Goal: Communication & Community: Answer question/provide support

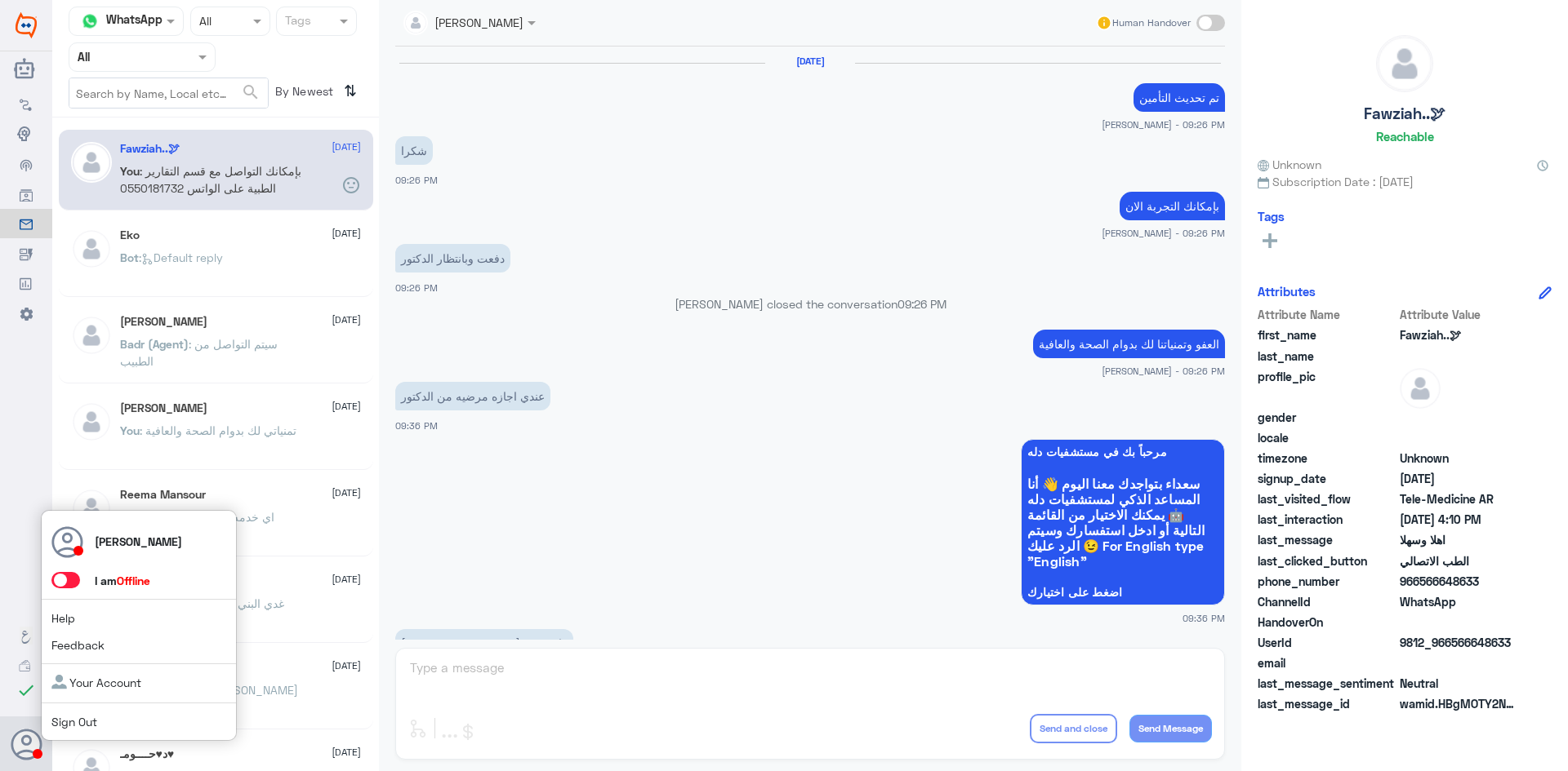
scroll to position [814, 0]
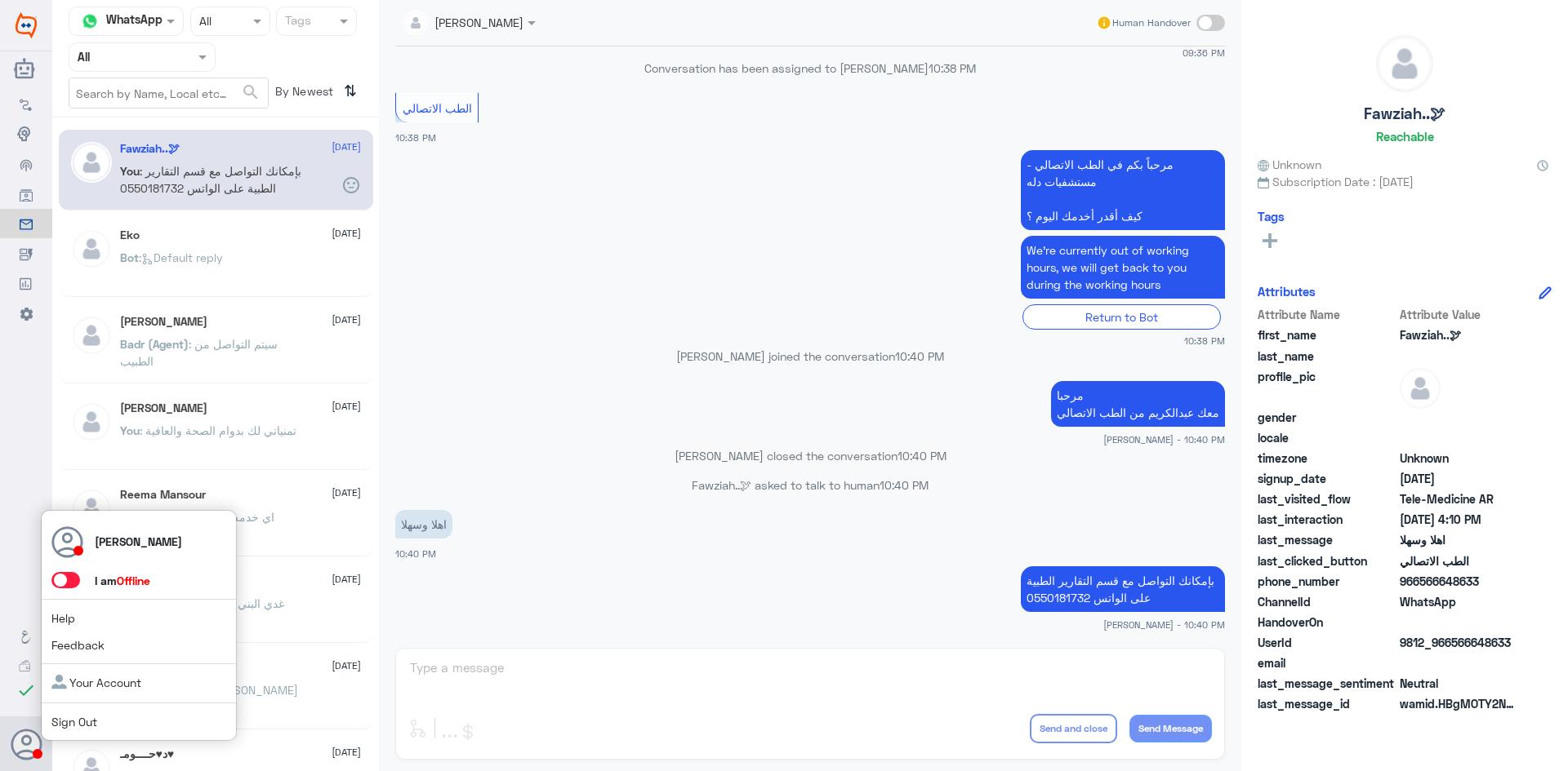
drag, startPoint x: 0, startPoint y: 0, endPoint x: 75, endPoint y: 580, distance: 584.8
click at [75, 580] on span at bounding box center [65, 580] width 29 height 16
click at [0, 0] on input "checkbox" at bounding box center [0, 0] width 0 height 0
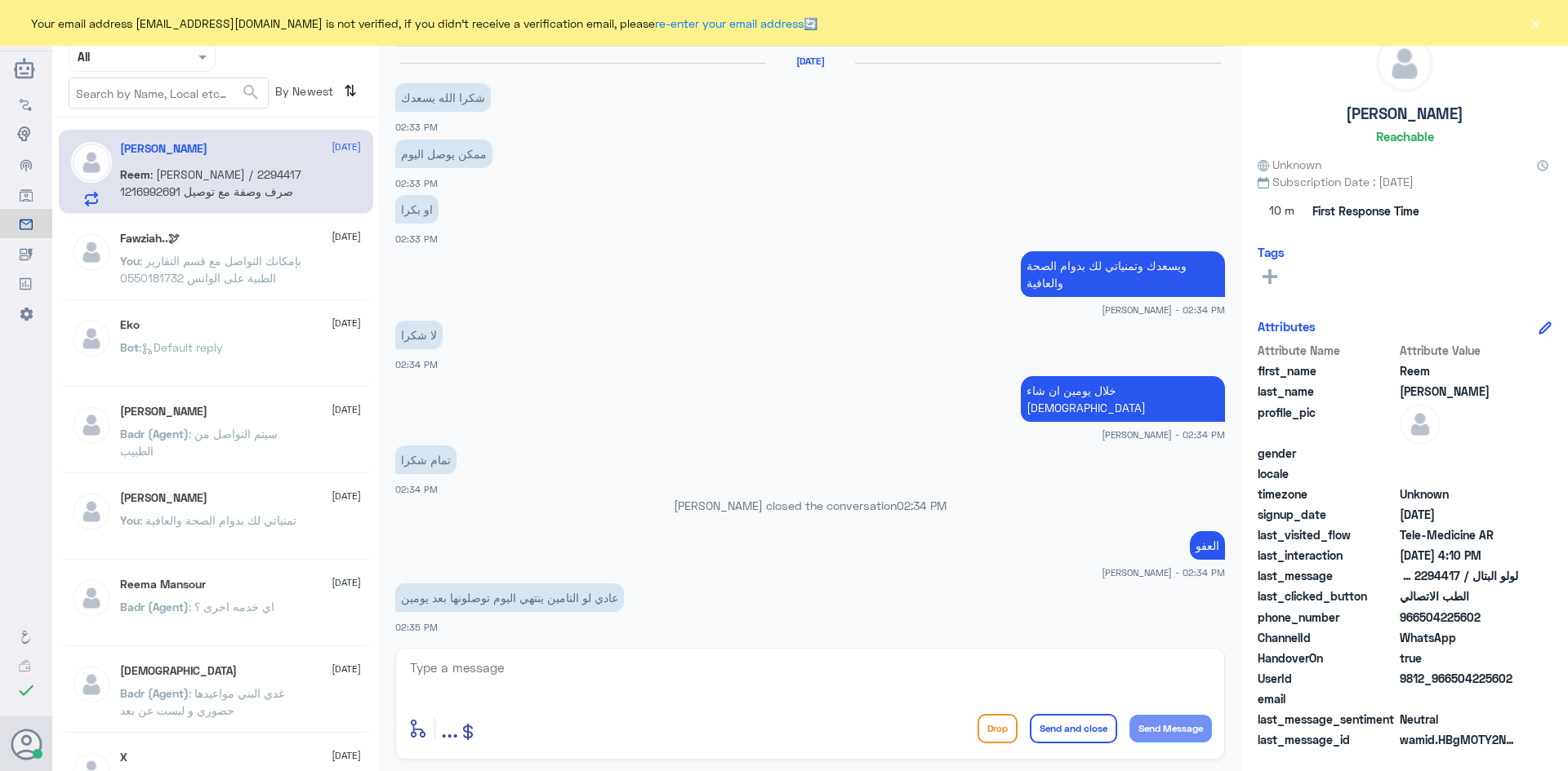
scroll to position [708, 0]
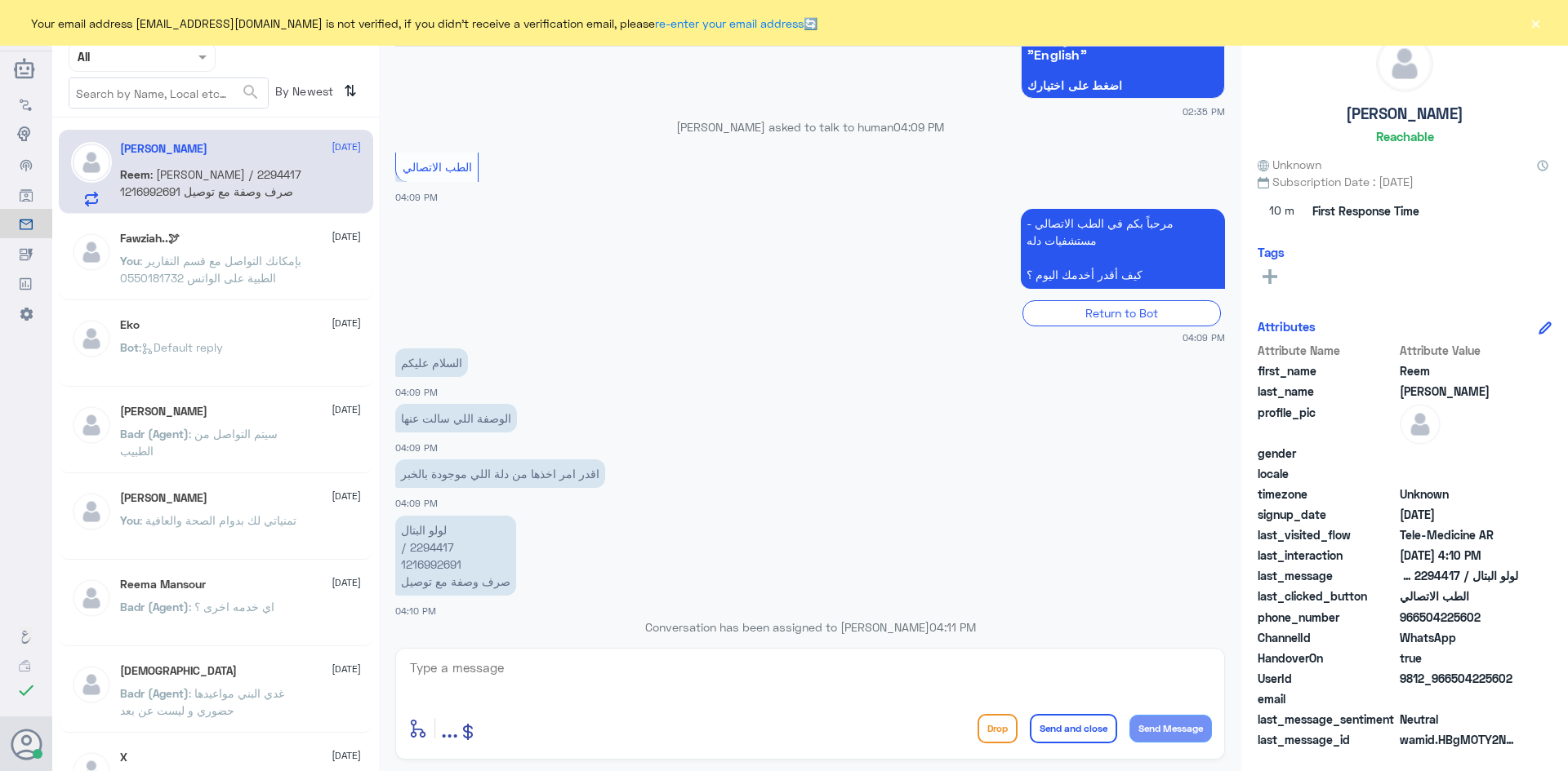
click at [1542, 28] on button "×" at bounding box center [1535, 23] width 17 height 16
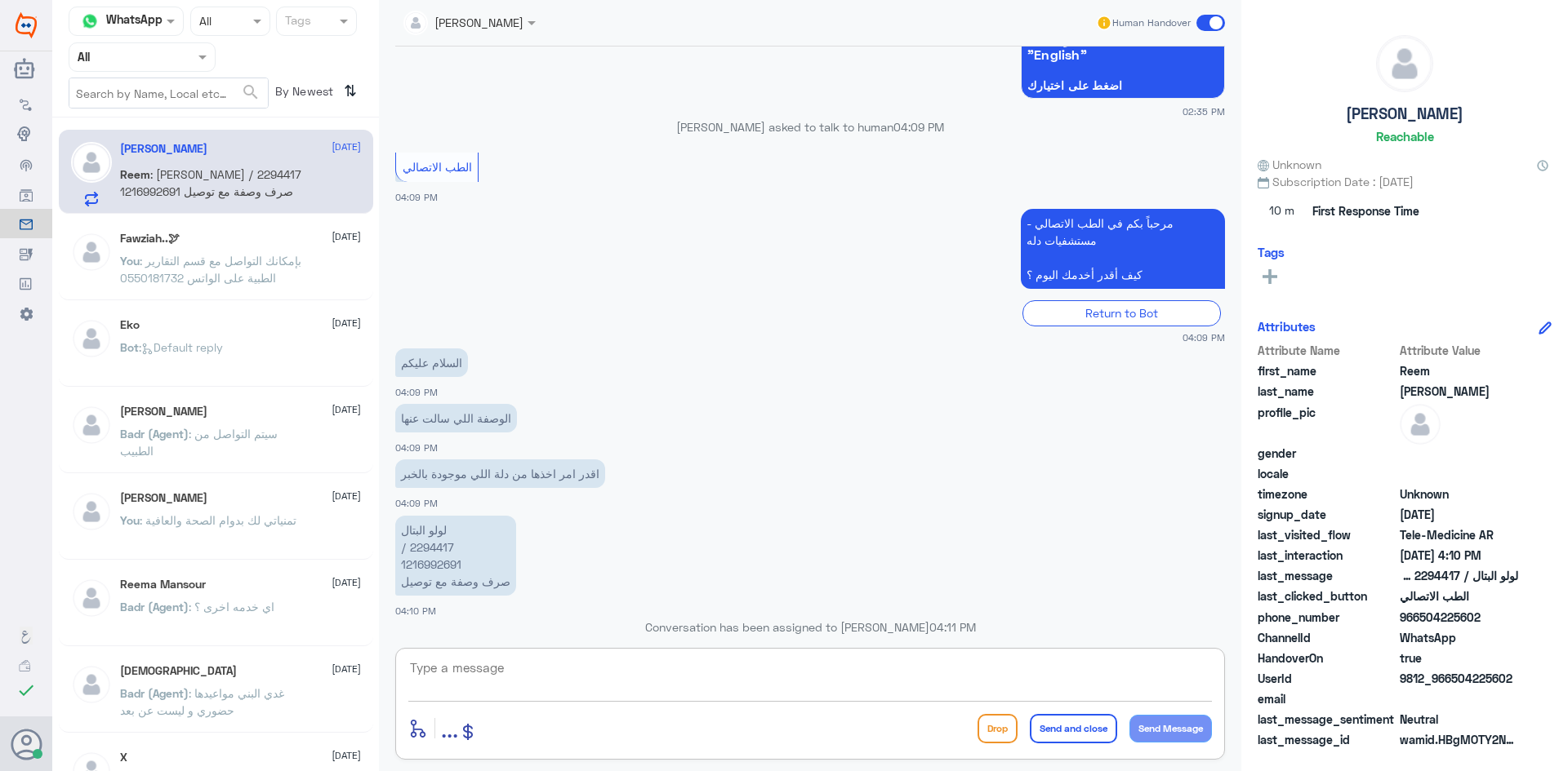
click at [534, 680] on textarea at bounding box center [810, 677] width 804 height 40
paste textarea "مرحبا معك عبدالكريم من الطب الاتصالي"
type textarea "مرحبا معك عبدالكريم من الطب الاتصالي"
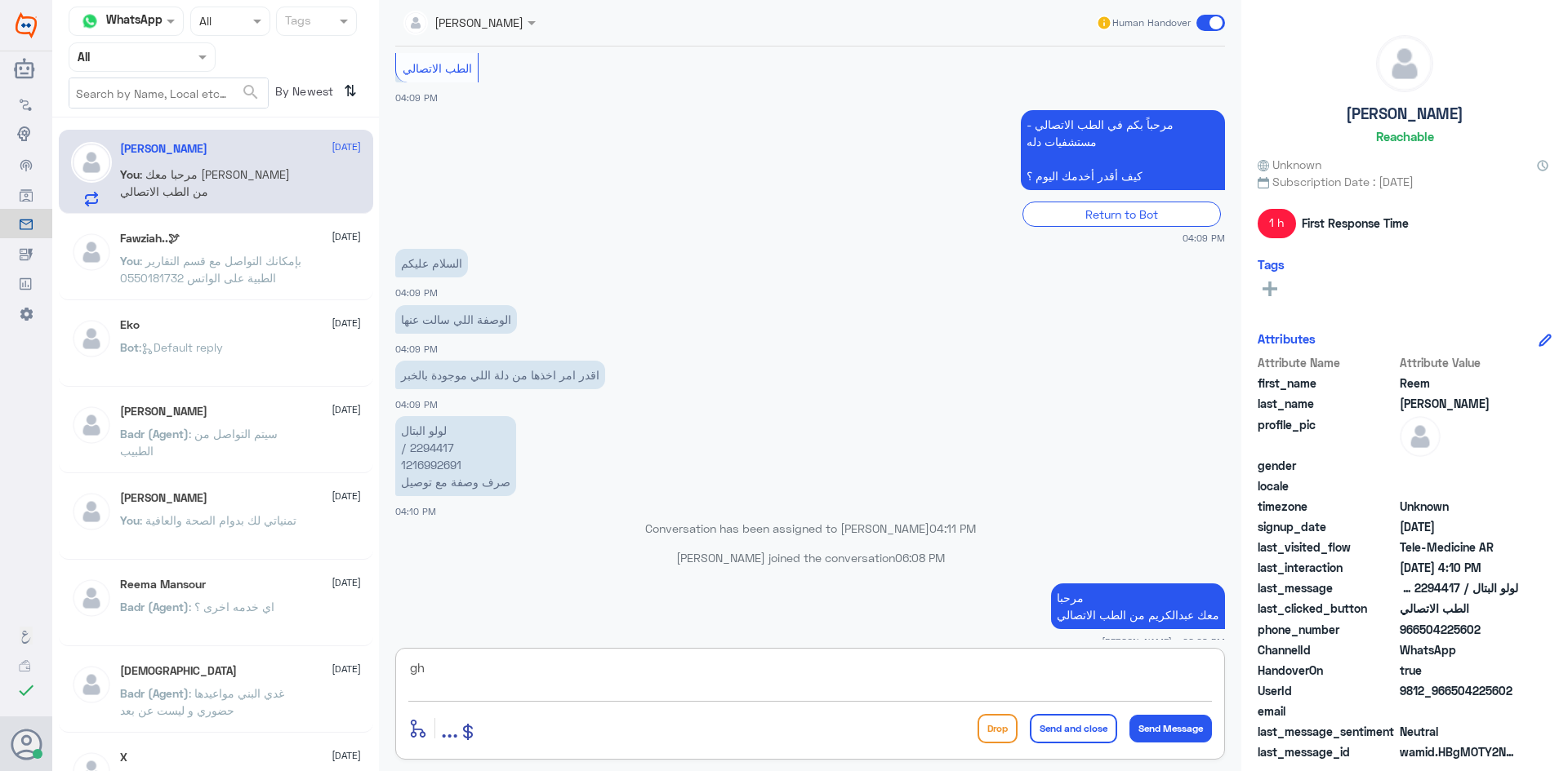
type textarea "g"
type textarea "للأسف لا"
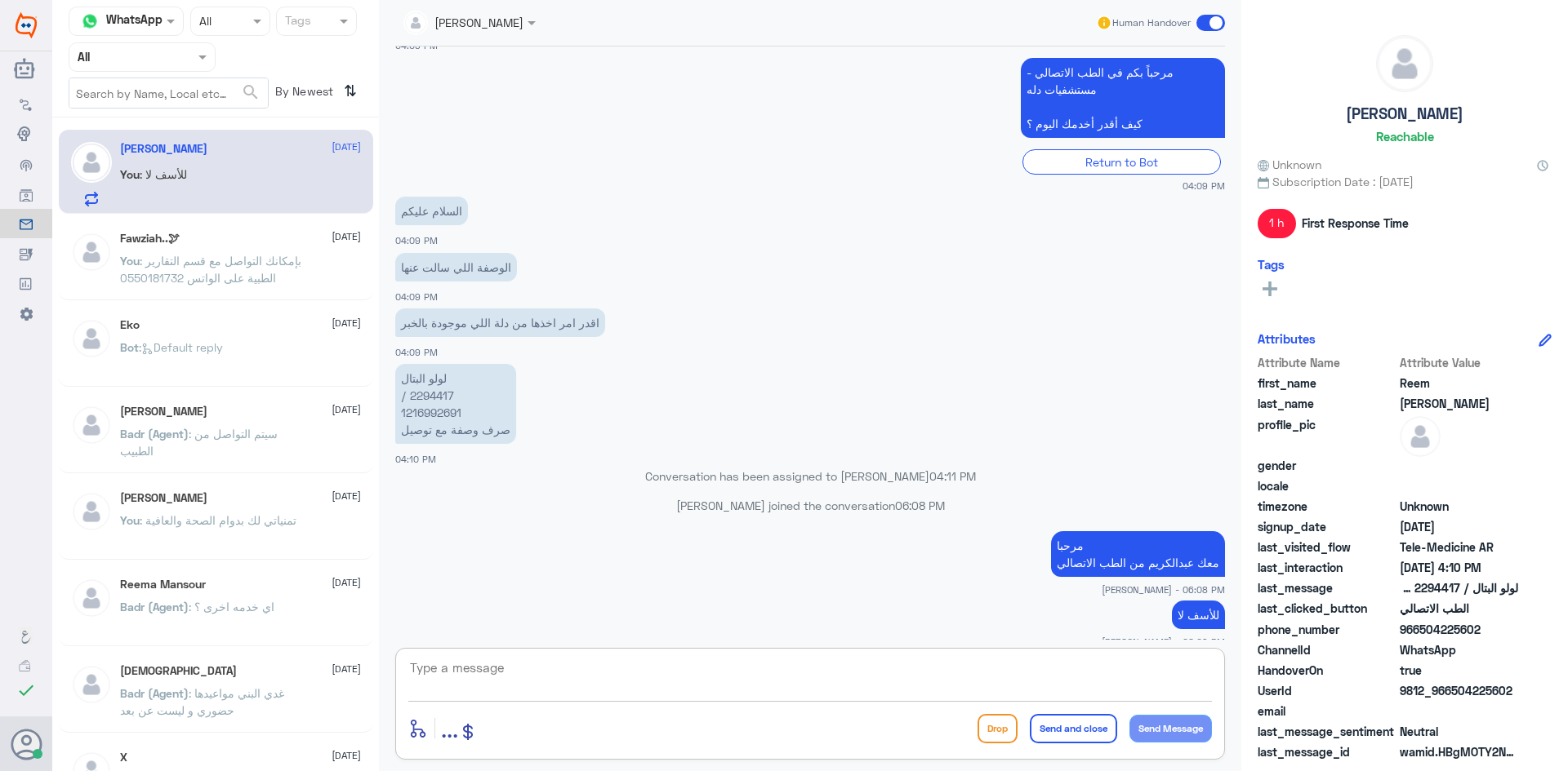
click at [1202, 23] on span at bounding box center [1210, 23] width 29 height 16
click at [0, 0] on input "checkbox" at bounding box center [0, 0] width 0 height 0
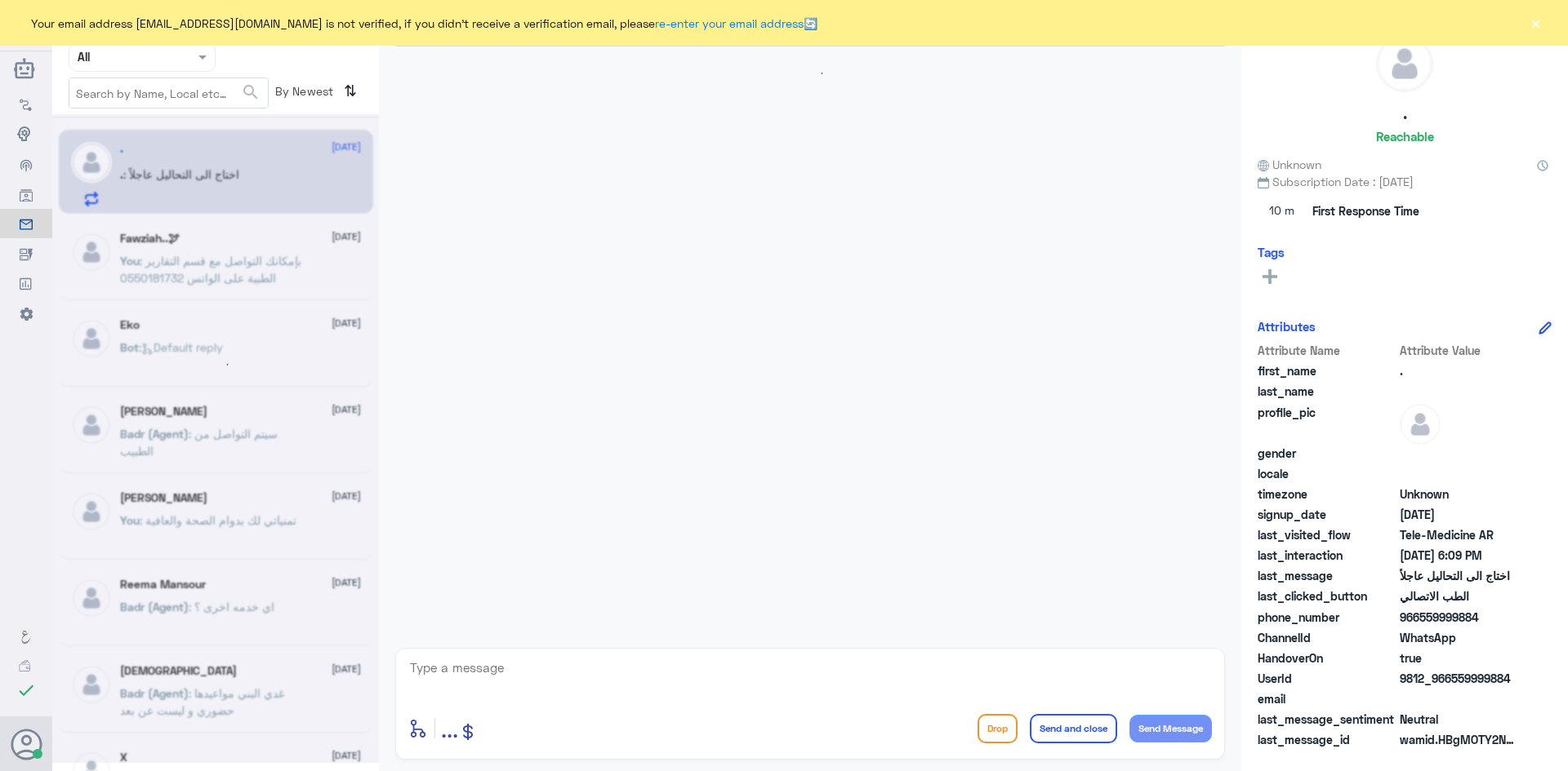
scroll to position [1003, 0]
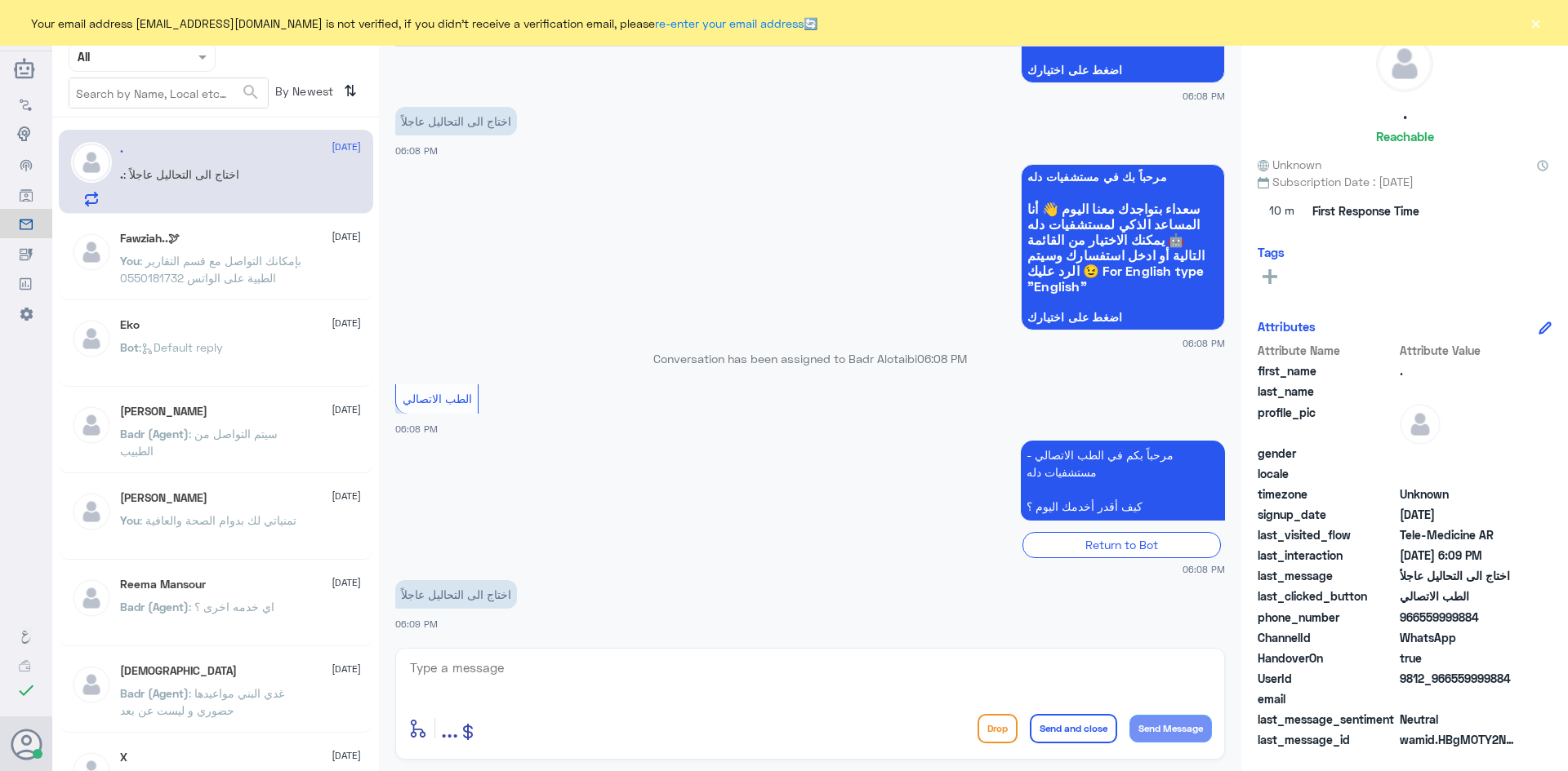
click at [545, 662] on textarea at bounding box center [810, 677] width 804 height 40
paste textarea "مرحبا معك [PERSON_NAME] من الطب الاتصالي"
type textarea "مرحبا معك [PERSON_NAME] من الطب الاتصالي"
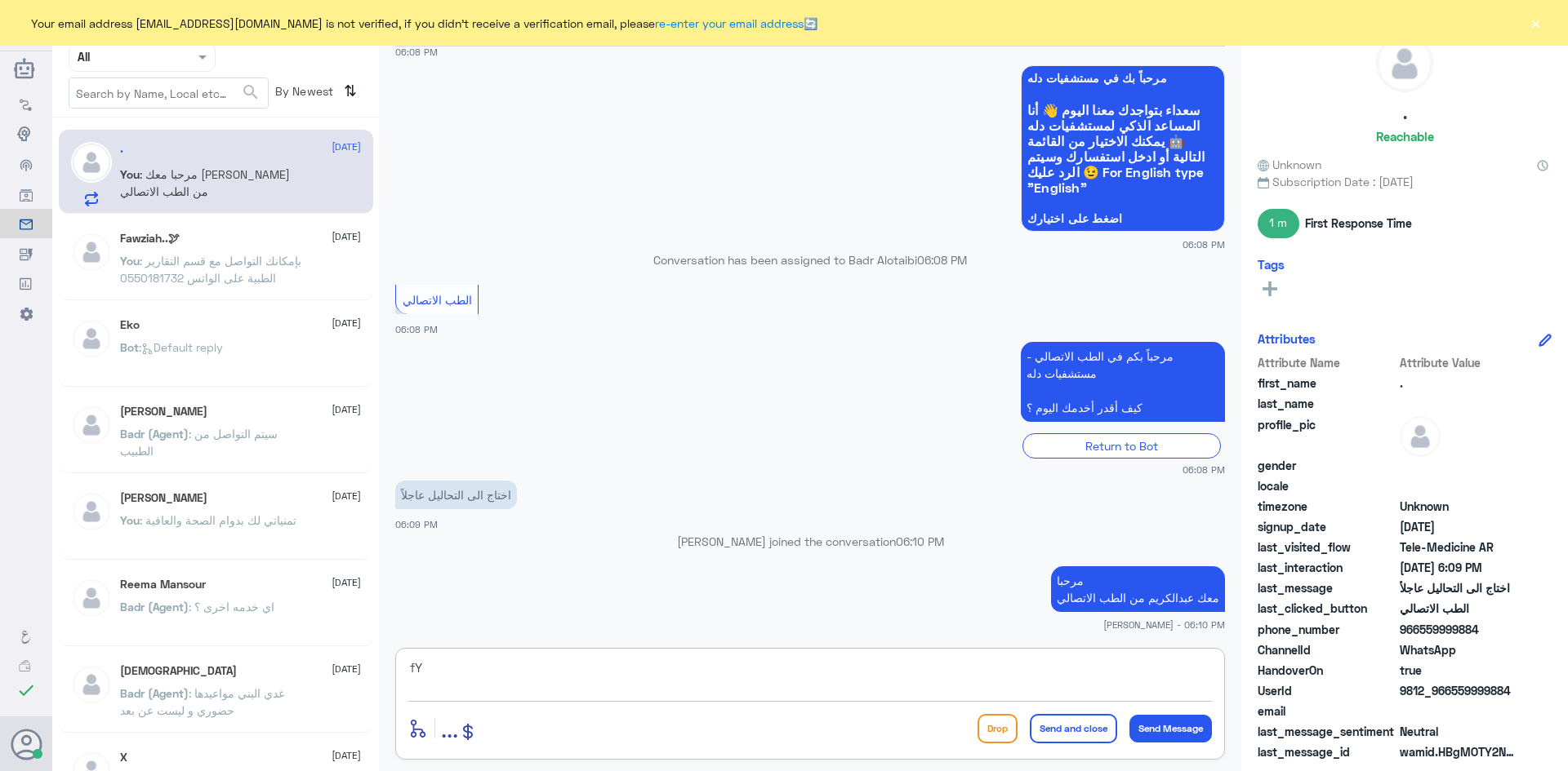
type textarea "f"
click at [1521, 684] on div "UserId 9812_966559999884" at bounding box center [1405, 693] width 294 height 21
drag, startPoint x: 1515, startPoint y: 689, endPoint x: 1453, endPoint y: 695, distance: 62.3
click at [1453, 695] on span "9812_966559999884" at bounding box center [1459, 691] width 118 height 17
copy span "559999884"
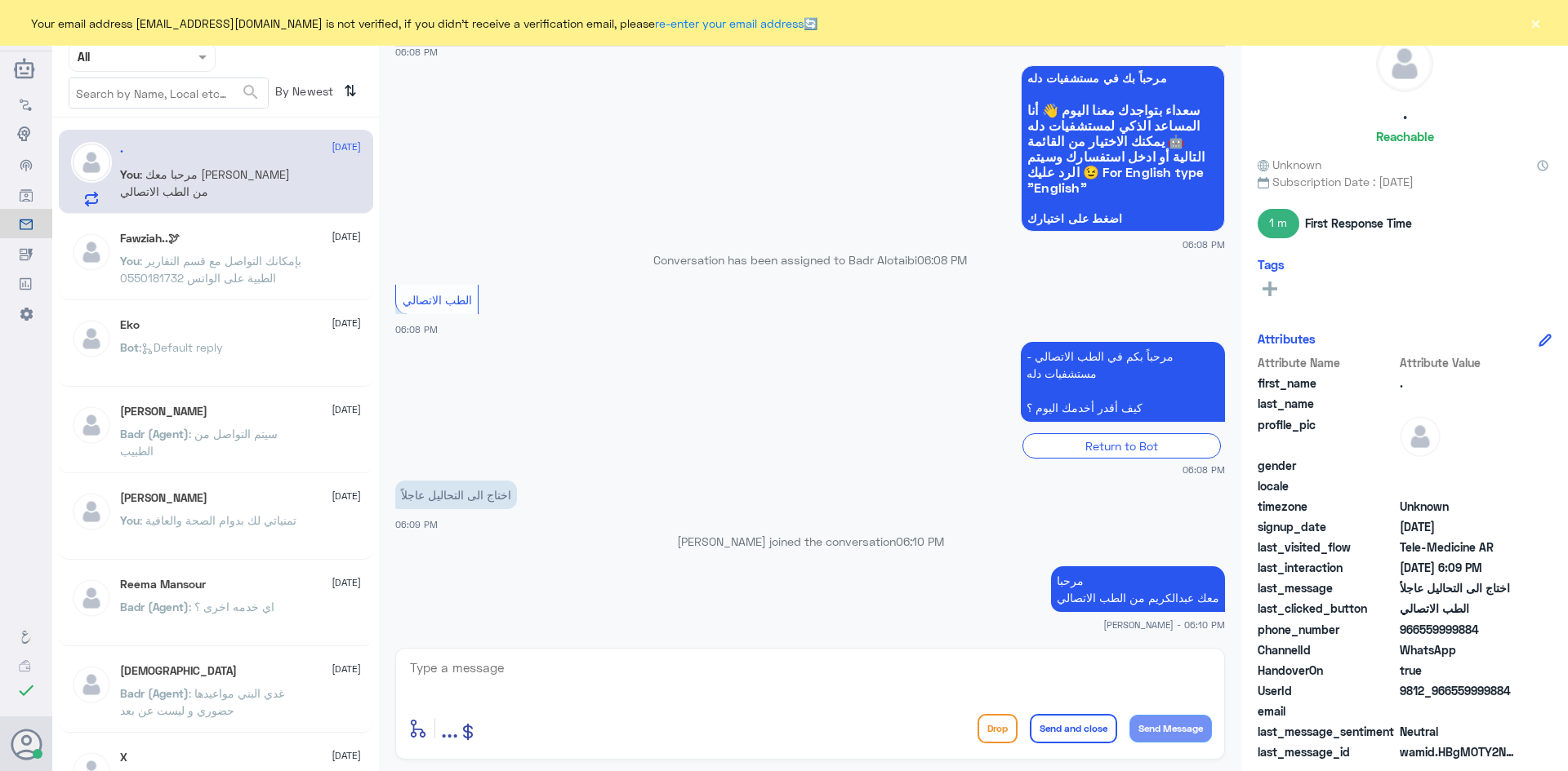
click at [1108, 498] on app-msgs-text "اختاج الى التحاليل عاجلاً" at bounding box center [810, 496] width 830 height 30
click at [1536, 26] on button "×" at bounding box center [1535, 23] width 17 height 16
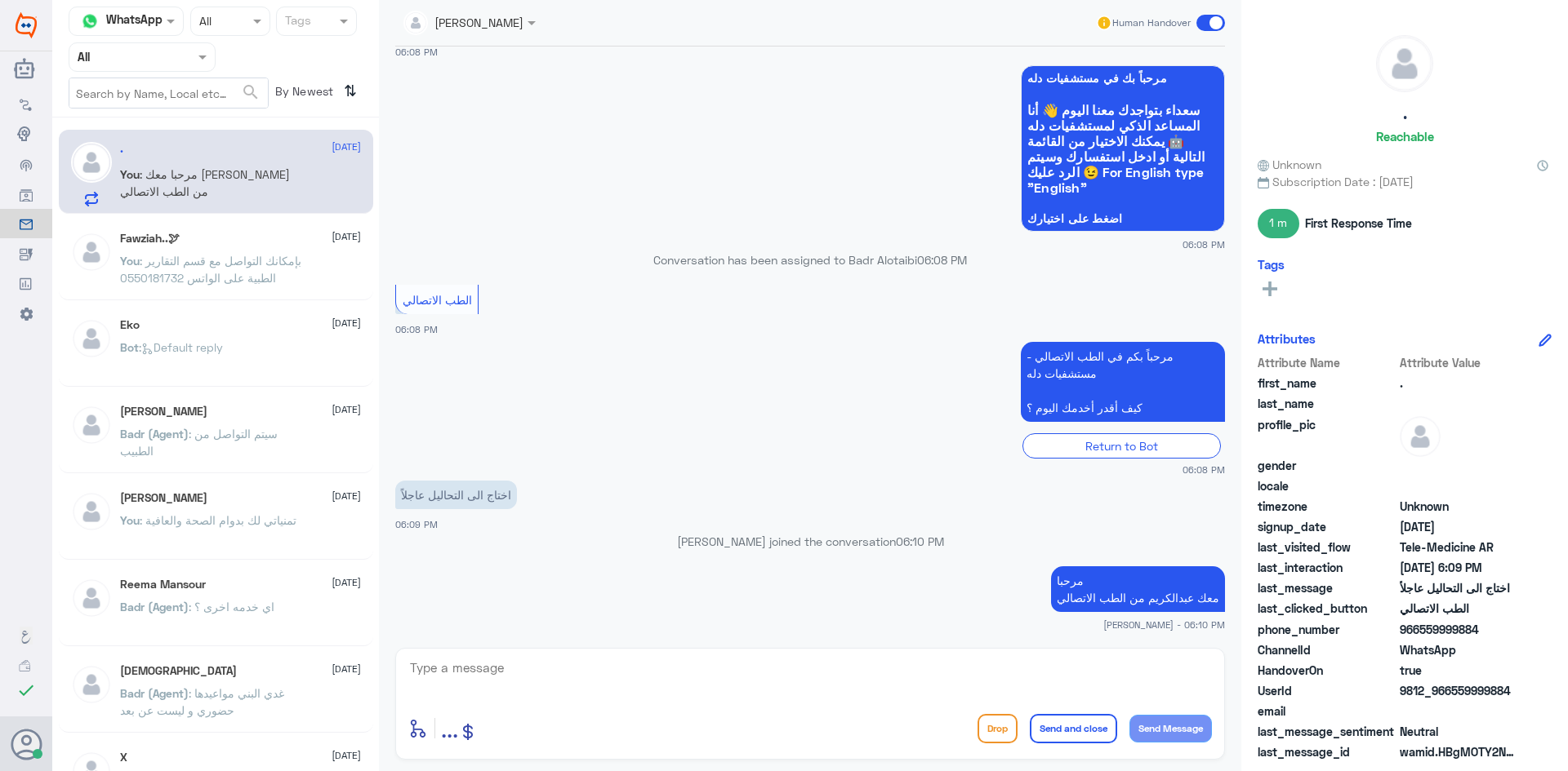
click at [1202, 23] on span at bounding box center [1210, 23] width 29 height 16
click at [0, 0] on input "checkbox" at bounding box center [0, 0] width 0 height 0
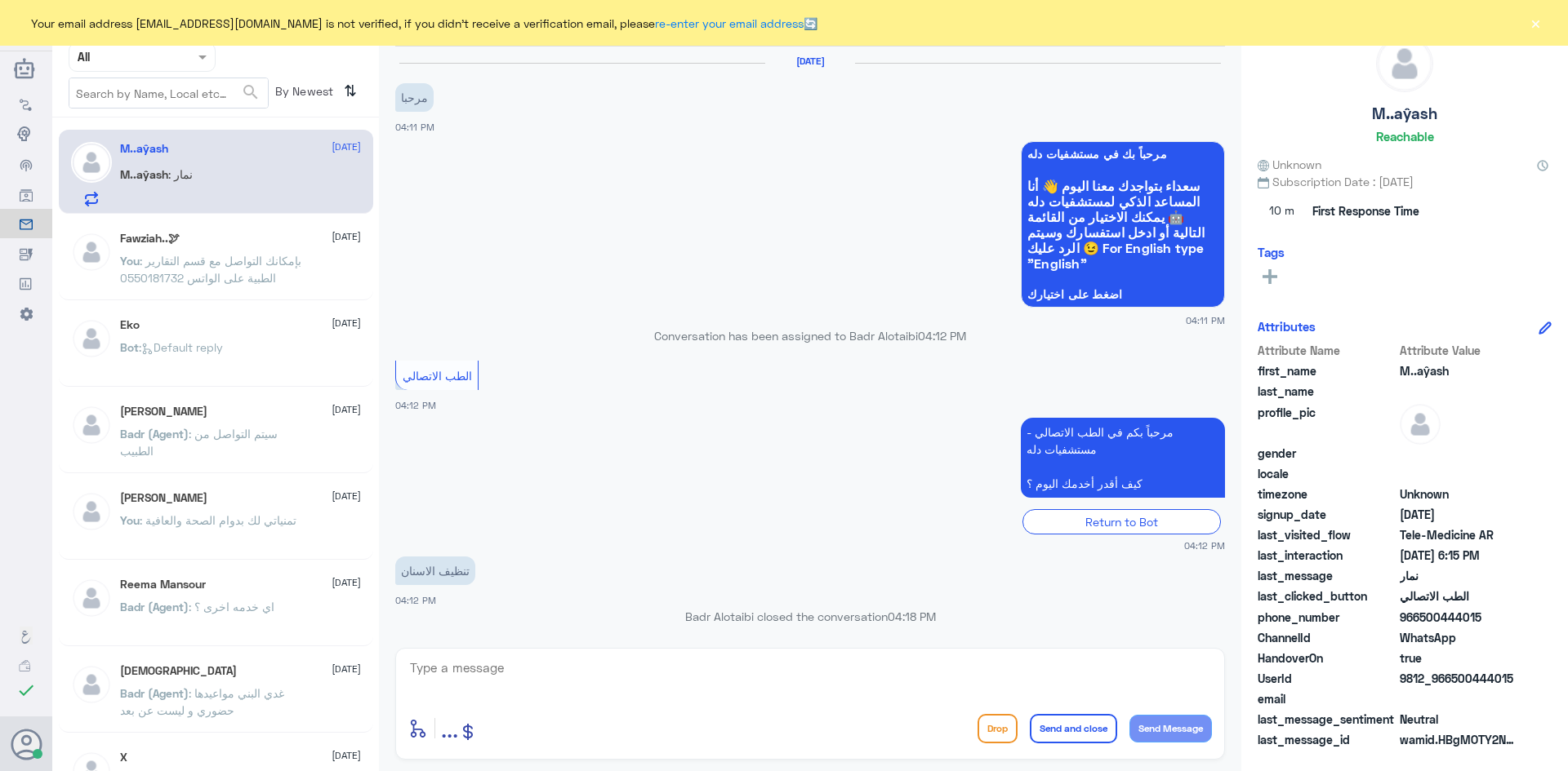
scroll to position [565, 0]
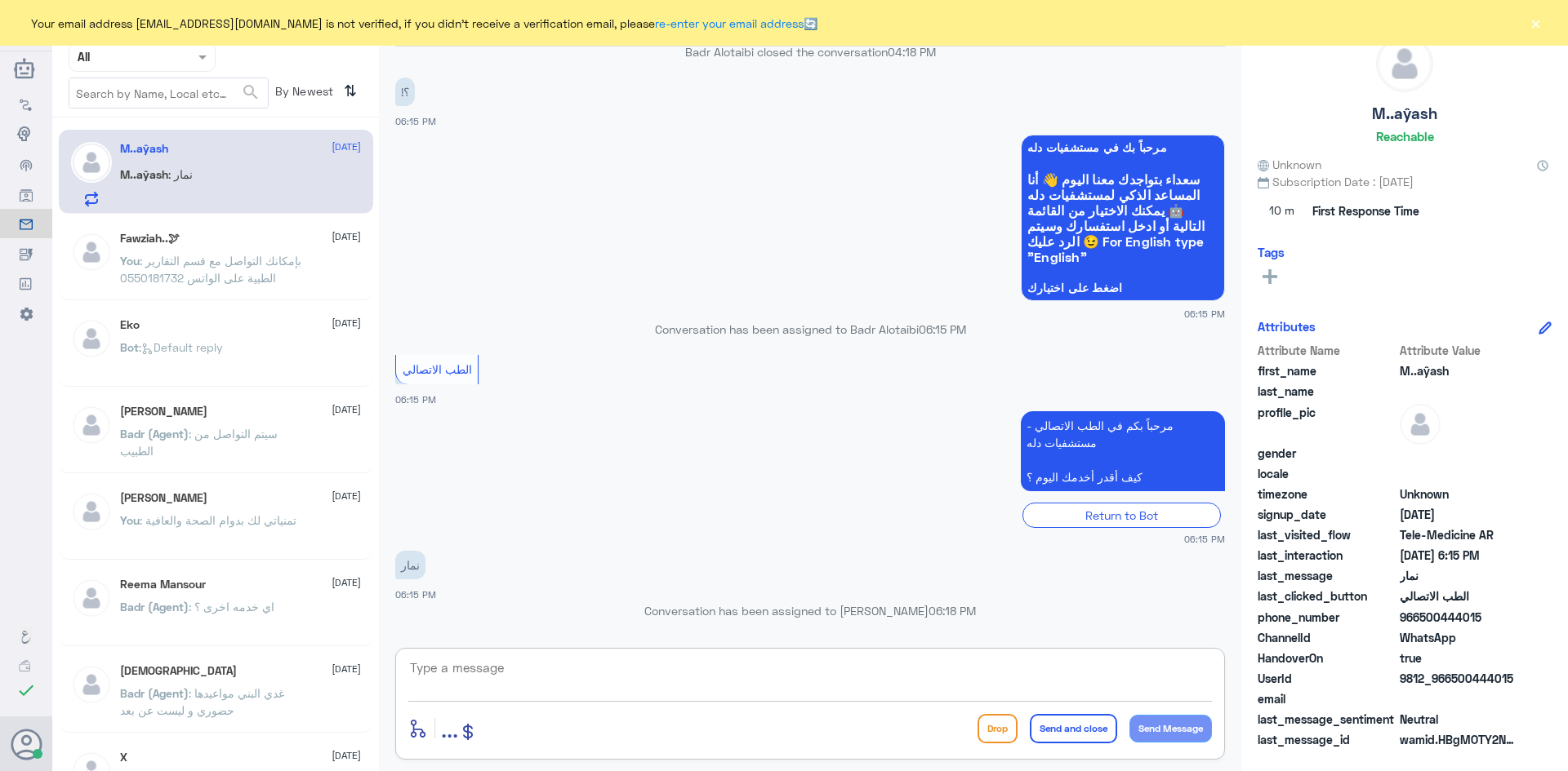
click at [603, 688] on textarea at bounding box center [810, 677] width 804 height 40
paste textarea "مرحبا معك [PERSON_NAME] من الطب الاتصالي"
type textarea "مرحبا معك [PERSON_NAME] من الطب الاتصالي"
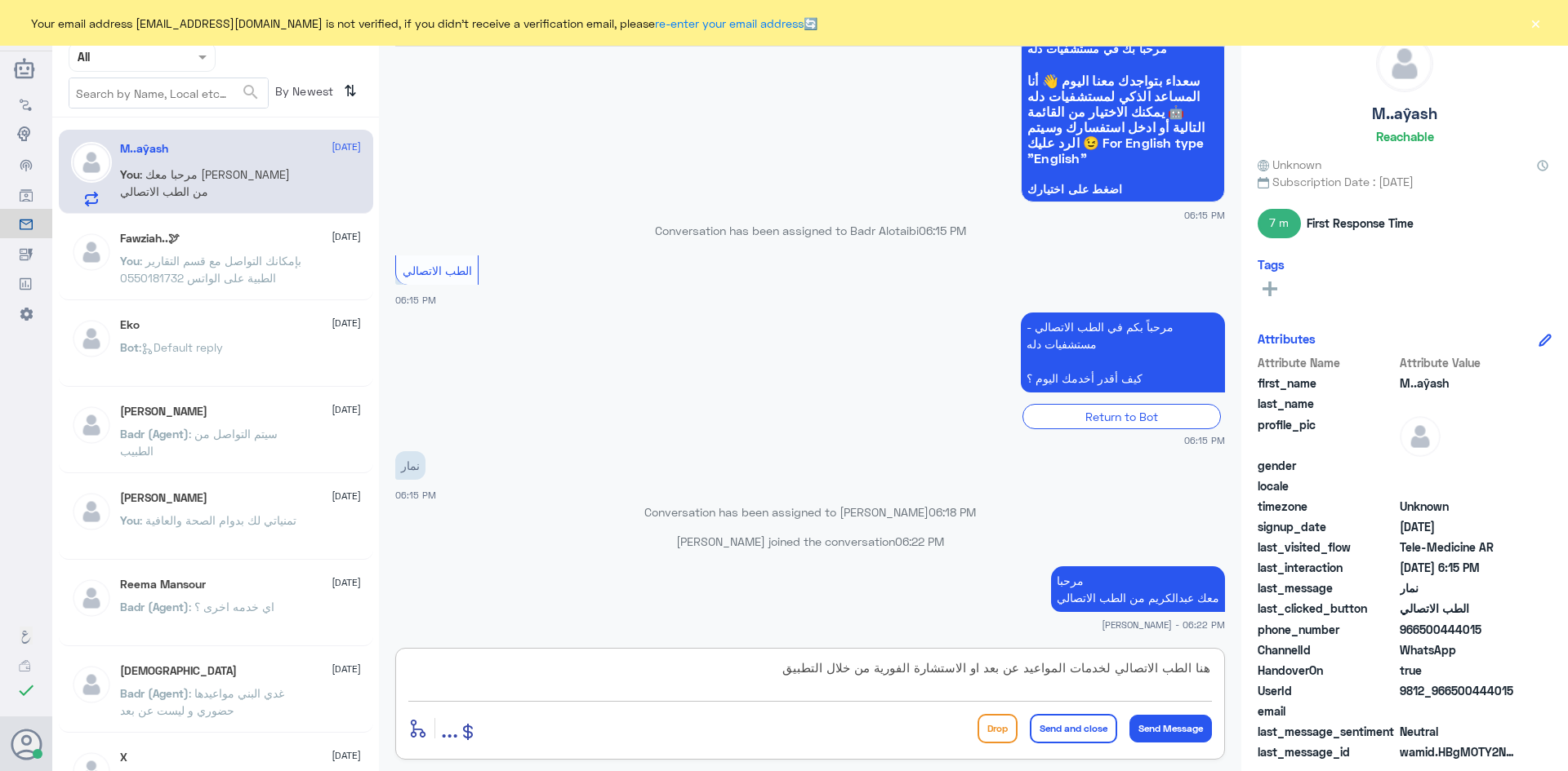
type textarea "هنا الطب الاتصالي لخدمات المواعيد عن بعد او الاستشارة الفورية من خلال التطبيق ."
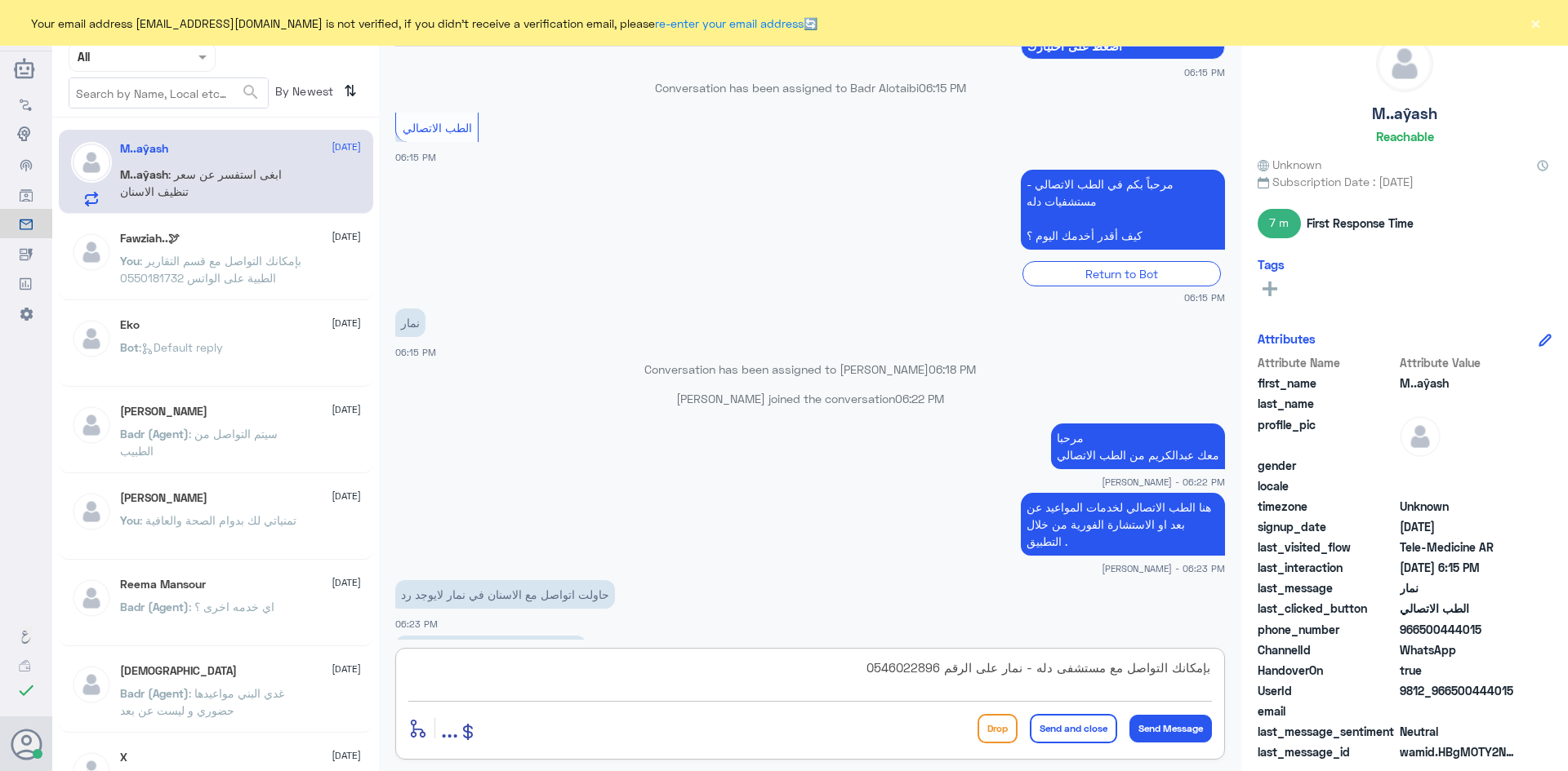
scroll to position [833, 0]
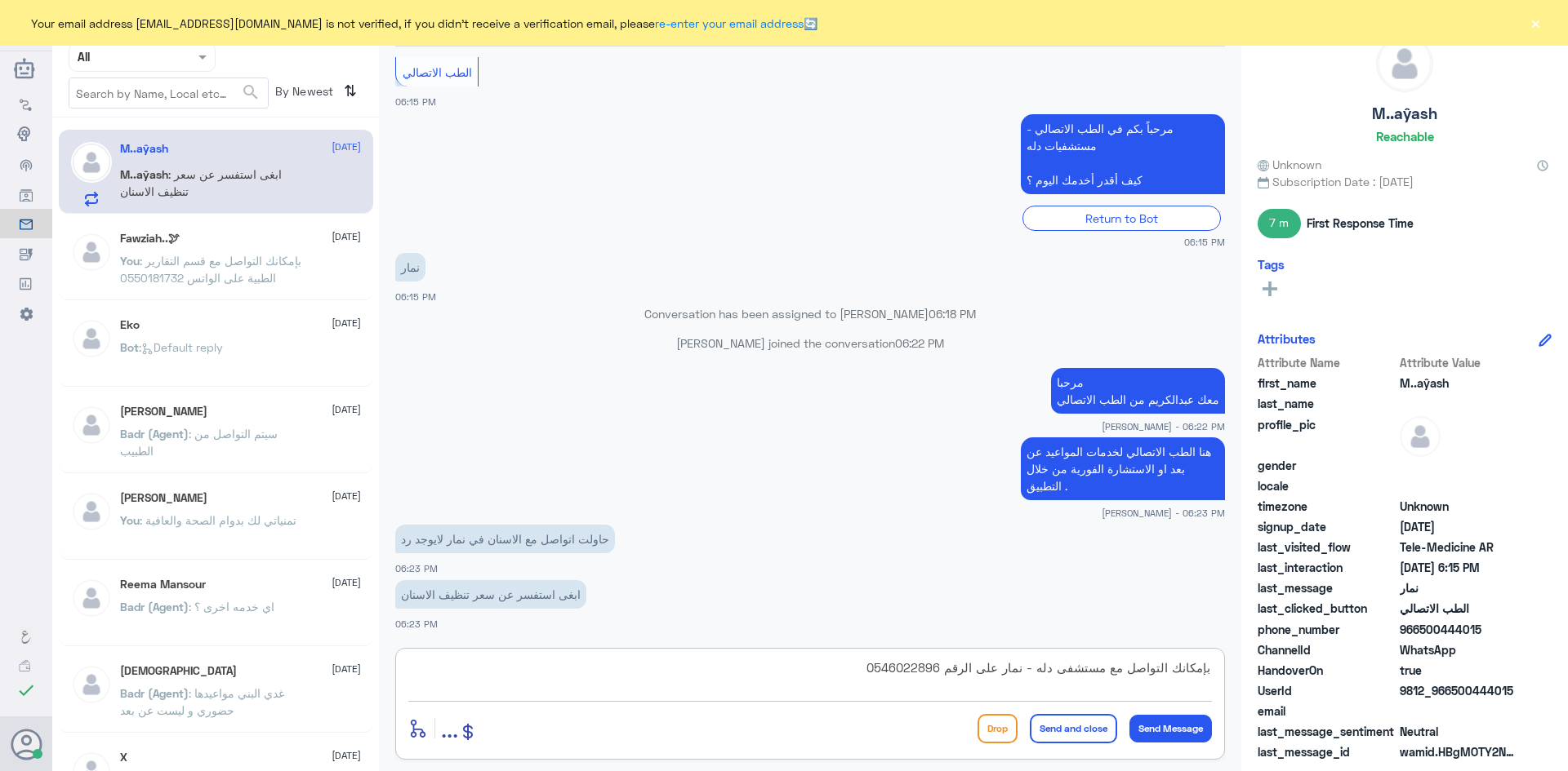
type textarea "بإمكانك التواصل مع مستشفى دله - نمار على الرقم 0546022896"
click at [1058, 736] on button "Send and close" at bounding box center [1074, 729] width 88 height 30
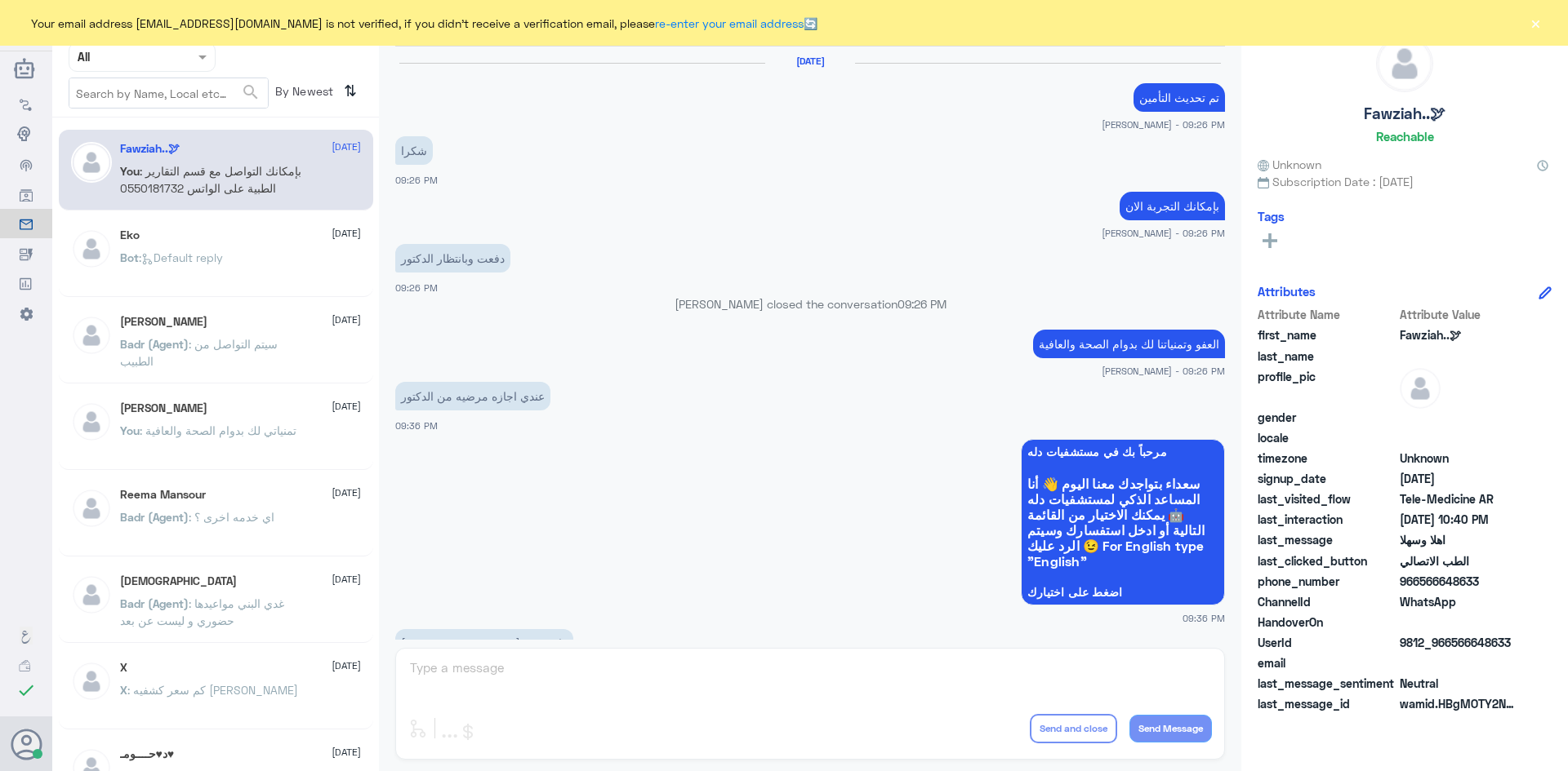
scroll to position [814, 0]
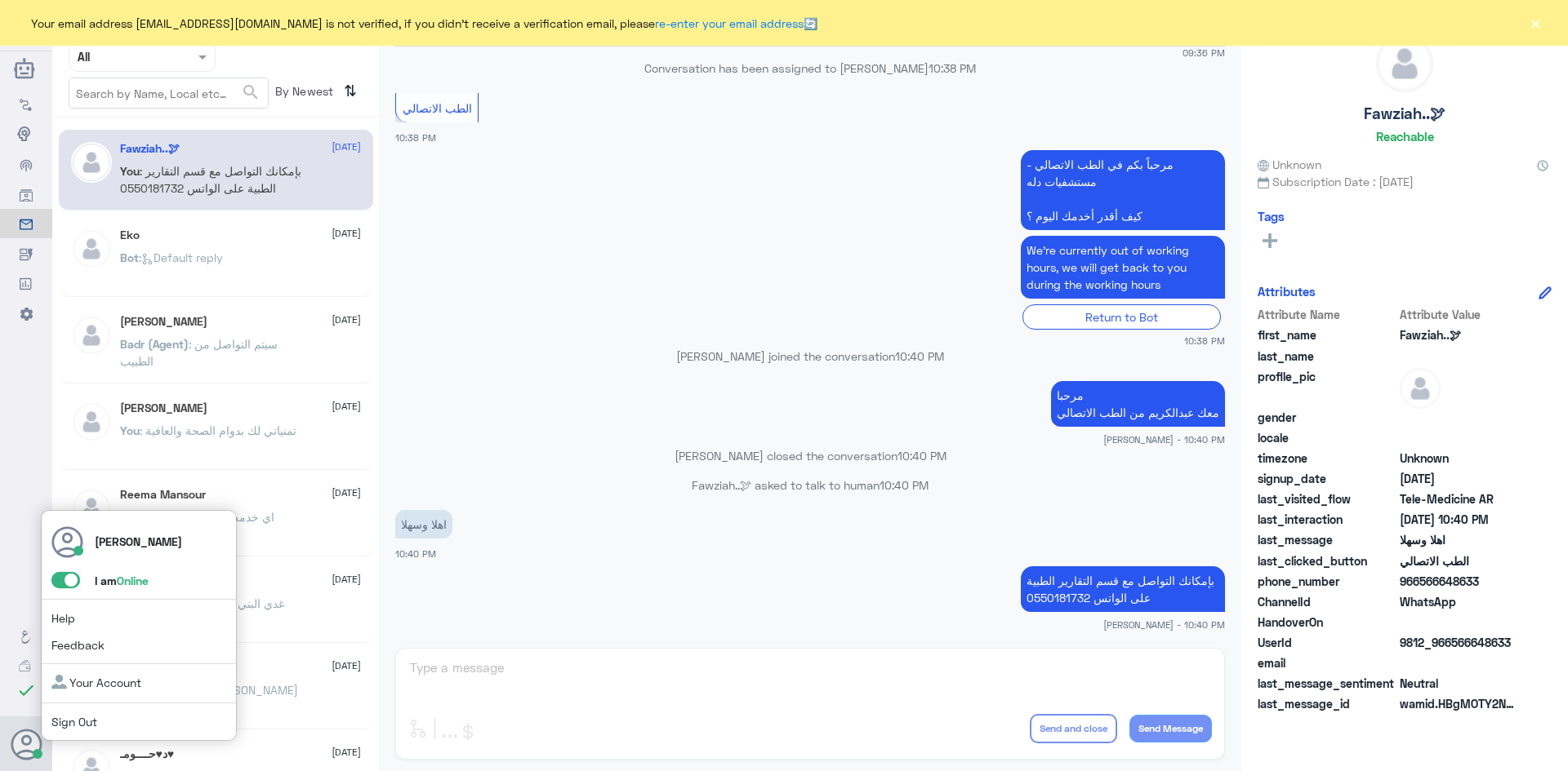
click at [60, 579] on span at bounding box center [65, 580] width 29 height 16
click at [0, 0] on input "checkbox" at bounding box center [0, 0] width 0 height 0
click at [68, 583] on span at bounding box center [65, 580] width 29 height 16
click at [0, 0] on input "checkbox" at bounding box center [0, 0] width 0 height 0
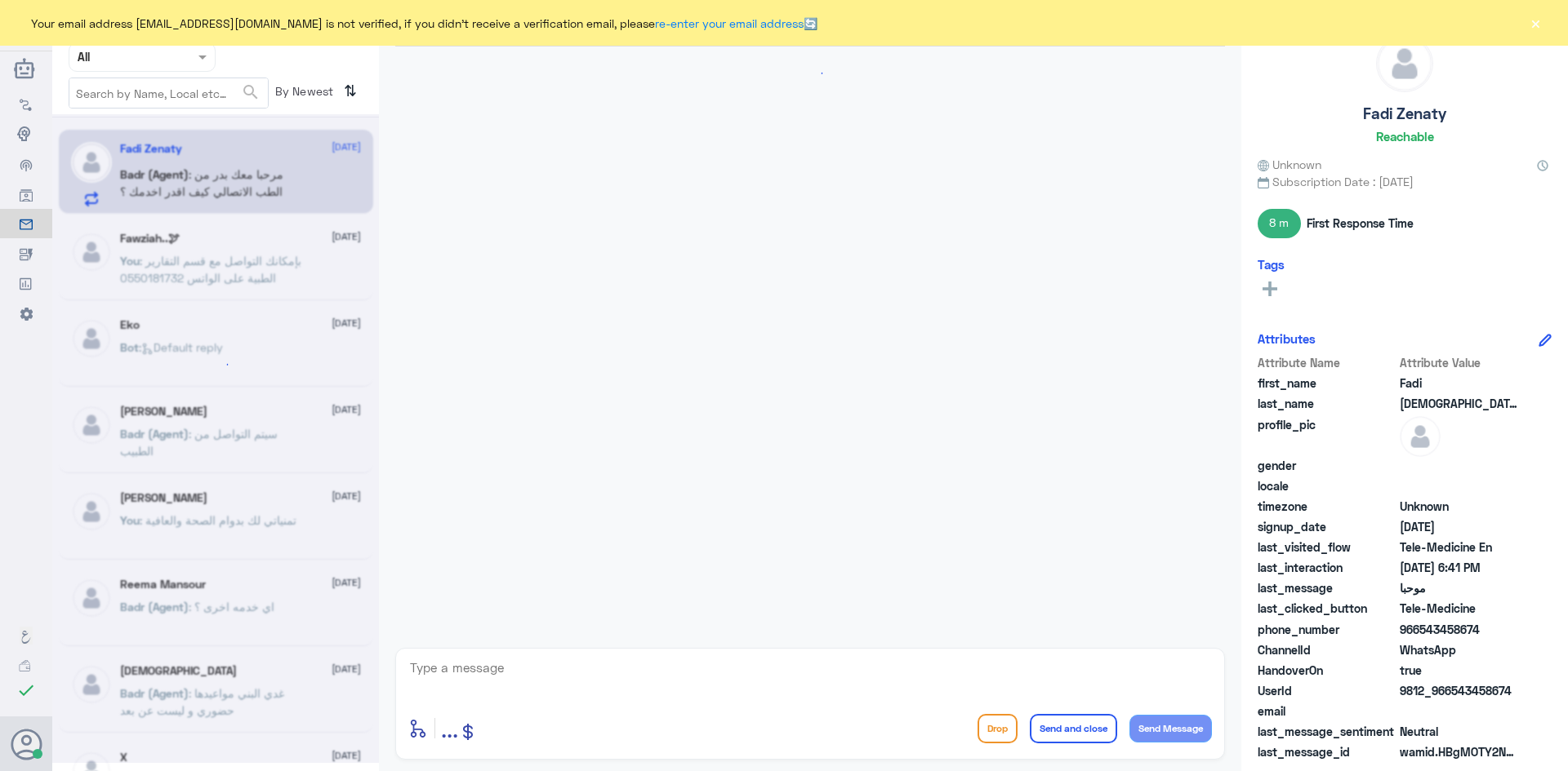
scroll to position [286, 0]
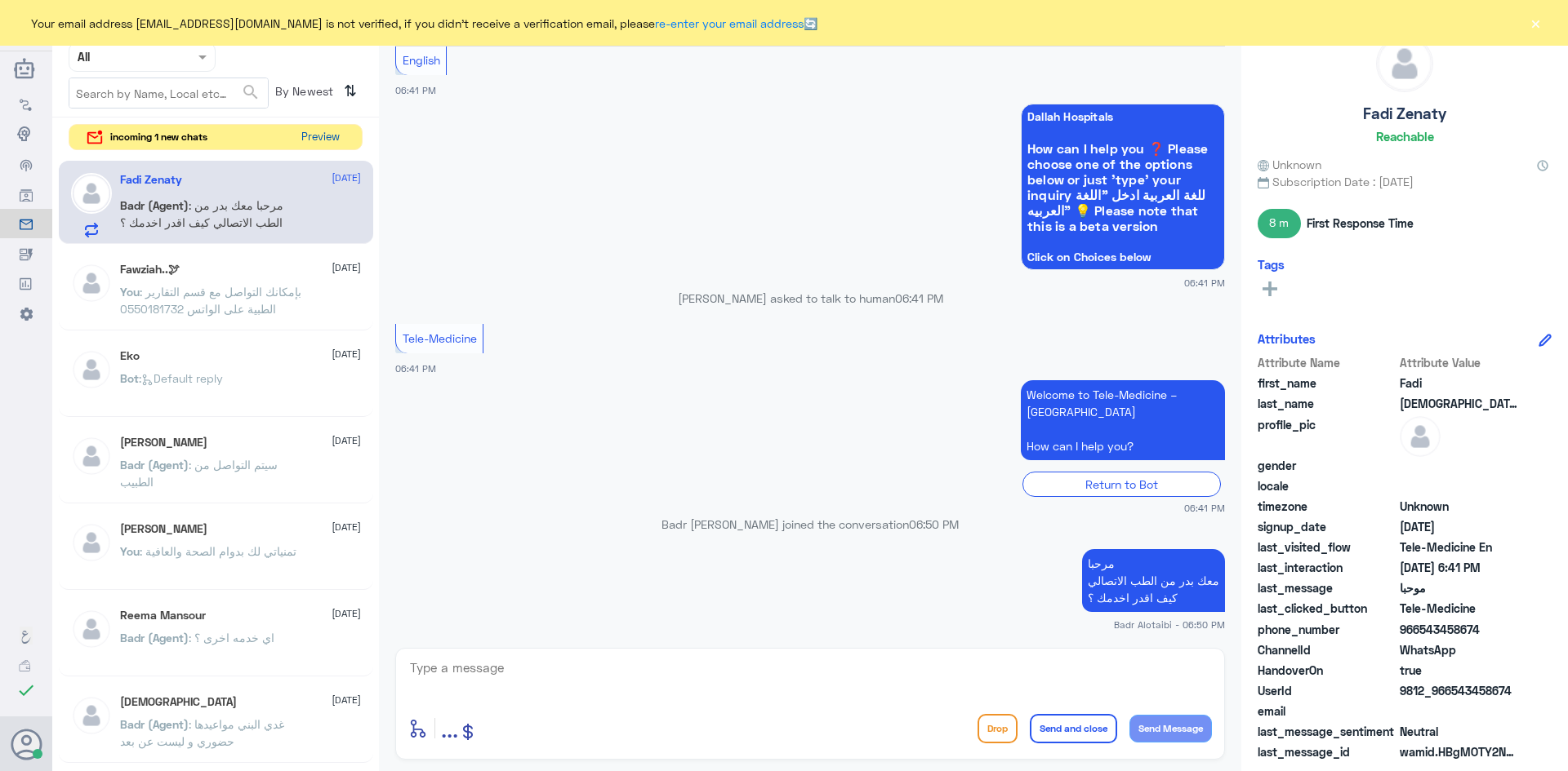
click at [337, 135] on button "Preview" at bounding box center [320, 137] width 50 height 25
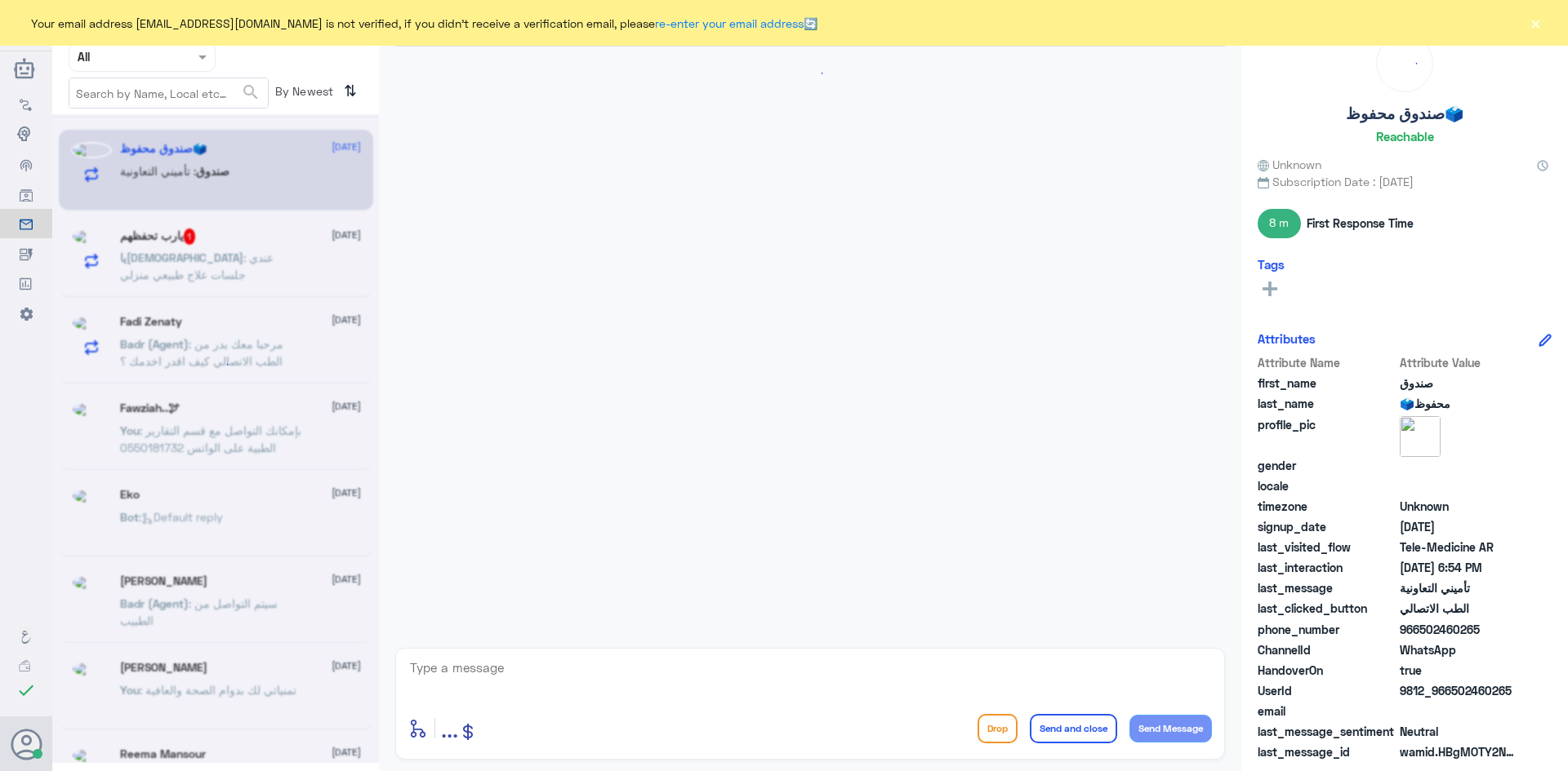
scroll to position [700, 0]
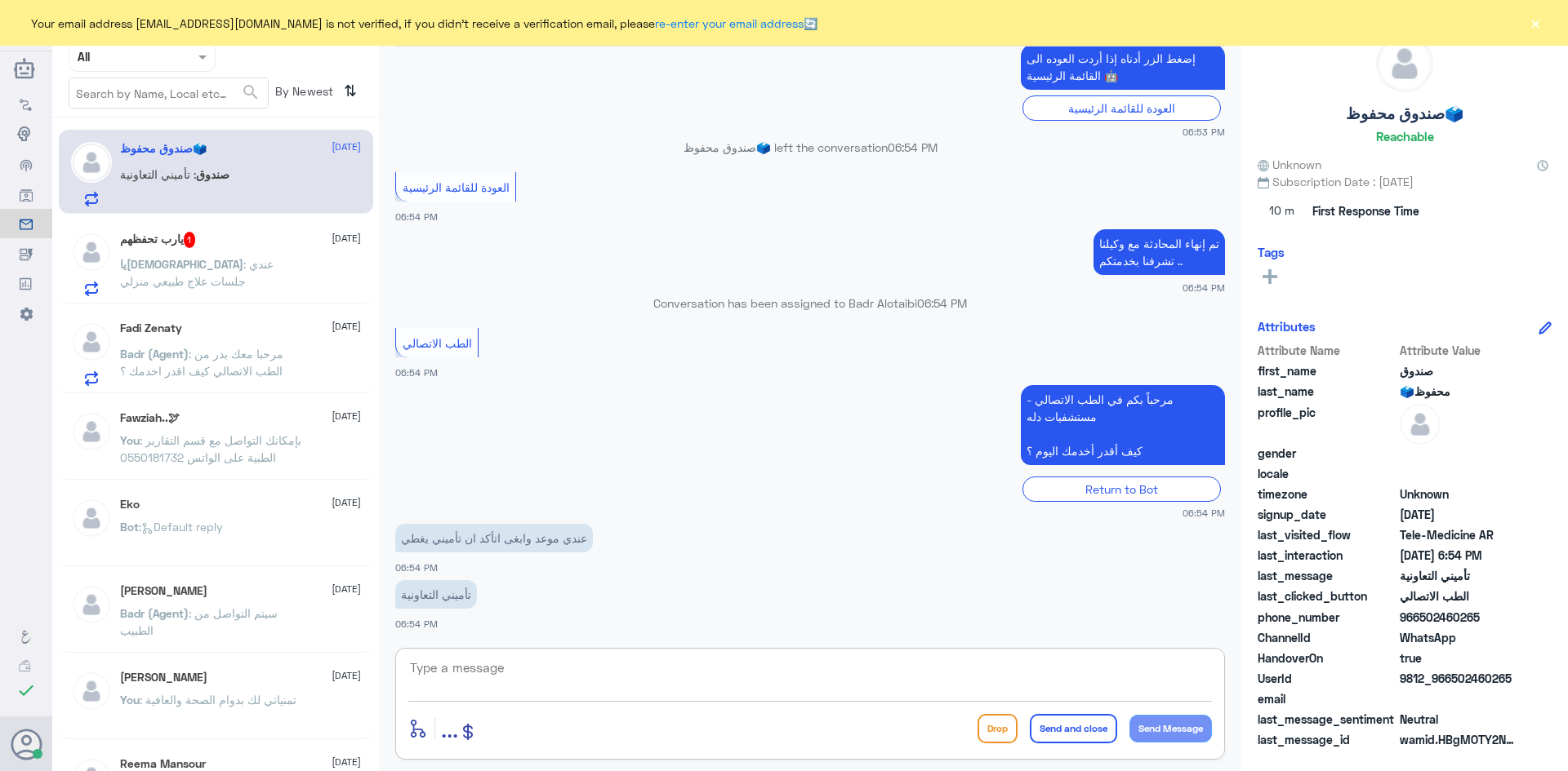
click at [511, 666] on textarea at bounding box center [810, 677] width 804 height 40
paste textarea "مرحبا معك عبدالكريم من الطب الاتصالي"
type textarea "مرحبا معك عبدالكريم من الطب الاتصالي"
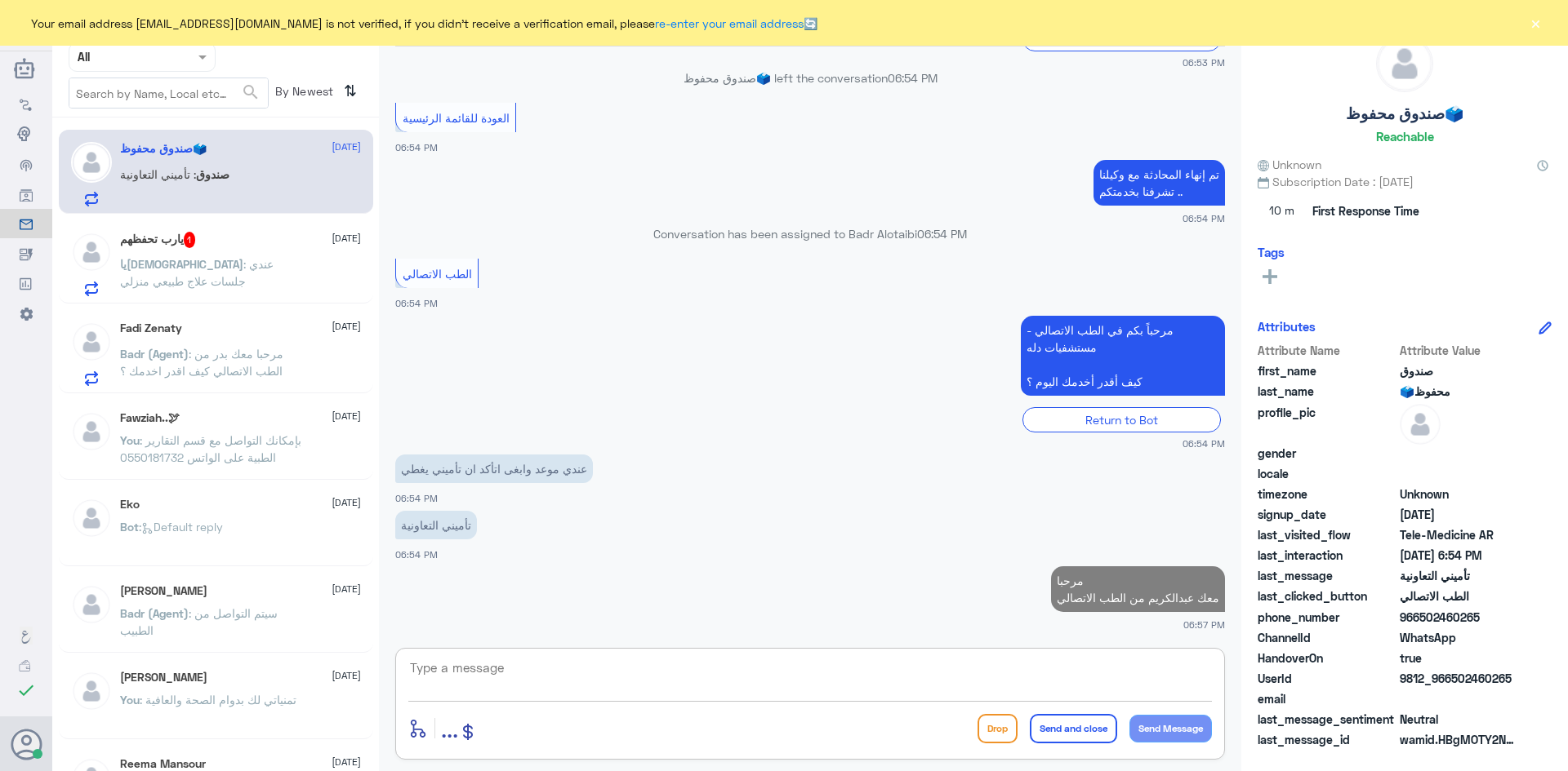
click at [224, 254] on div "يارب تحفظهم 1 31 August يارب : عندي جلسات علاج طبيعي منزلي" at bounding box center [240, 264] width 241 height 64
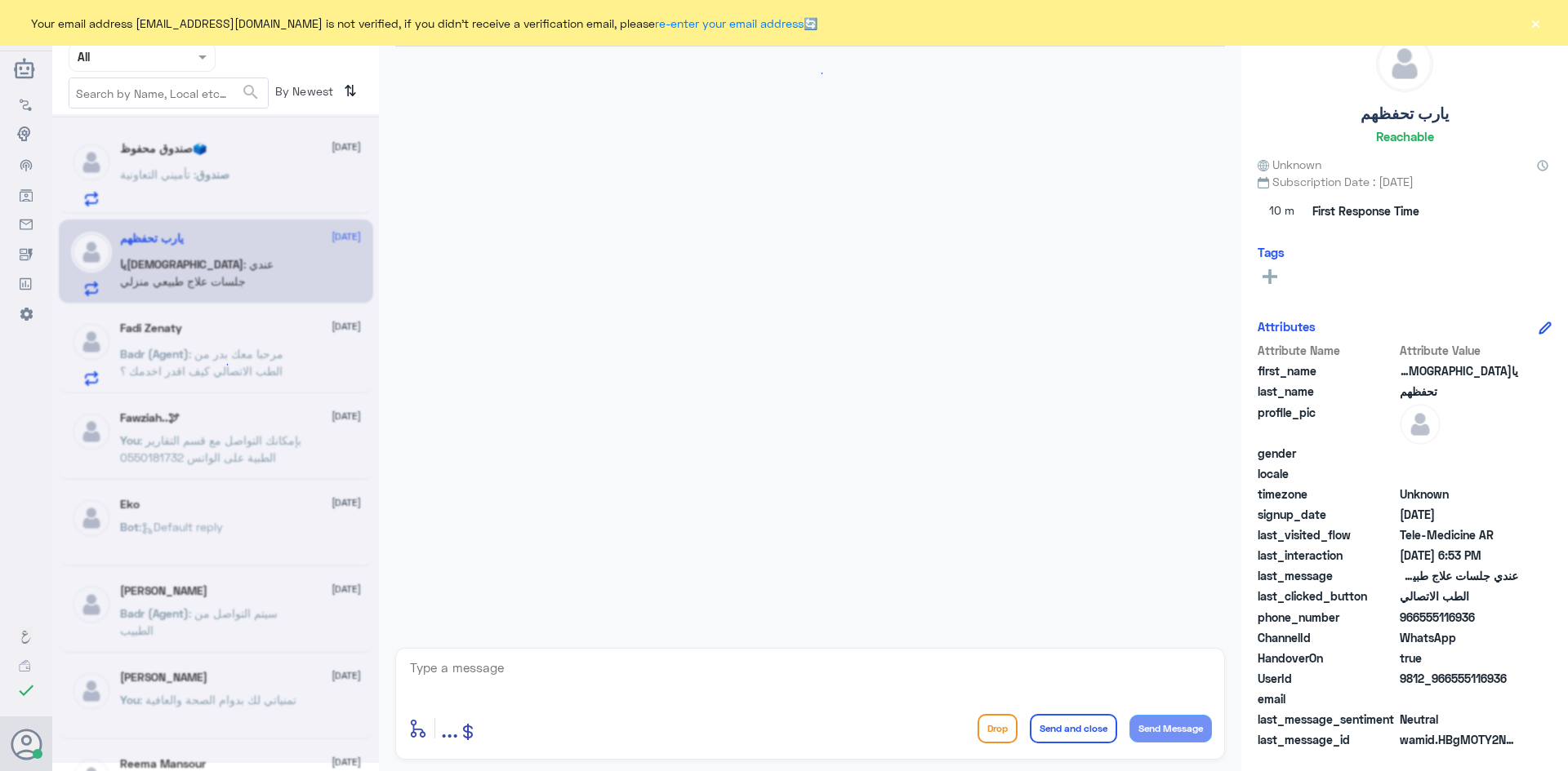
scroll to position [471, 0]
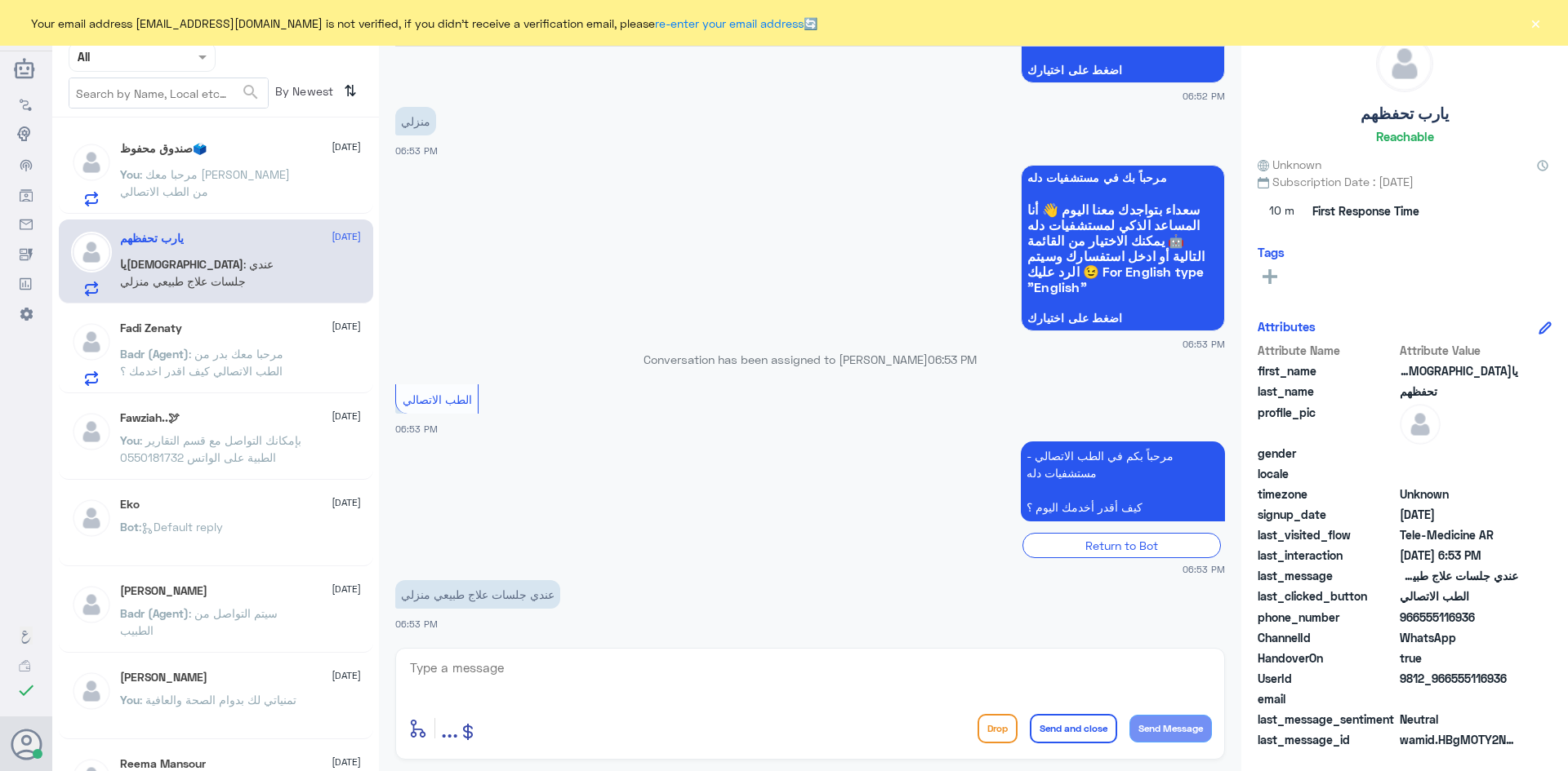
click at [614, 674] on textarea at bounding box center [810, 677] width 804 height 40
paste textarea "مرحبا معك [PERSON_NAME] من الطب الاتصالي"
type textarea "مرحبا معك [PERSON_NAME] من الطب الاتصالي"
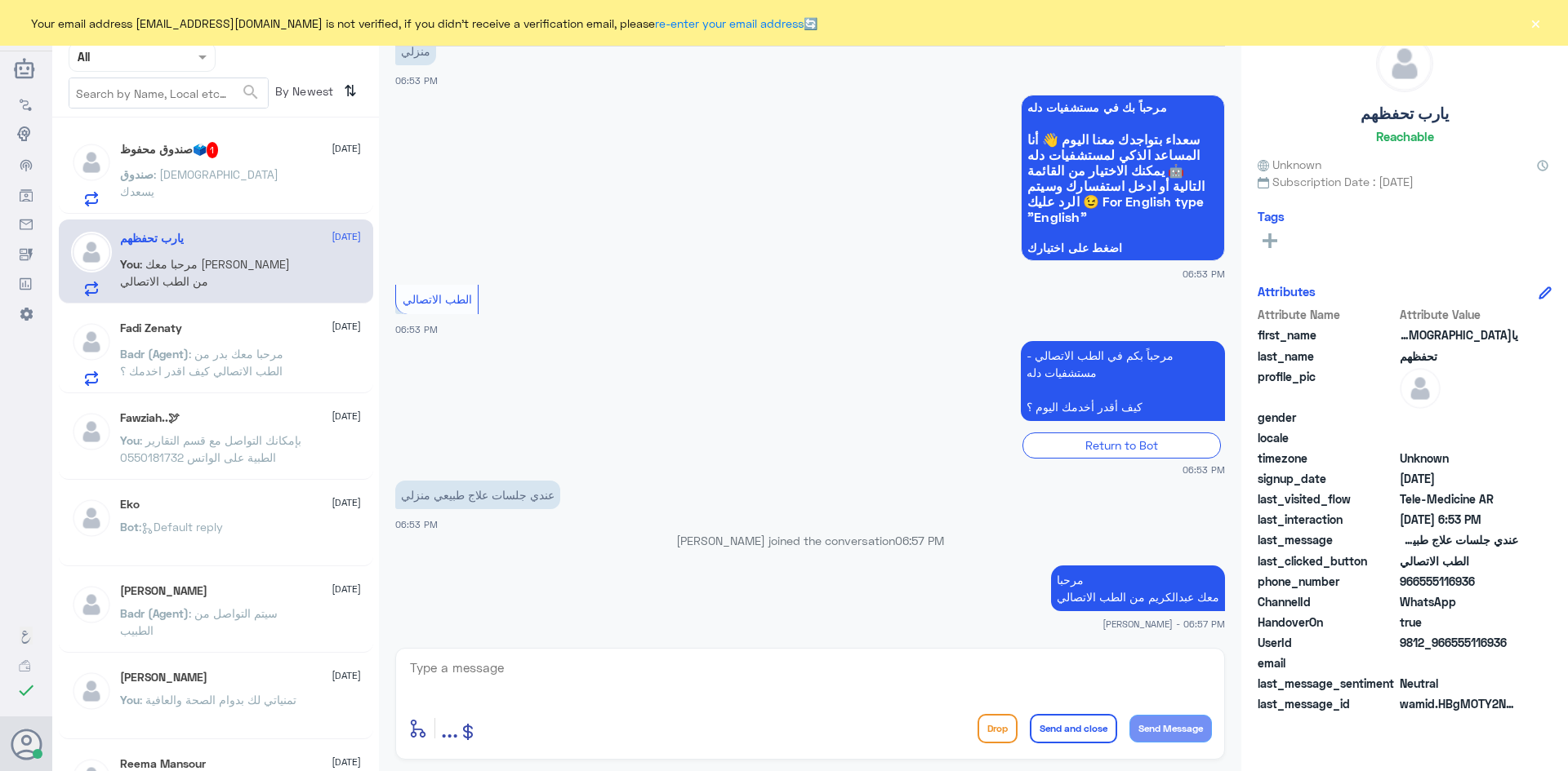
click at [241, 149] on div "صندوق محفوظ🗳️ 1 31 August" at bounding box center [240, 150] width 241 height 16
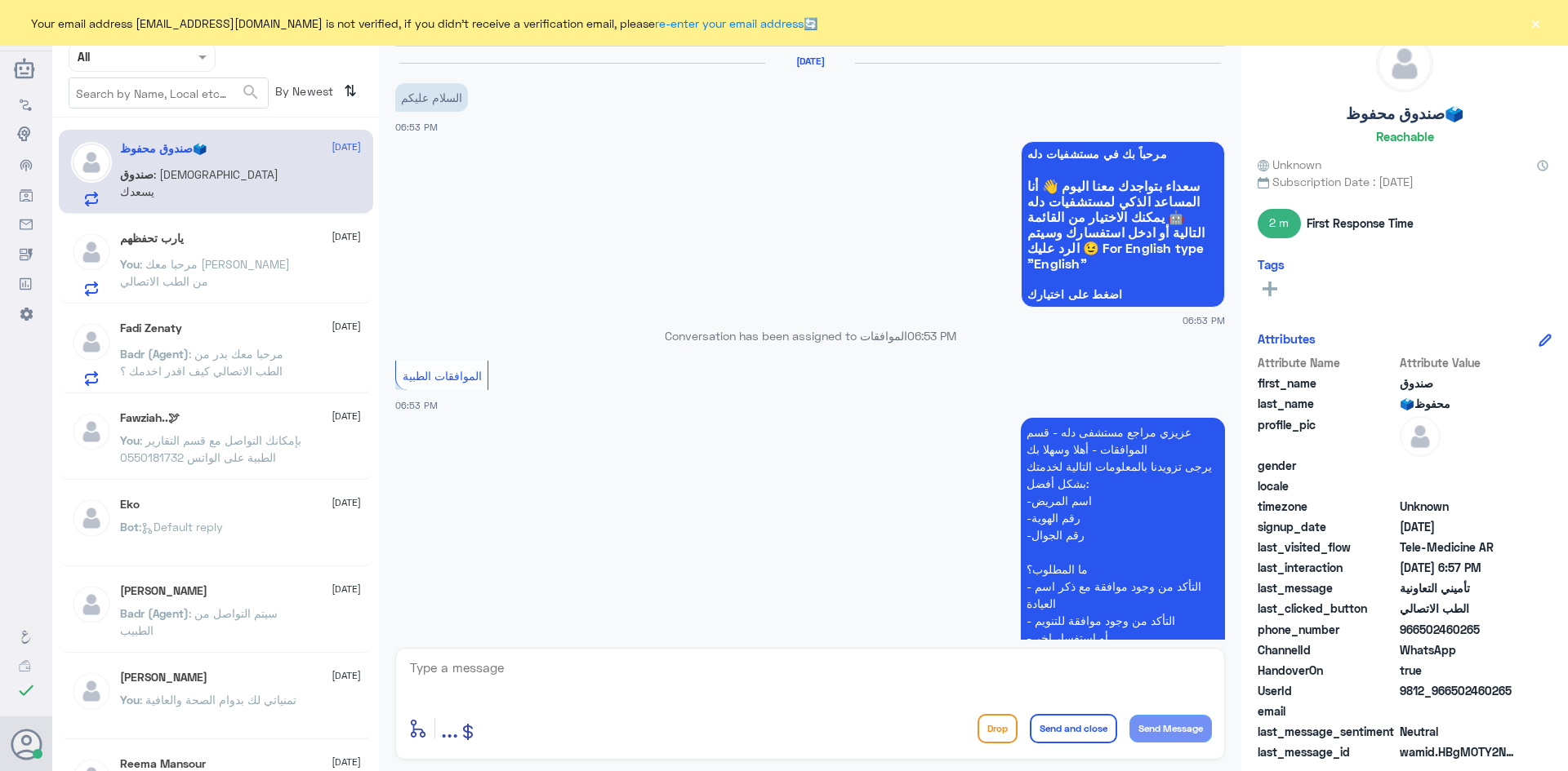
scroll to position [854, 0]
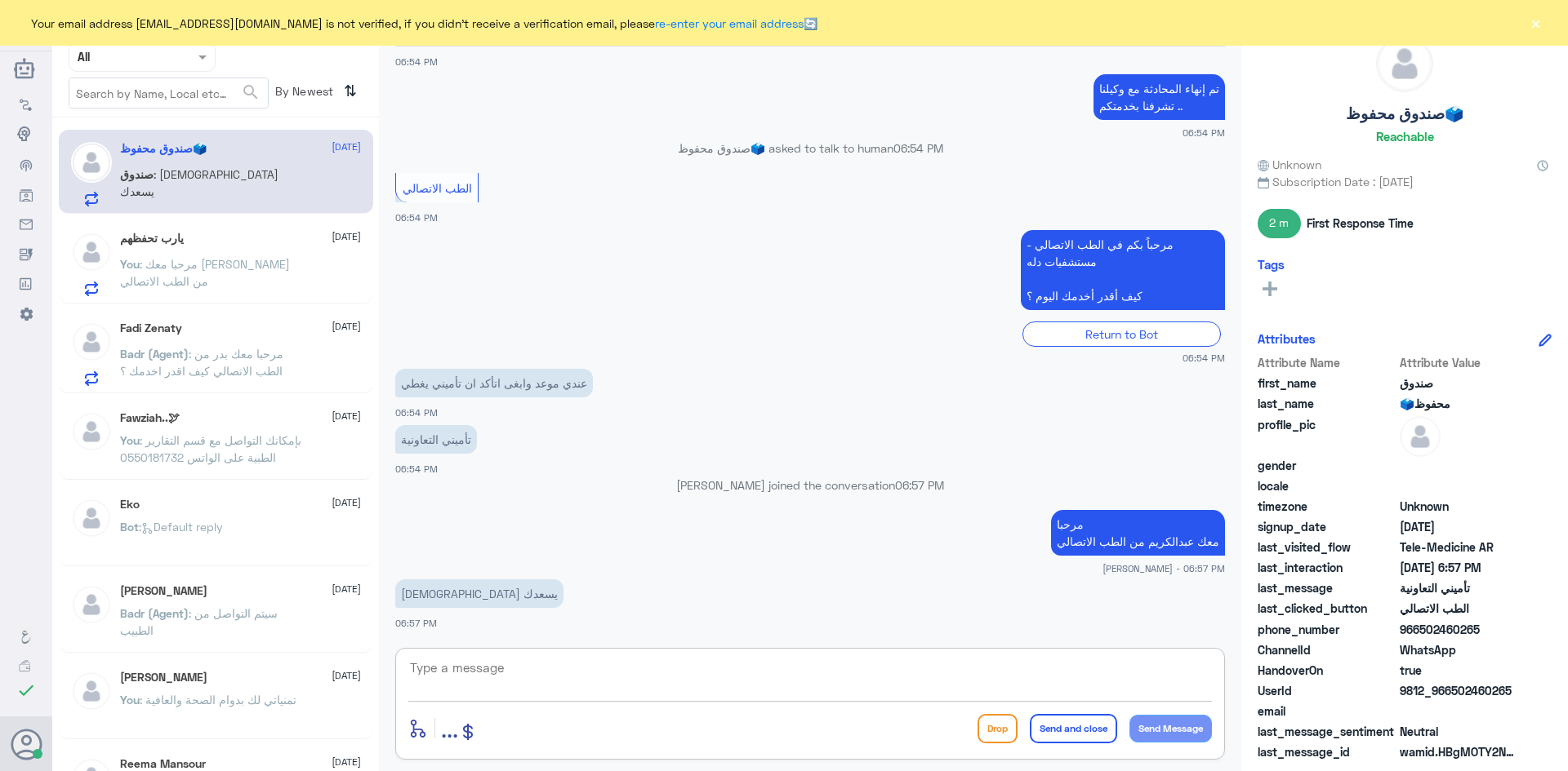
click at [674, 669] on textarea at bounding box center [810, 677] width 804 height 40
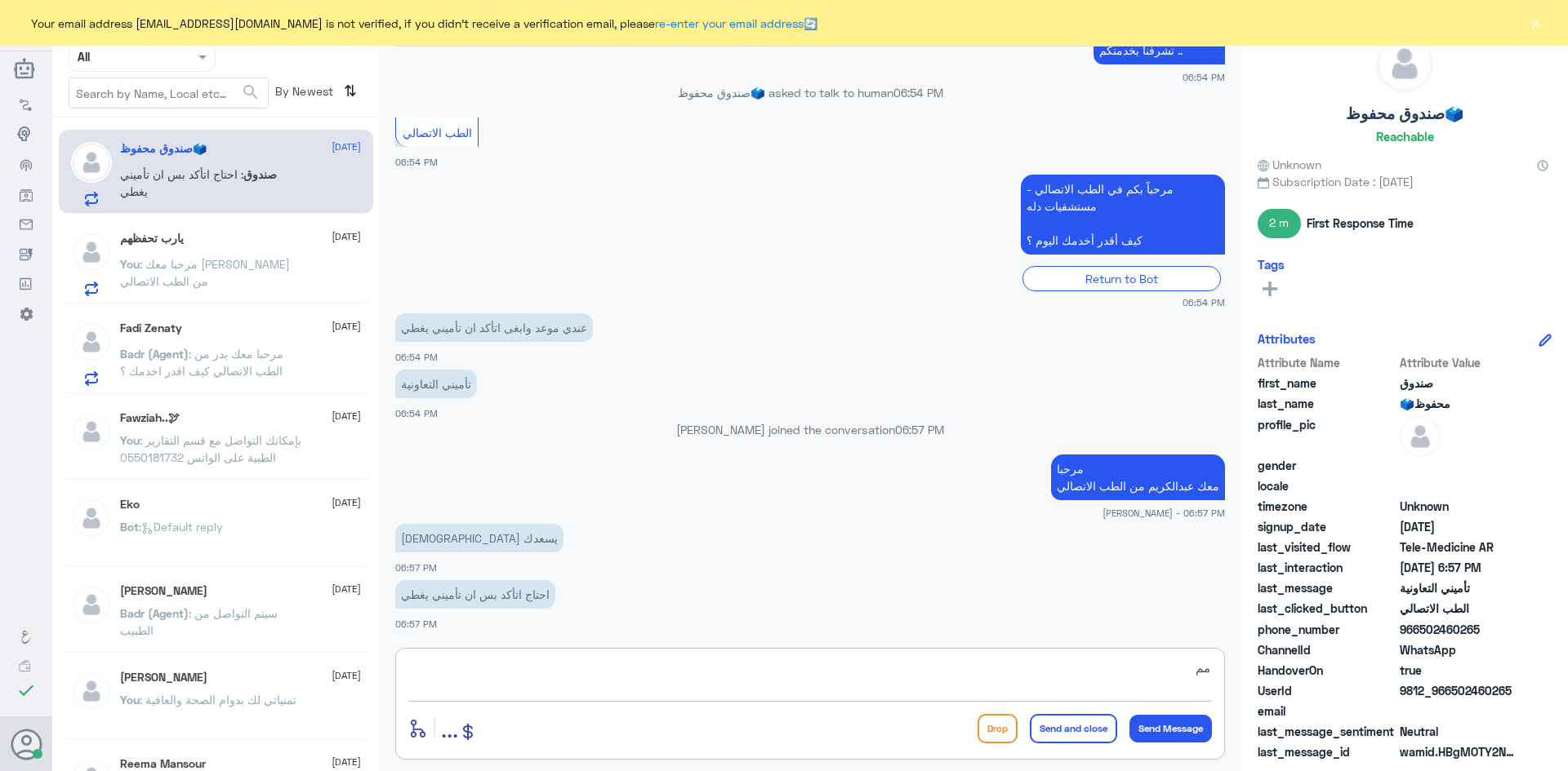
type textarea "م"
type textarea "فيه ملف عندك في دله ؟"
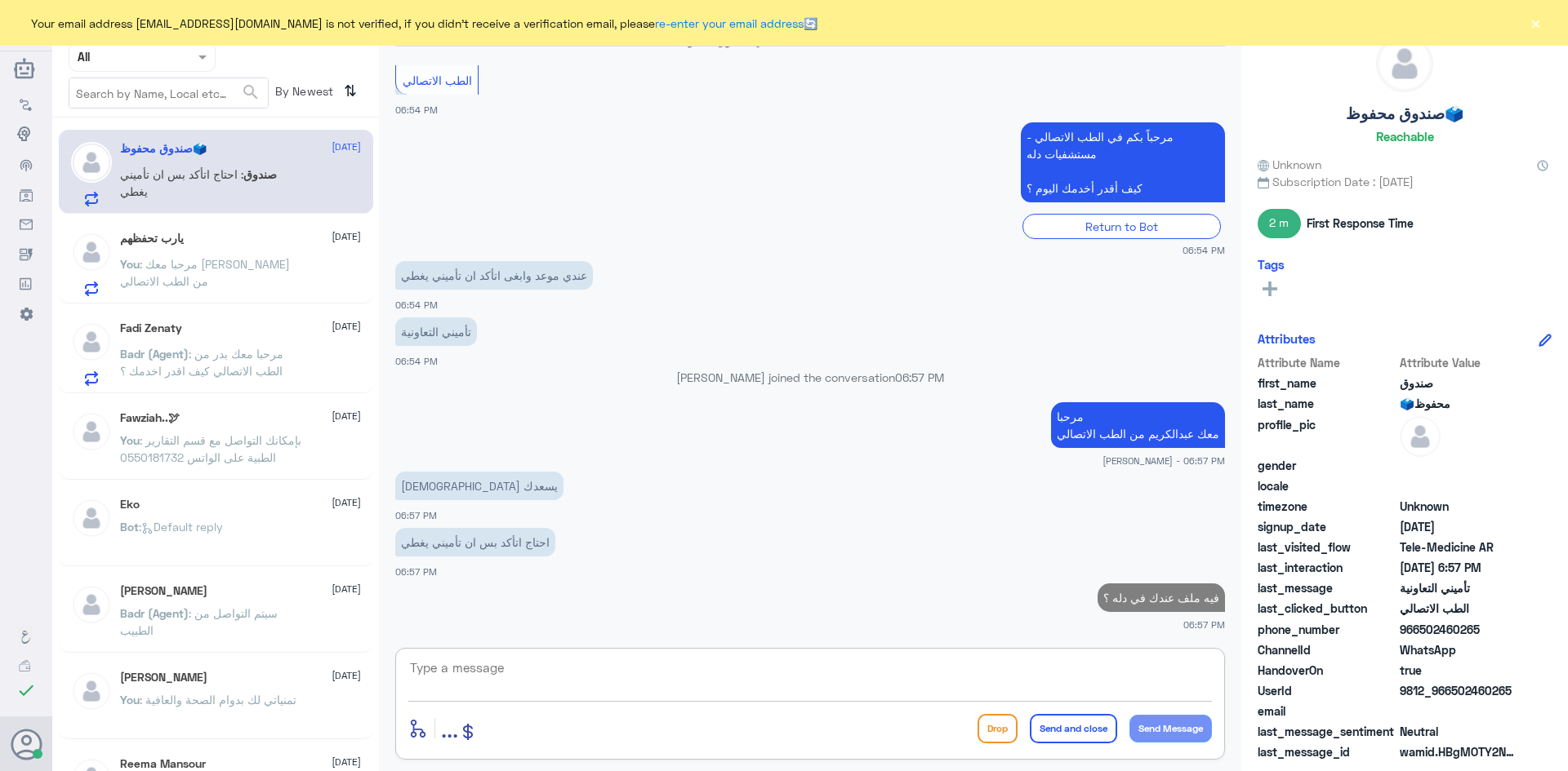
click at [321, 253] on div "يارب تحفظهم 31 August You : مرحبا معك عبدالكريم من الطب الاتصالي" at bounding box center [240, 264] width 241 height 64
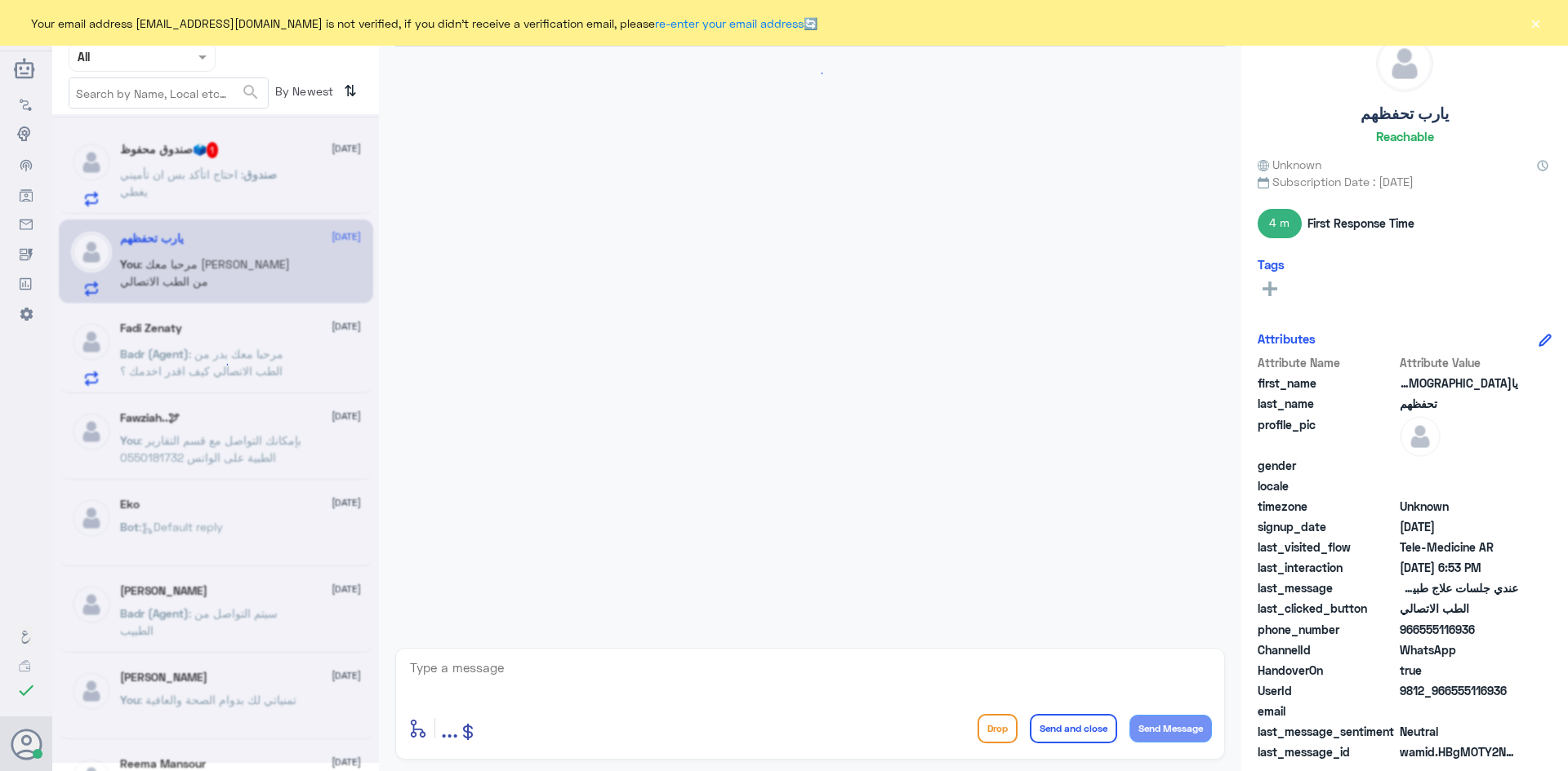
scroll to position [571, 0]
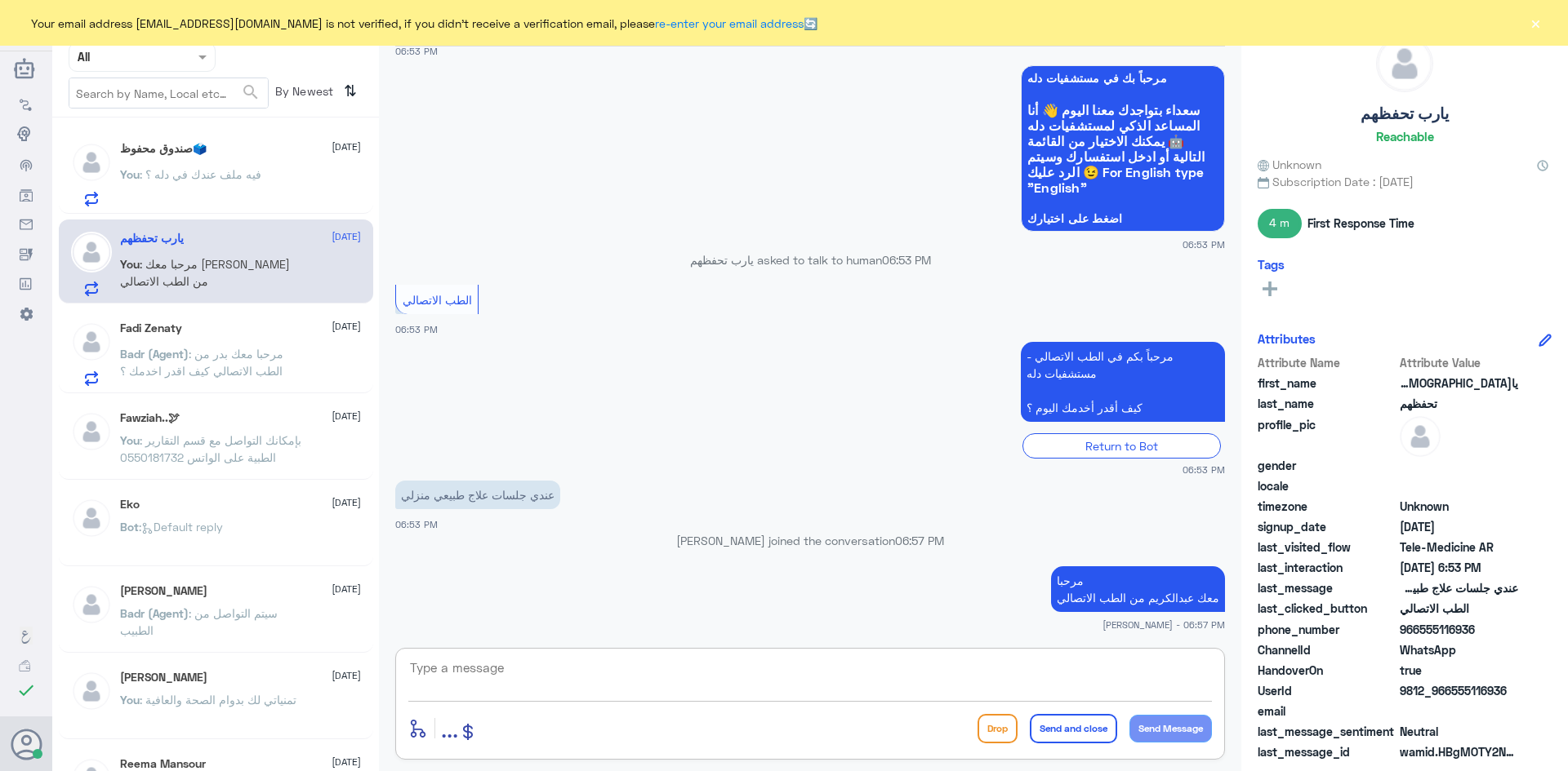
click at [711, 681] on textarea at bounding box center [810, 677] width 804 height 40
type textarea "هنا الطب الاتصالي لخدمات المواعيد عن بعد والاستشارة الفورية من خلال التطبيق"
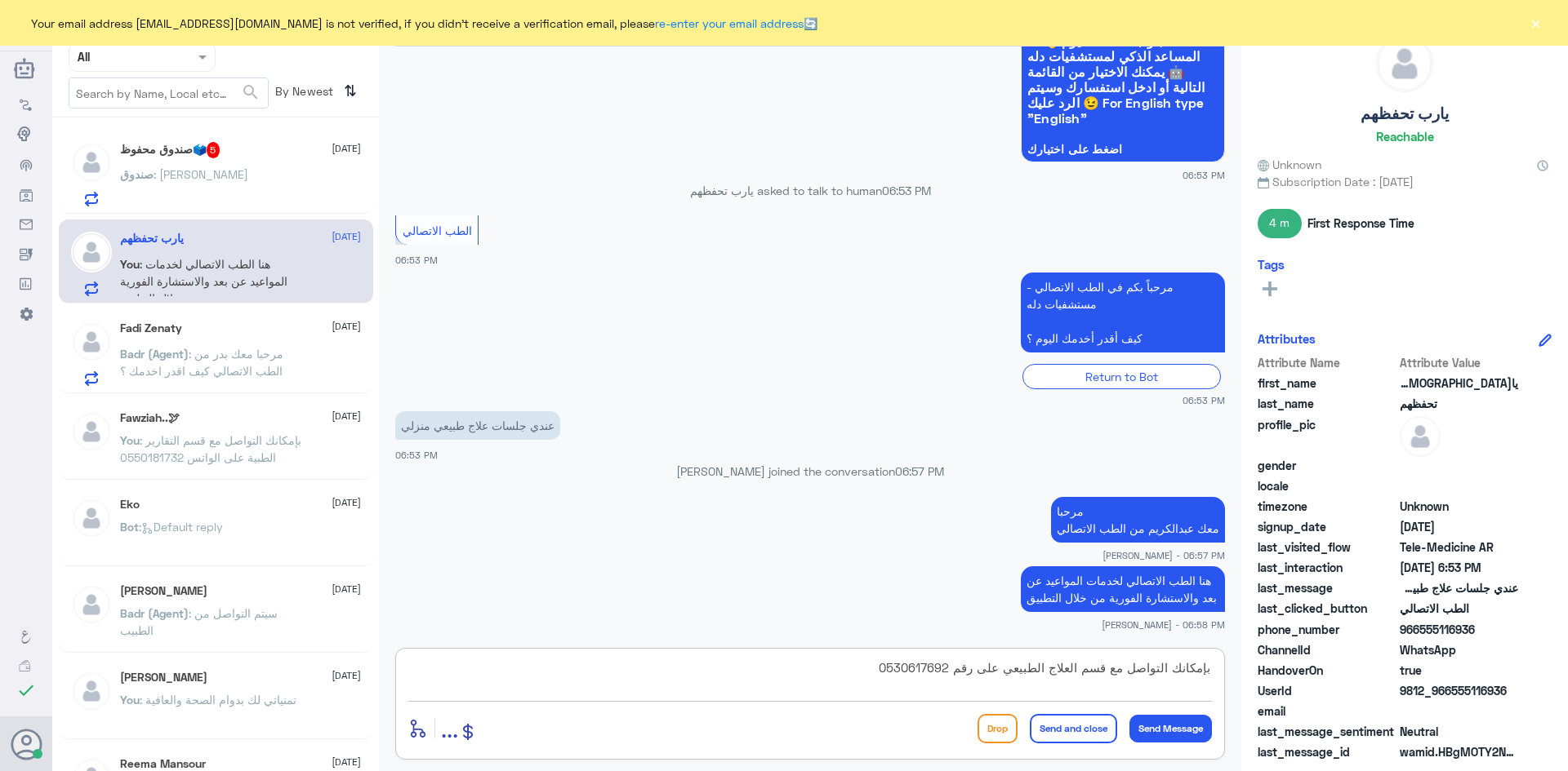
type textarea "بإمكانك التواصل مع قسم العلاج الطبيعي على رقم 0530617692"
click at [1093, 732] on button "Send and close" at bounding box center [1074, 729] width 88 height 30
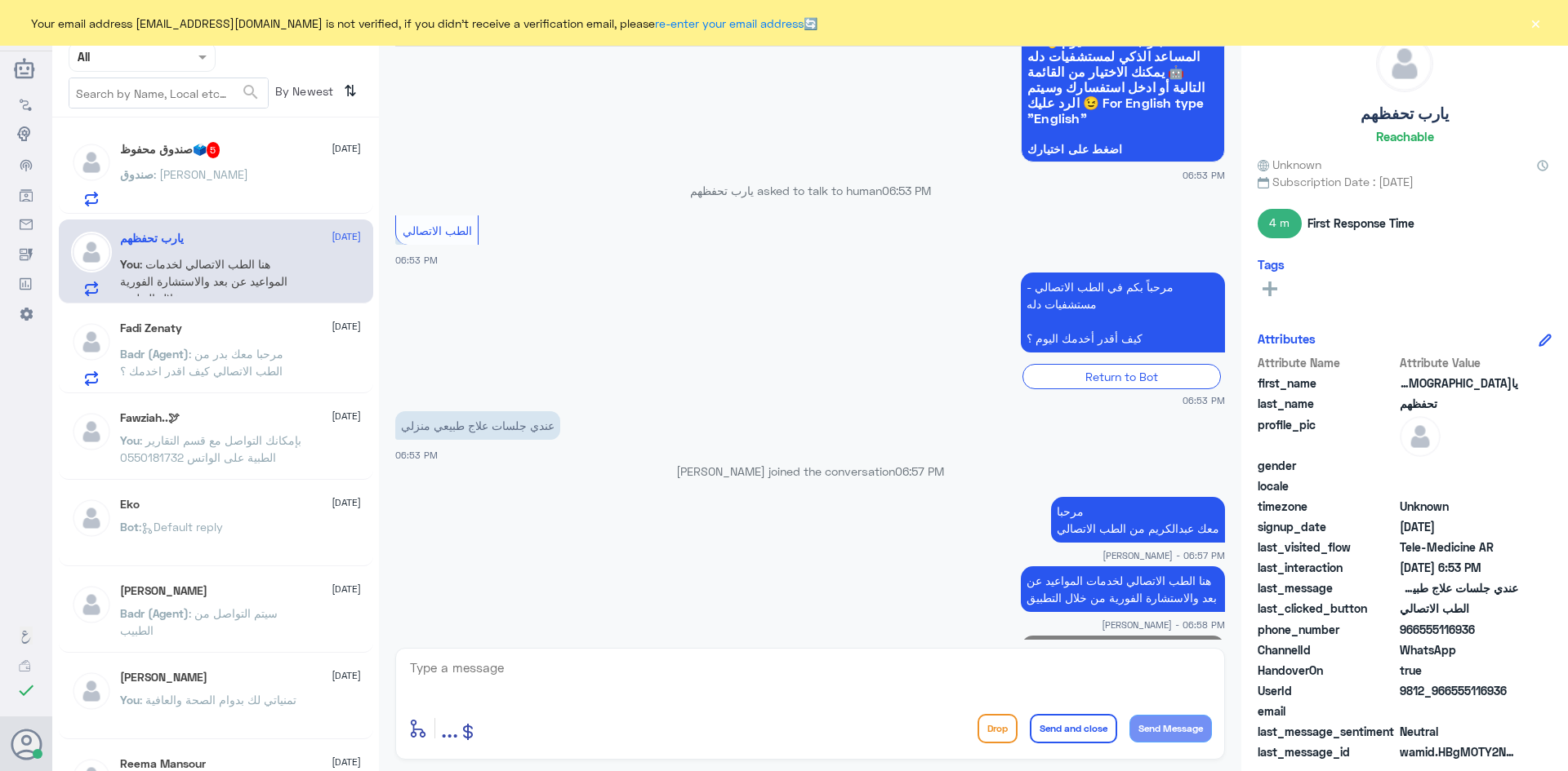
scroll to position [710, 0]
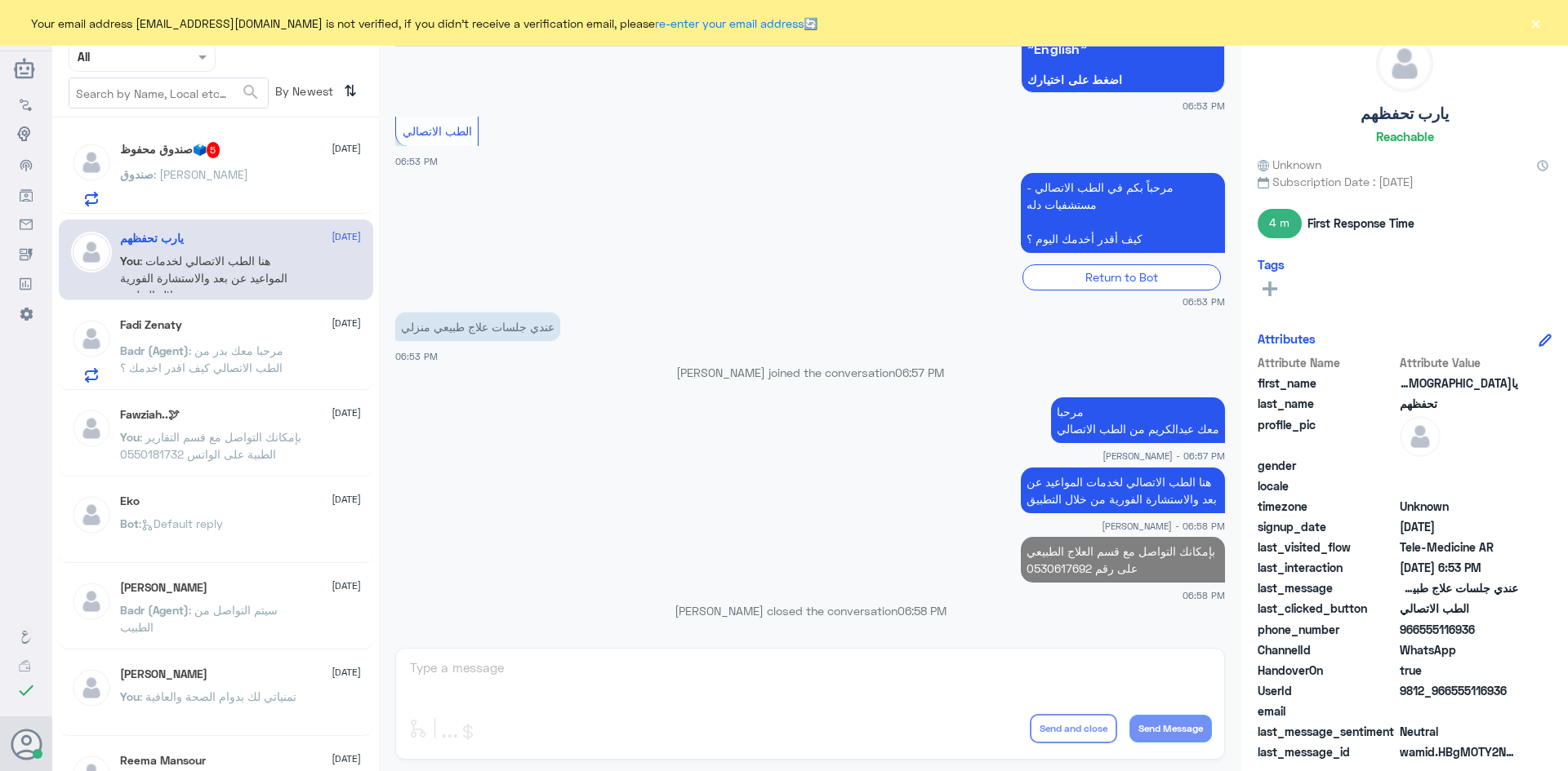
click at [271, 161] on div "صندوق محفوظ🗳️ 5 31 August صندوق : محفوظ عبدي حسن" at bounding box center [240, 175] width 241 height 64
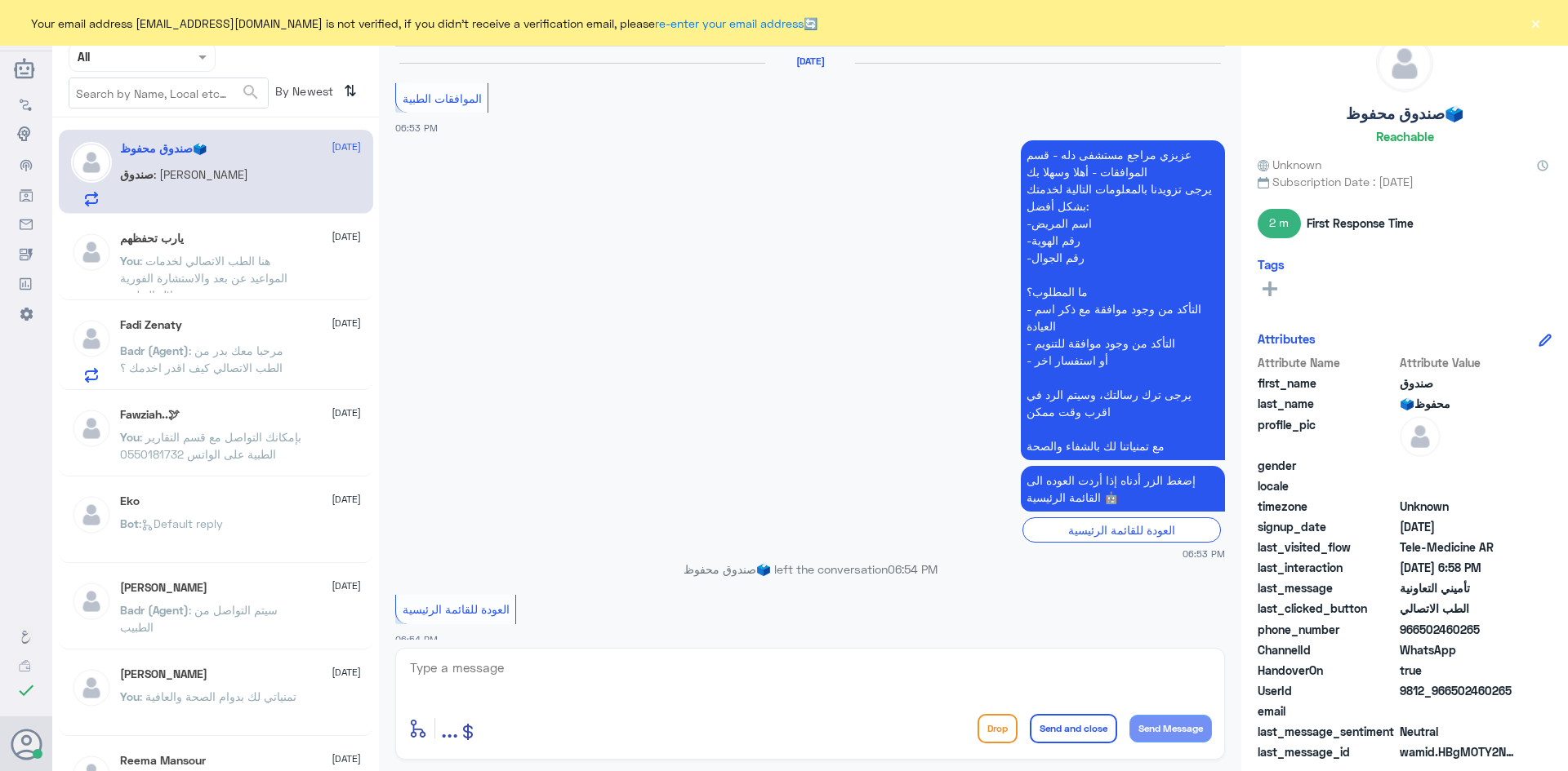
scroll to position [908, 0]
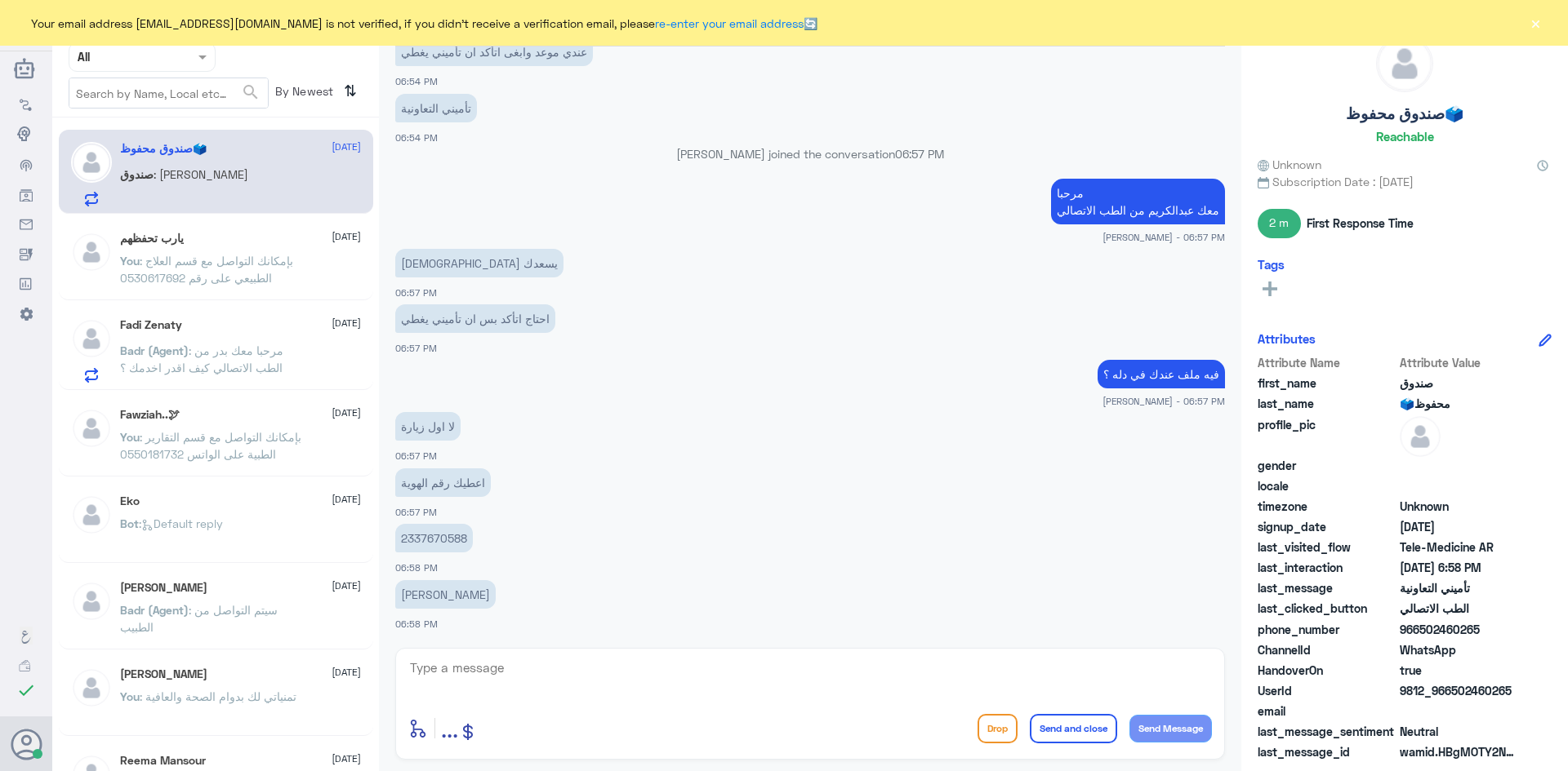
click at [696, 671] on textarea at bounding box center [810, 677] width 804 height 40
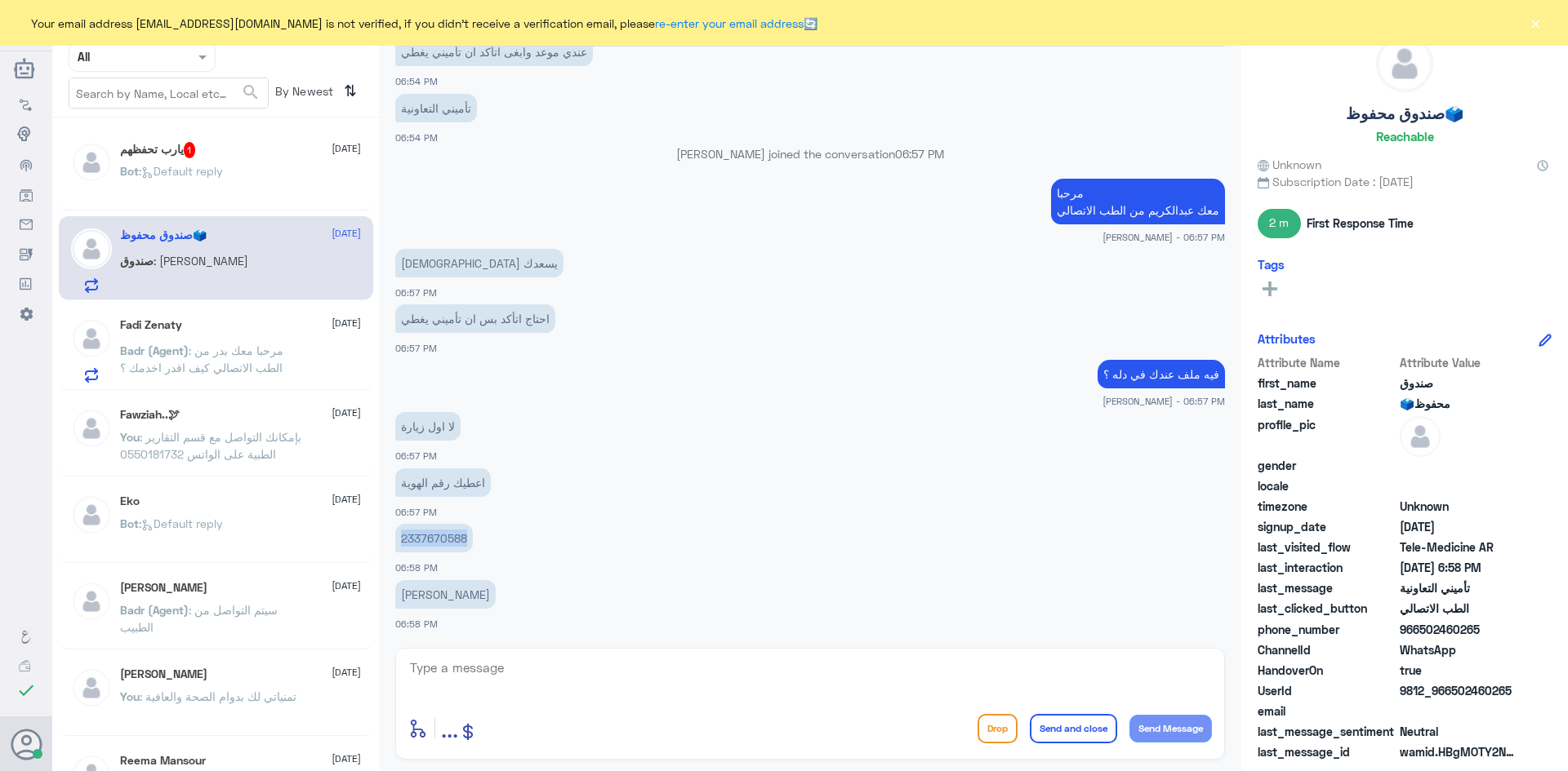
drag, startPoint x: 466, startPoint y: 533, endPoint x: 397, endPoint y: 535, distance: 69.0
click at [397, 535] on p "2337670588" at bounding box center [433, 538] width 77 height 29
copy p "2337670588"
click at [723, 671] on textarea at bounding box center [810, 677] width 804 height 40
type textarea "ل"
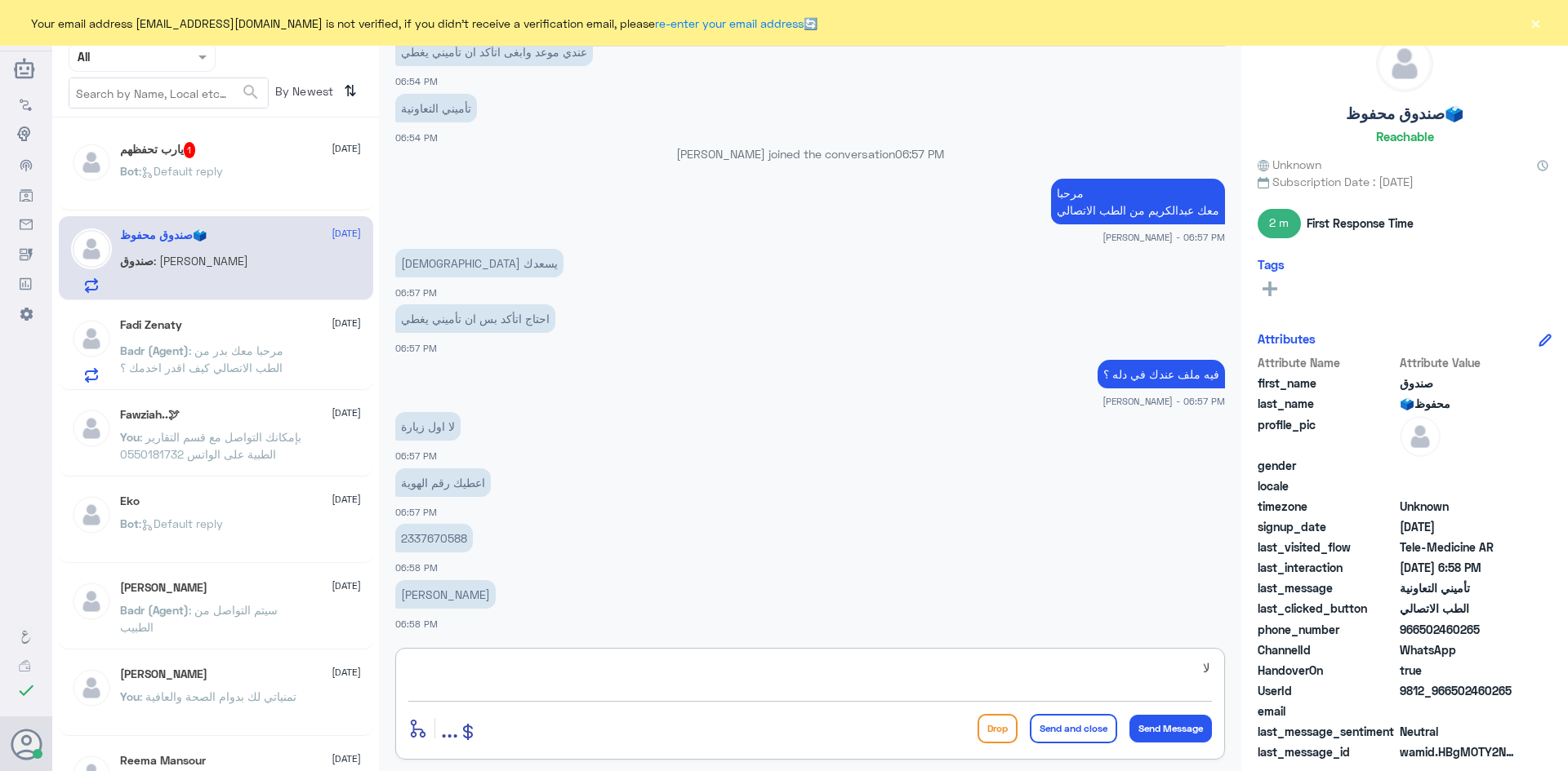
type textarea "ل"
type textarea "للأسف ما وضح لي بإمكانك الاستفسار من تأمينك عن المستشفيات اللي يغطيها"
click at [1047, 730] on button "Send and close" at bounding box center [1074, 729] width 88 height 30
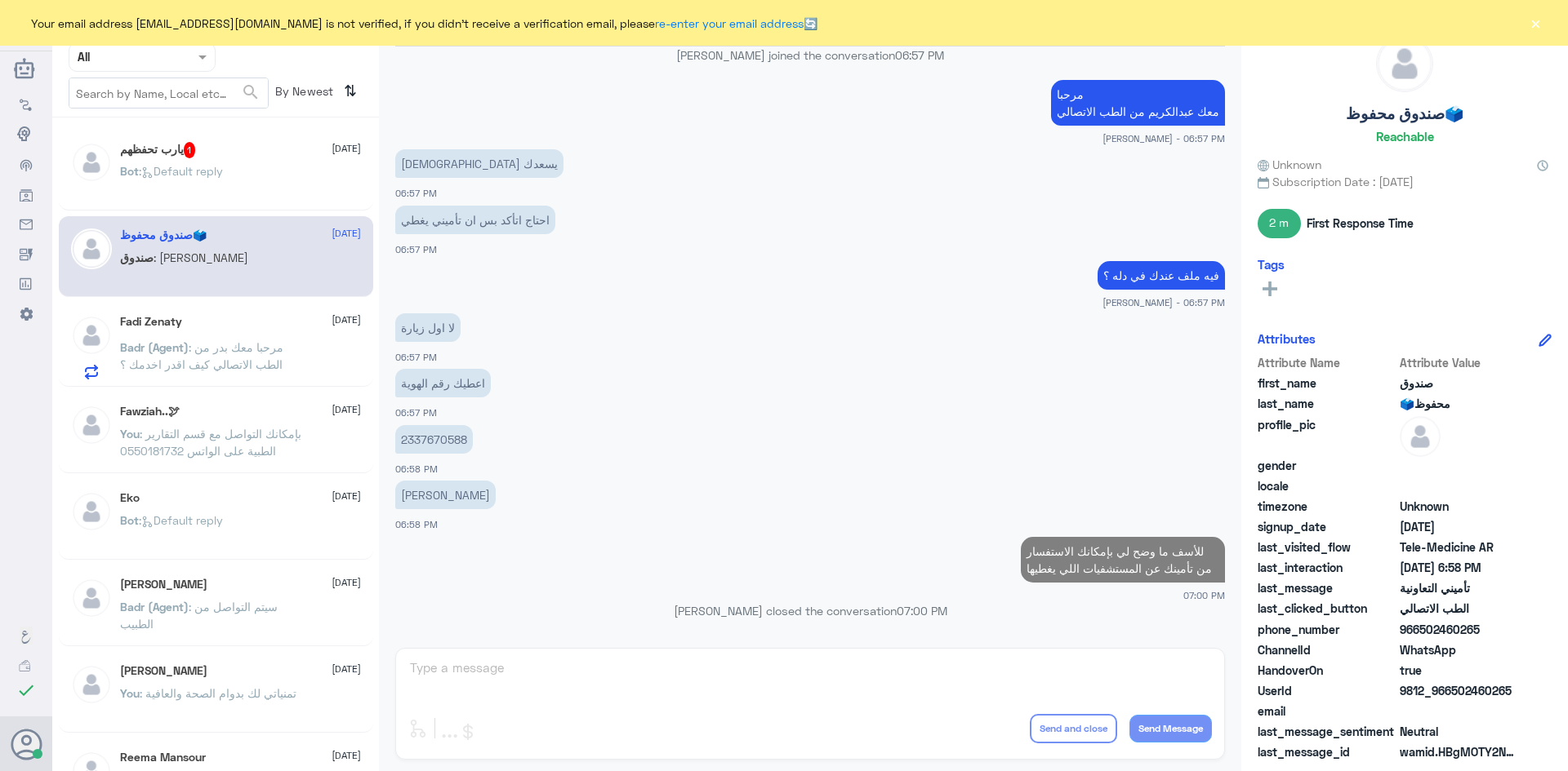
click at [219, 153] on div "يارب تحفظهم 1 31 August" at bounding box center [240, 150] width 241 height 16
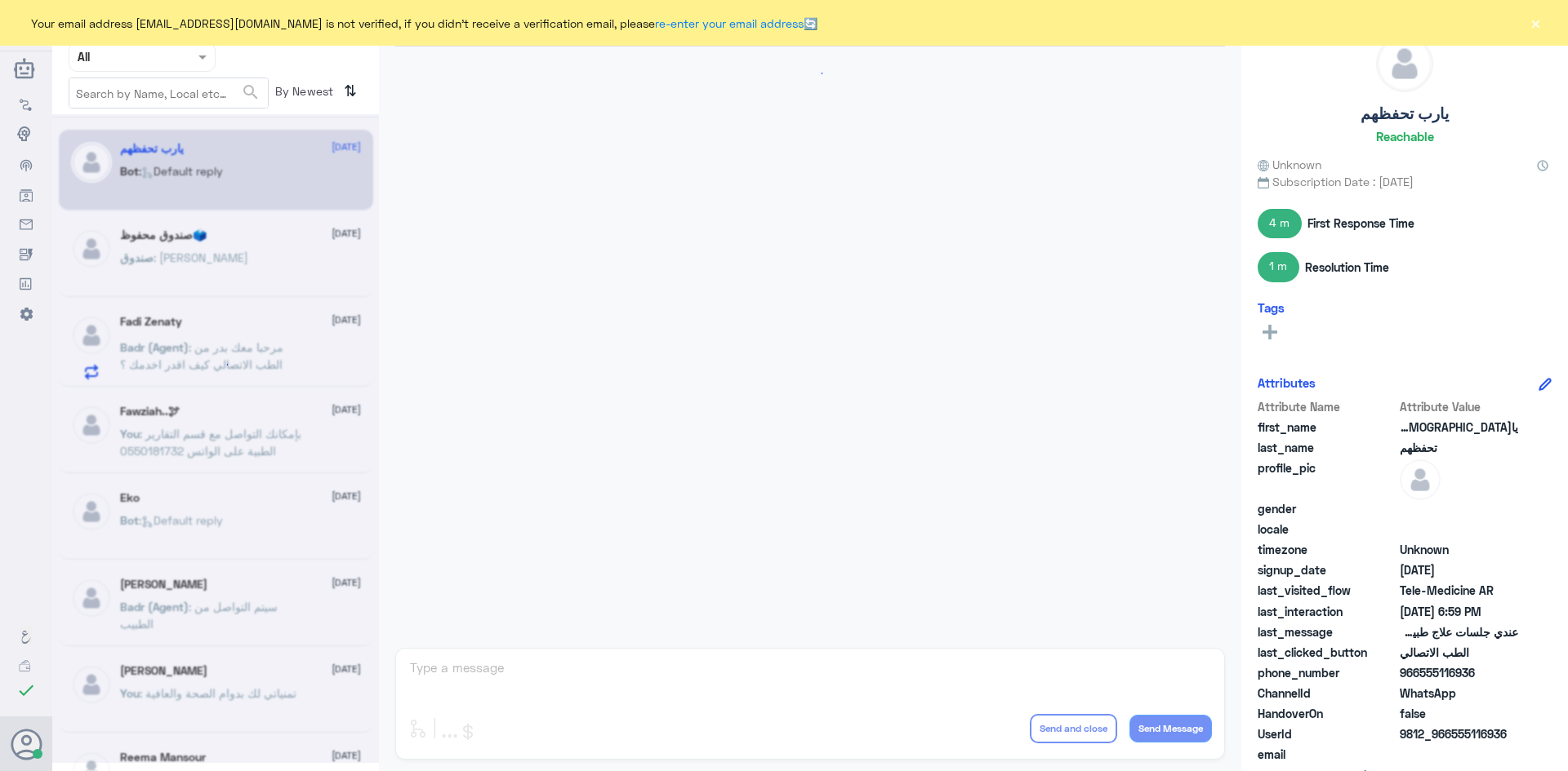
scroll to position [988, 0]
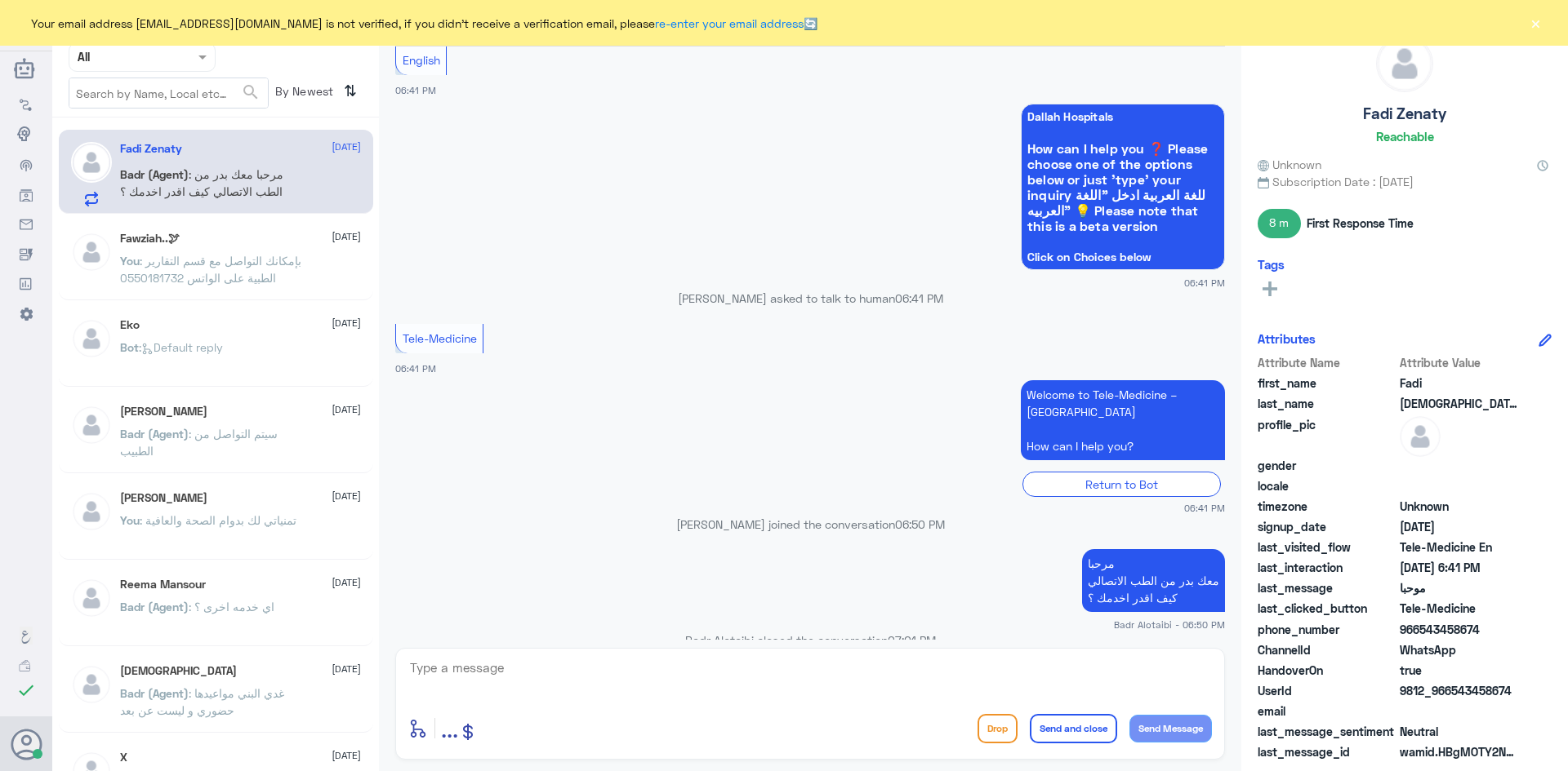
scroll to position [315, 0]
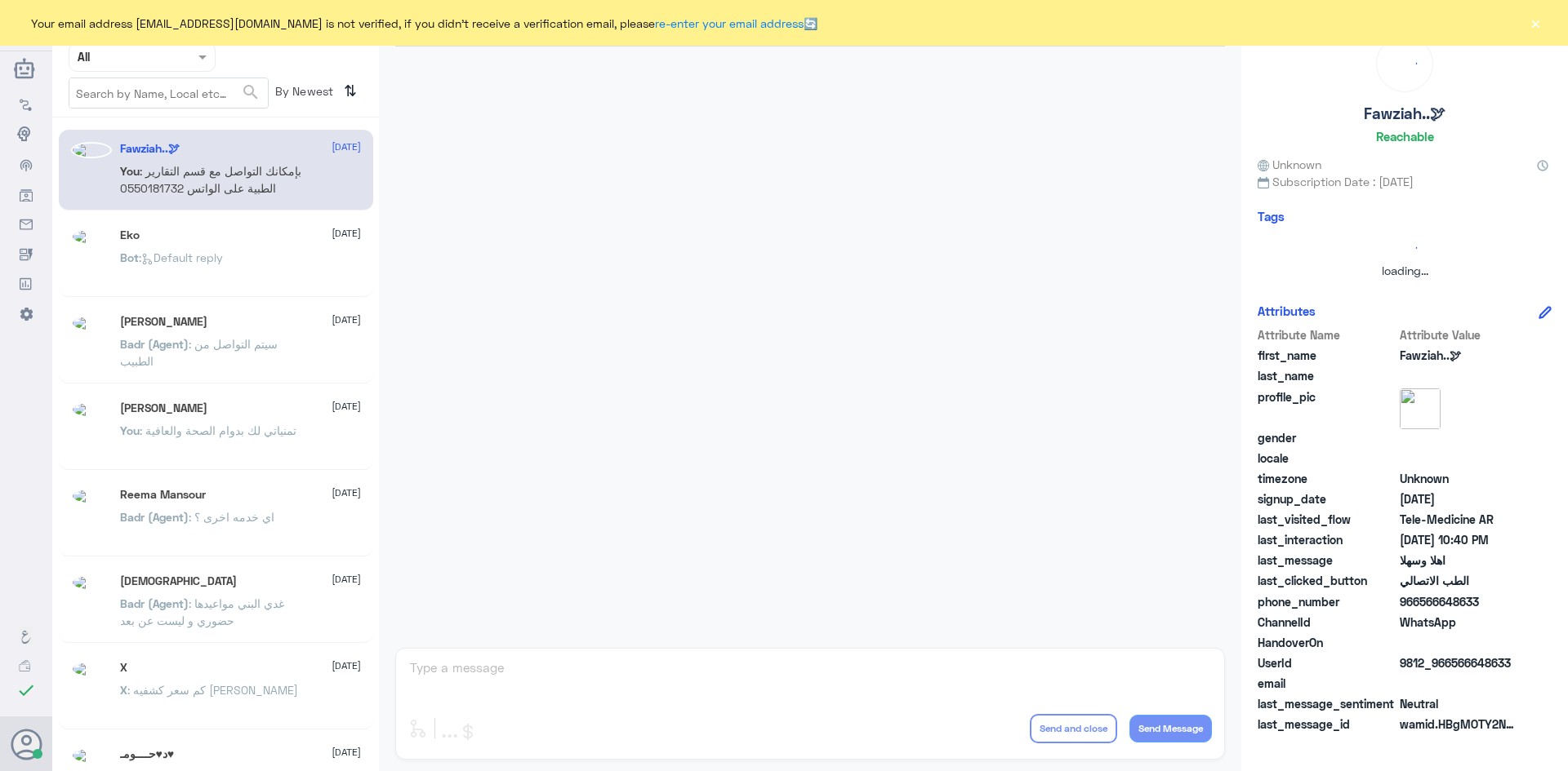
click at [1537, 25] on button "×" at bounding box center [1535, 23] width 17 height 16
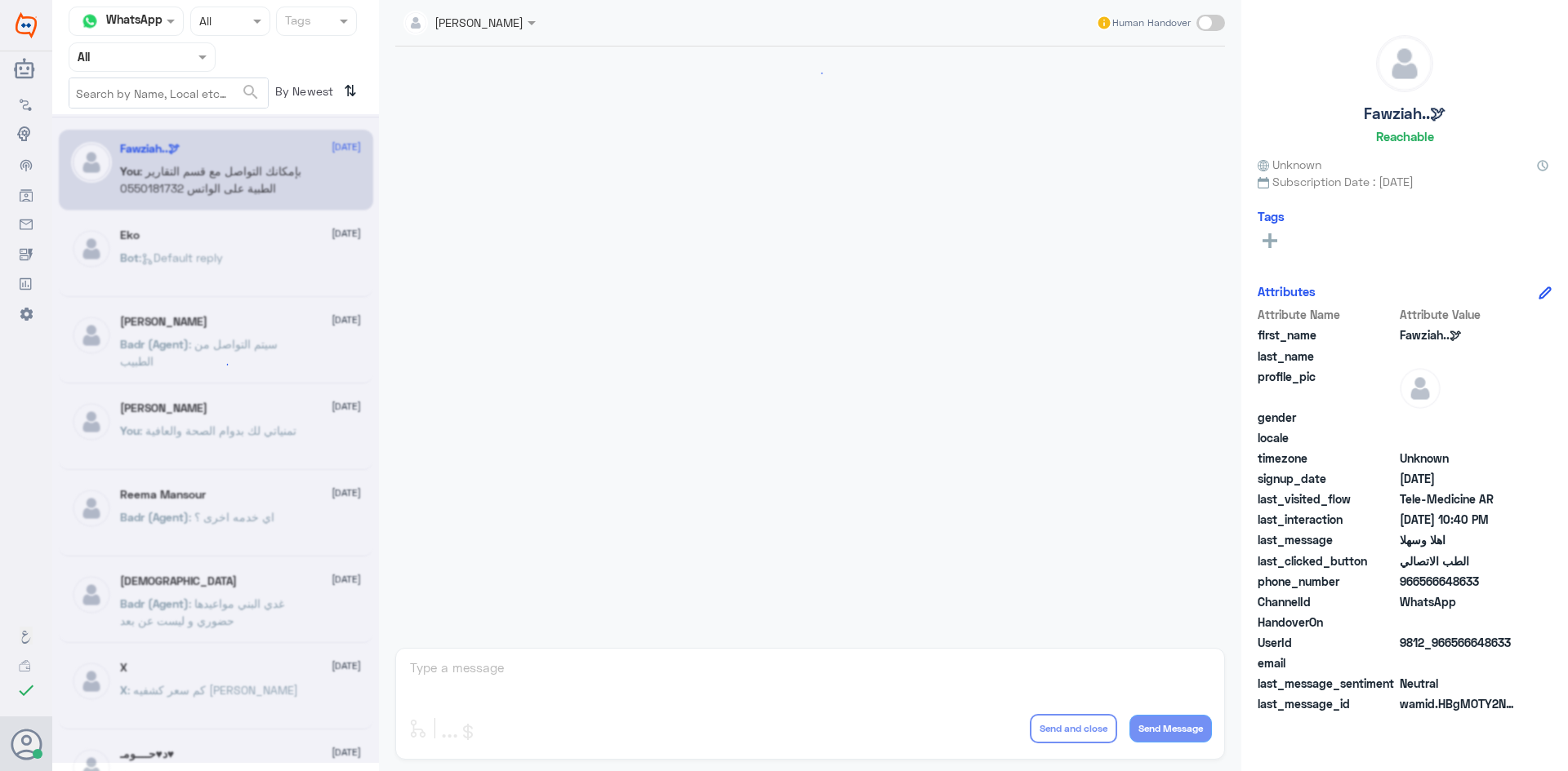
scroll to position [814, 0]
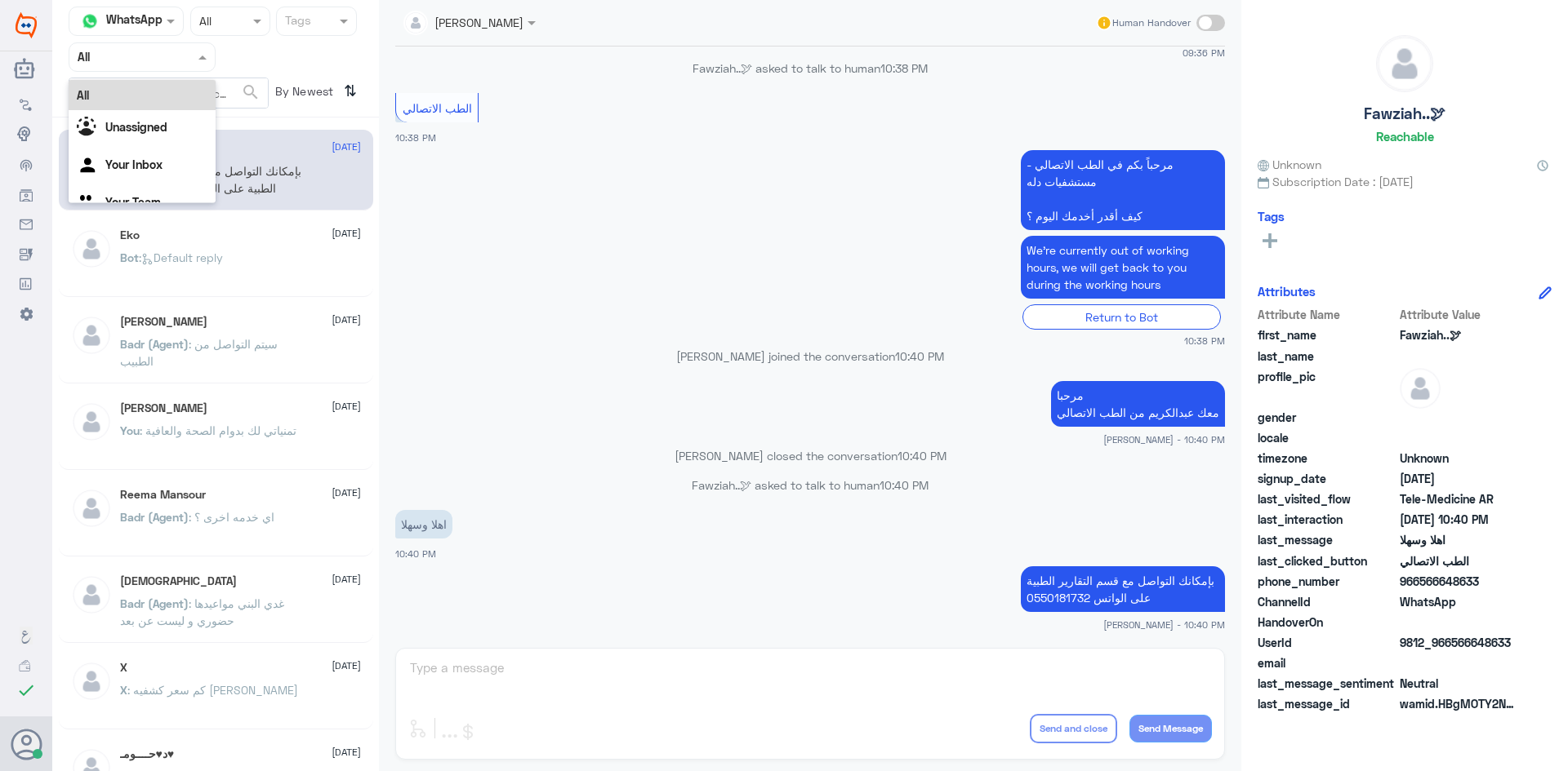
click at [207, 58] on span at bounding box center [205, 56] width 21 height 17
click at [156, 127] on b "Unassigned" at bounding box center [136, 127] width 62 height 14
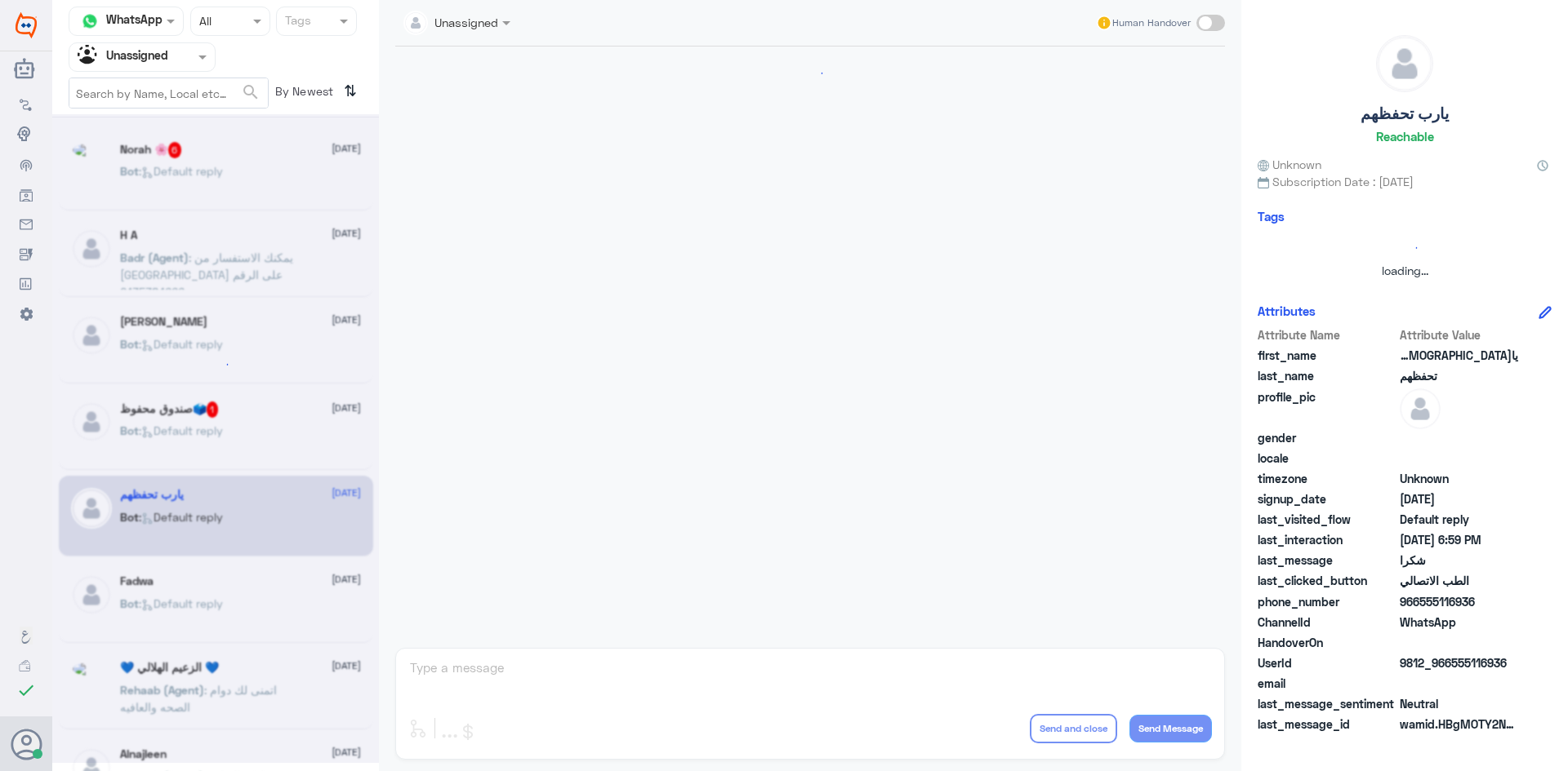
scroll to position [988, 0]
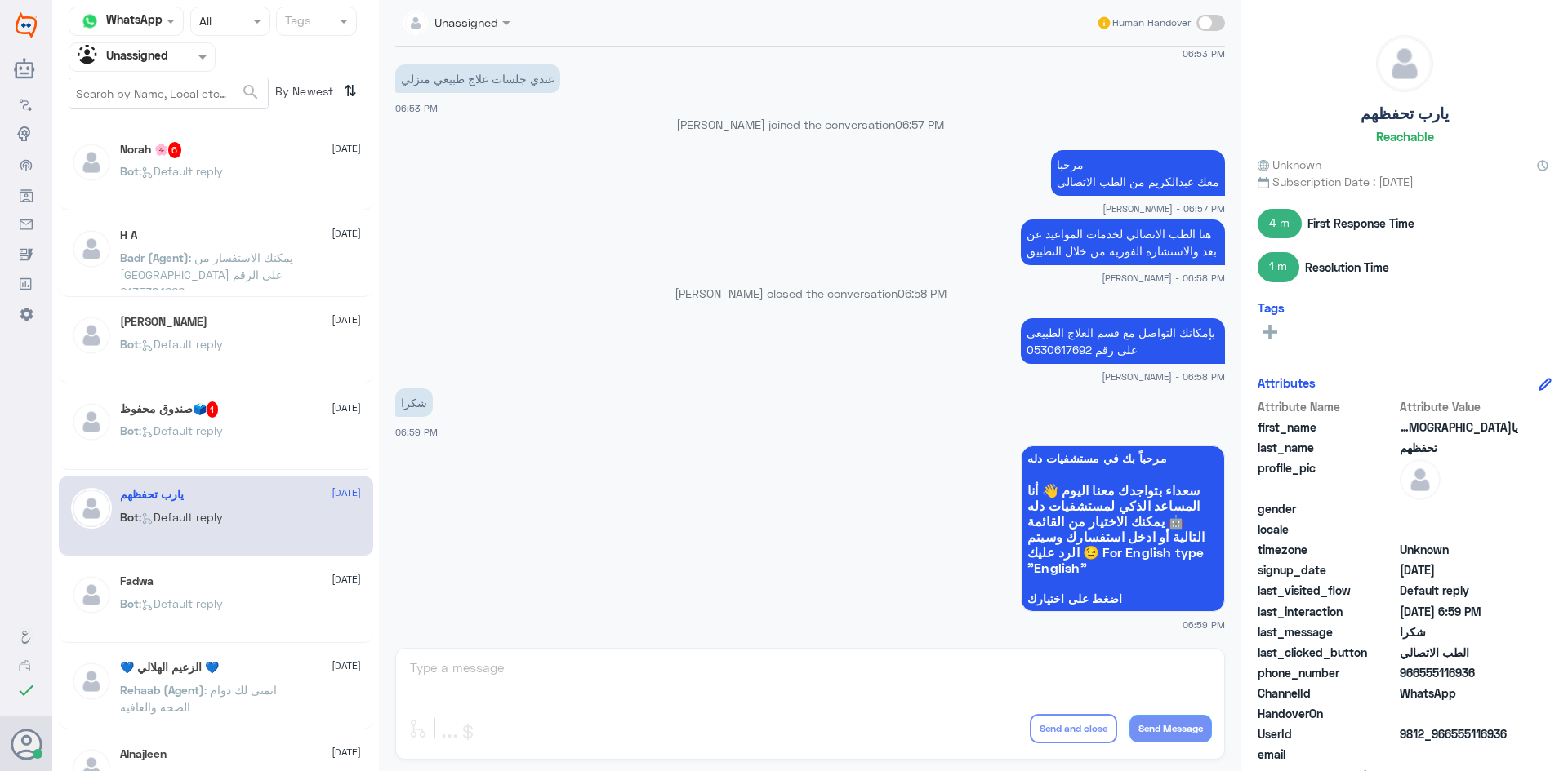
click at [225, 156] on div "Norah 🌸 6 31 August" at bounding box center [240, 150] width 241 height 16
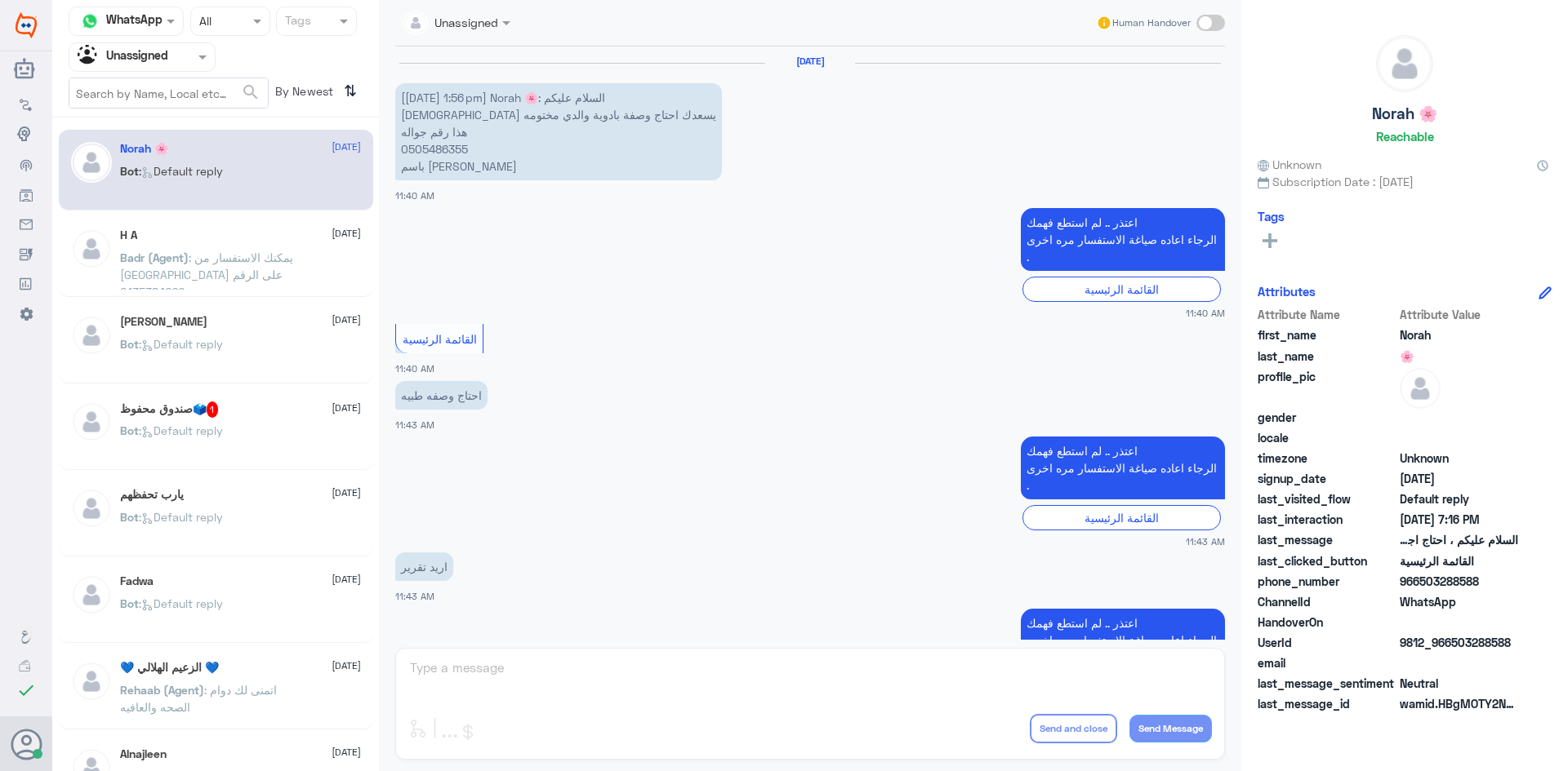
scroll to position [610, 0]
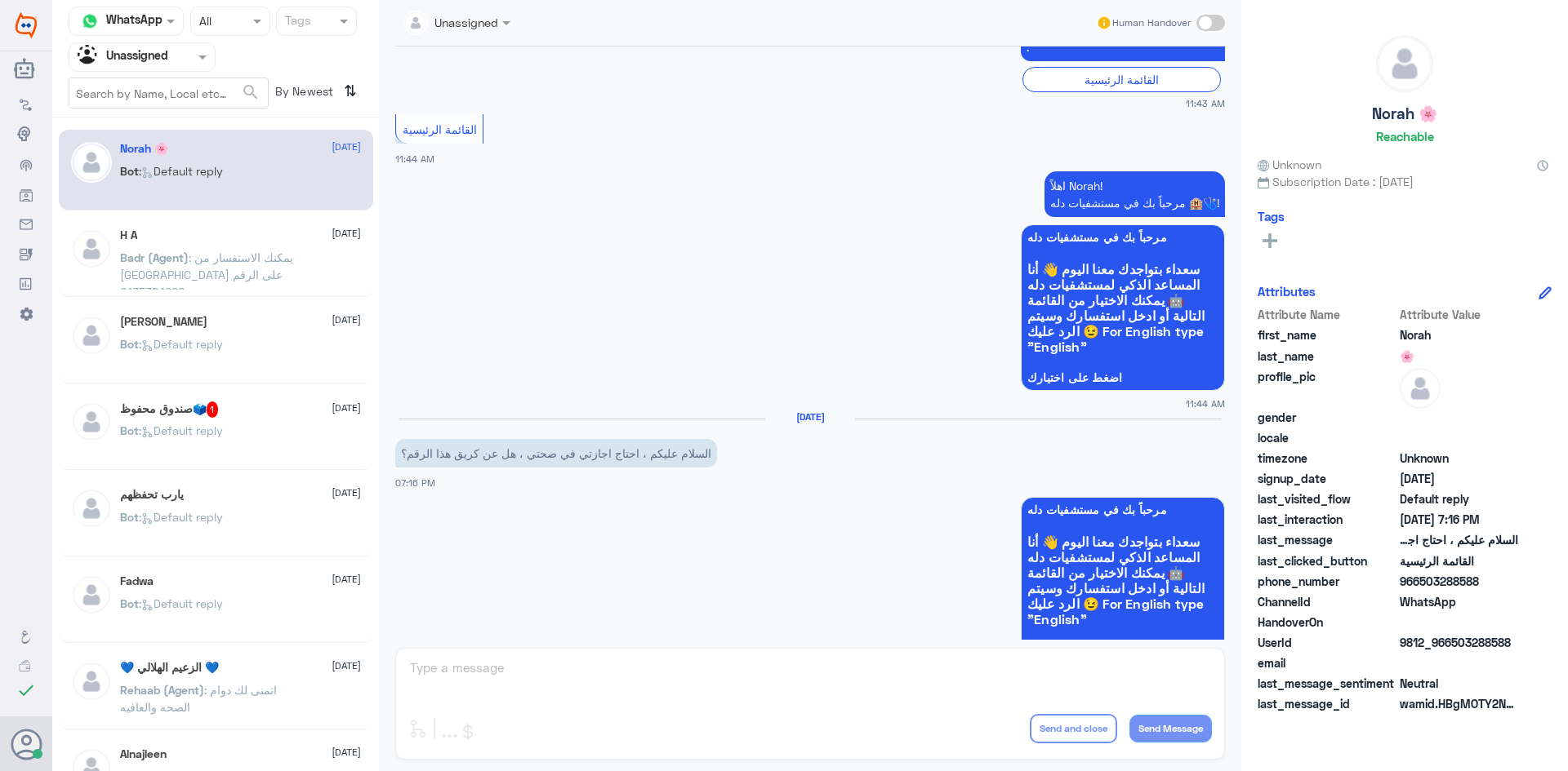
click at [1215, 21] on span at bounding box center [1210, 23] width 29 height 16
click at [0, 0] on input "checkbox" at bounding box center [0, 0] width 0 height 0
click at [622, 672] on textarea at bounding box center [810, 677] width 804 height 40
paste textarea "مرحبا معك [PERSON_NAME] من الطب الاتصالي"
type textarea "مرحبا معك [PERSON_NAME] من الطب الاتصالي"
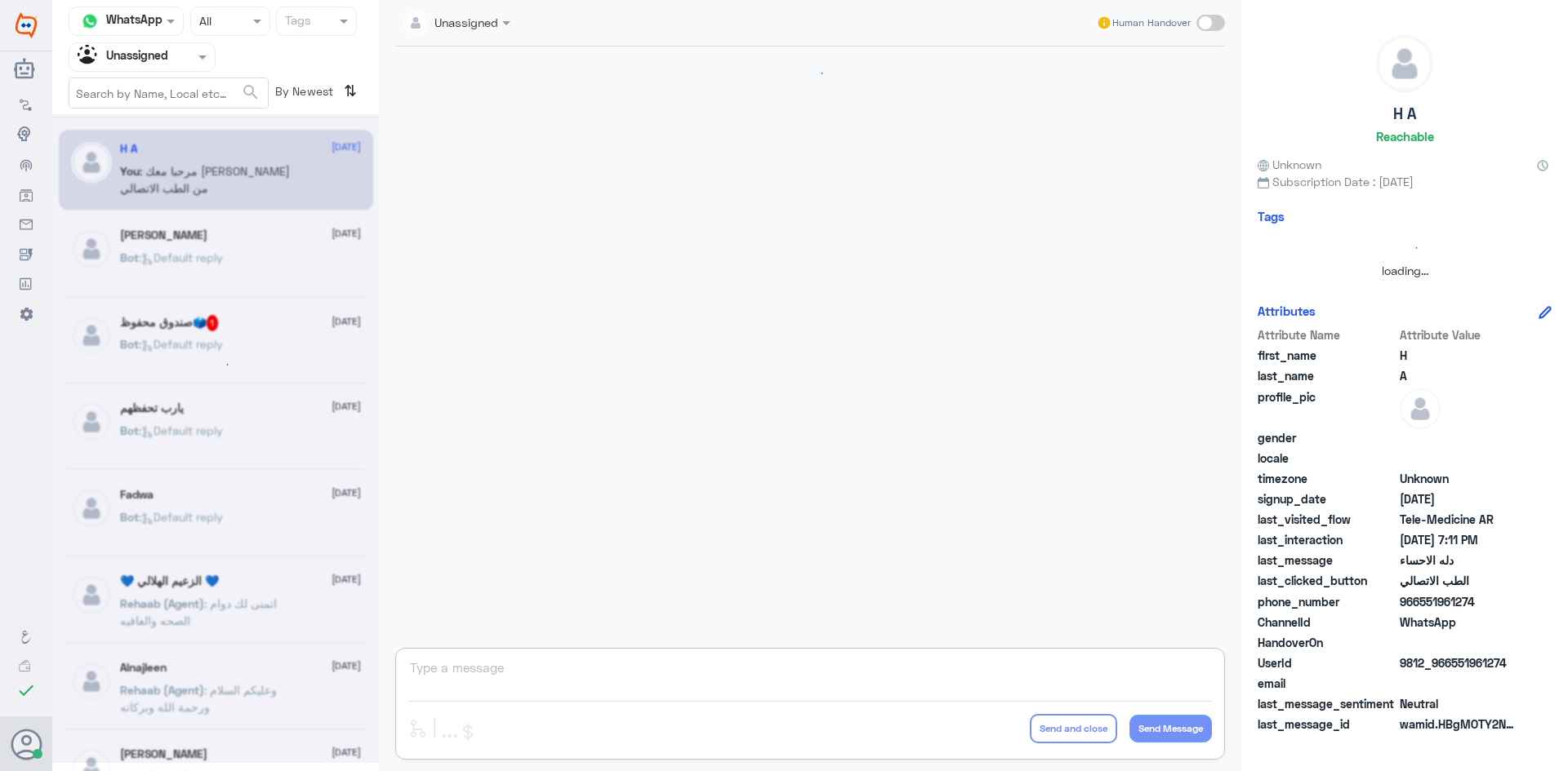
scroll to position [566, 0]
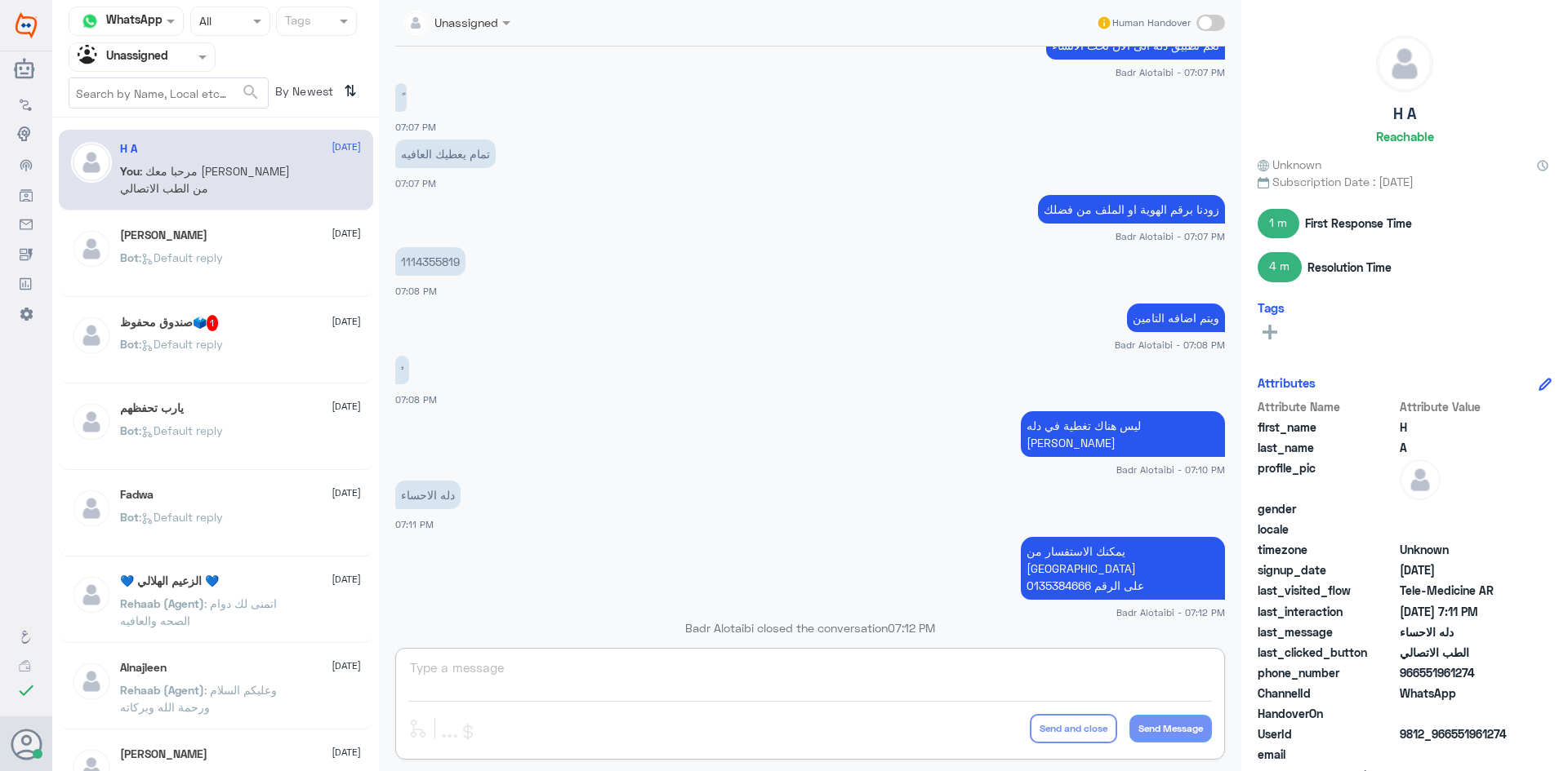
click at [310, 341] on div "Bot : Default reply" at bounding box center [240, 358] width 241 height 36
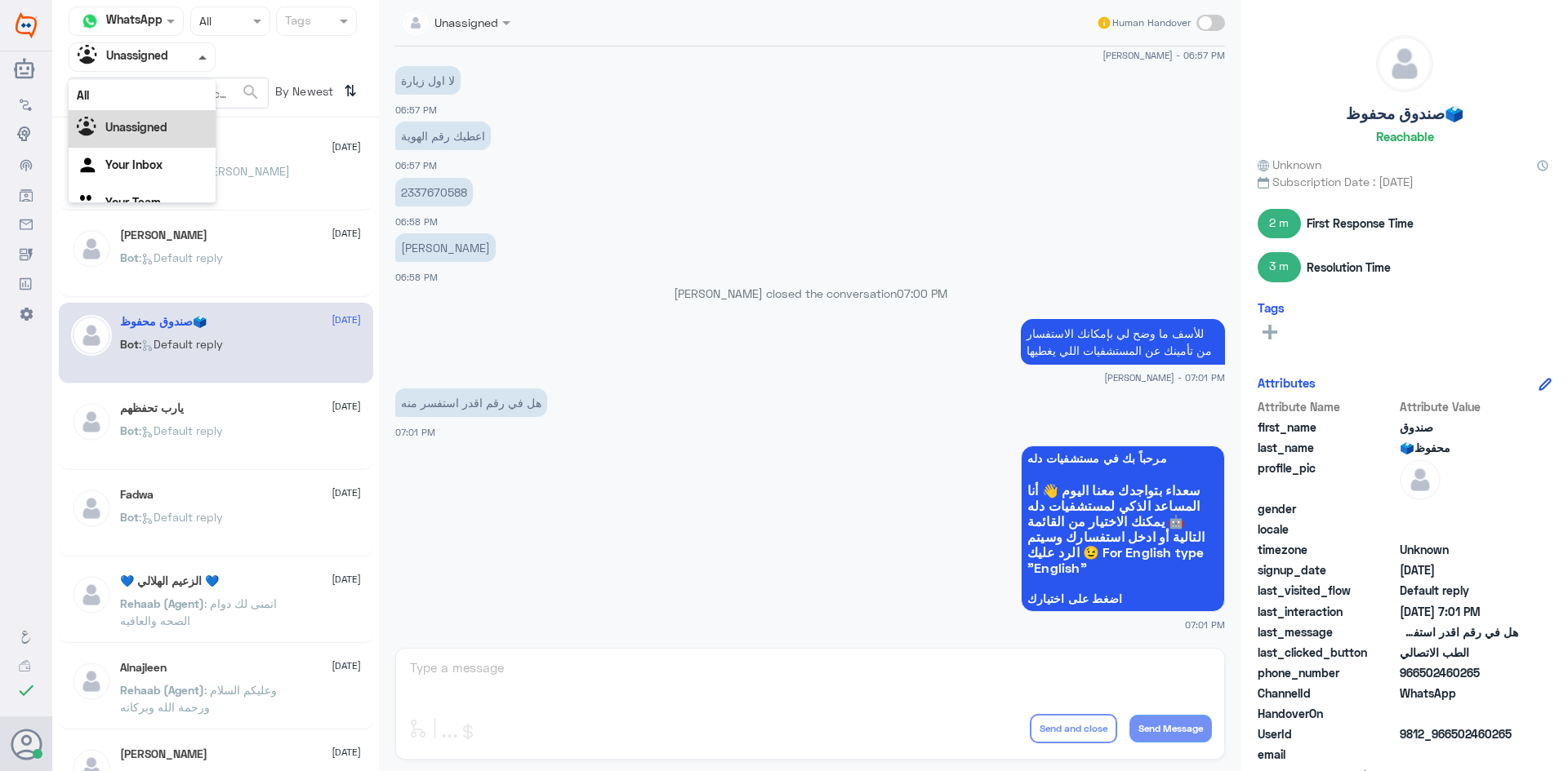
scroll to position [21, 0]
click at [202, 59] on span at bounding box center [202, 57] width 8 height 4
click at [166, 98] on div "All" at bounding box center [142, 95] width 147 height 30
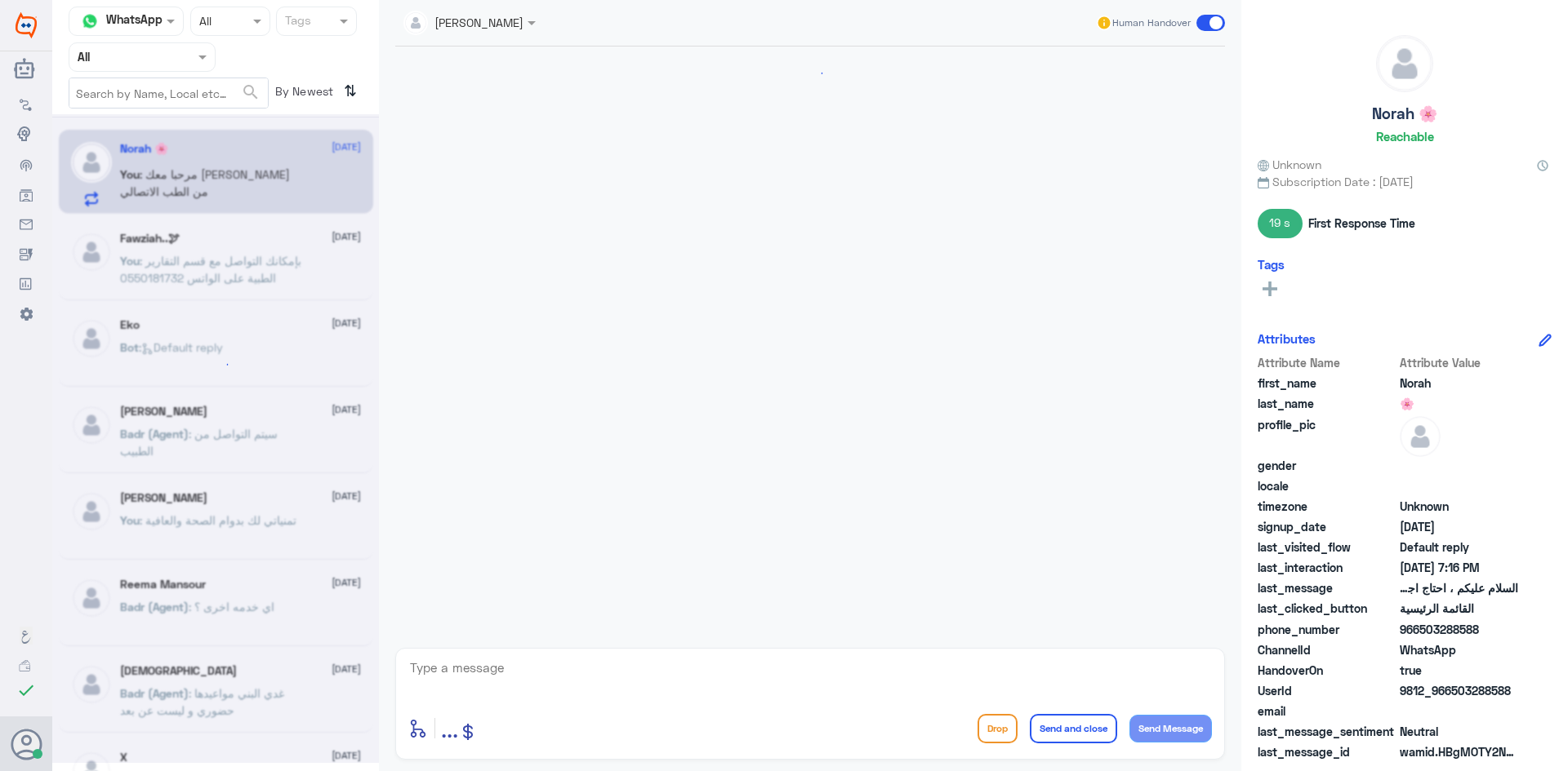
scroll to position [709, 0]
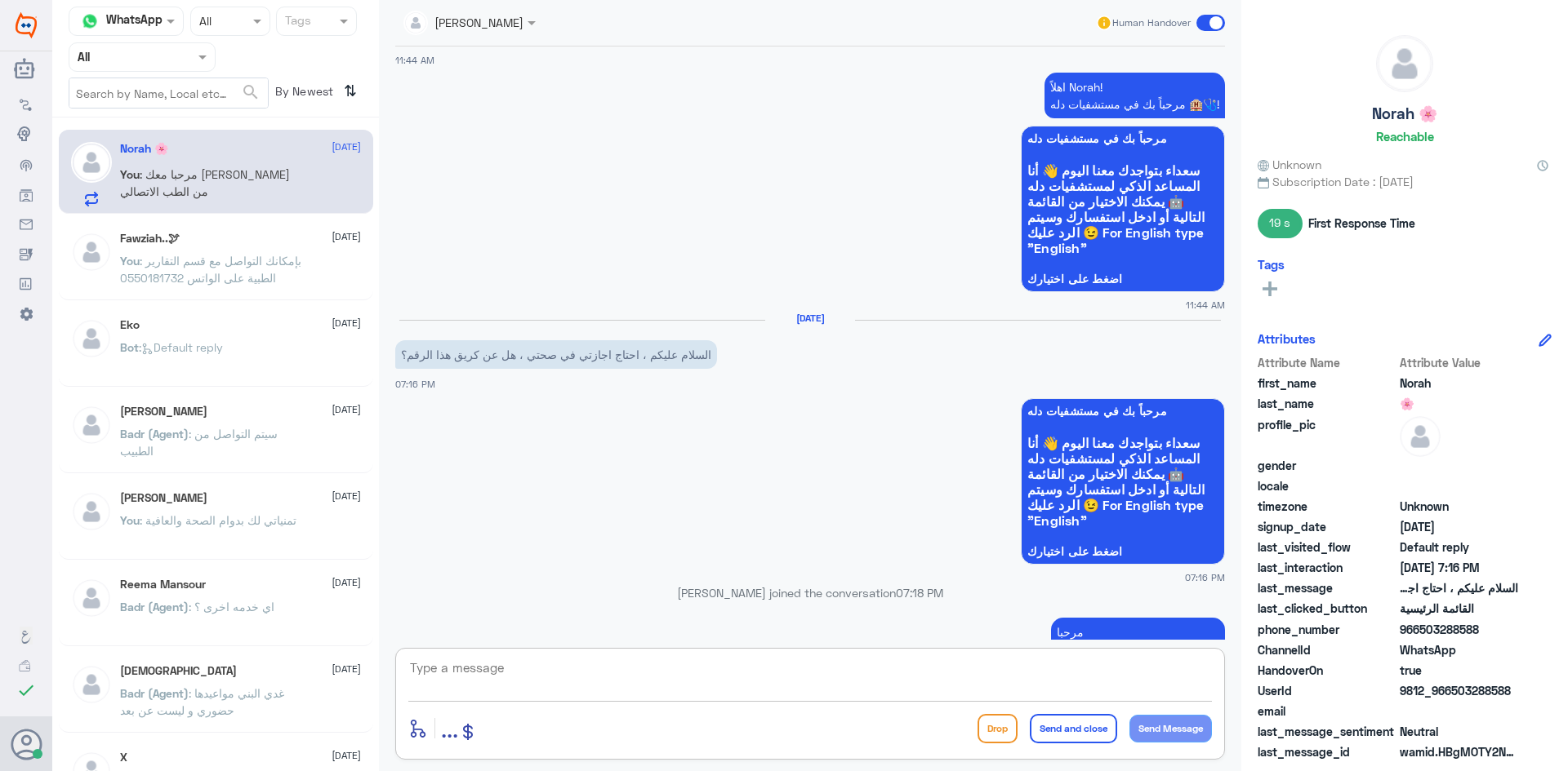
click at [674, 675] on textarea at bounding box center [810, 677] width 804 height 40
paste textarea "بإمكانك التواصل مع قسم التقارير الطبية على الواتس 0550181732"
type textarea "بإمكانك التواصل مع قسم التقارير الطبية على الواتس 0550181732"
click at [1103, 736] on button "Send and close" at bounding box center [1074, 729] width 88 height 30
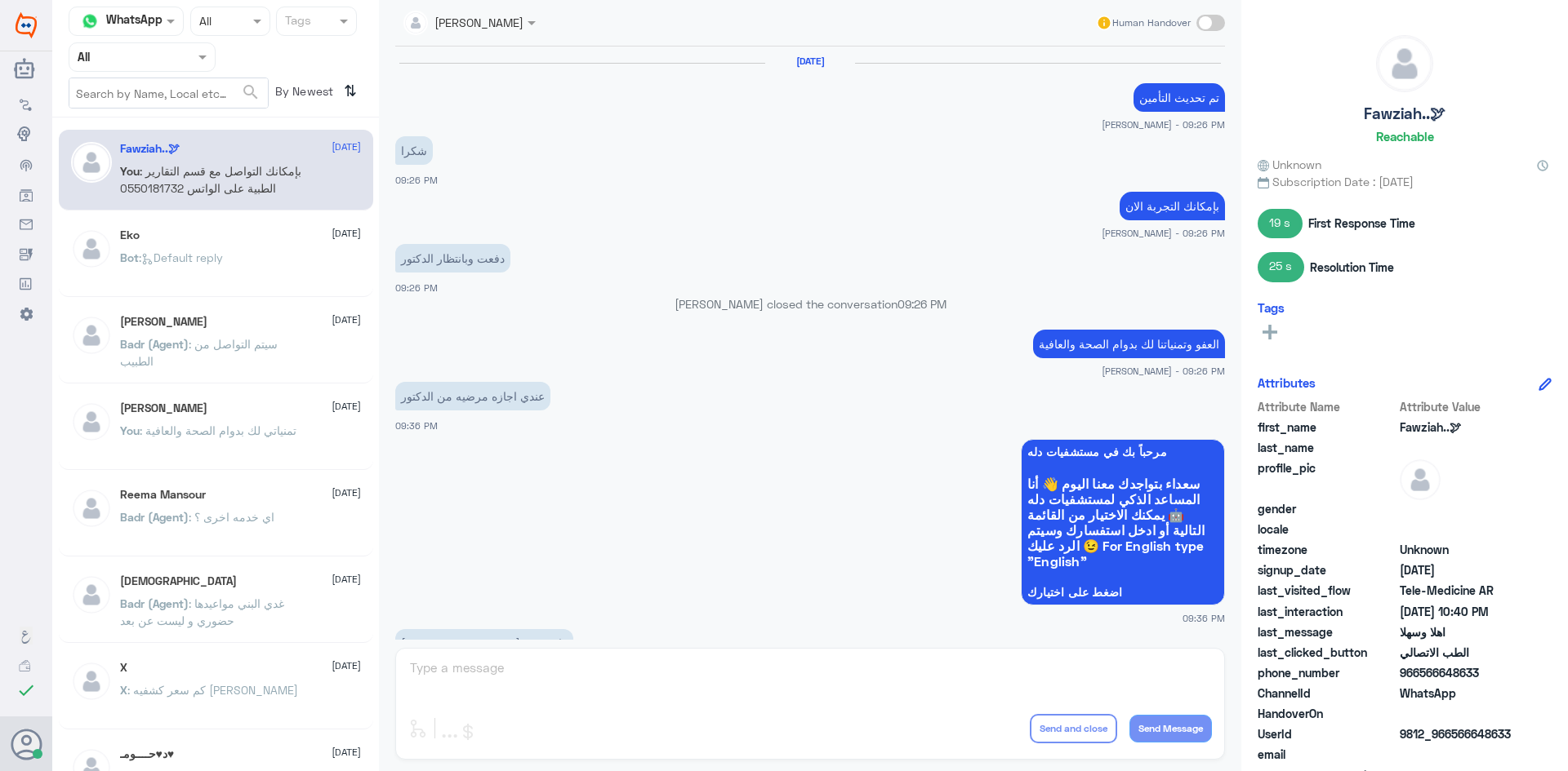
scroll to position [814, 0]
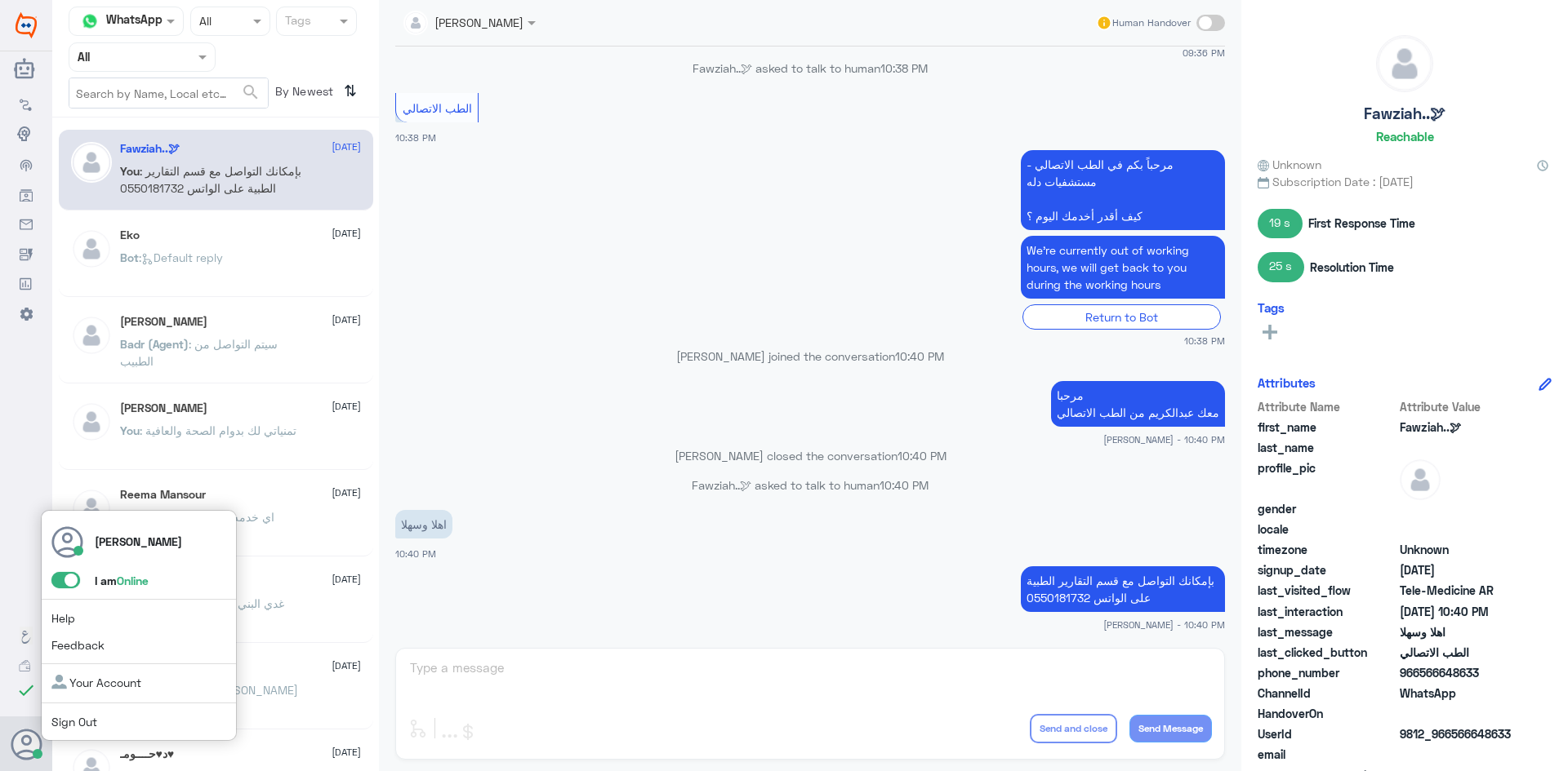
click at [64, 579] on span at bounding box center [65, 580] width 29 height 16
click at [0, 0] on input "checkbox" at bounding box center [0, 0] width 0 height 0
click at [69, 577] on span at bounding box center [65, 580] width 29 height 16
click at [0, 0] on input "checkbox" at bounding box center [0, 0] width 0 height 0
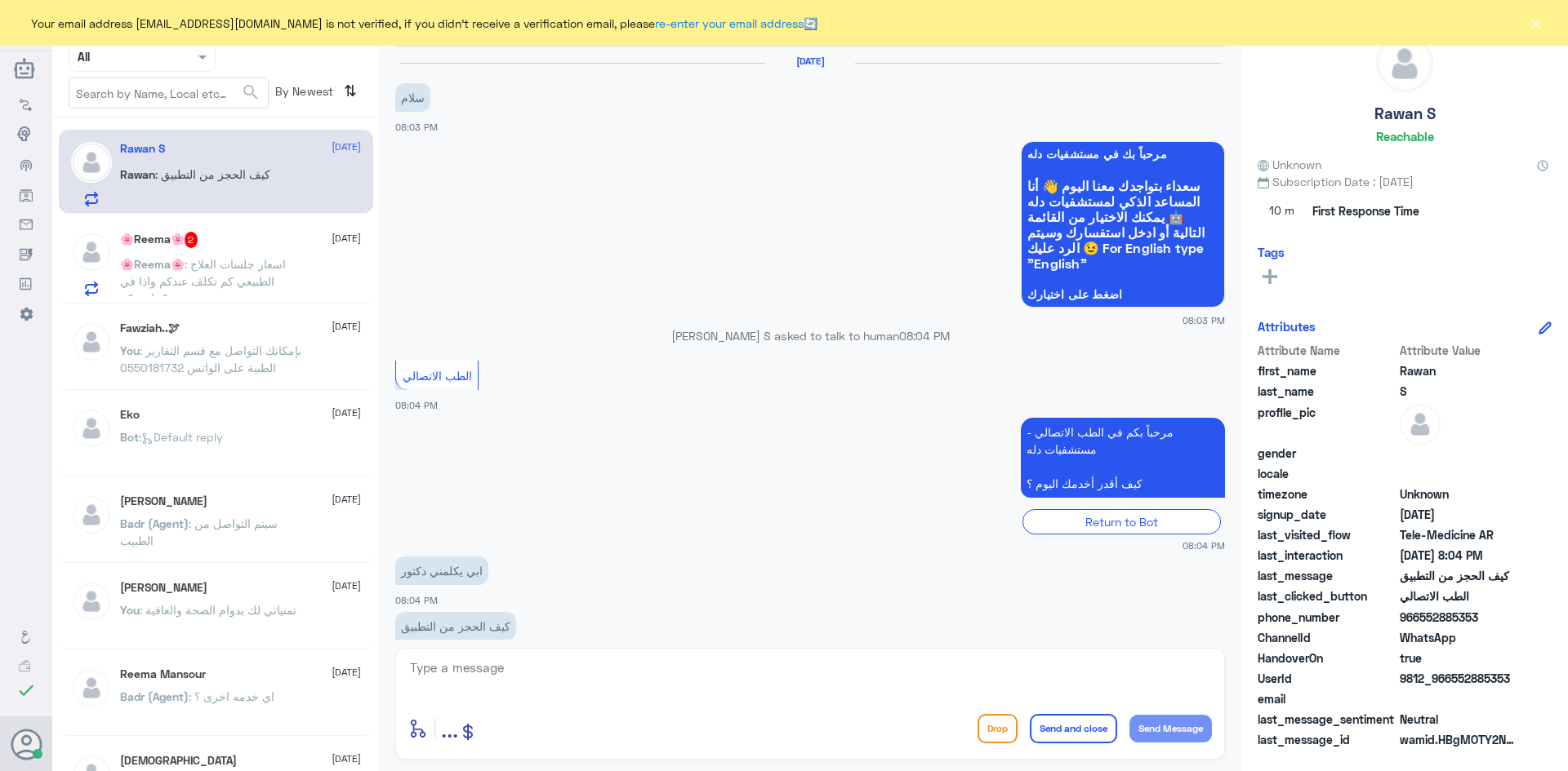
scroll to position [33, 0]
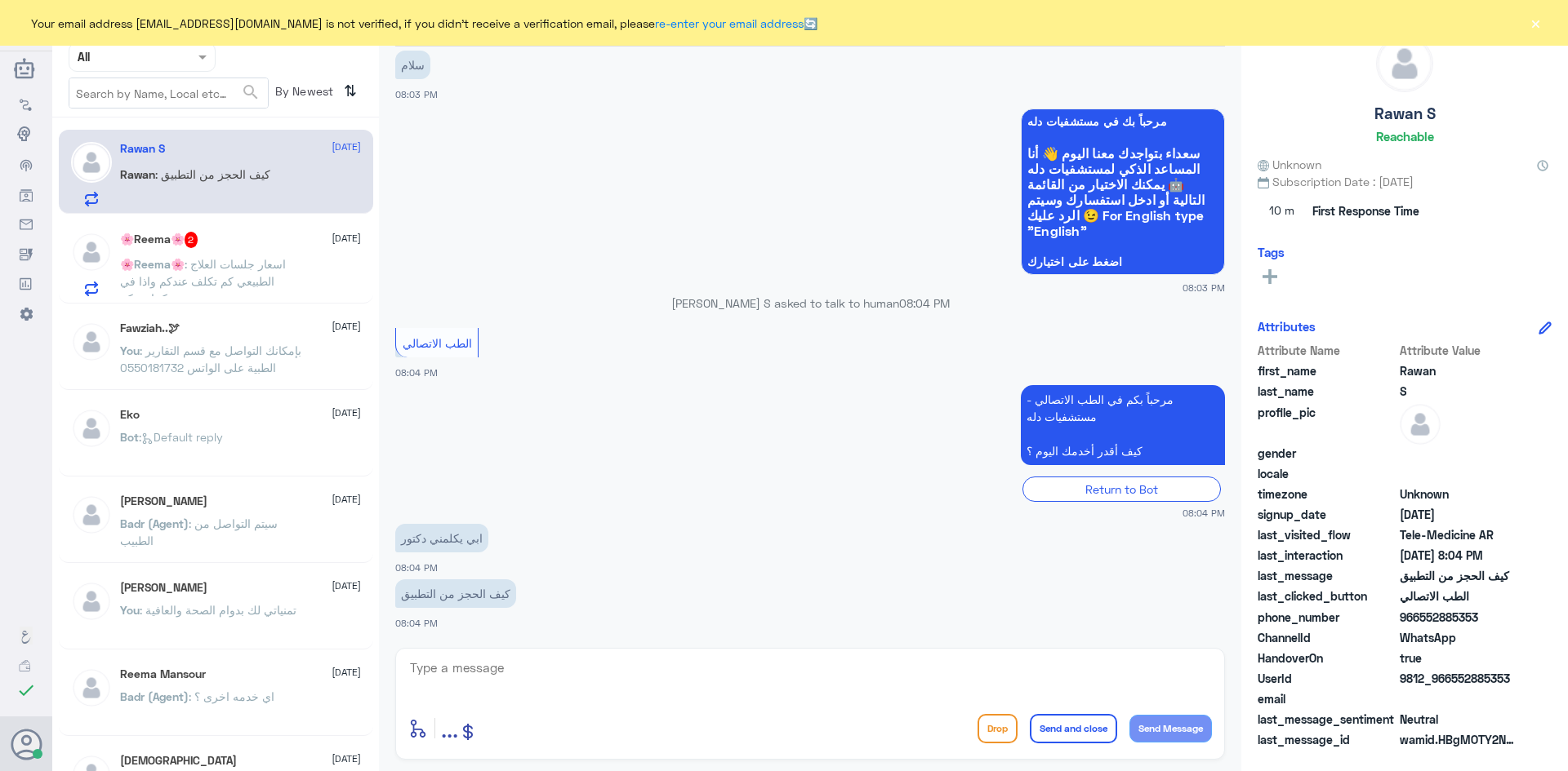
click at [546, 649] on div "enter flow name ... Drop Send and close Send Message" at bounding box center [810, 704] width 830 height 112
click at [553, 674] on textarea at bounding box center [810, 677] width 804 height 40
paste textarea "مرحبا معك [PERSON_NAME] من الطب الاتصالي"
type textarea "مرحبا معك [PERSON_NAME] من الطب الاتصالي"
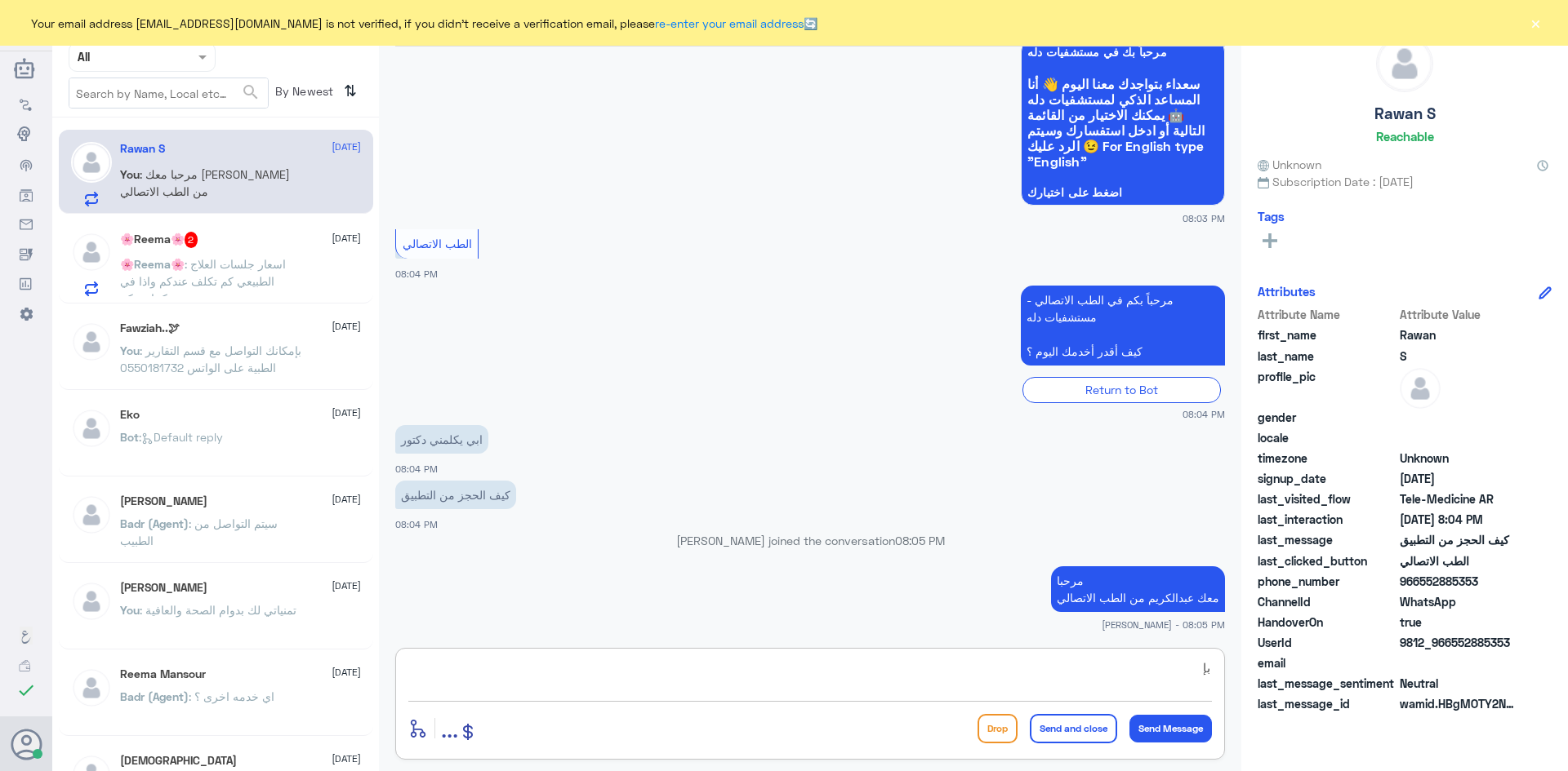
type textarea "ب"
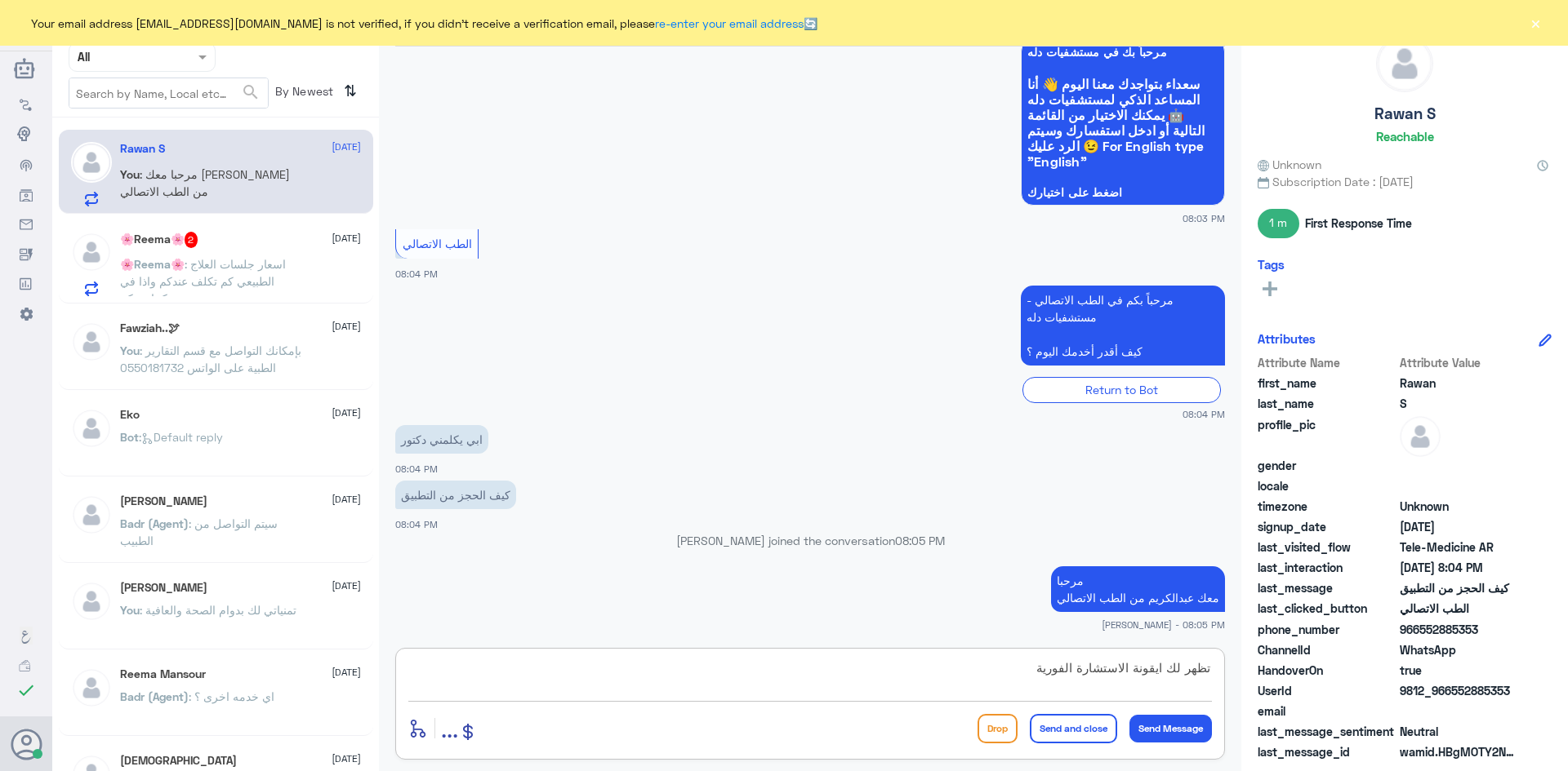
type textarea "تظهر لك ايقونة الاستشارة الفورية ؟"
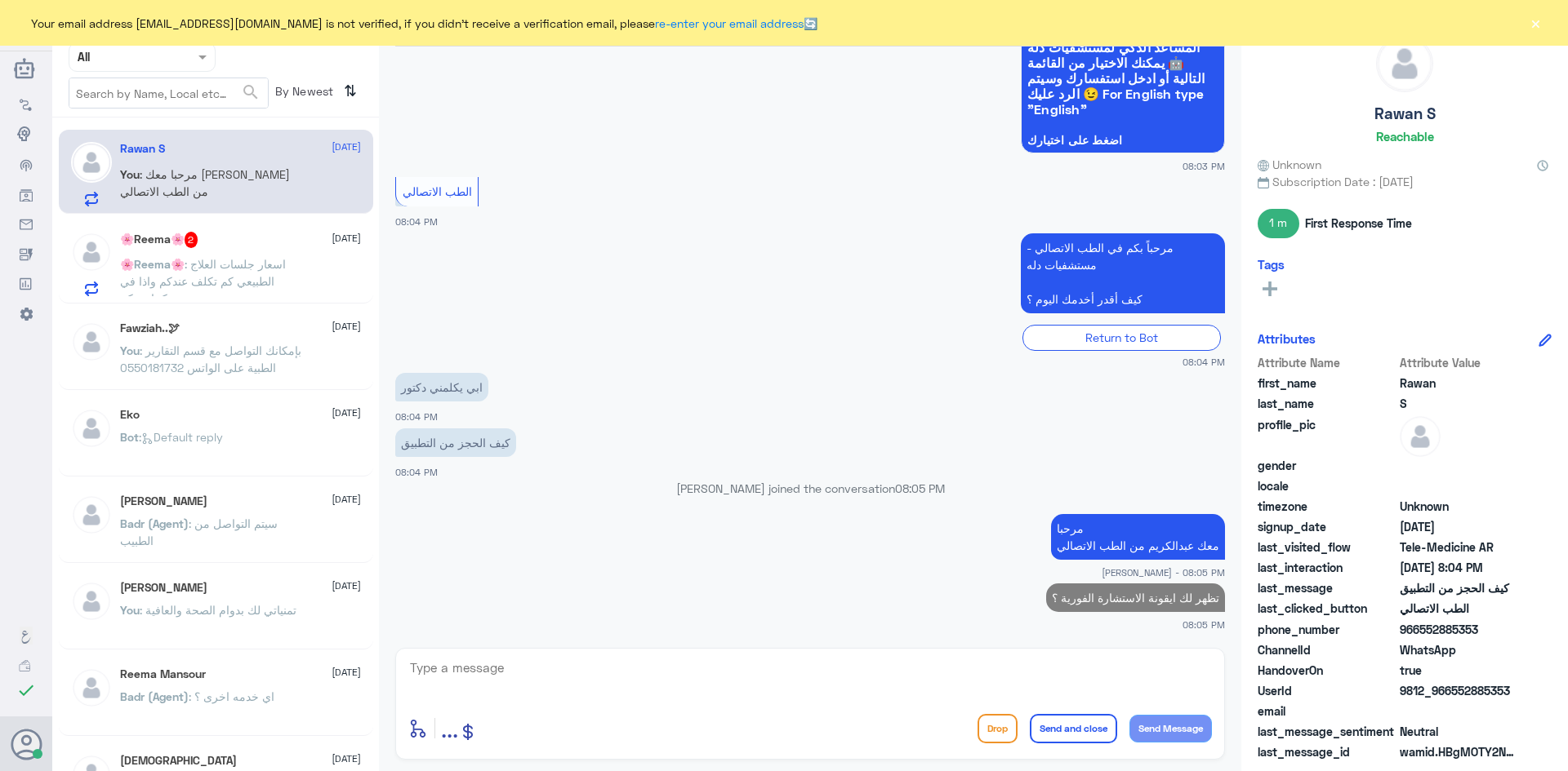
click at [253, 227] on div "🌸Reema🌸 2 [DATE] 🌸Reema🌸 : اسعار جلسات العلاج الطبيعي كم تكلف عندكم واذا في بكج…" at bounding box center [216, 261] width 314 height 84
click at [264, 243] on div "🌸Reema🌸 2 [DATE]" at bounding box center [240, 240] width 241 height 16
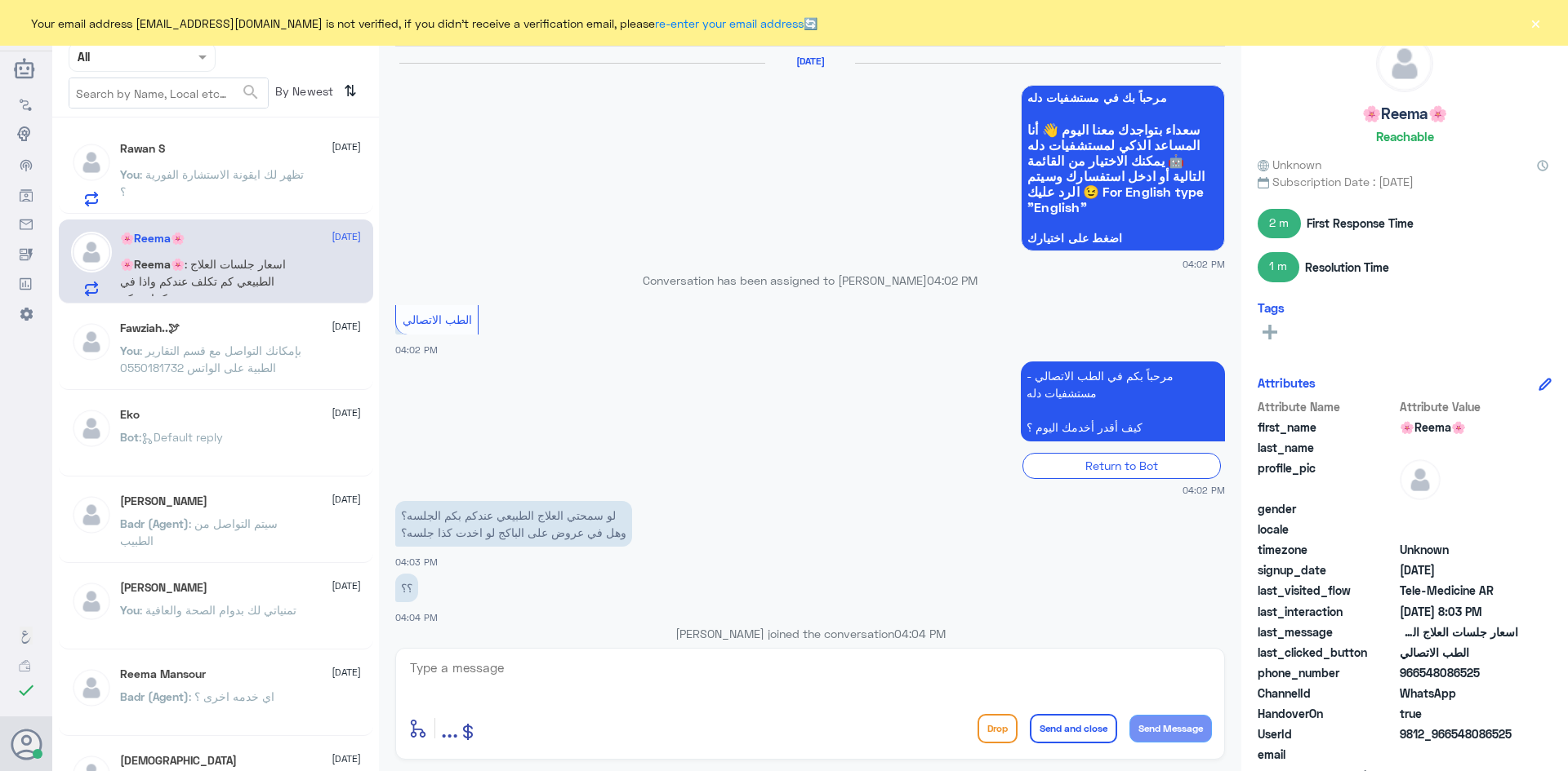
scroll to position [944, 0]
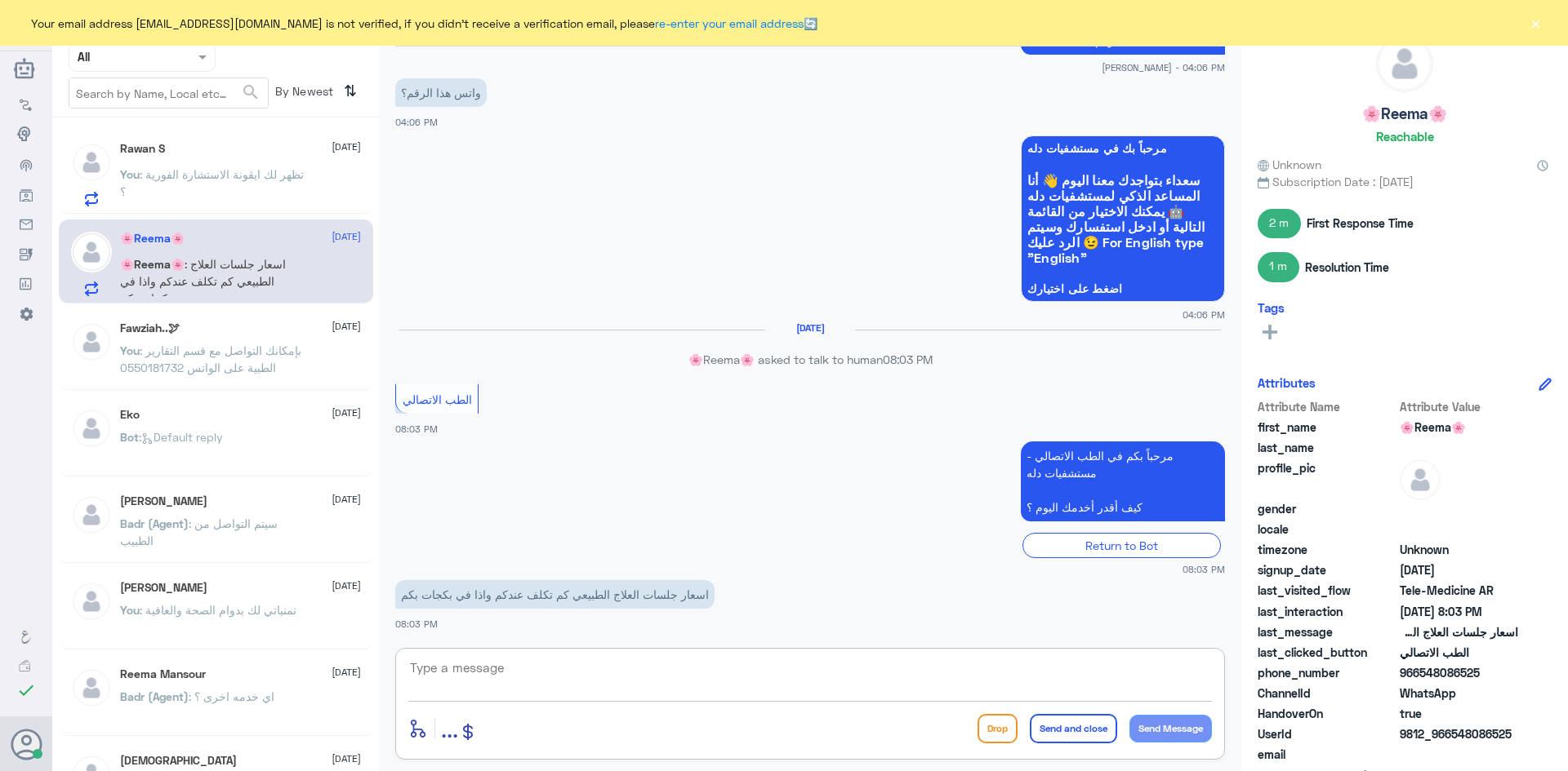
click at [592, 668] on textarea at bounding box center [810, 677] width 804 height 40
paste textarea "مرحبا معك [PERSON_NAME] من الطب الاتصالي"
type textarea "مرحبا معك [PERSON_NAME] من الطب الاتصالي"
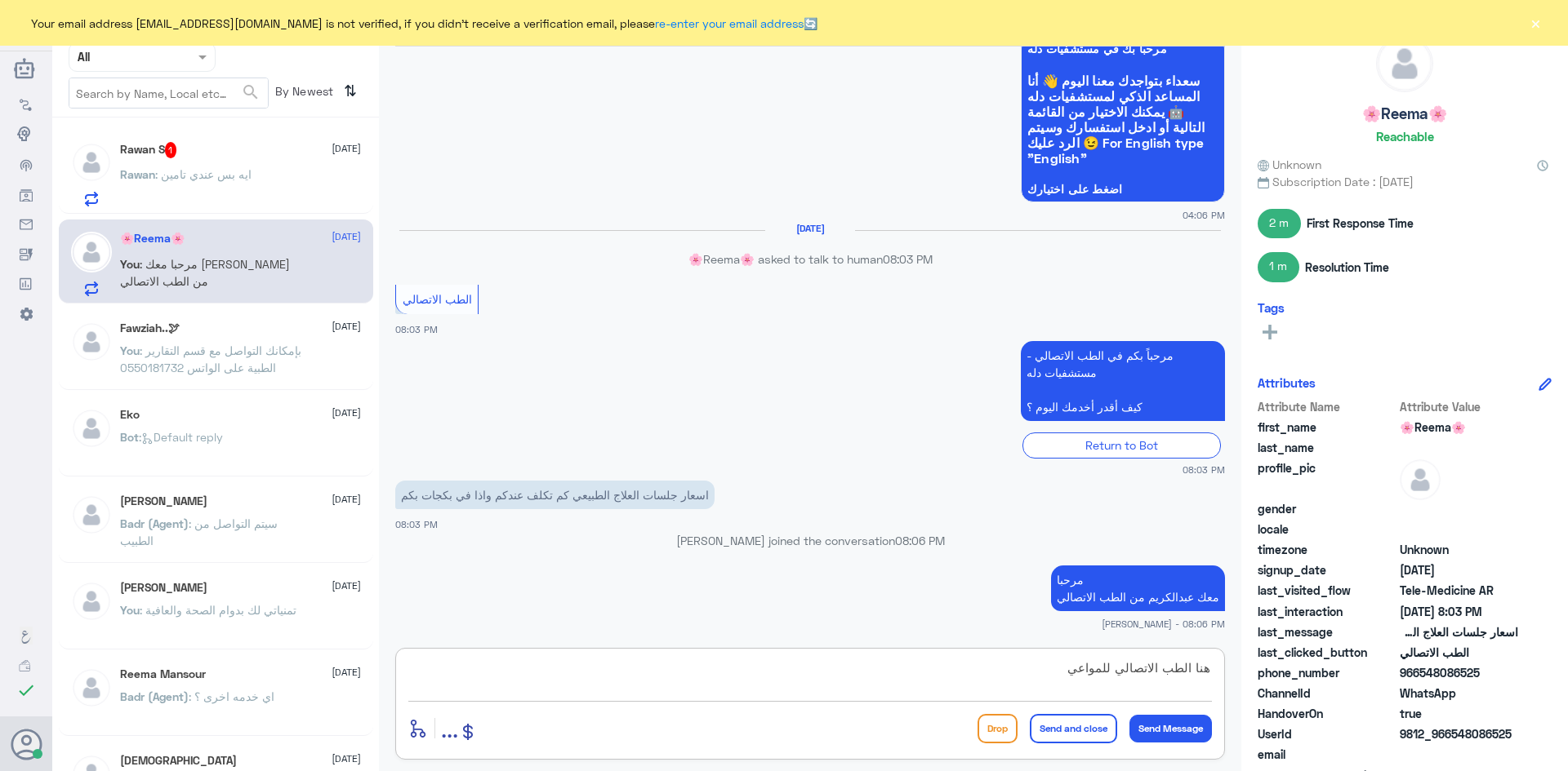
type textarea "هنا الطب الاتصالي للمواعي"
click at [309, 188] on div "Rawan : ايه بس عندي تامين" at bounding box center [240, 188] width 241 height 36
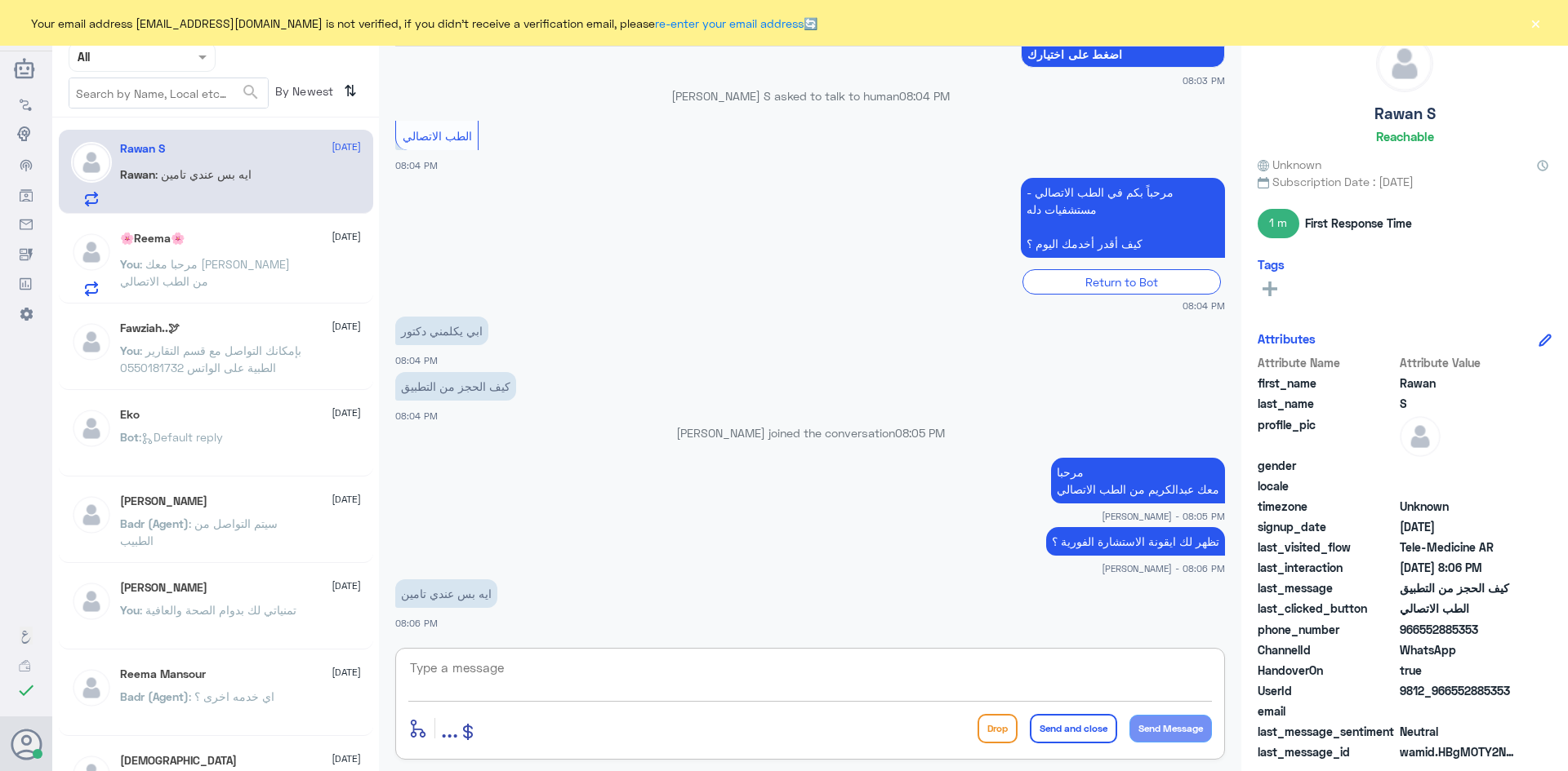
click at [620, 678] on textarea at bounding box center [810, 677] width 804 height 40
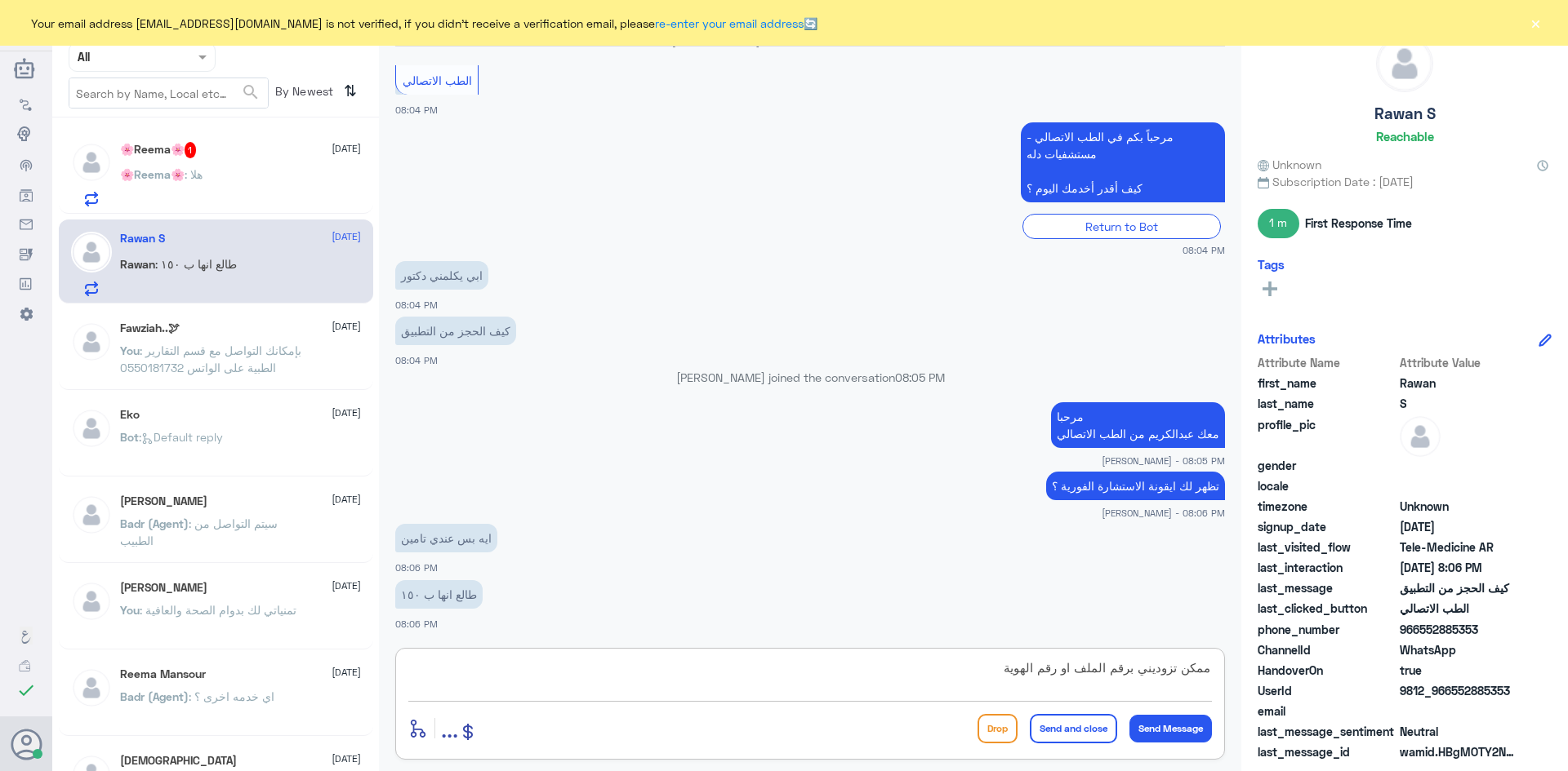
type textarea "ممكن تزوديني برقم الملف او رقم الهوية"
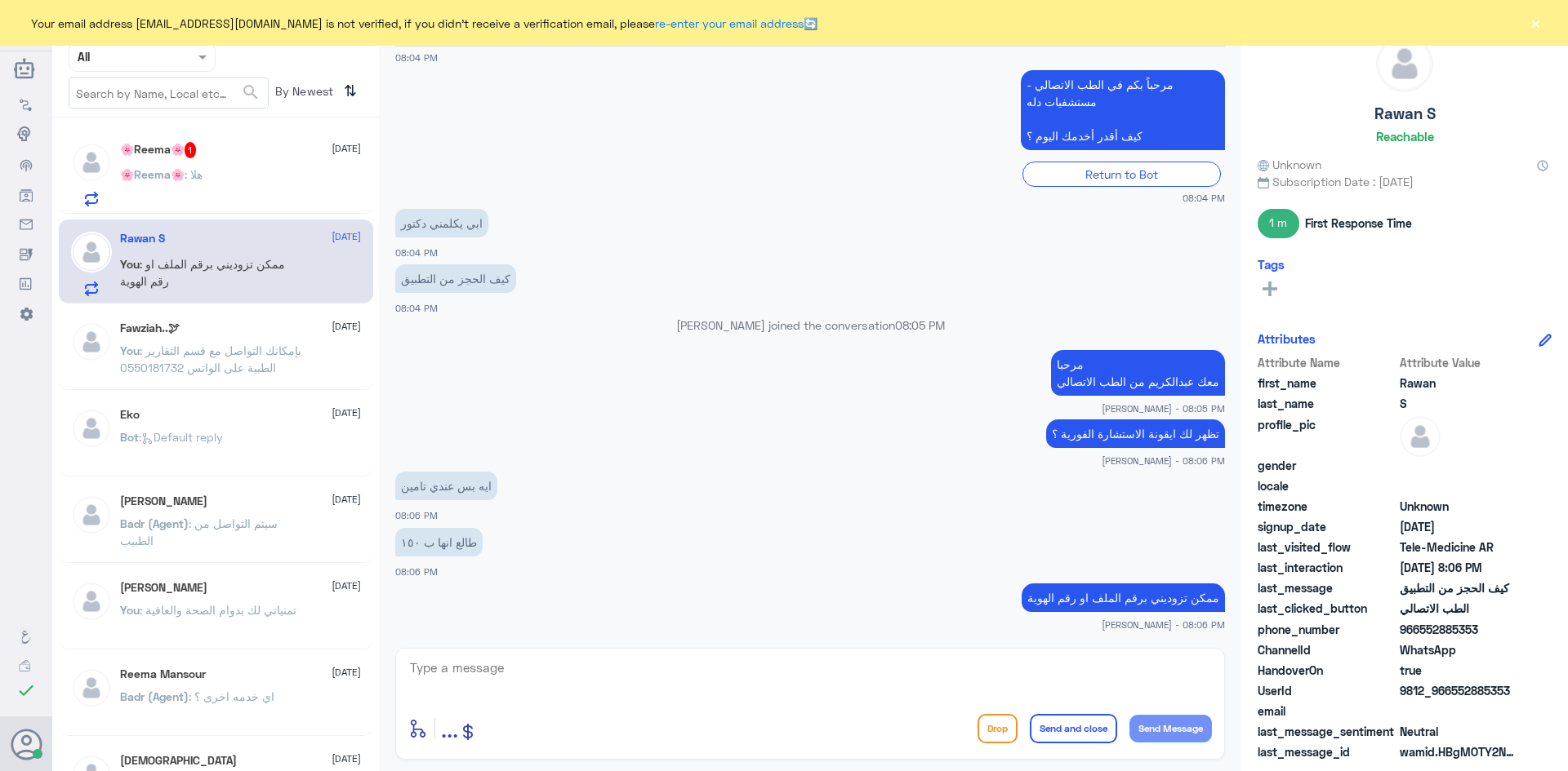
drag, startPoint x: 1480, startPoint y: 629, endPoint x: 1420, endPoint y: 634, distance: 60.2
click at [1420, 634] on span "966552885353" at bounding box center [1459, 629] width 118 height 17
copy span "552885353"
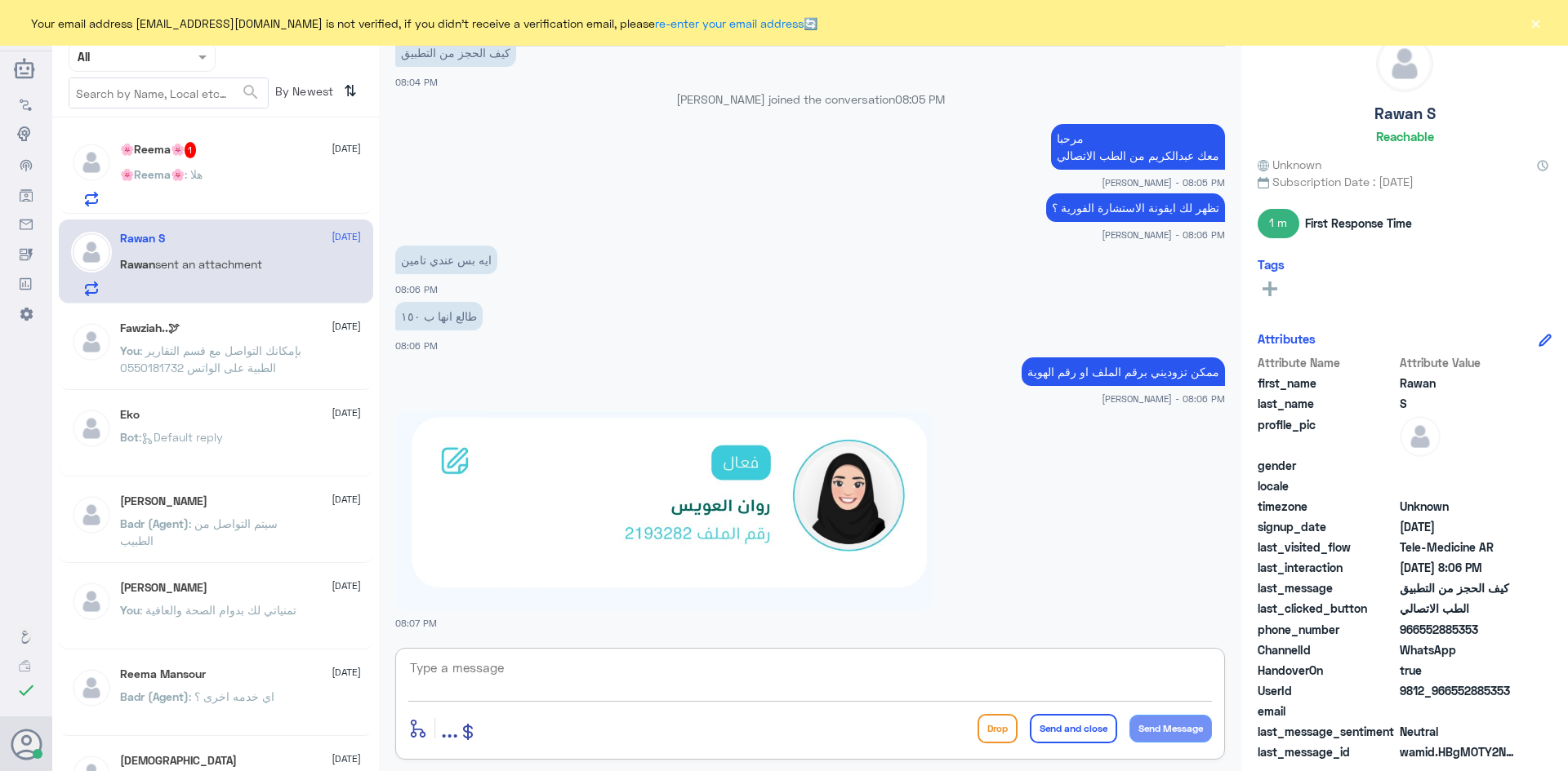
click at [1086, 657] on textarea at bounding box center [810, 677] width 804 height 40
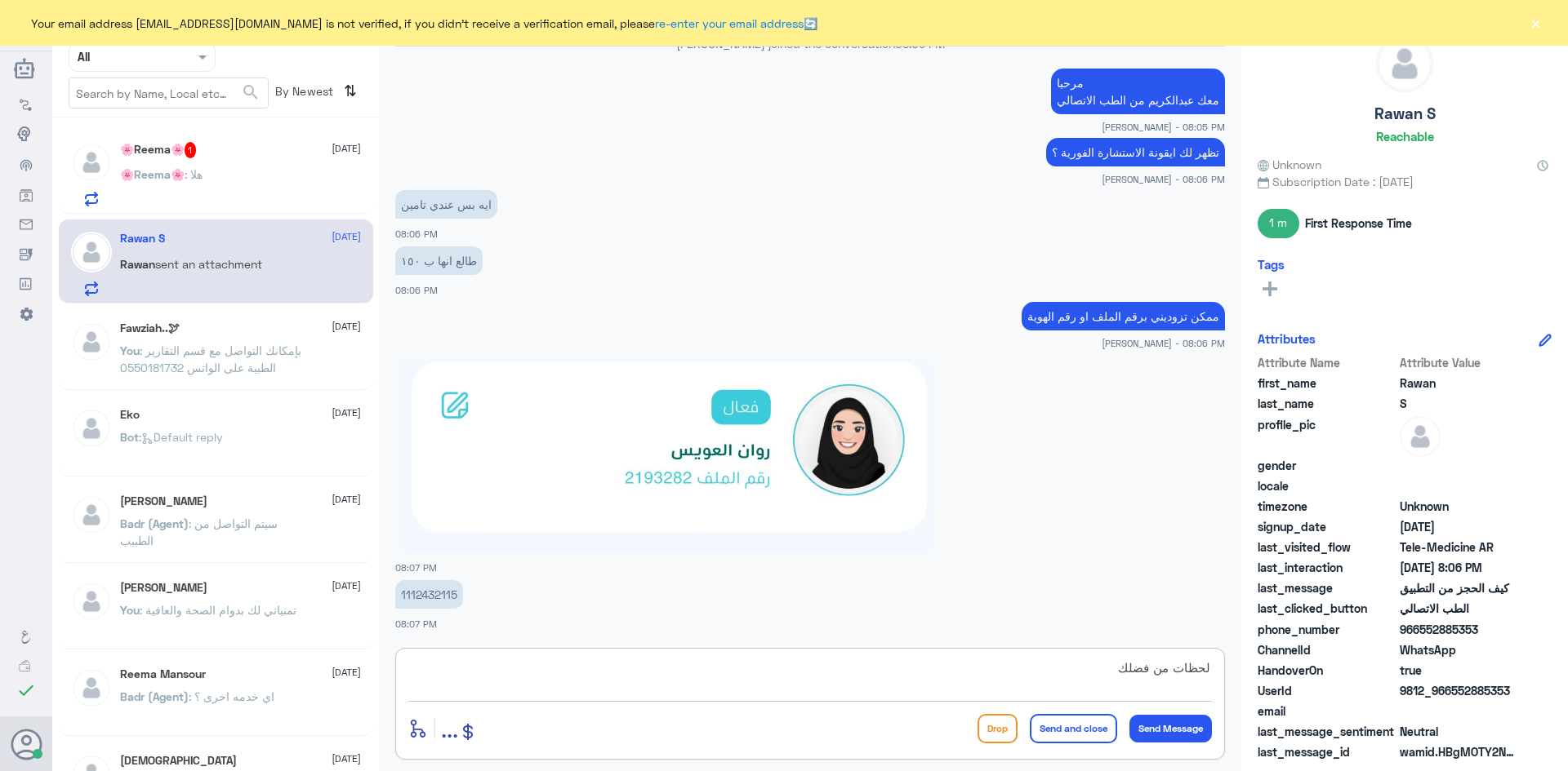
type textarea "لحظات من فضلك"
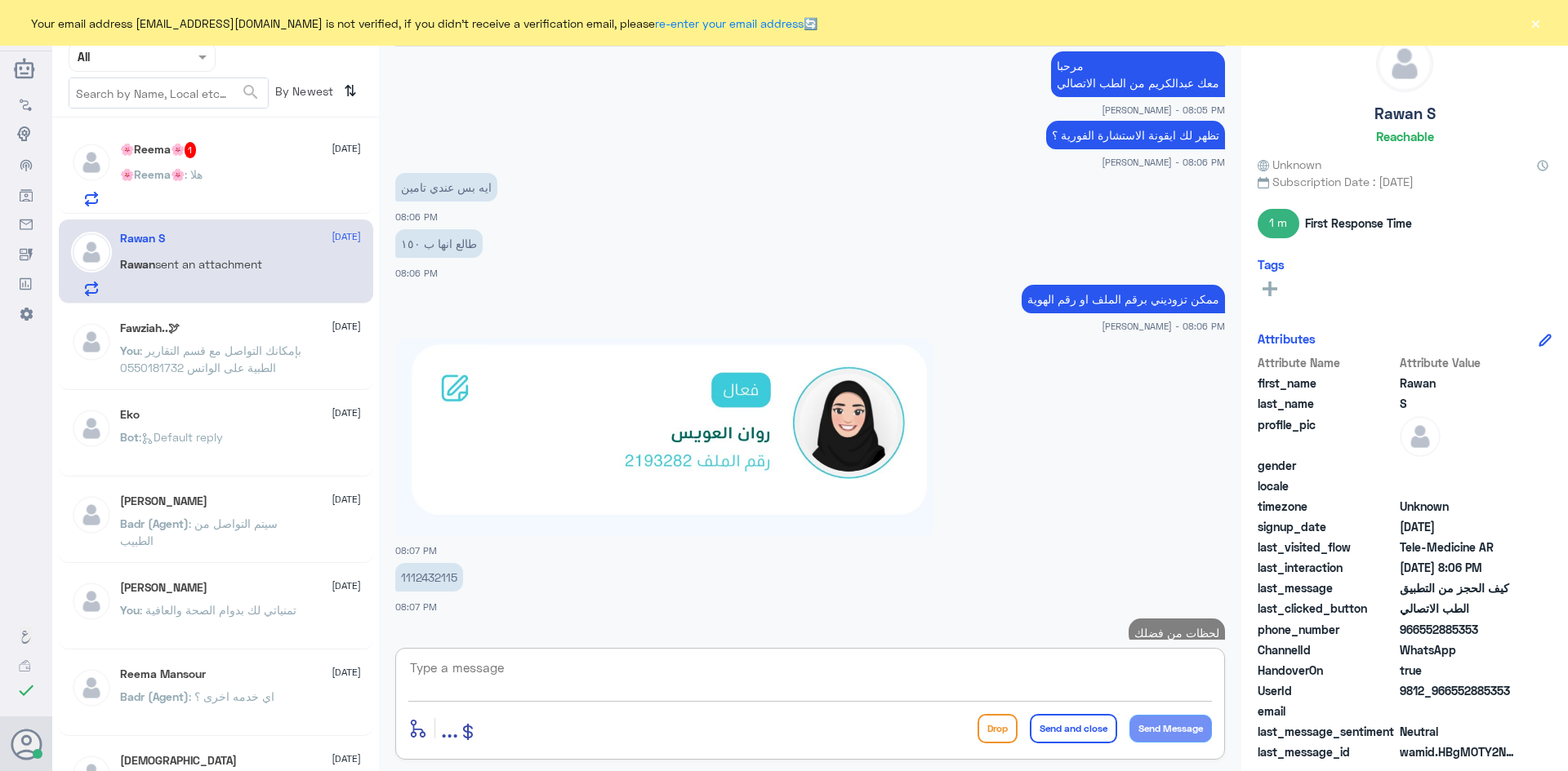
scroll to position [699, 0]
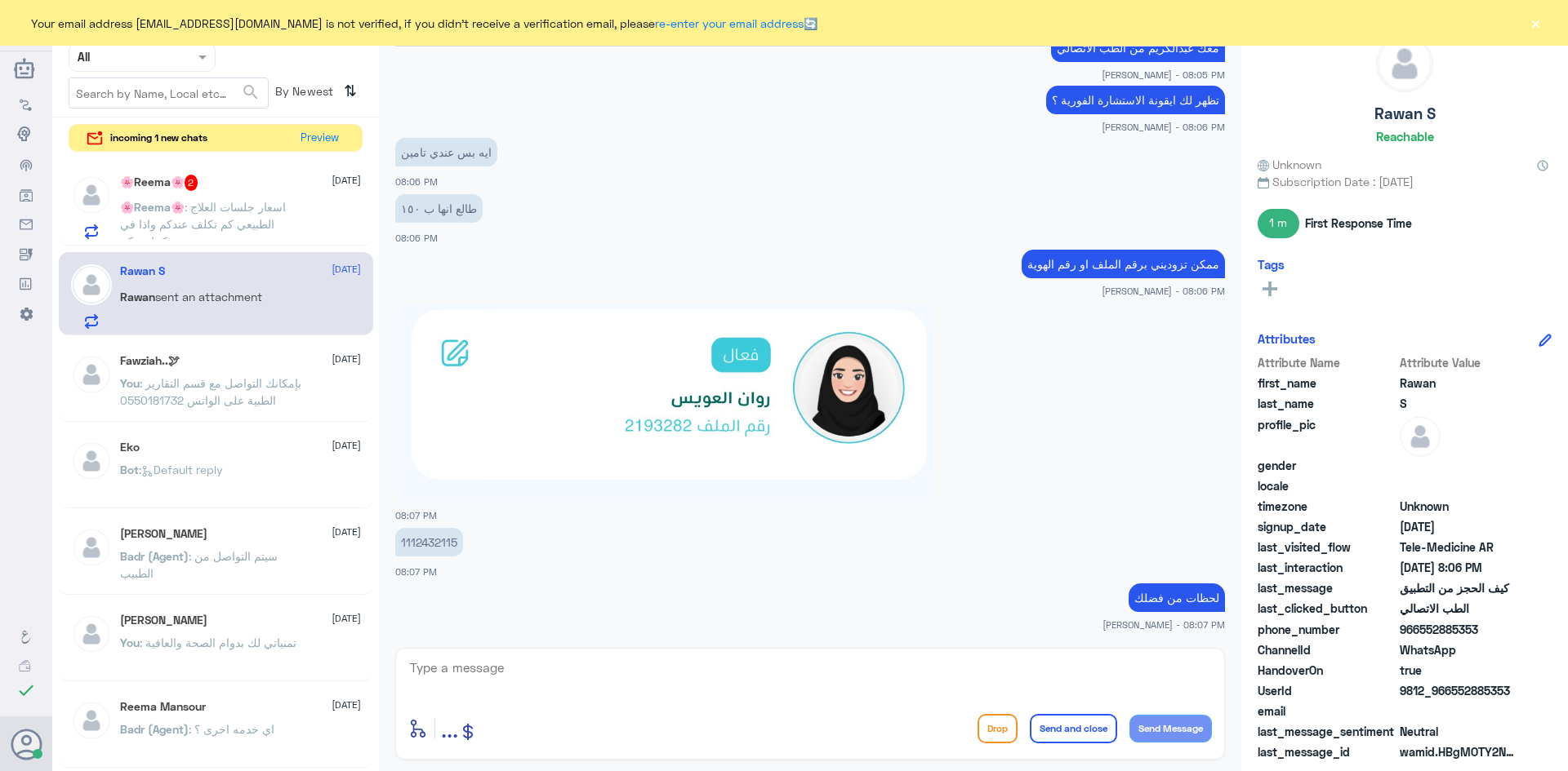
click at [1156, 678] on textarea at bounding box center [810, 677] width 804 height 40
type textarea "تم تحديث التأمين بإمكانك تجربة الاستشارة الفورية الآن بتغطية التأمين"
click at [1085, 740] on button "Send and close" at bounding box center [1074, 729] width 88 height 30
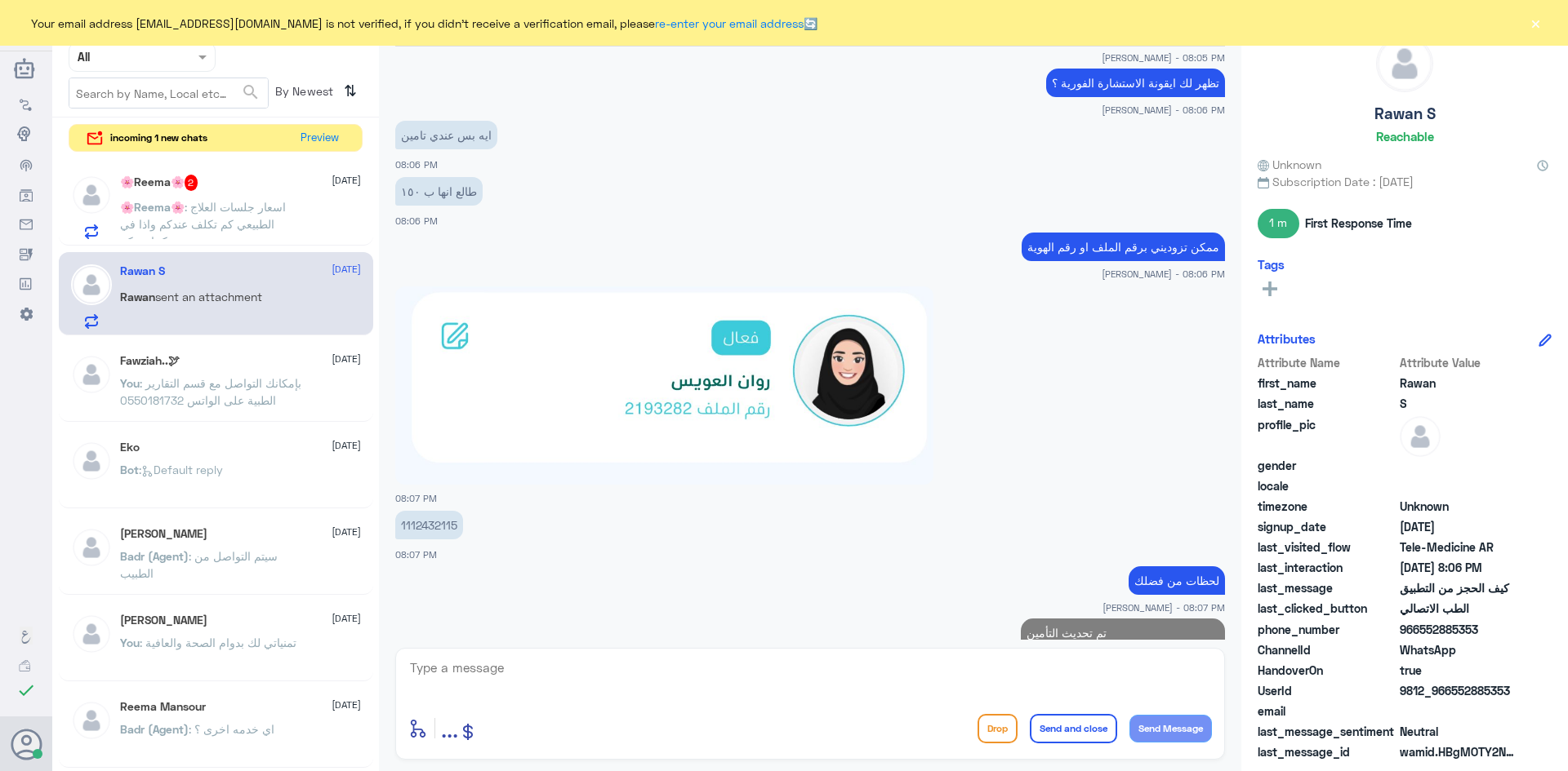
scroll to position [785, 0]
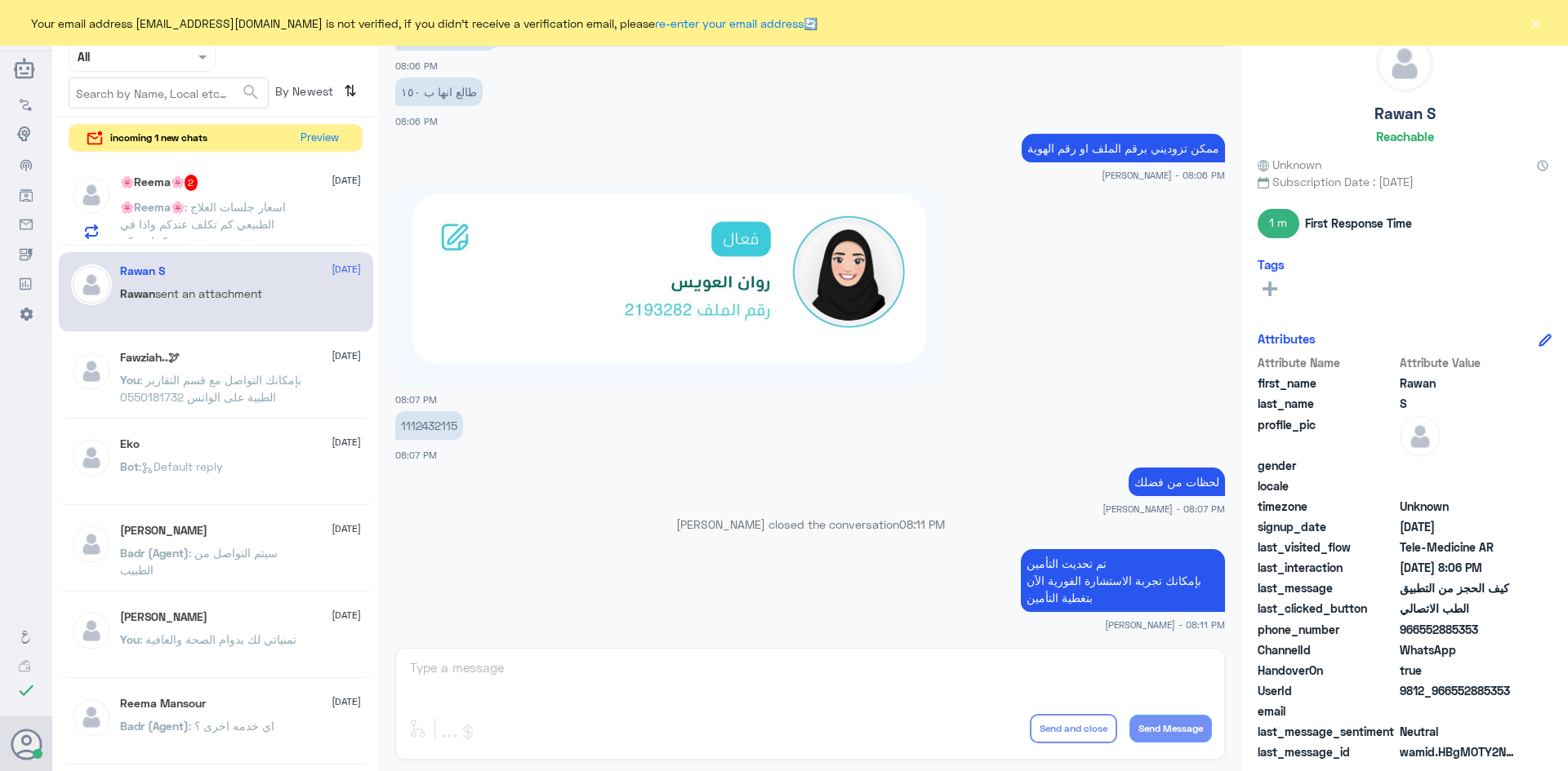
click at [1537, 31] on button "×" at bounding box center [1535, 23] width 17 height 16
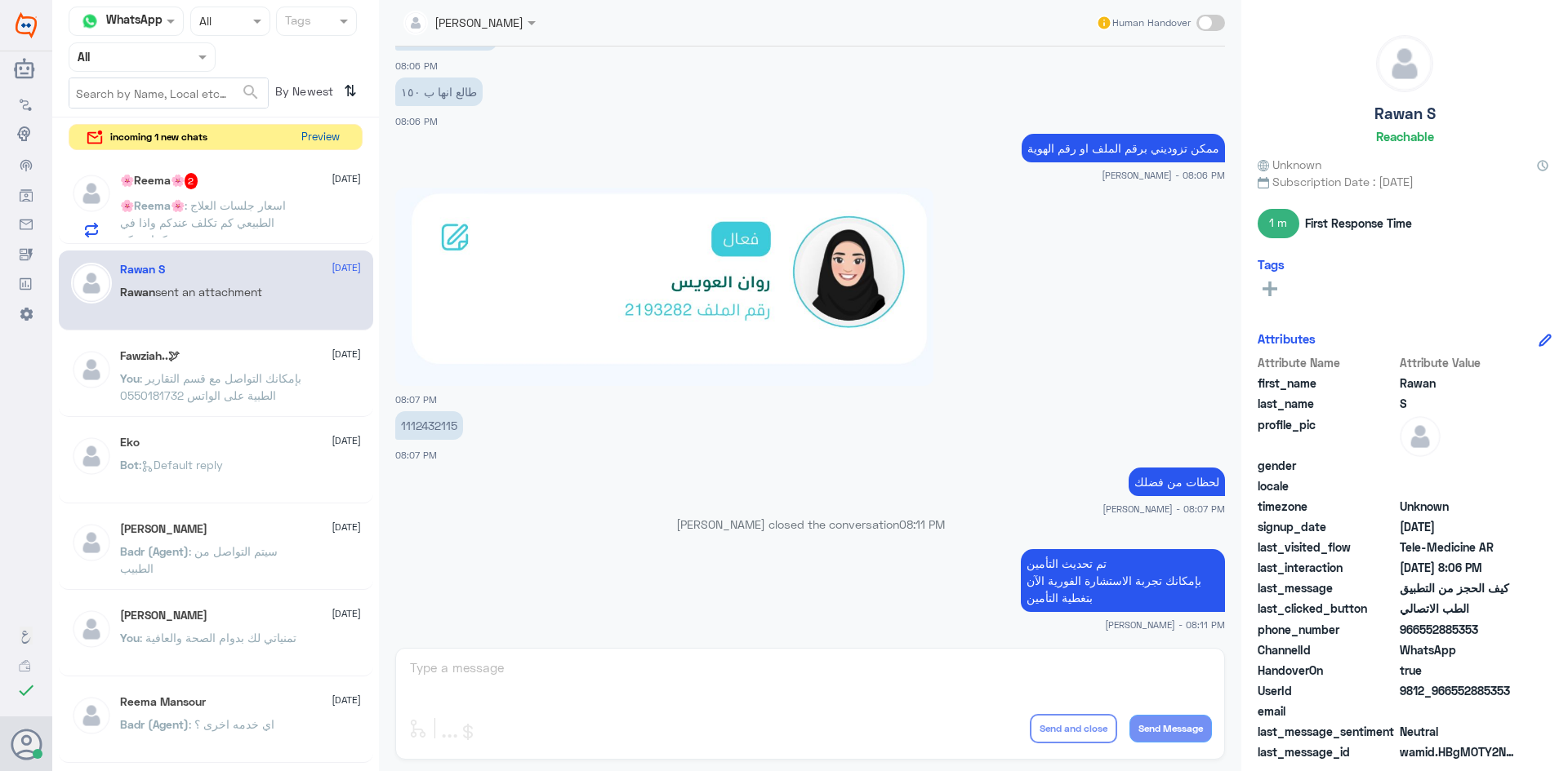
click at [315, 143] on button "Preview" at bounding box center [320, 137] width 50 height 25
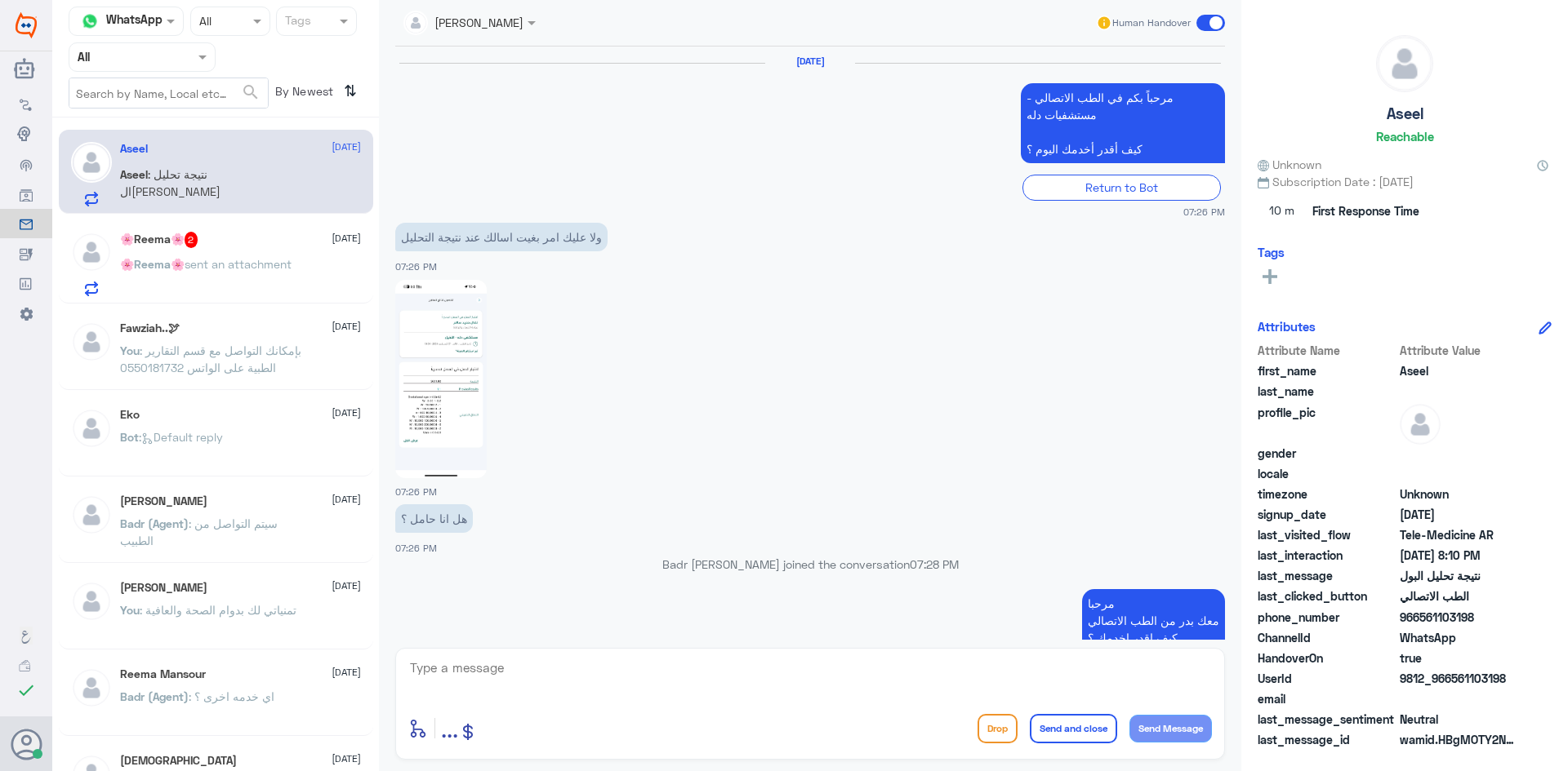
scroll to position [1110, 0]
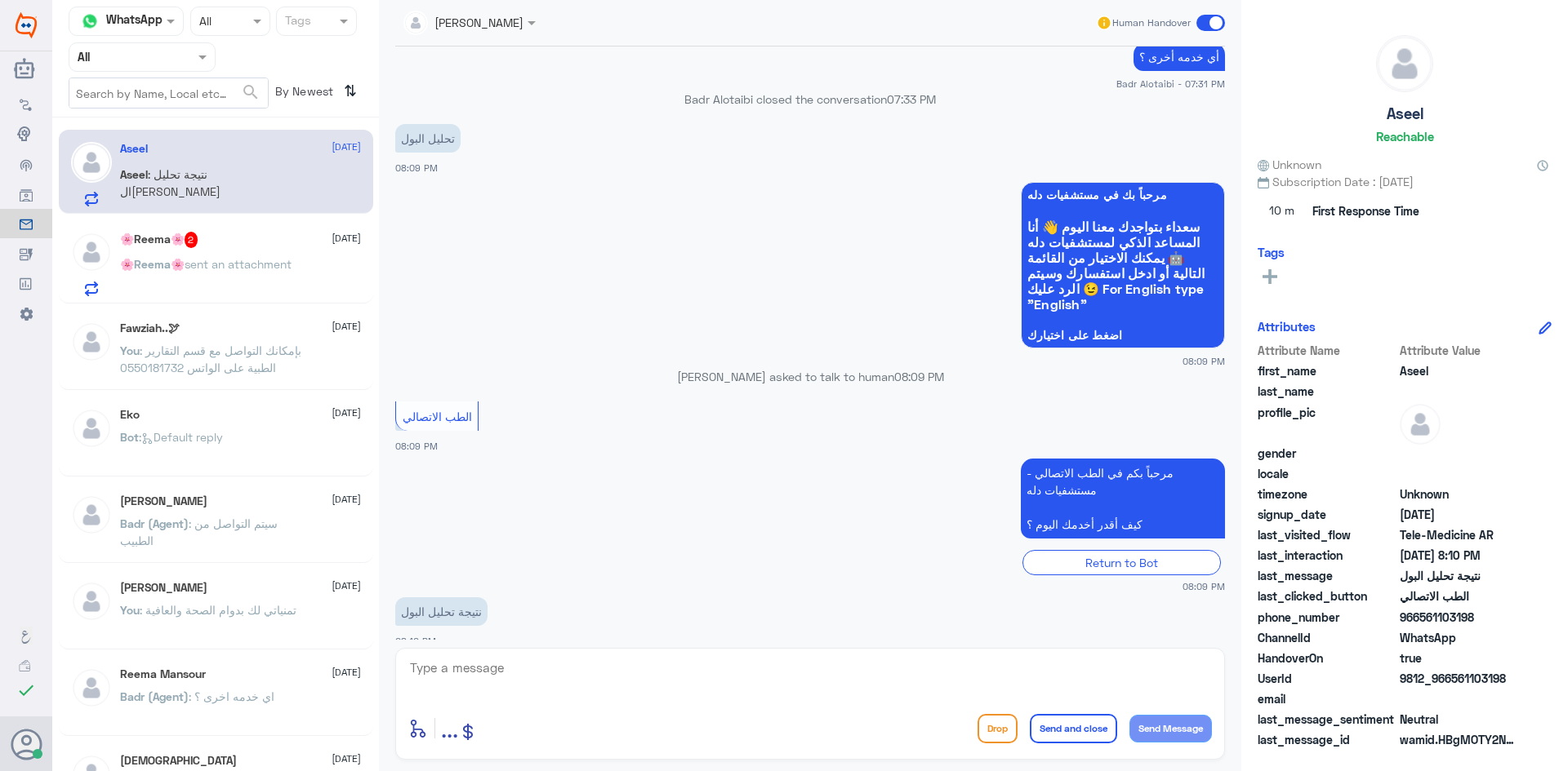
click at [253, 270] on span "sent an attachment" at bounding box center [237, 264] width 107 height 14
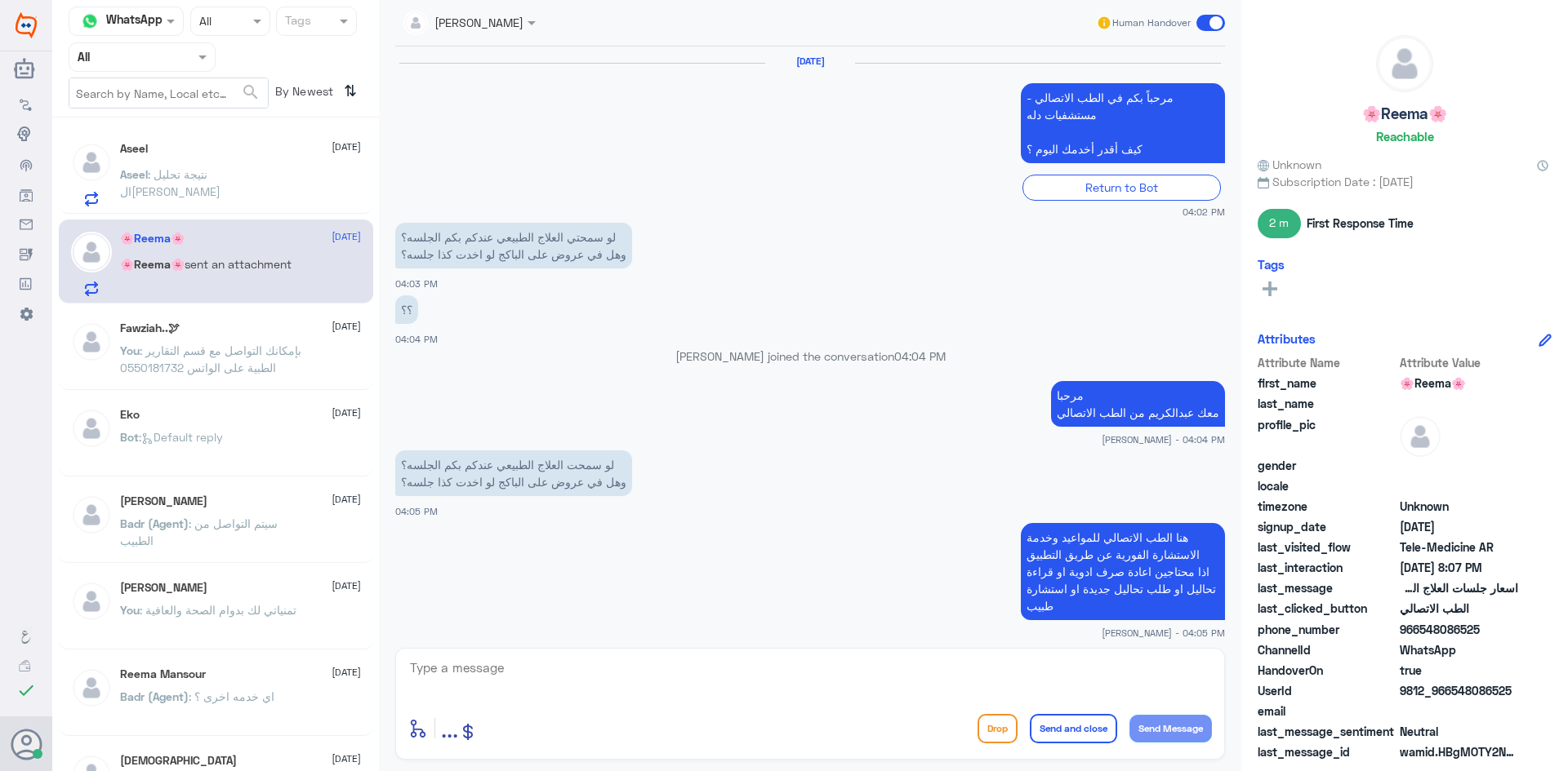
scroll to position [877, 0]
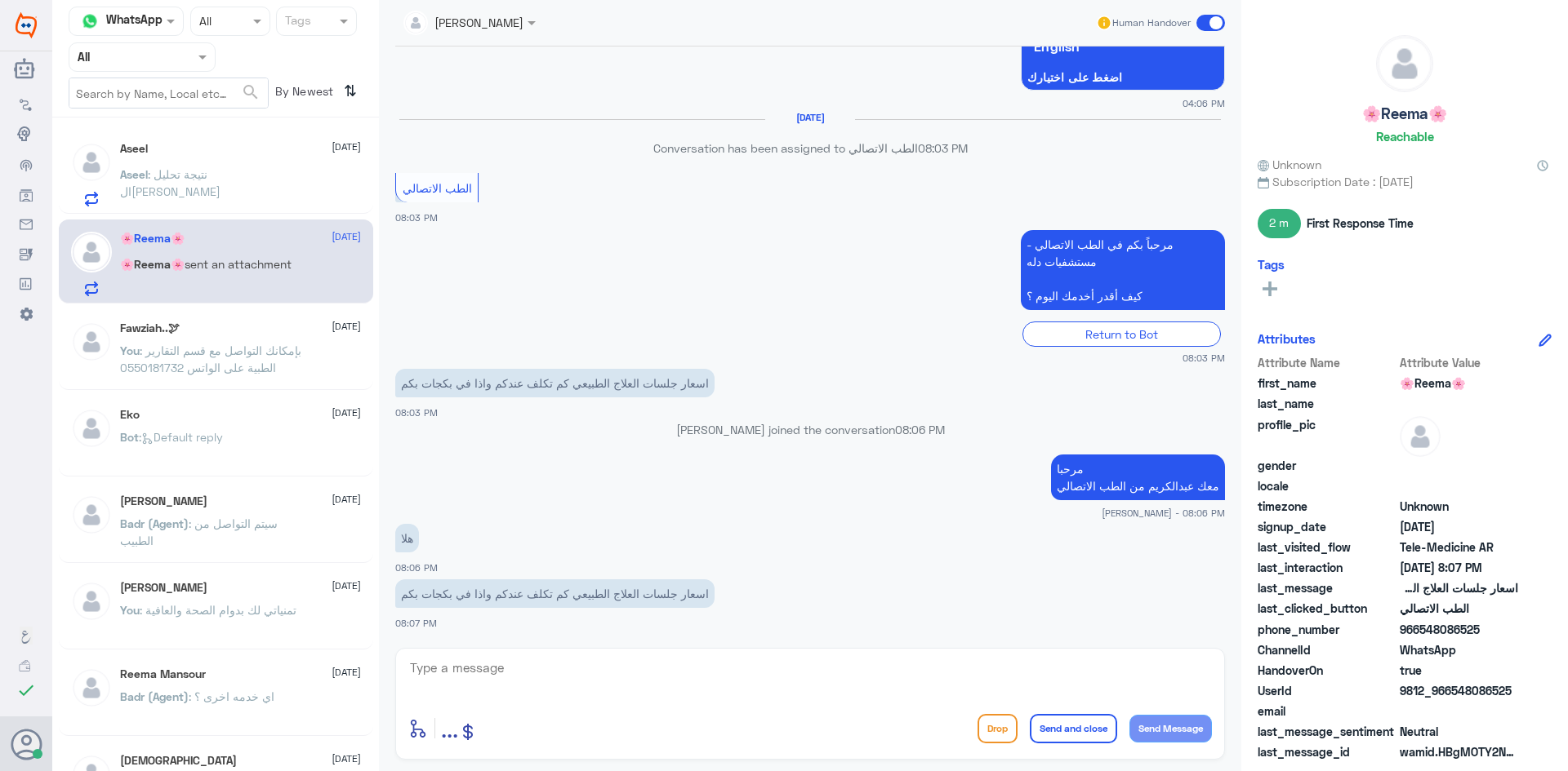
click at [585, 675] on textarea at bounding box center [810, 677] width 804 height 40
type textarea "بإمكانك التواصل مع قسم العلاج الطبيعي على رقم 0530617692"
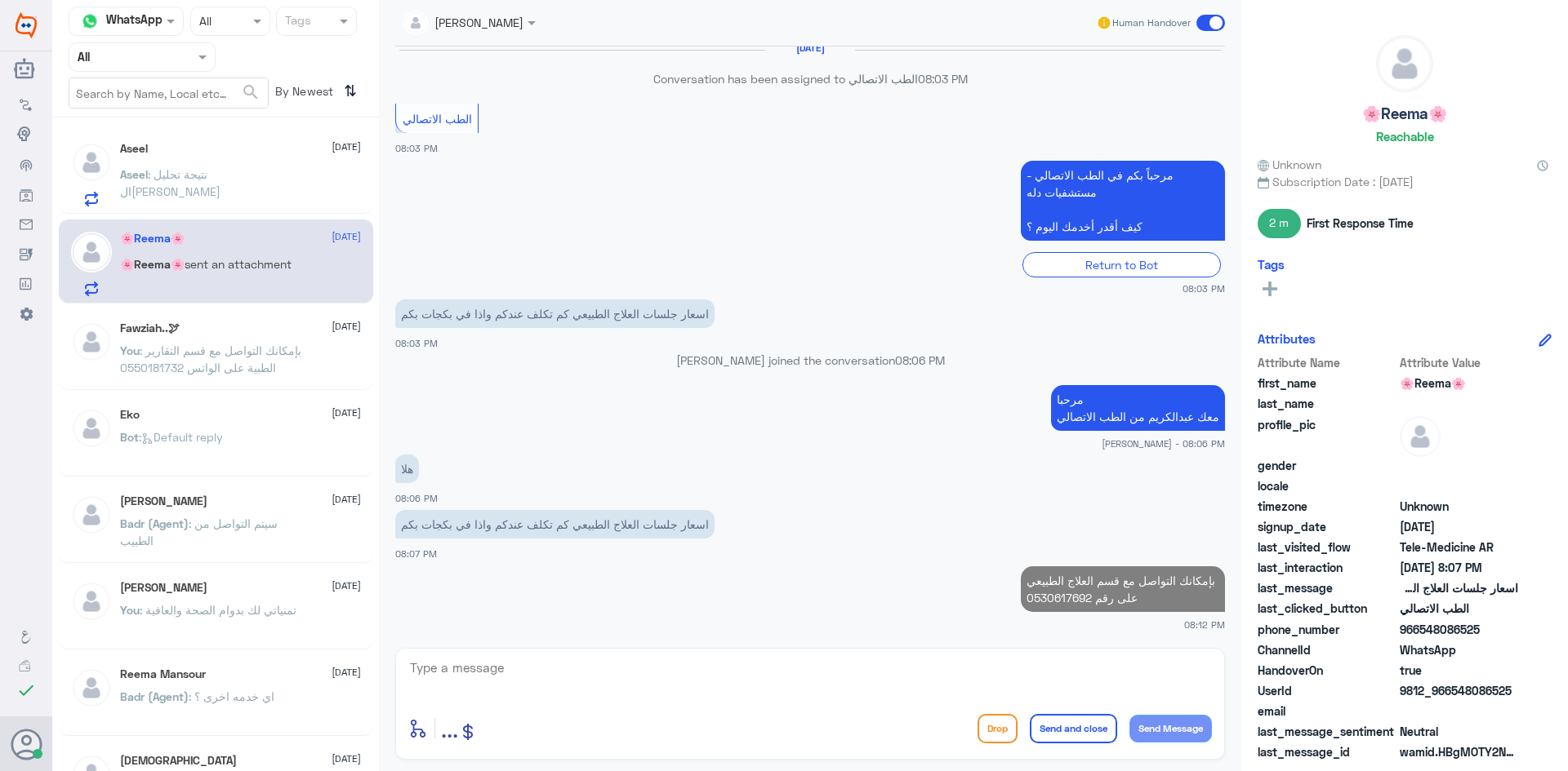
click at [275, 176] on div "Aseel : نتيجة تحليل البول" at bounding box center [240, 188] width 241 height 36
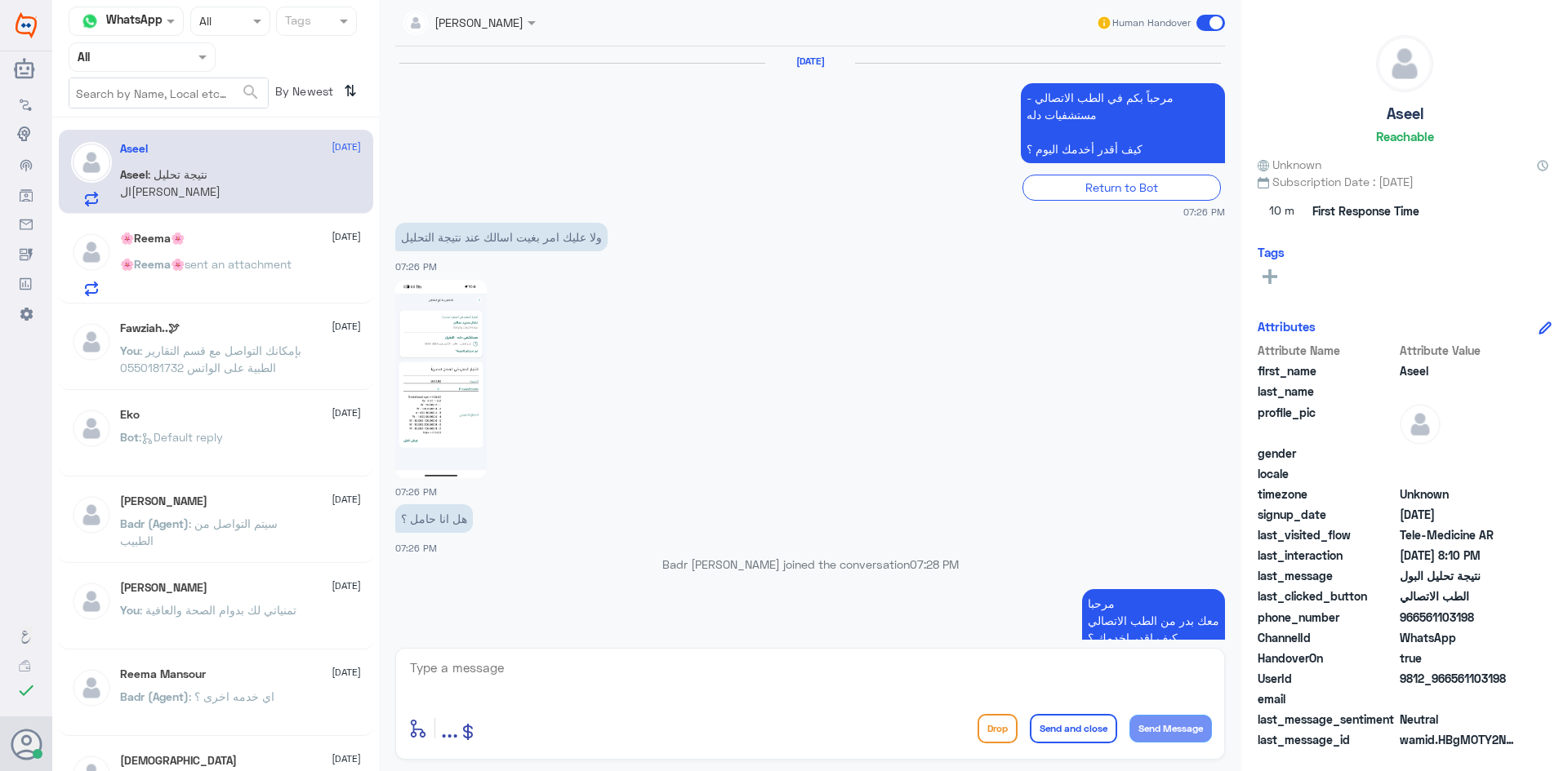
scroll to position [1110, 0]
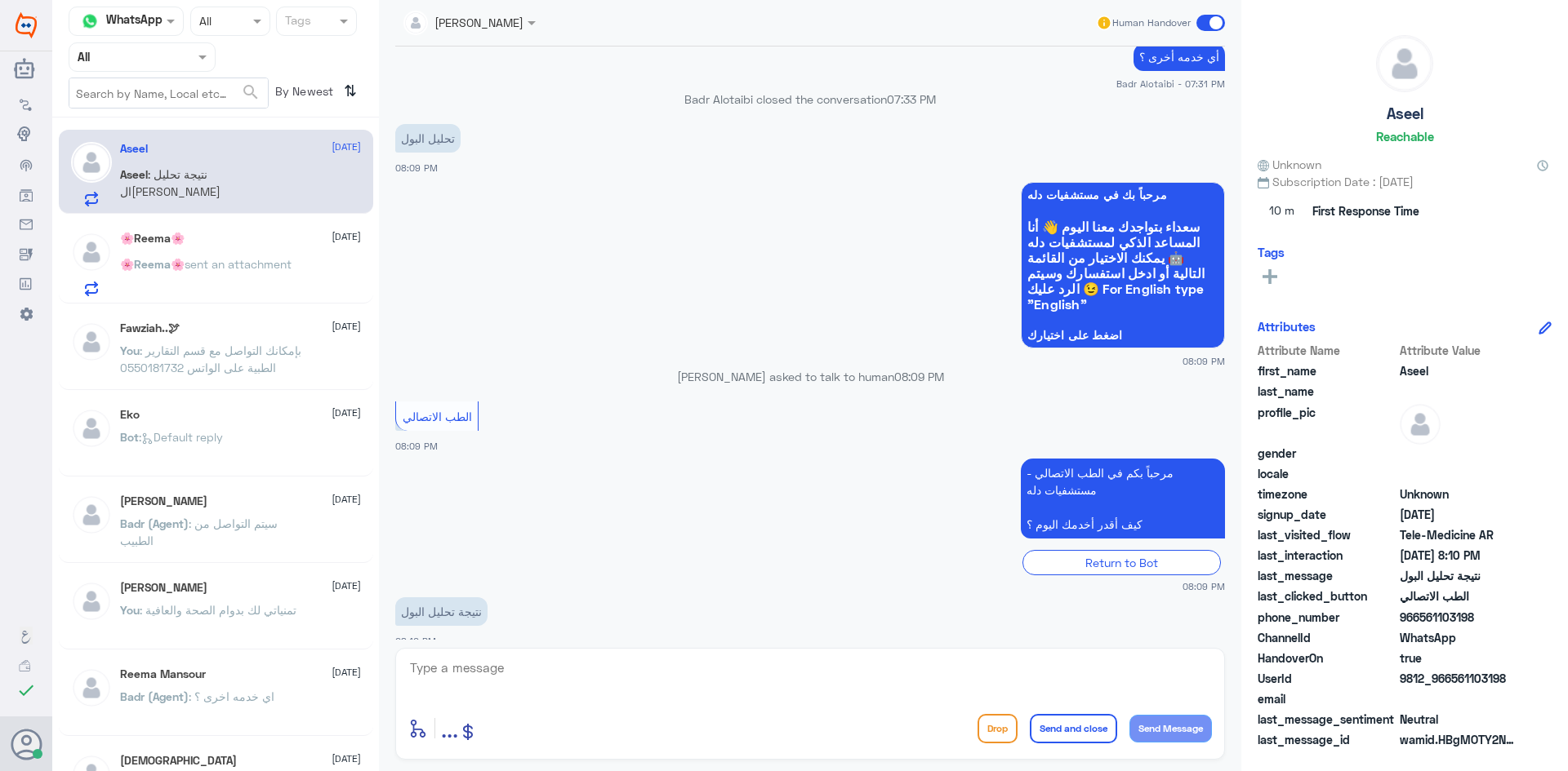
click at [559, 679] on textarea at bounding box center [810, 677] width 804 height 40
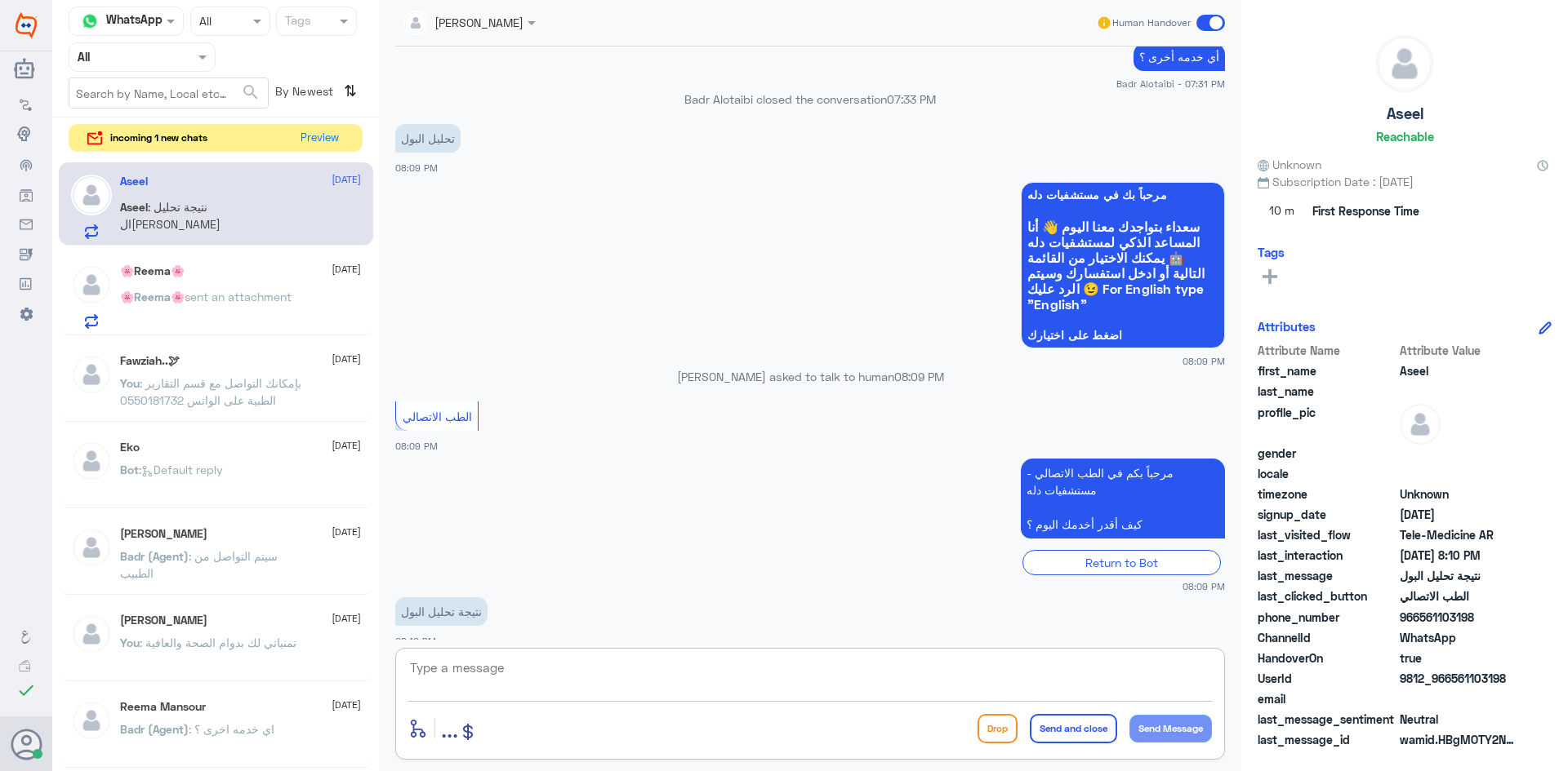
click at [589, 664] on textarea at bounding box center [810, 677] width 804 height 40
type textarea "بإمكانك استخدام الاستشارة الفورية عن طريق التطبيق ليتمكن الطبيب من قراءة التحال…"
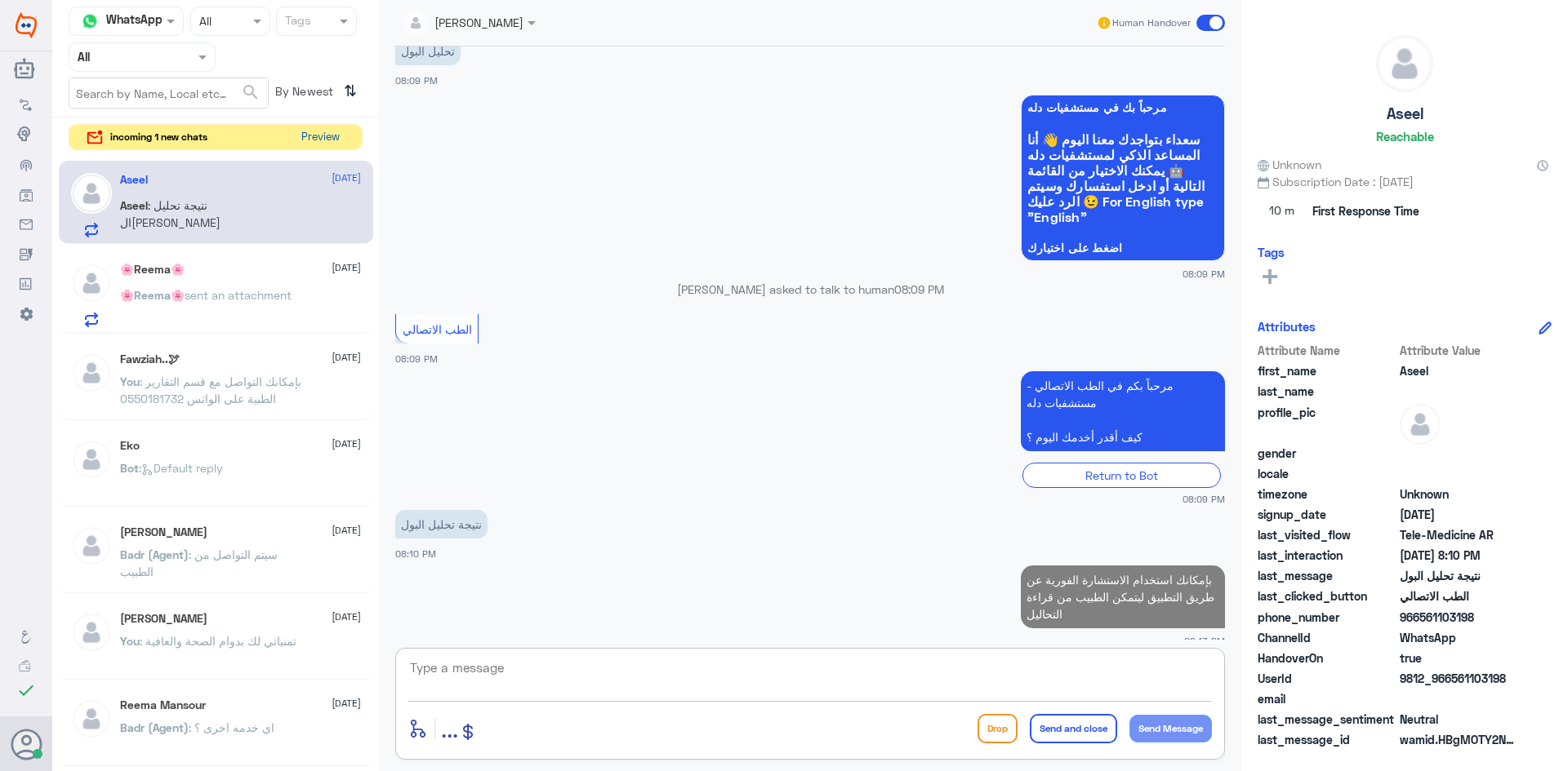
click at [314, 133] on button "Preview" at bounding box center [320, 137] width 50 height 25
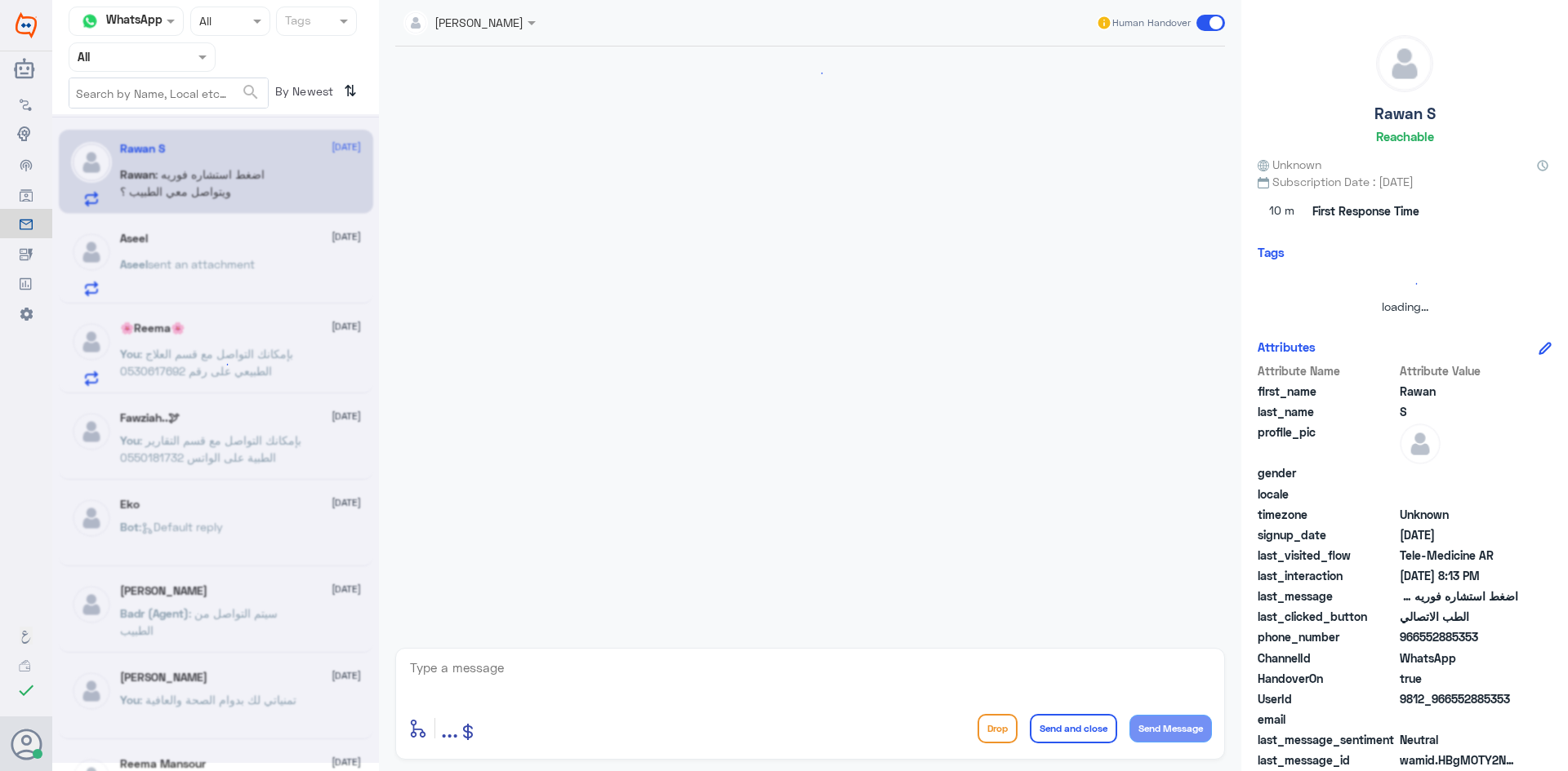
scroll to position [871, 0]
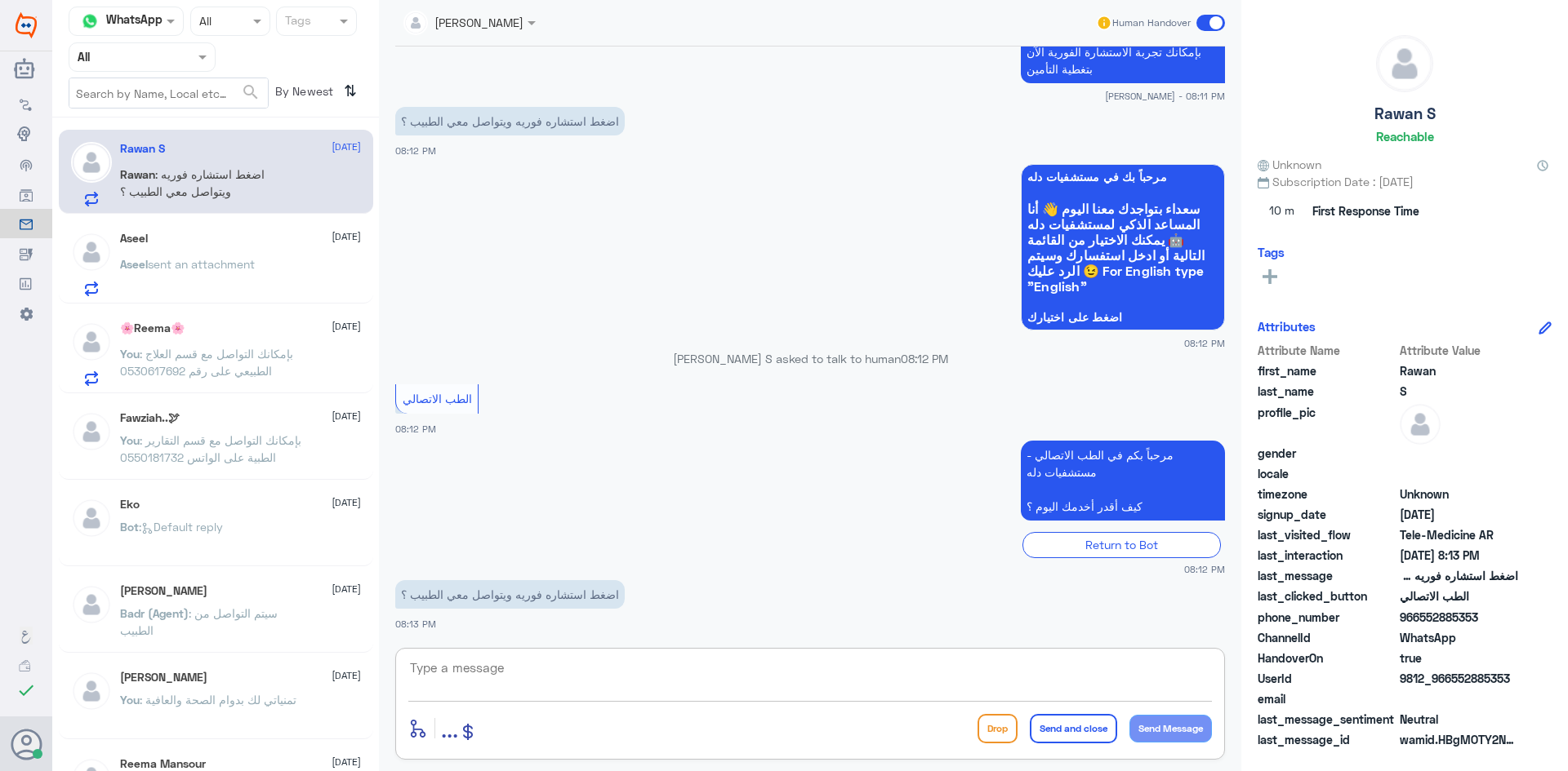
click at [496, 669] on textarea at bounding box center [810, 677] width 804 height 40
type textarea "ا"
type textarea "بيدخل معاك بالمكالمة عن بعد"
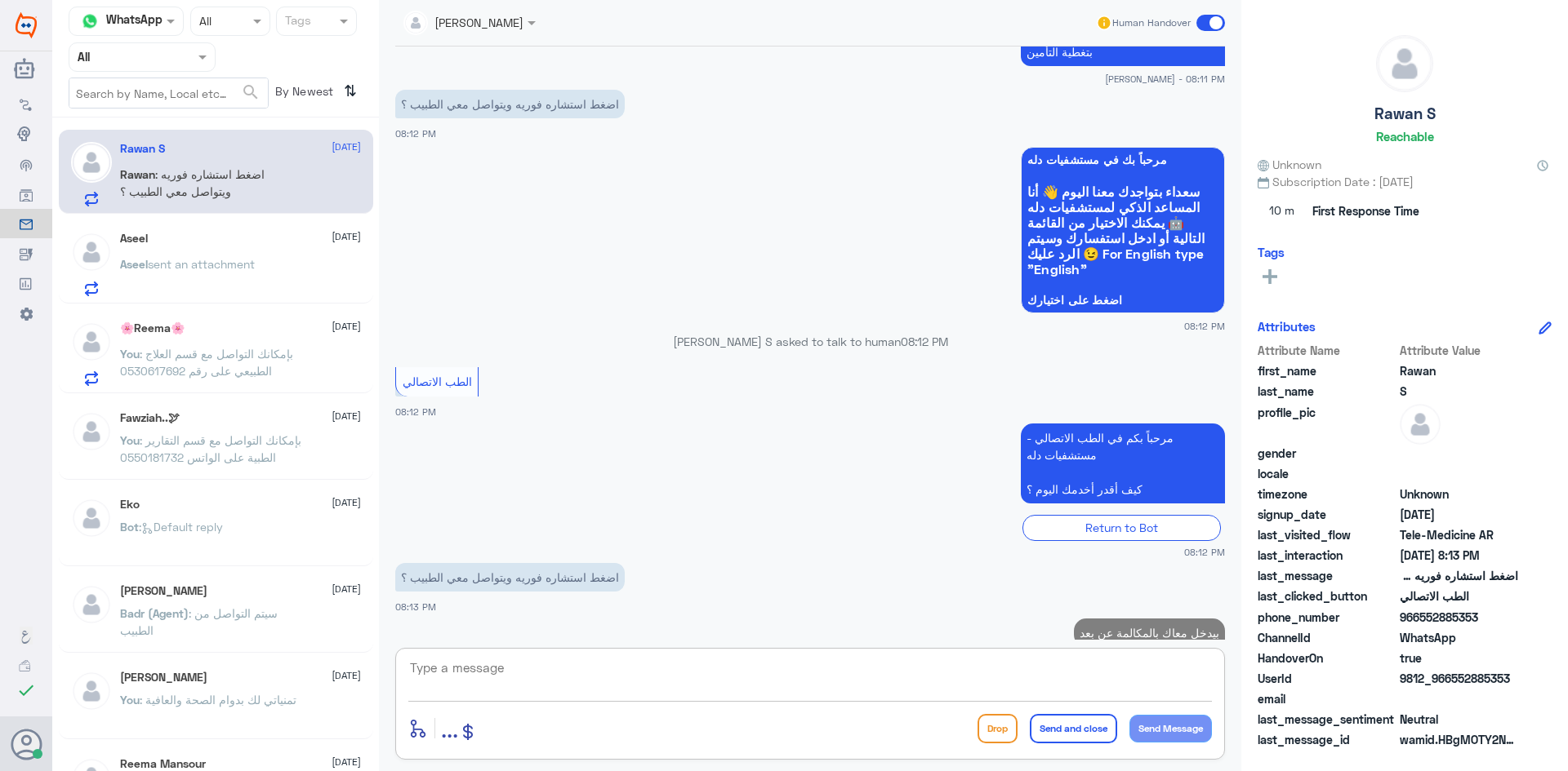
scroll to position [923, 0]
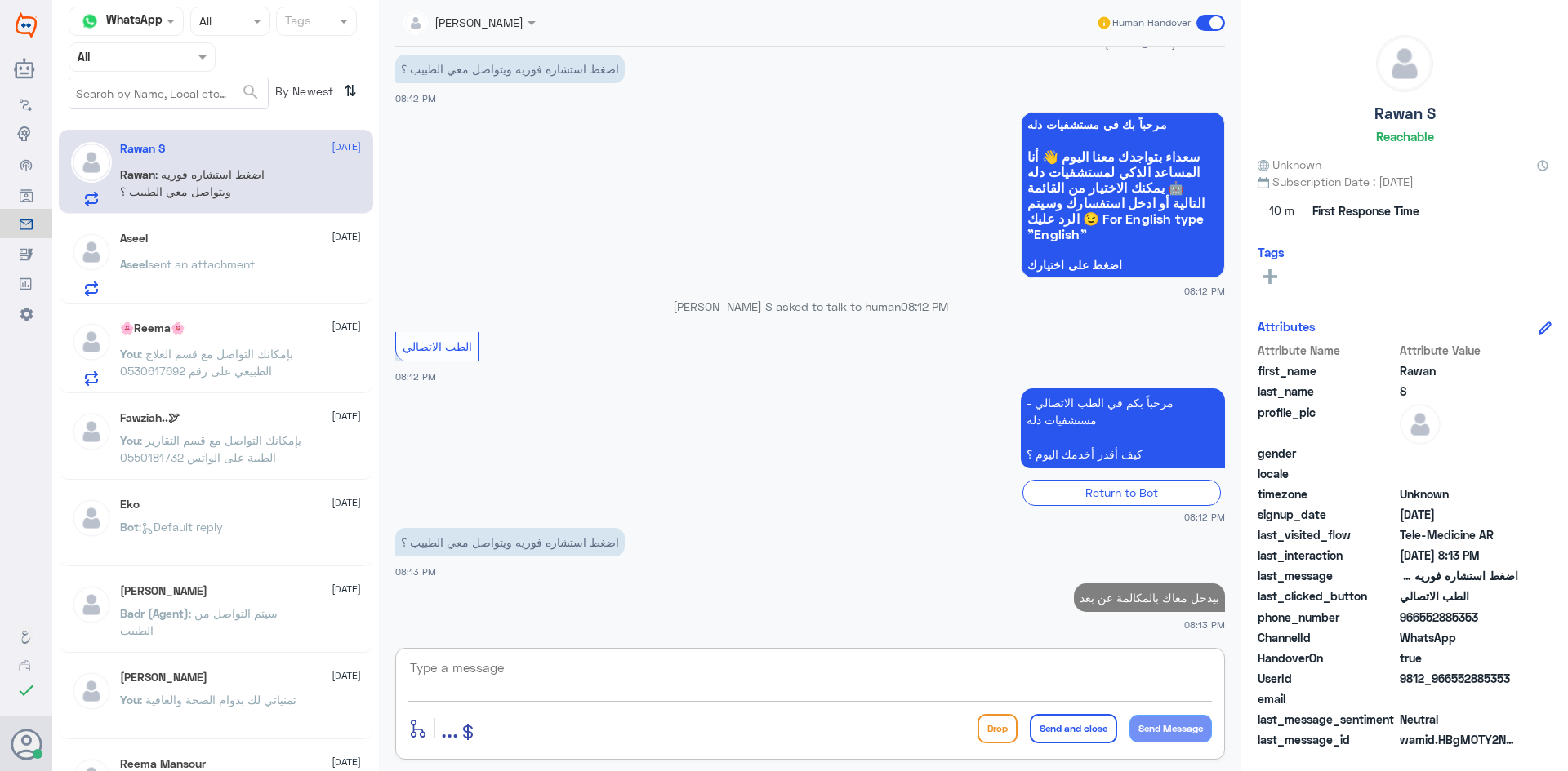
click at [264, 264] on div "Aseel sent an attachment" at bounding box center [240, 278] width 241 height 36
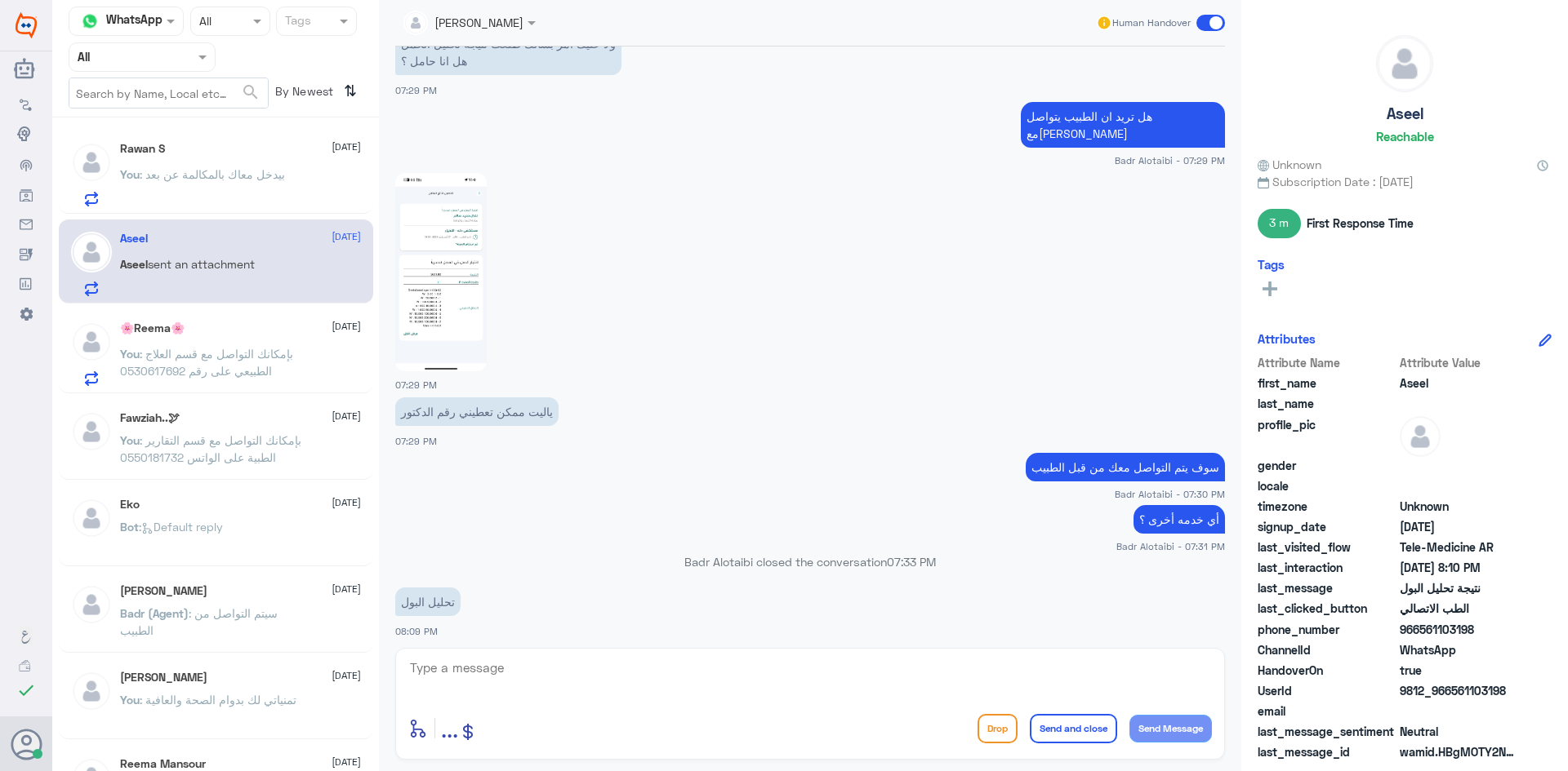
scroll to position [1061, 0]
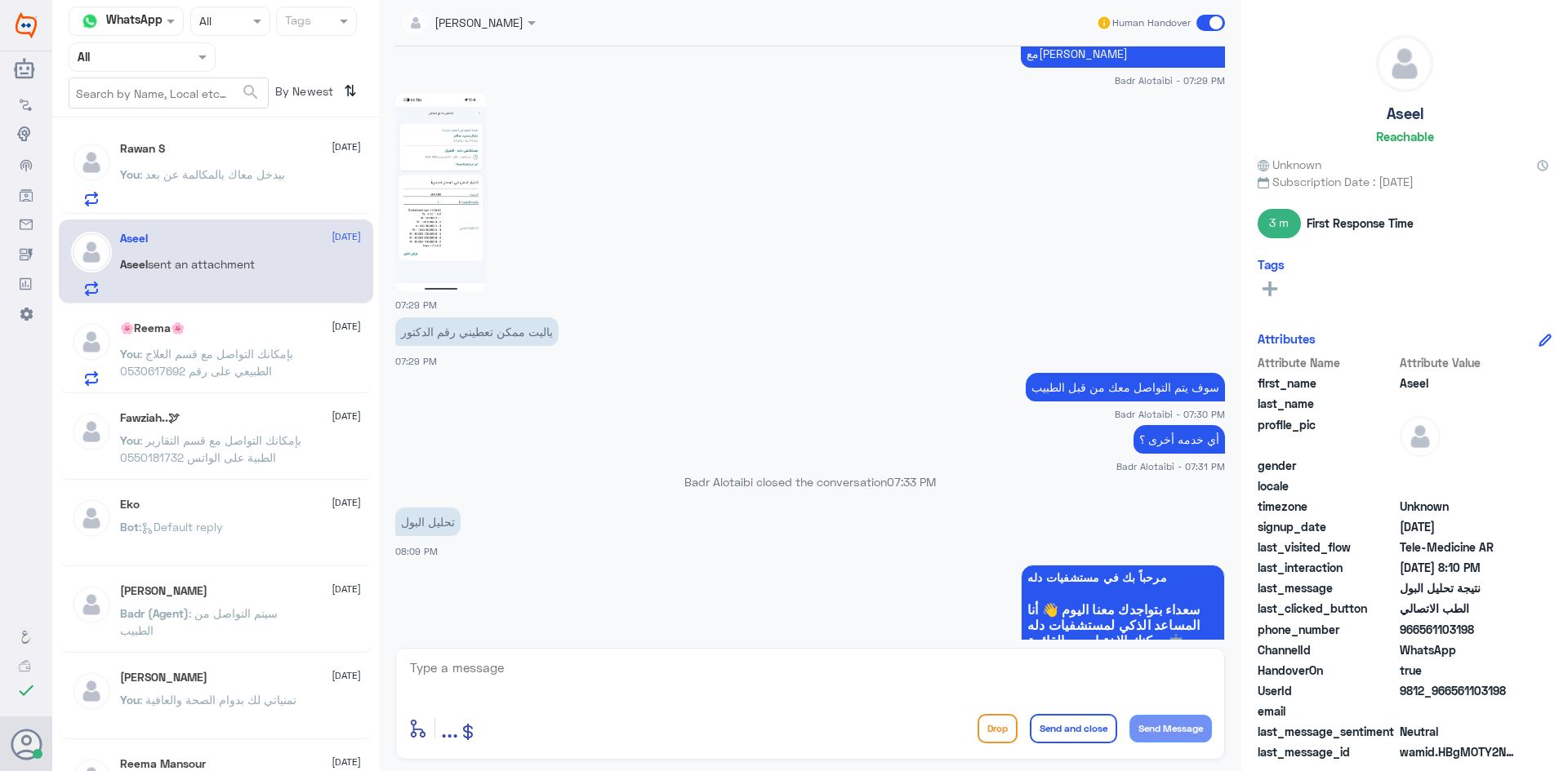
click at [459, 225] on img at bounding box center [440, 192] width 91 height 198
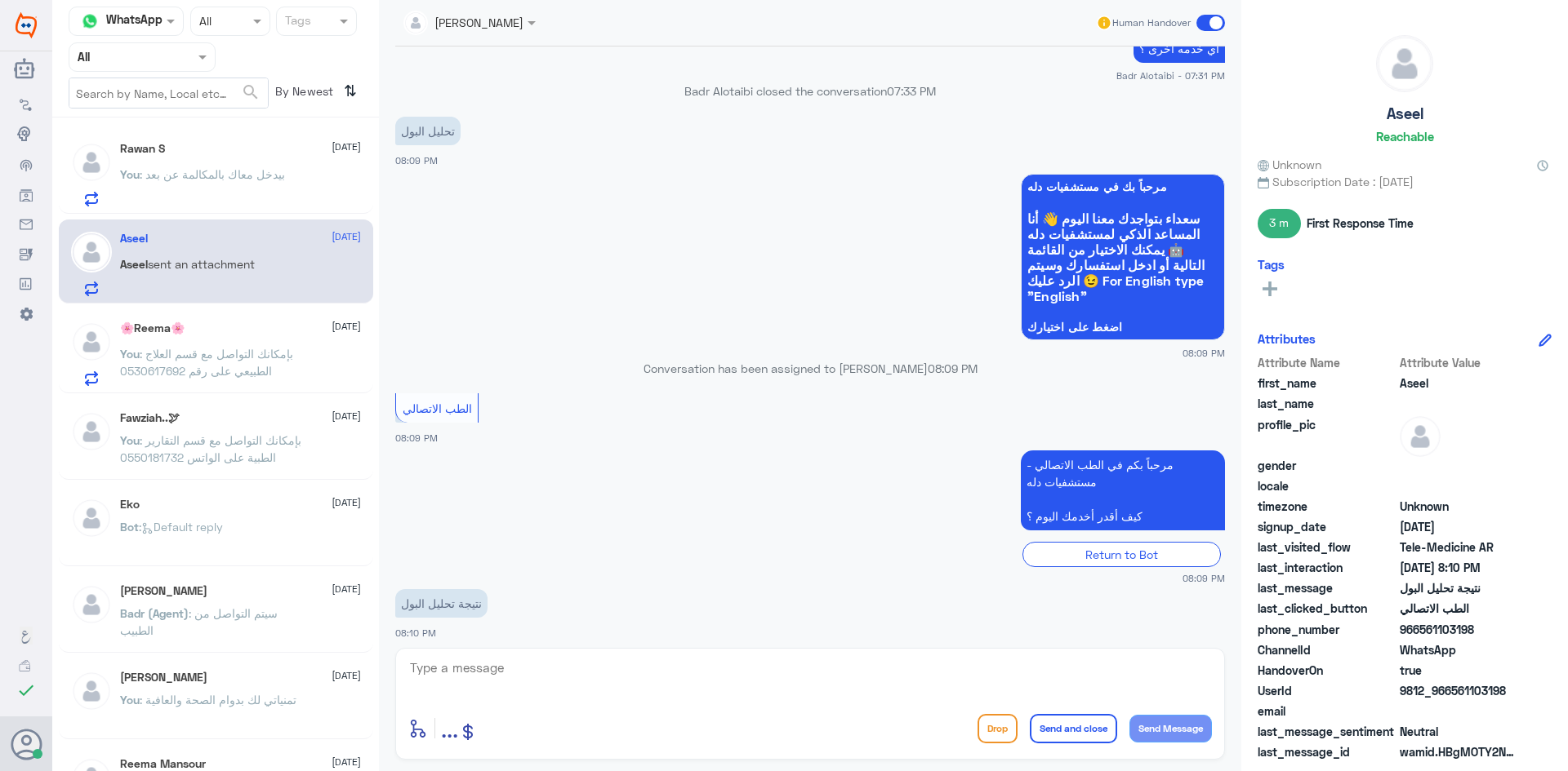
scroll to position [1561, 0]
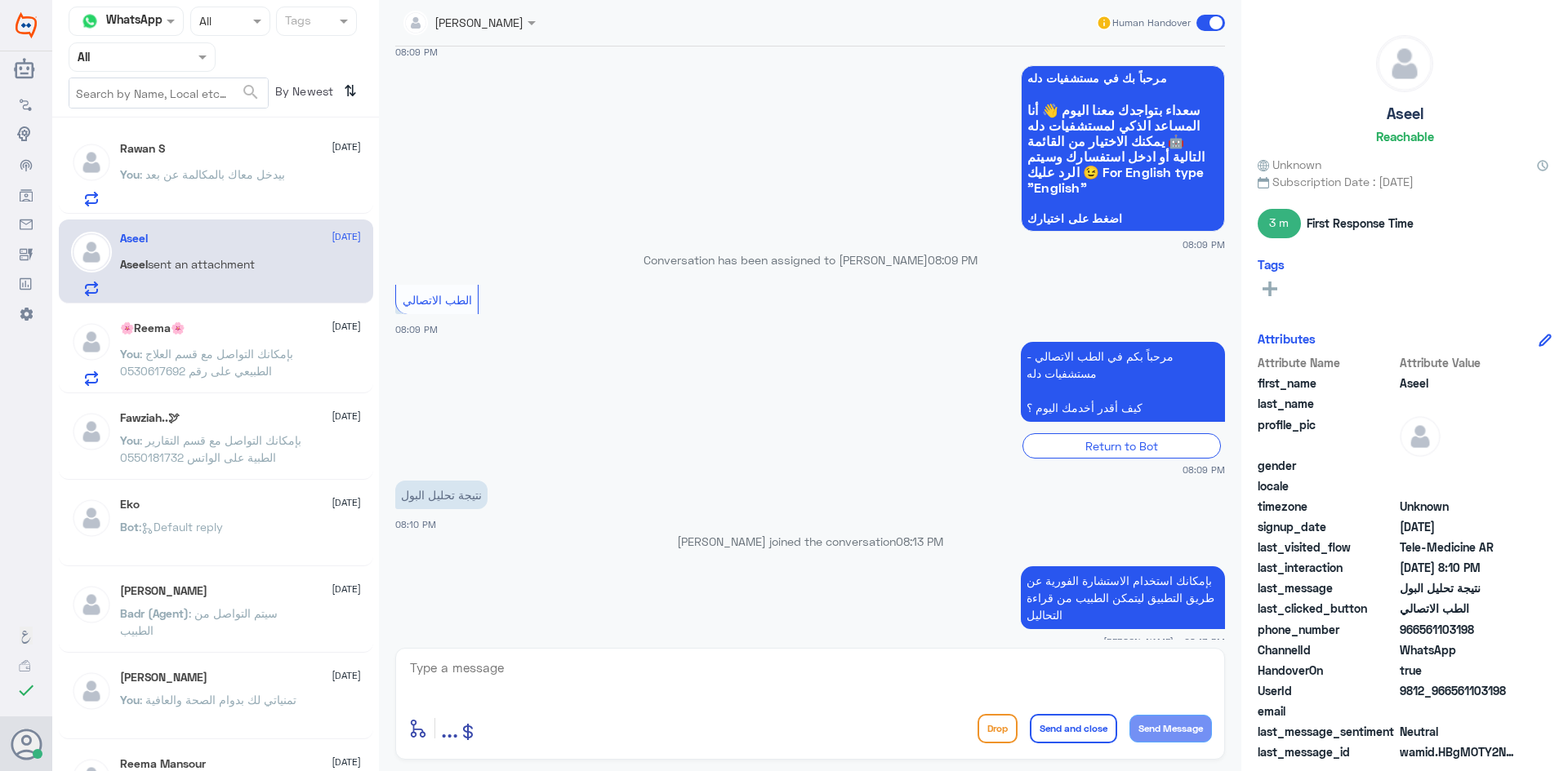
click at [943, 671] on textarea at bounding box center [810, 677] width 804 height 40
click at [257, 175] on span ": بيدخل معاك بالمكالمة عن بعد" at bounding box center [212, 175] width 145 height 14
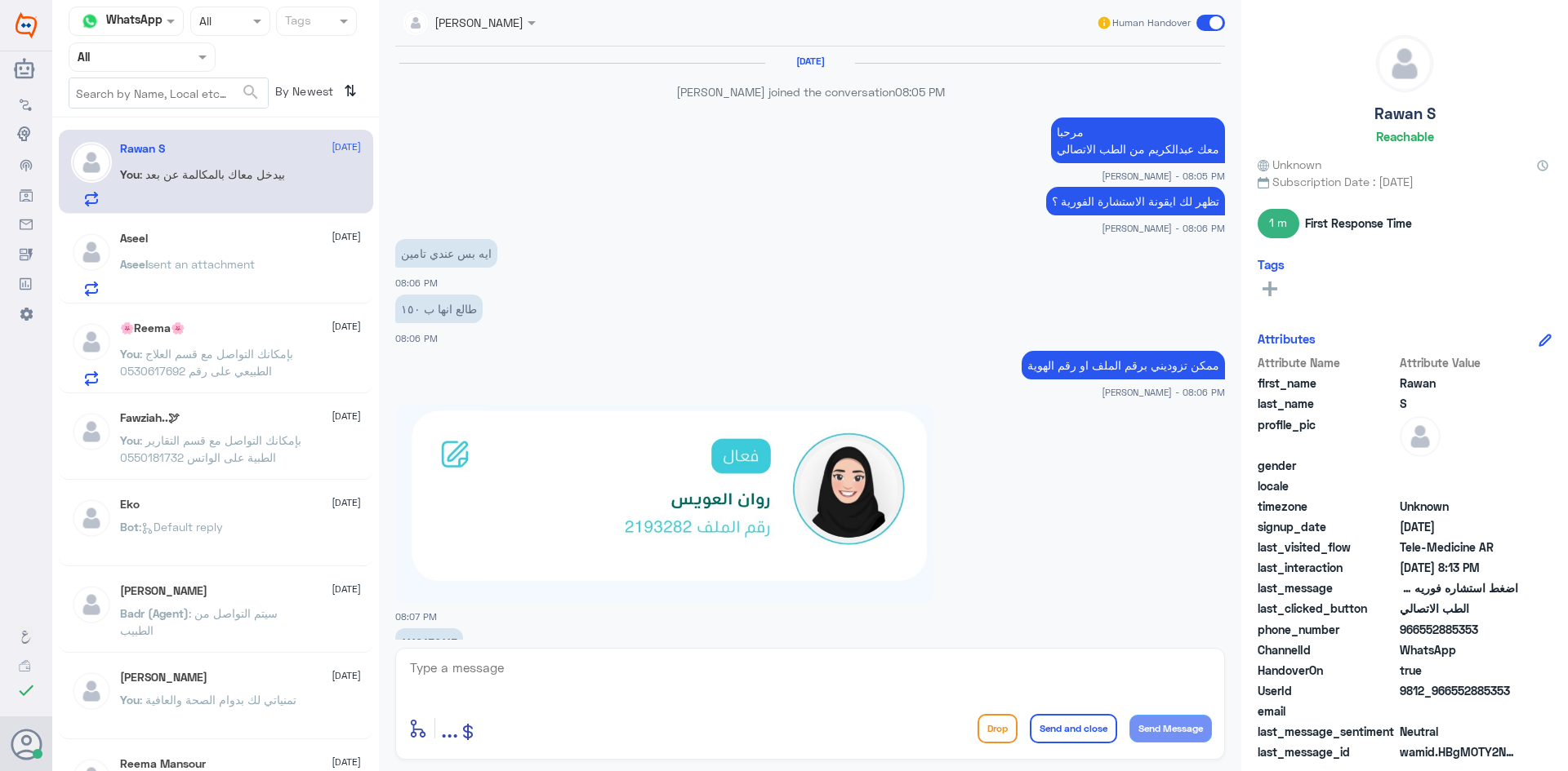
scroll to position [846, 0]
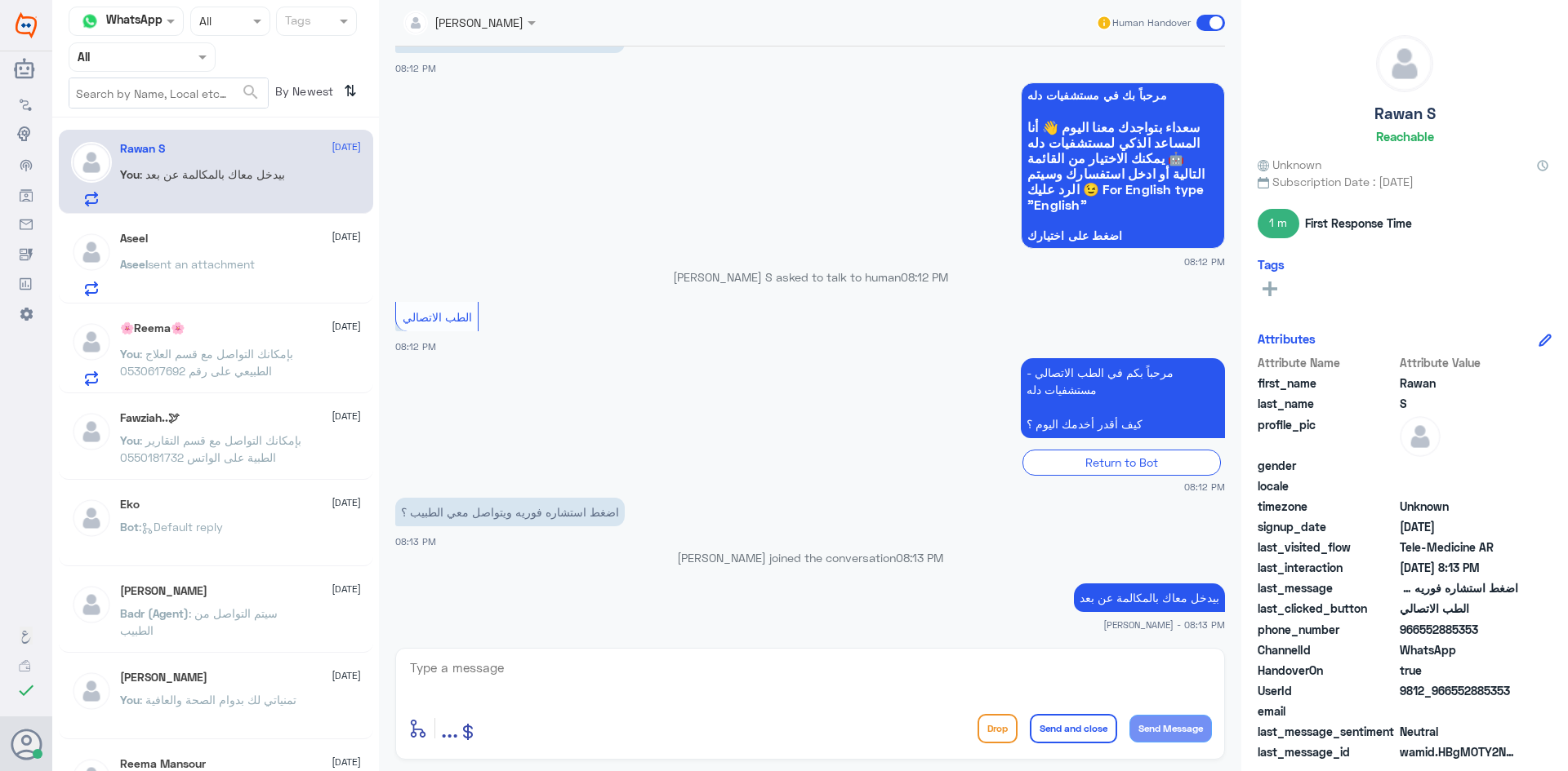
click at [1204, 21] on span at bounding box center [1210, 23] width 29 height 16
click at [0, 0] on input "checkbox" at bounding box center [0, 0] width 0 height 0
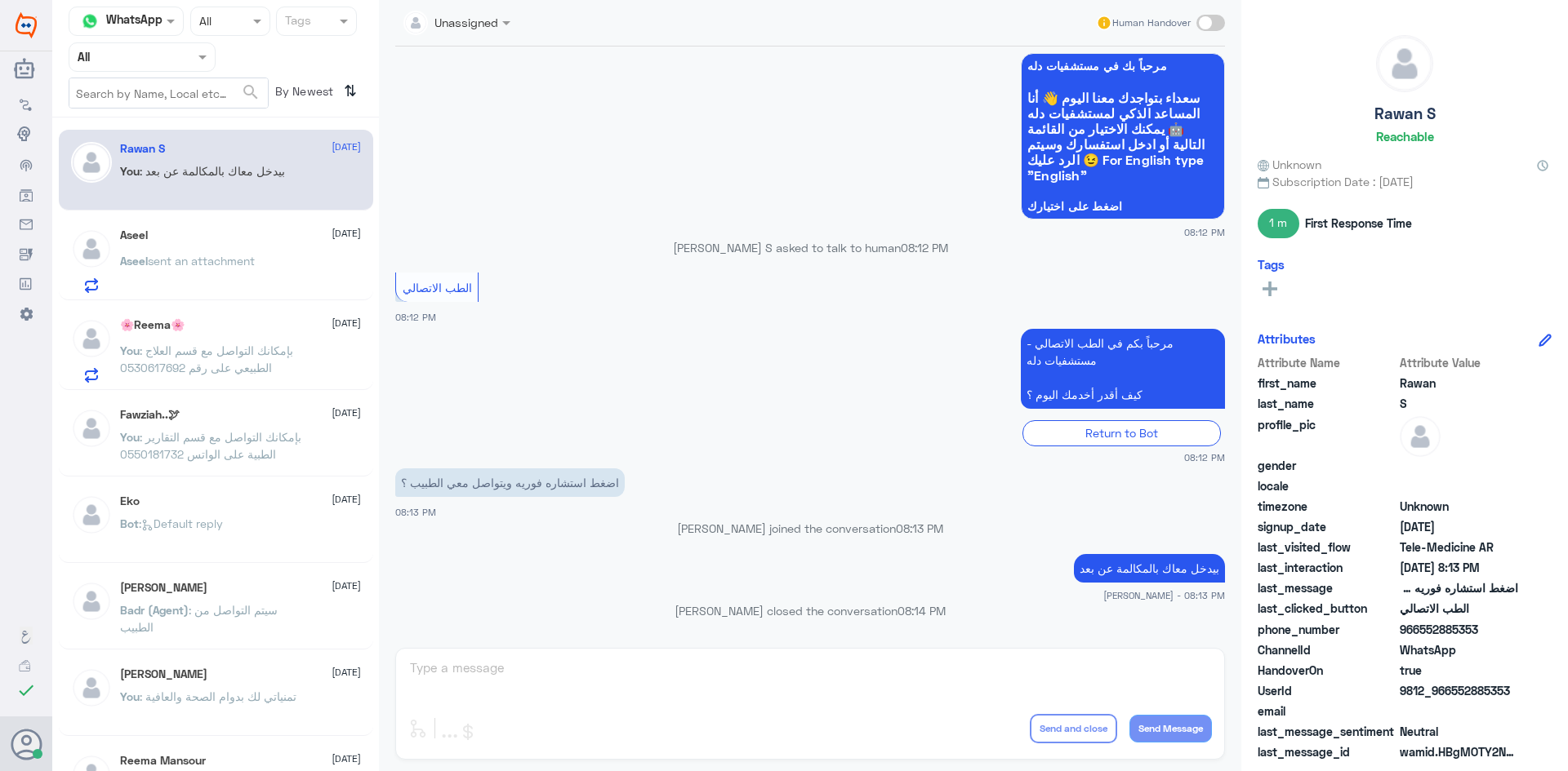
click at [235, 239] on div "Aseel 31 August" at bounding box center [240, 235] width 241 height 14
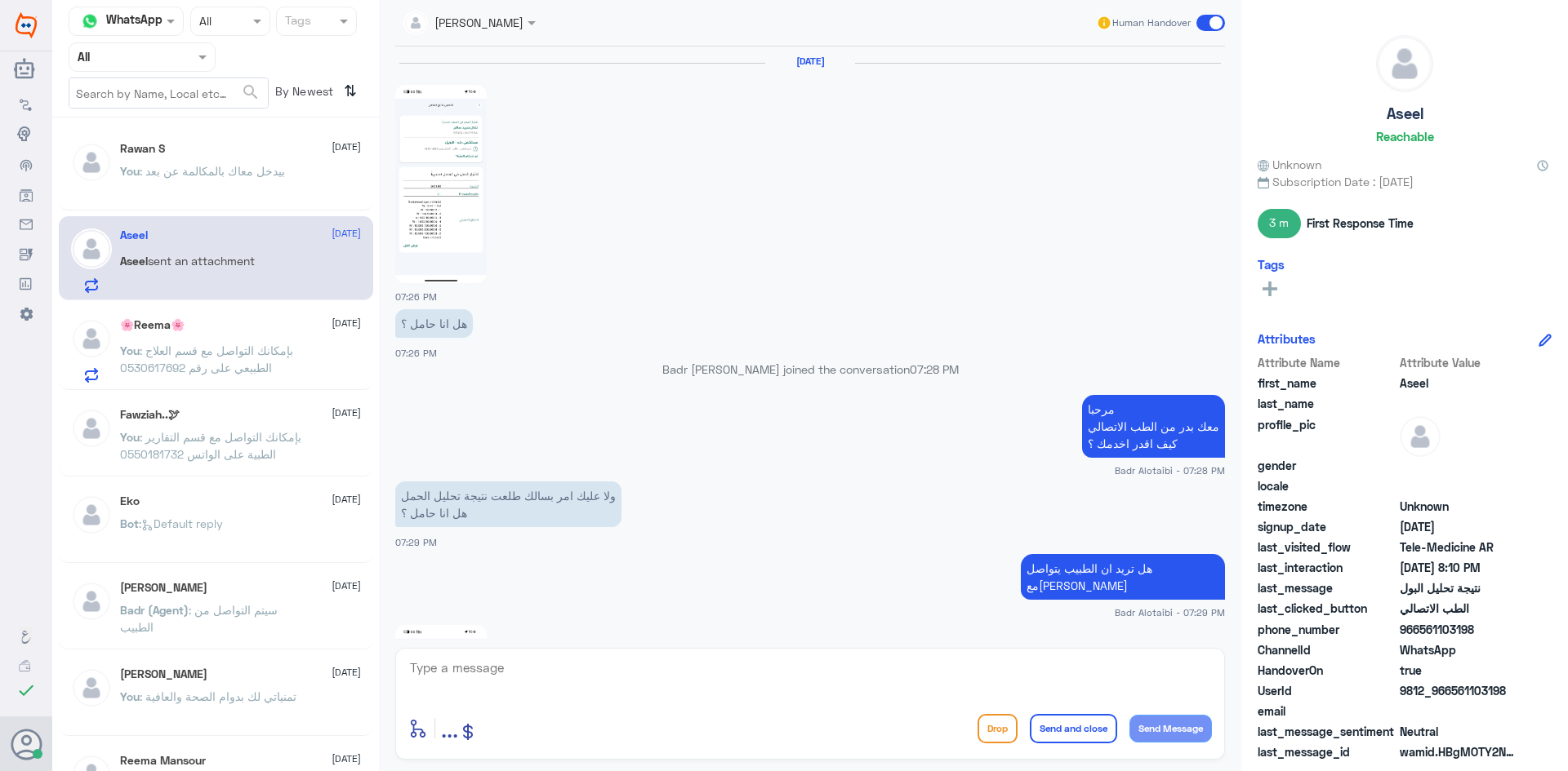
scroll to position [1031, 0]
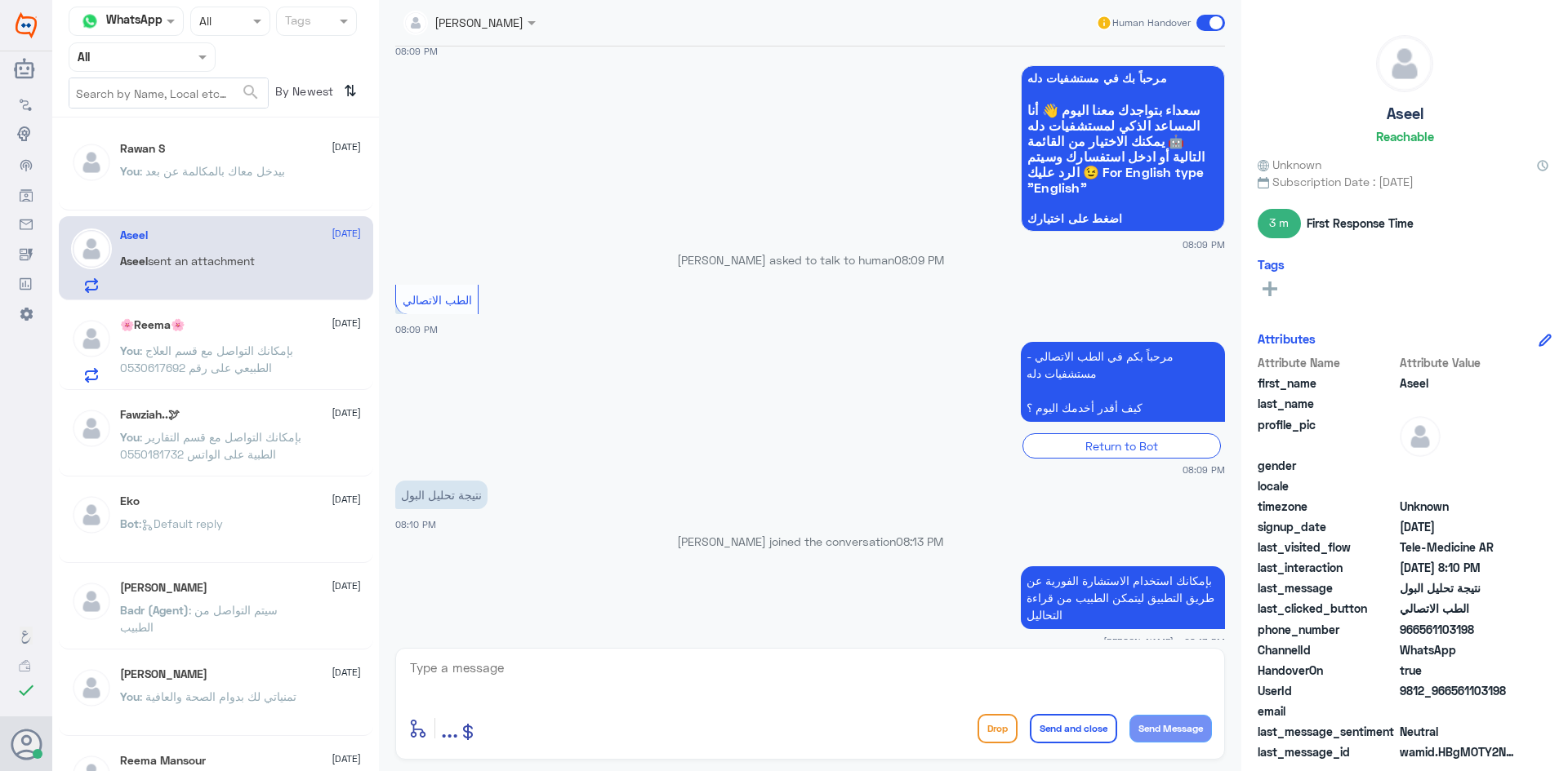
drag, startPoint x: 1505, startPoint y: 693, endPoint x: 1452, endPoint y: 695, distance: 53.0
click at [1452, 695] on span "9812_966561103198" at bounding box center [1459, 691] width 118 height 17
copy span "561103198"
click at [1151, 669] on textarea at bounding box center [810, 677] width 804 height 40
click at [738, 664] on textarea at bounding box center [810, 677] width 804 height 40
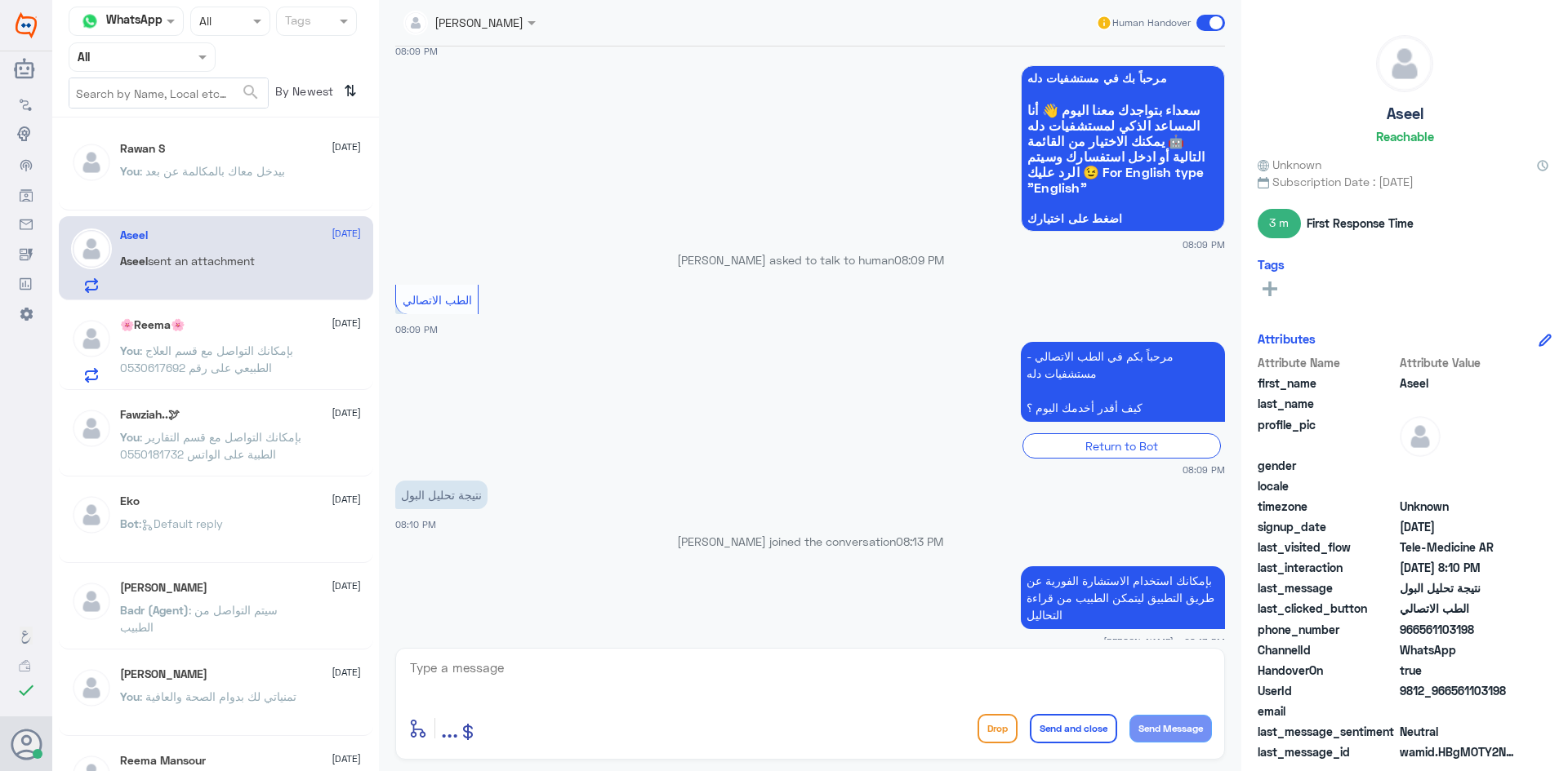
click at [260, 170] on span ": بيدخل معاك بالمكالمة عن بعد" at bounding box center [212, 171] width 145 height 14
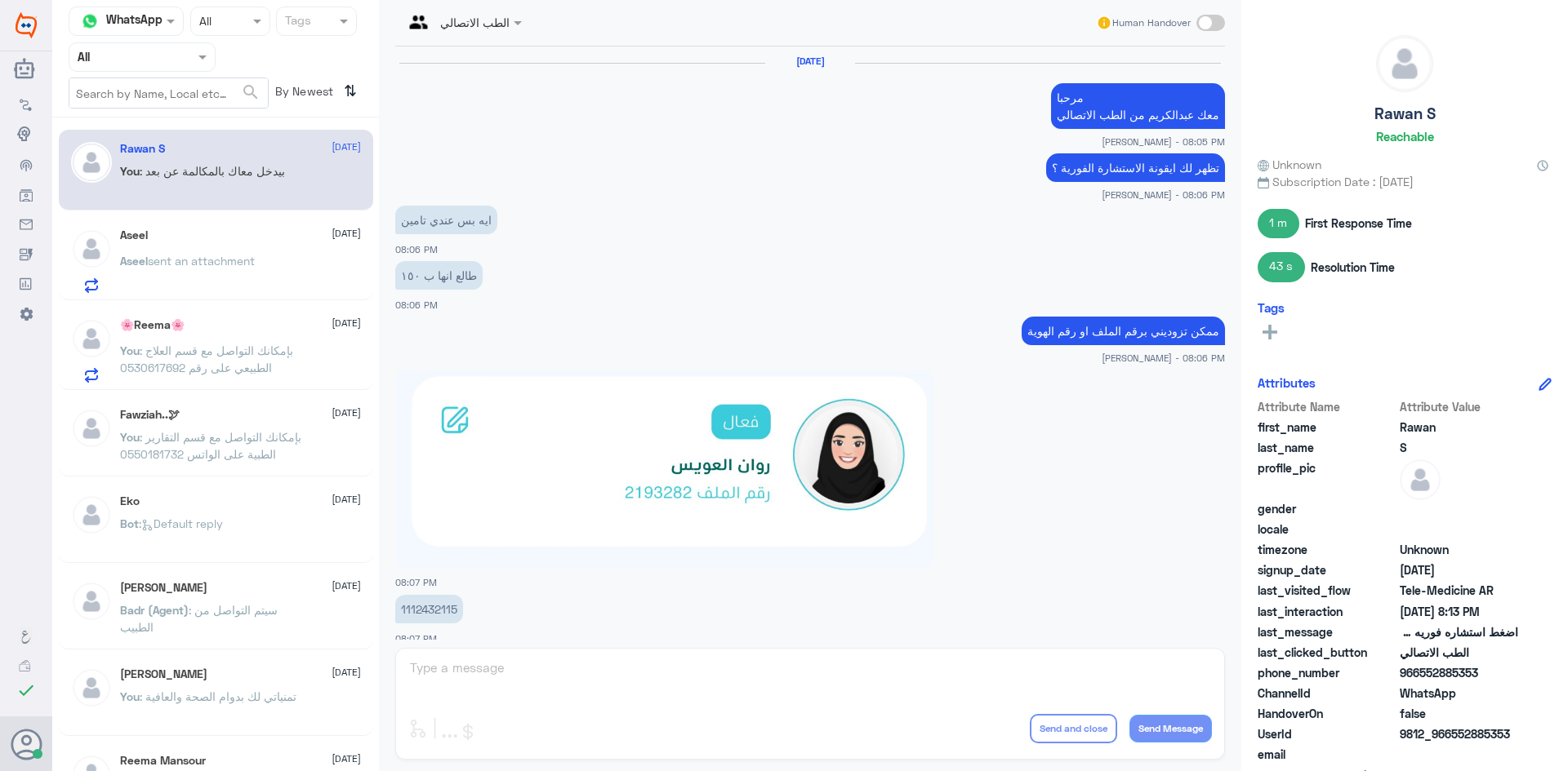
scroll to position [841, 0]
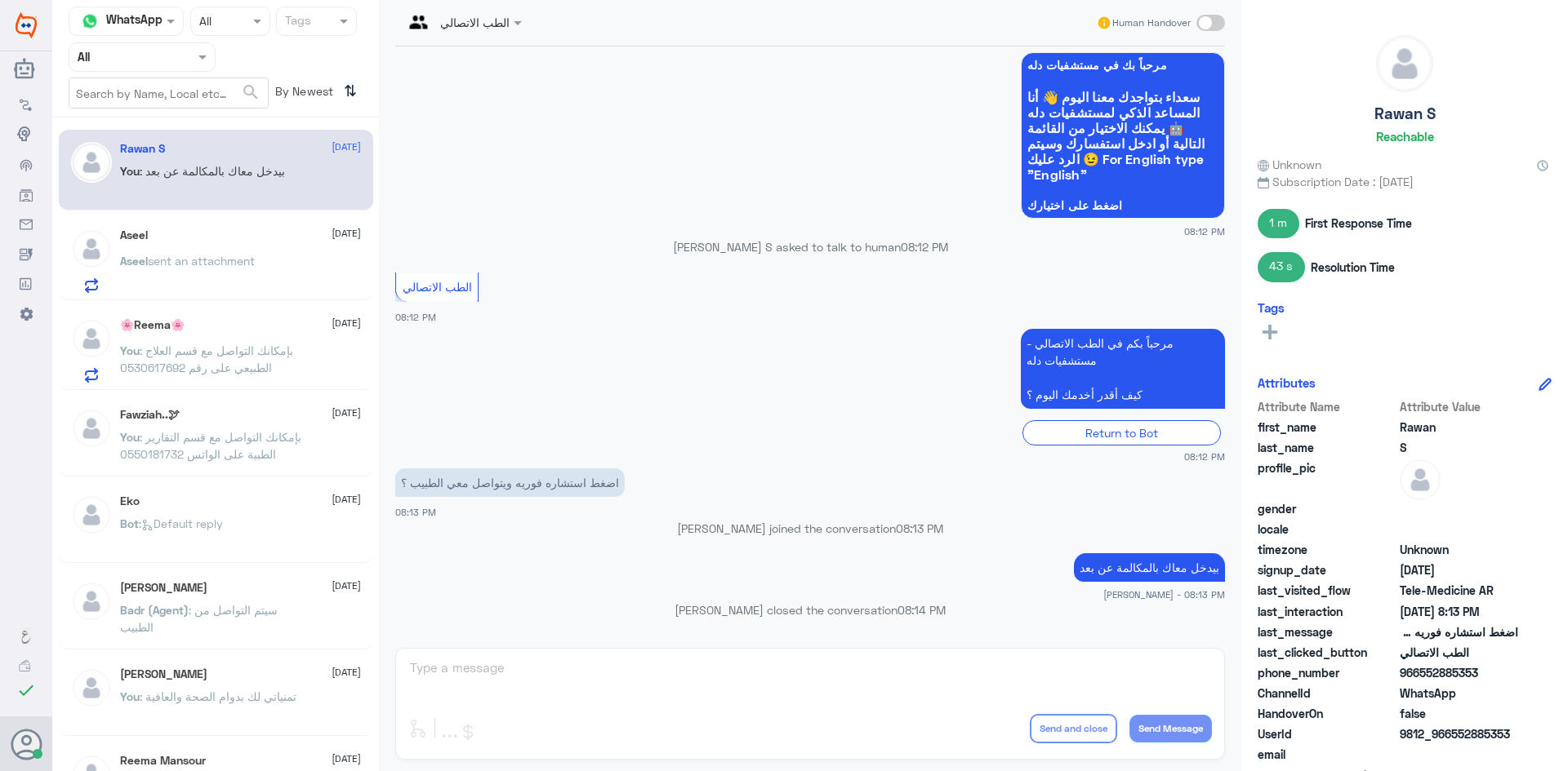
click at [194, 261] on span "sent an attachment" at bounding box center [201, 260] width 107 height 14
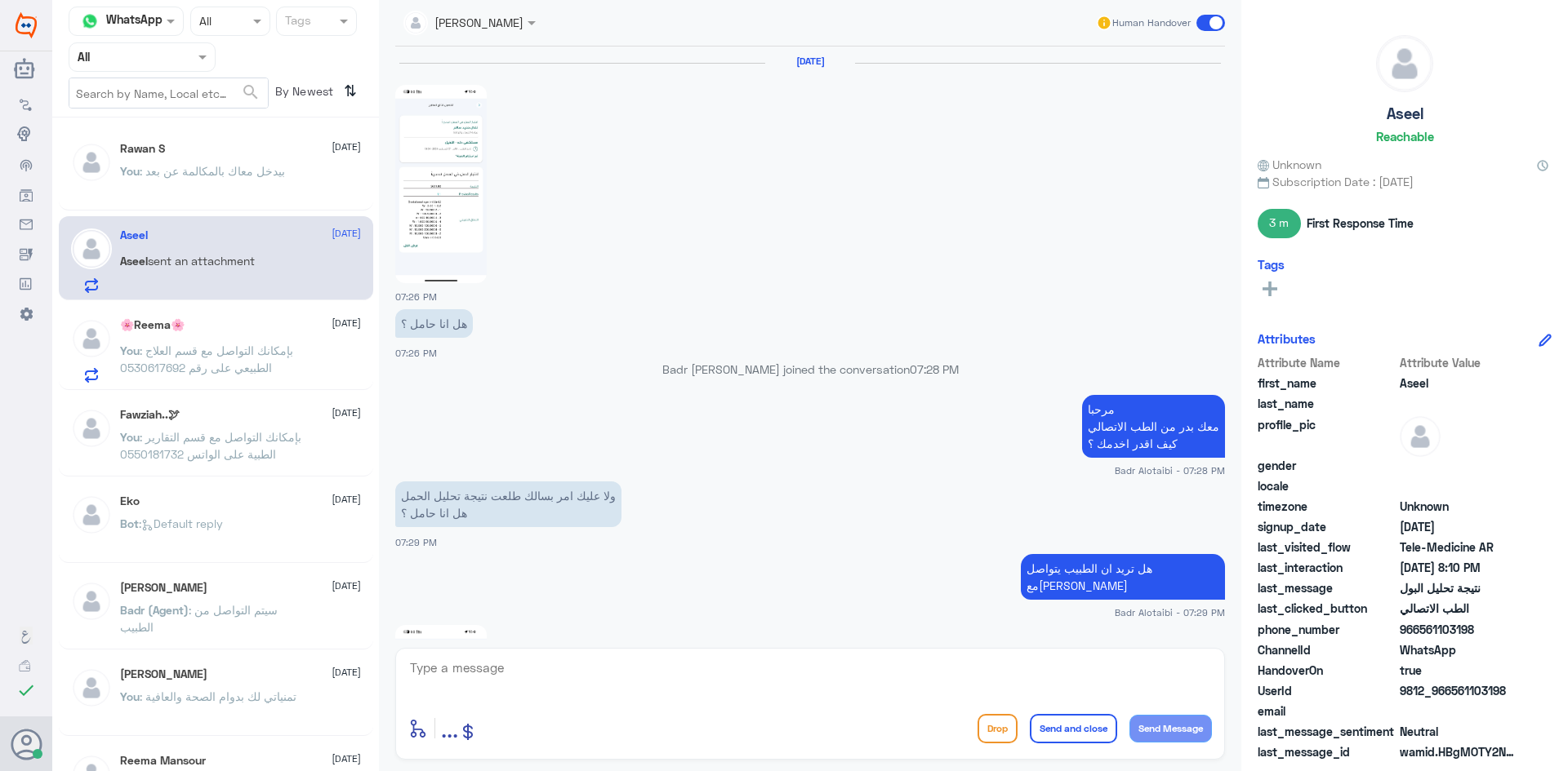
scroll to position [1031, 0]
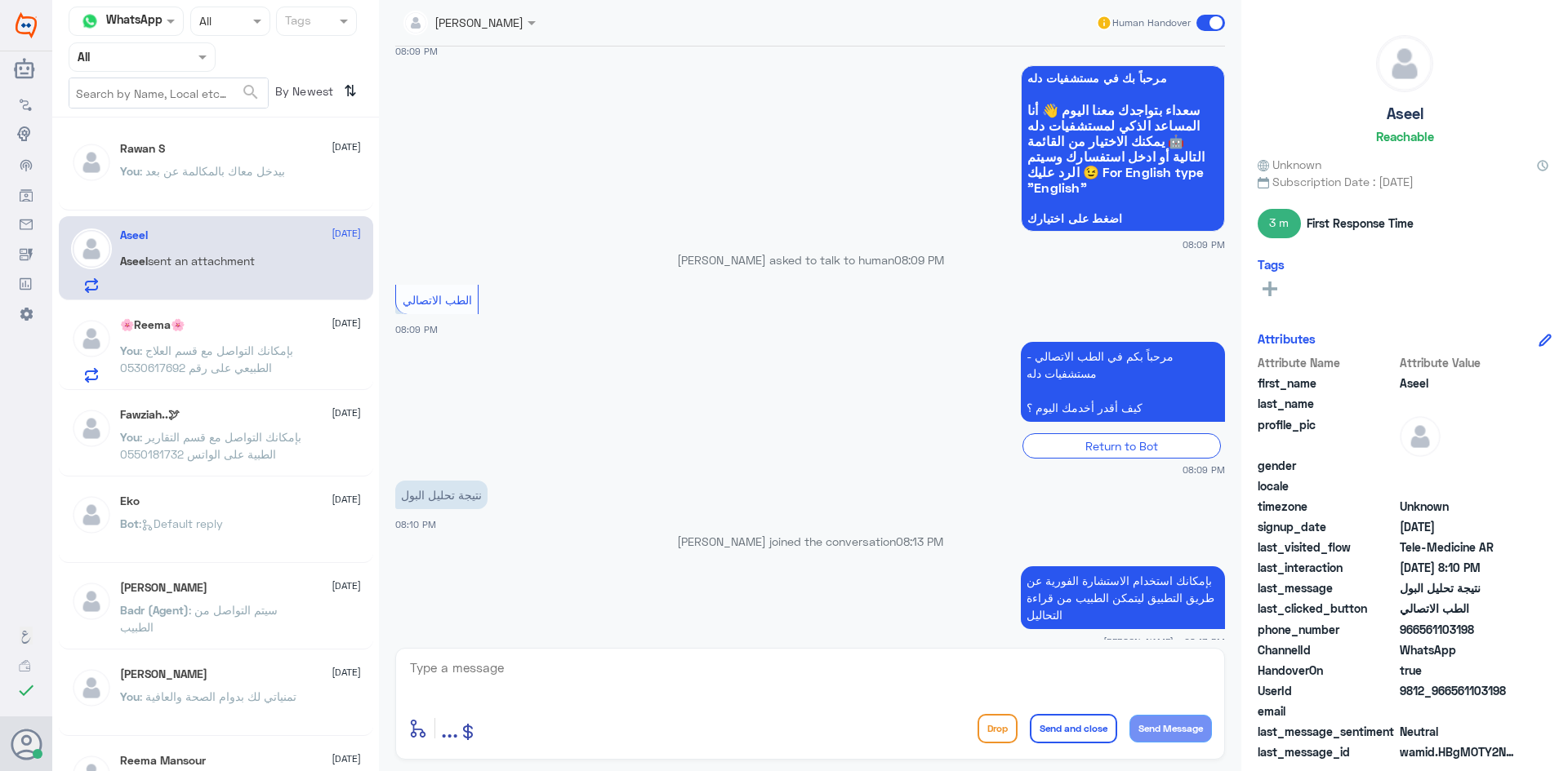
click at [923, 673] on textarea at bounding box center [810, 677] width 804 height 40
type textarea "ا"
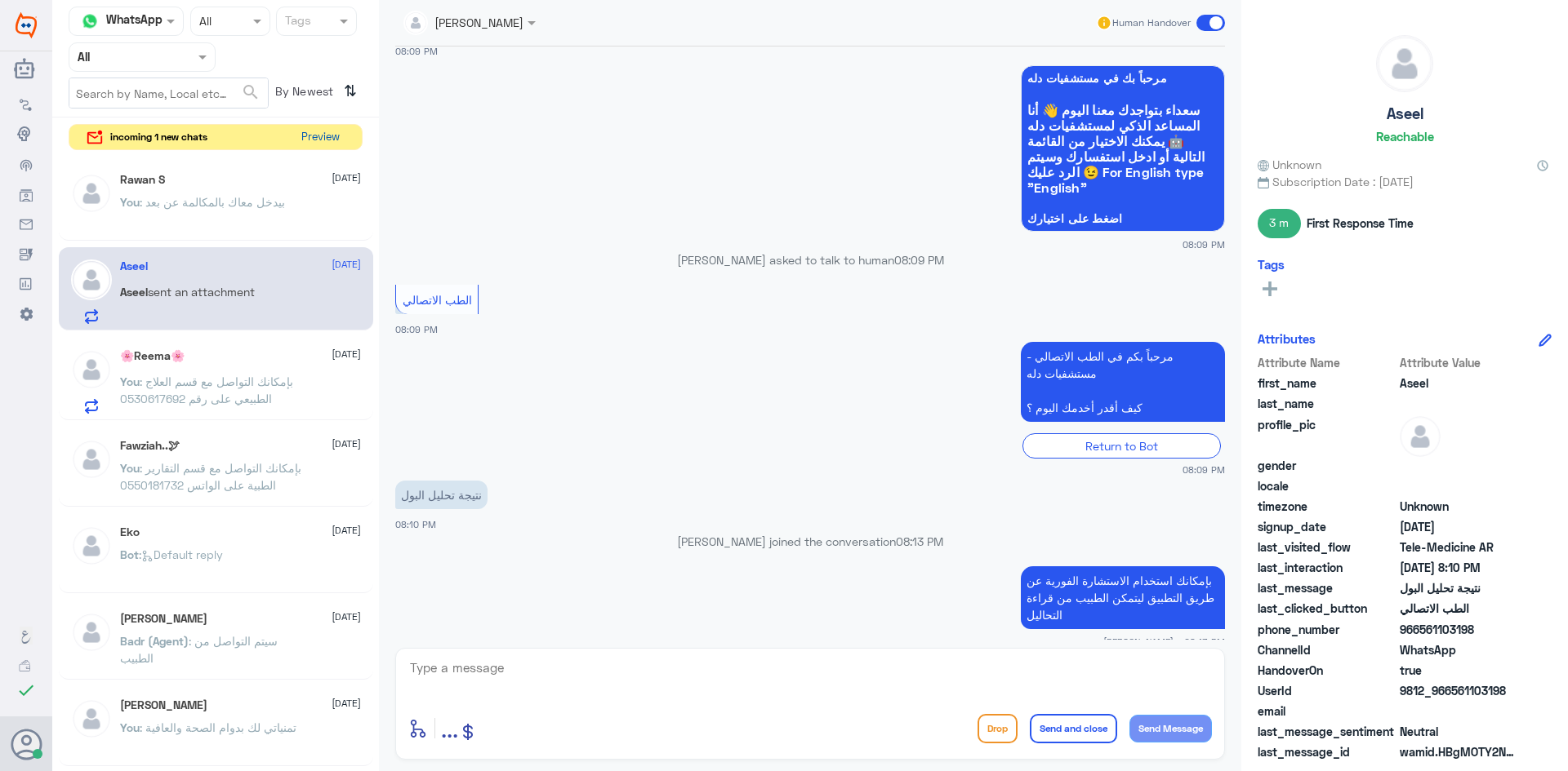
click at [316, 133] on button "Preview" at bounding box center [320, 137] width 50 height 25
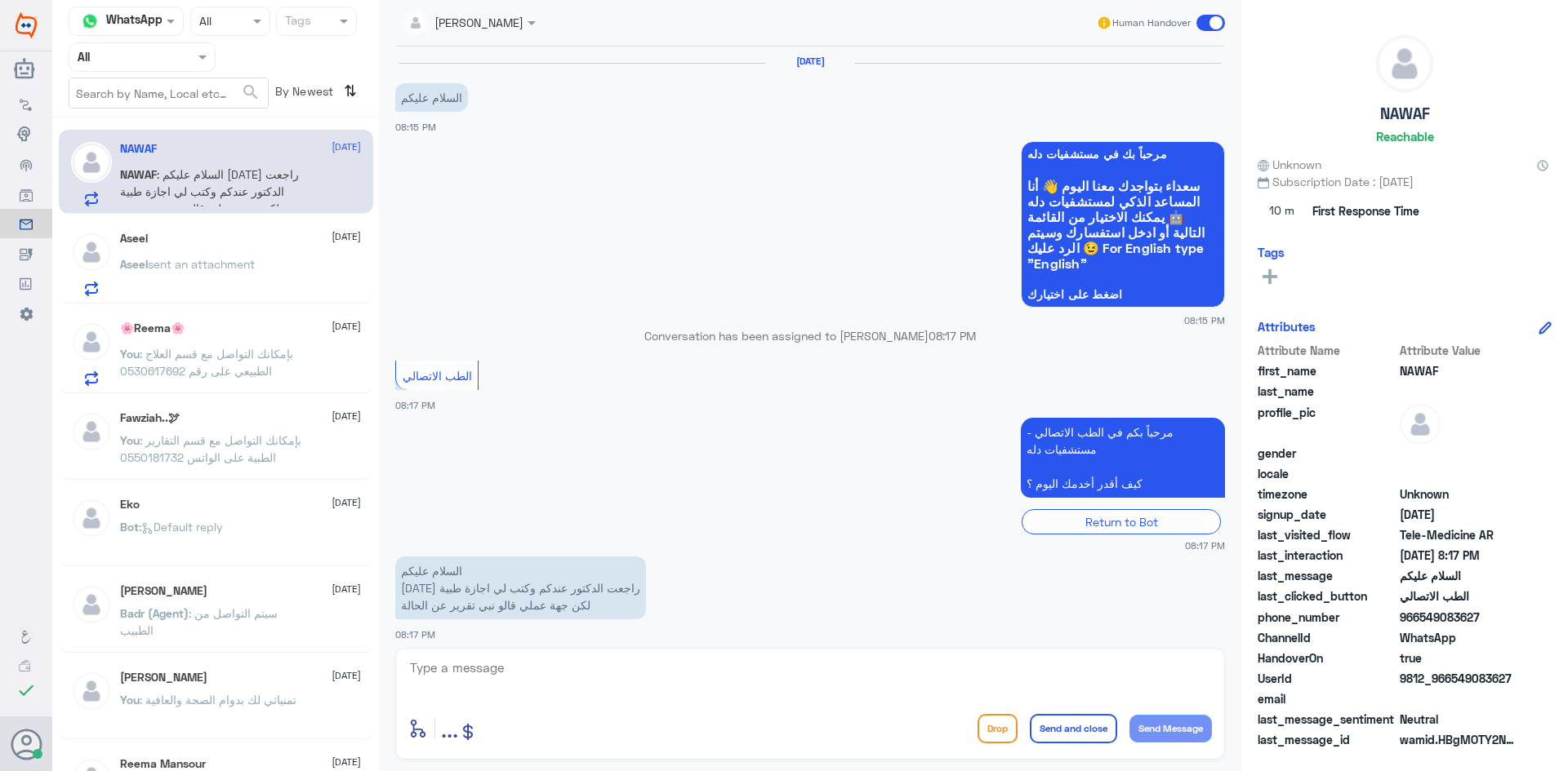
scroll to position [10, 0]
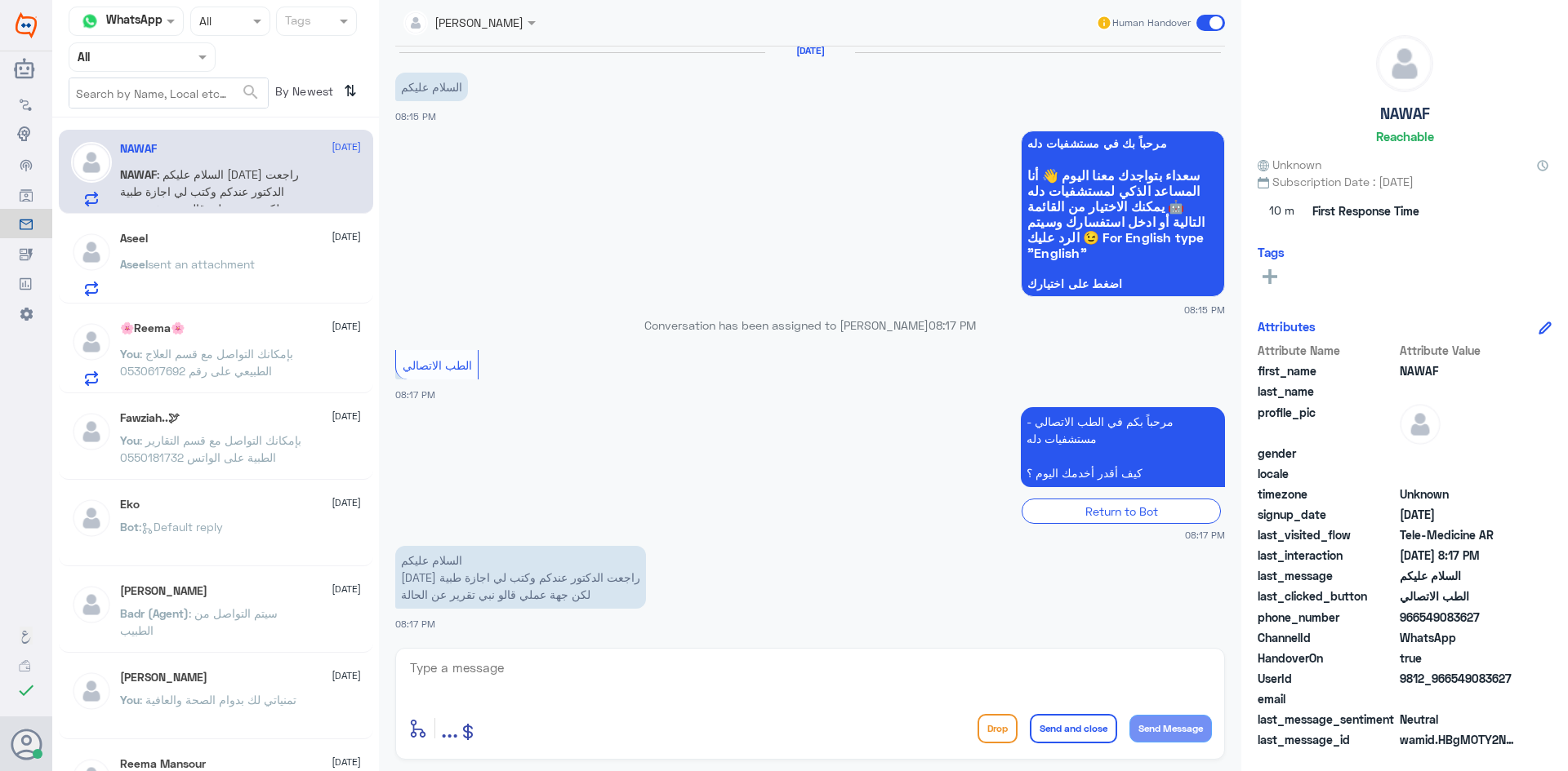
click at [615, 644] on div "عبدالكريم الموسى Human Handover 31 Aug 2025 السلام عليكم 08:15 PM مرحباً بك في …" at bounding box center [810, 388] width 863 height 776
click at [607, 657] on textarea at bounding box center [810, 677] width 804 height 40
paste textarea "مرحبا معك عبدالكريم من الطب الاتصالي"
type textarea "مرحبا معك عبدالكريم من الطب الاتصالي"
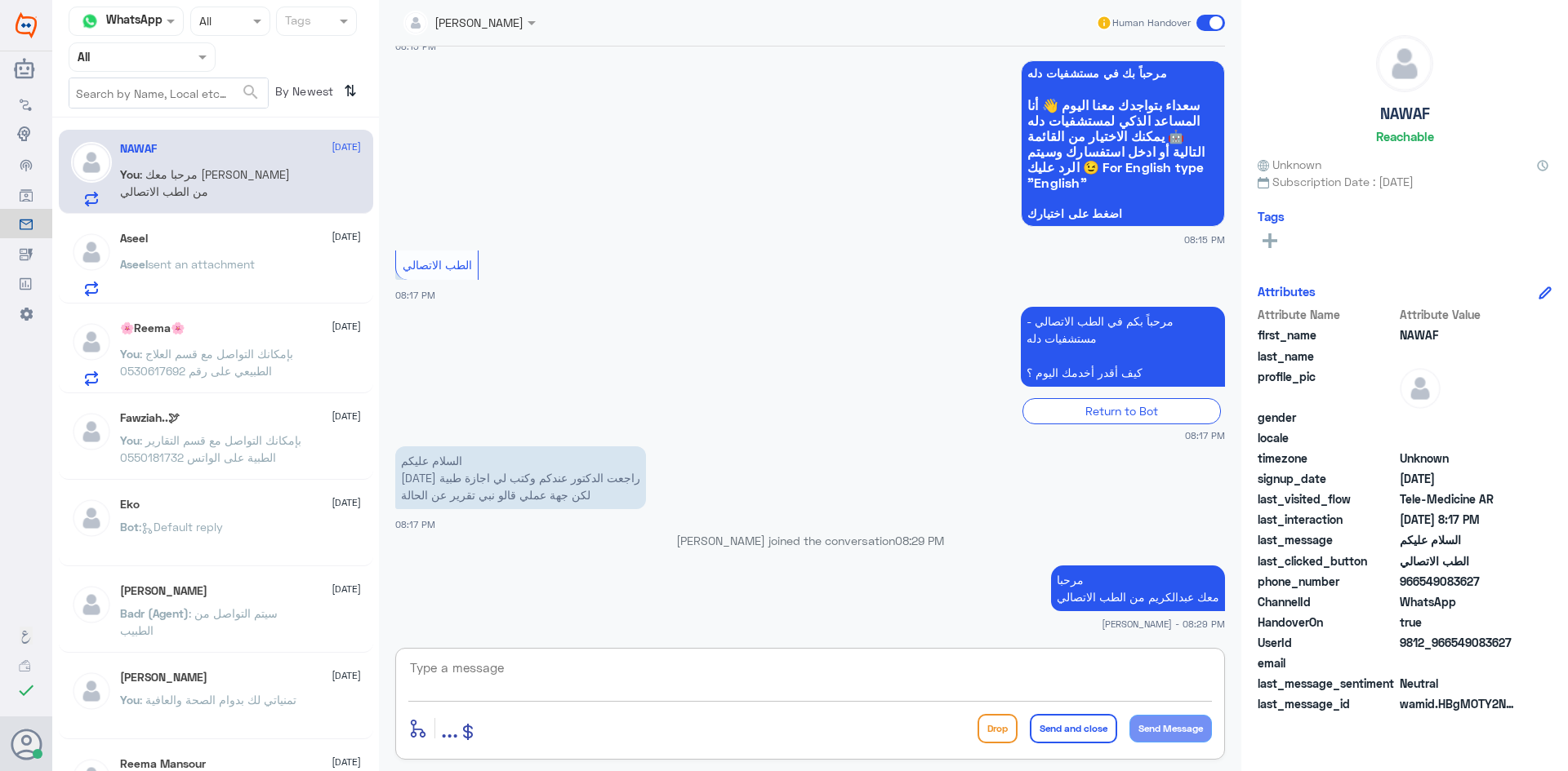
click at [619, 685] on textarea at bounding box center [810, 677] width 804 height 40
paste textarea "بإمكانك حجز موعد عن طريق التطبيق أو بالاتصال على الرقم الموحد 920012222"
type textarea "ب"
paste textarea "بإمكانك التواصل مع قسم التقارير الطبية على الواتس 0550181732"
type textarea "بإمكانك التواصل مع قسم التقارير الطبية على الواتس 0550181732"
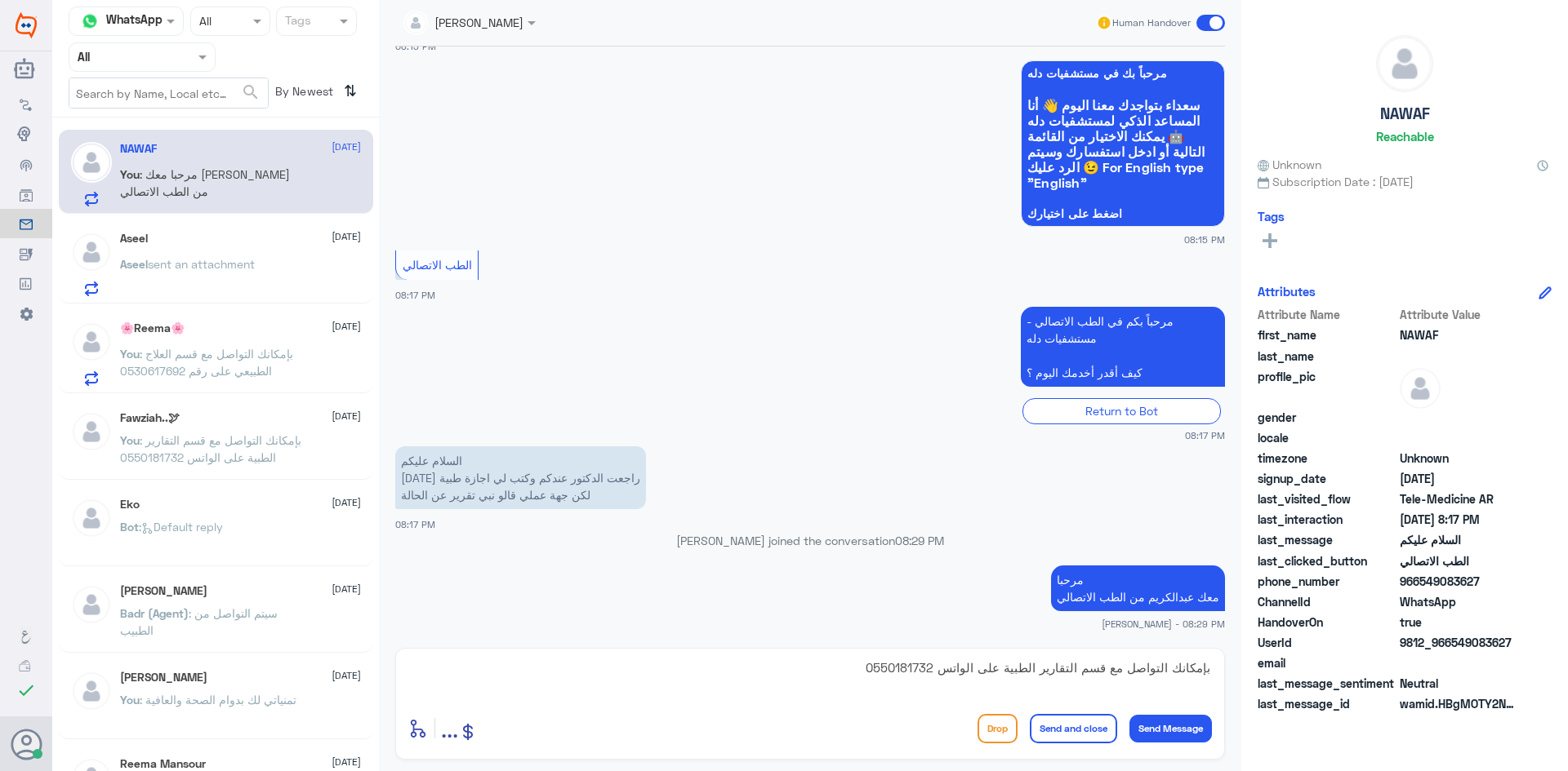
click at [1071, 725] on button "Send and close" at bounding box center [1074, 729] width 88 height 30
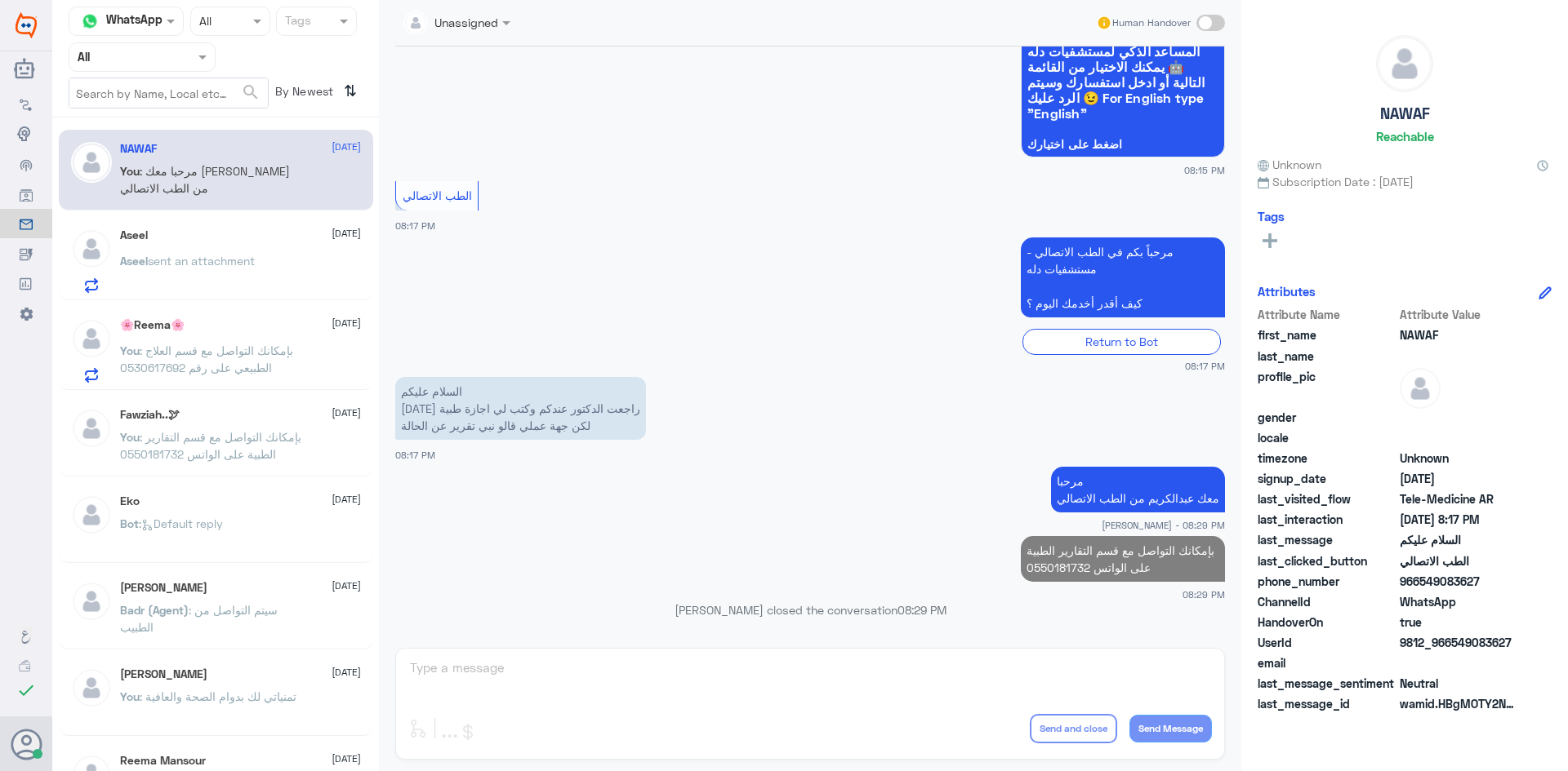
click at [223, 237] on div "Aseel 31 August" at bounding box center [240, 235] width 241 height 14
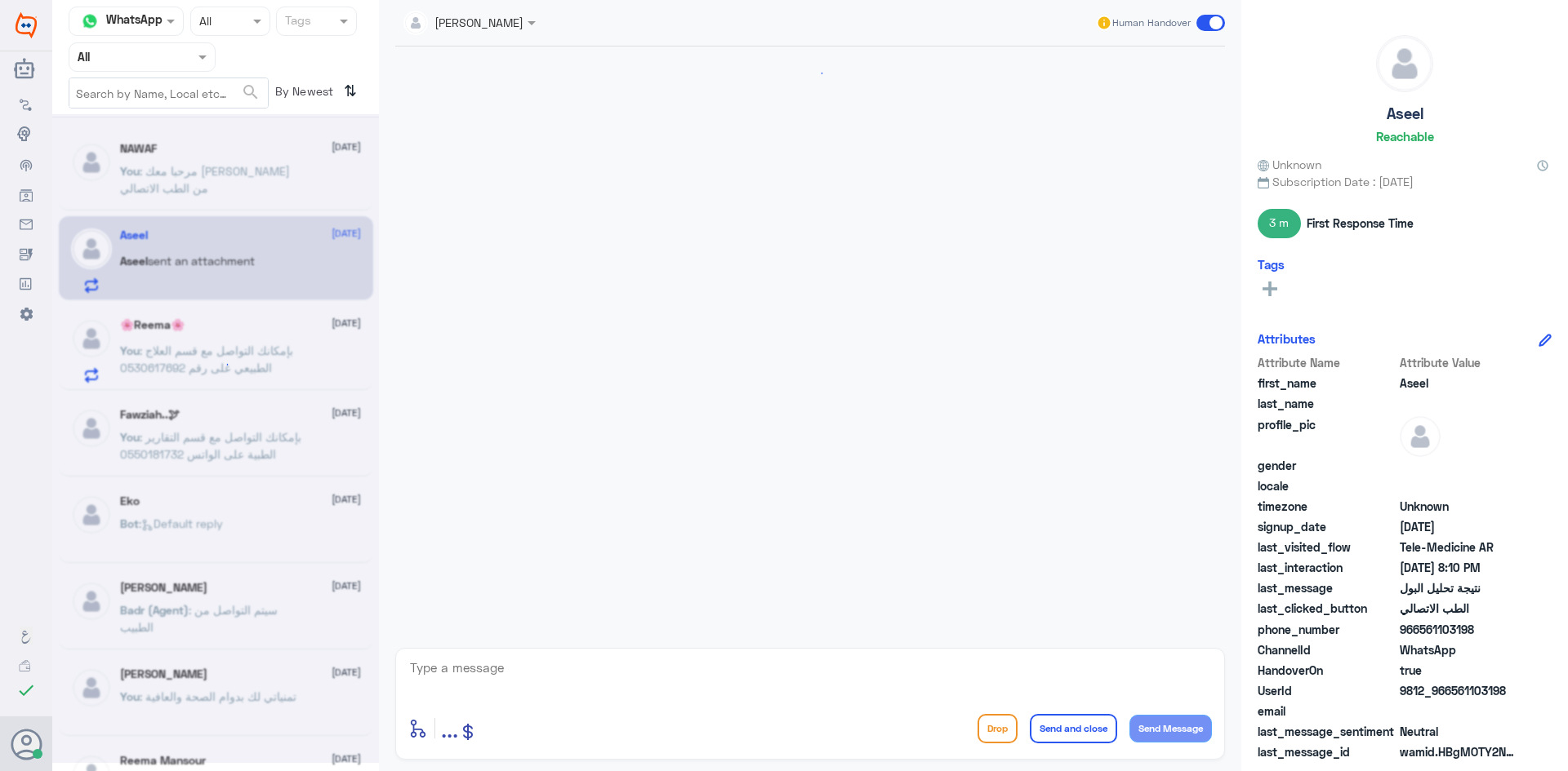
scroll to position [1031, 0]
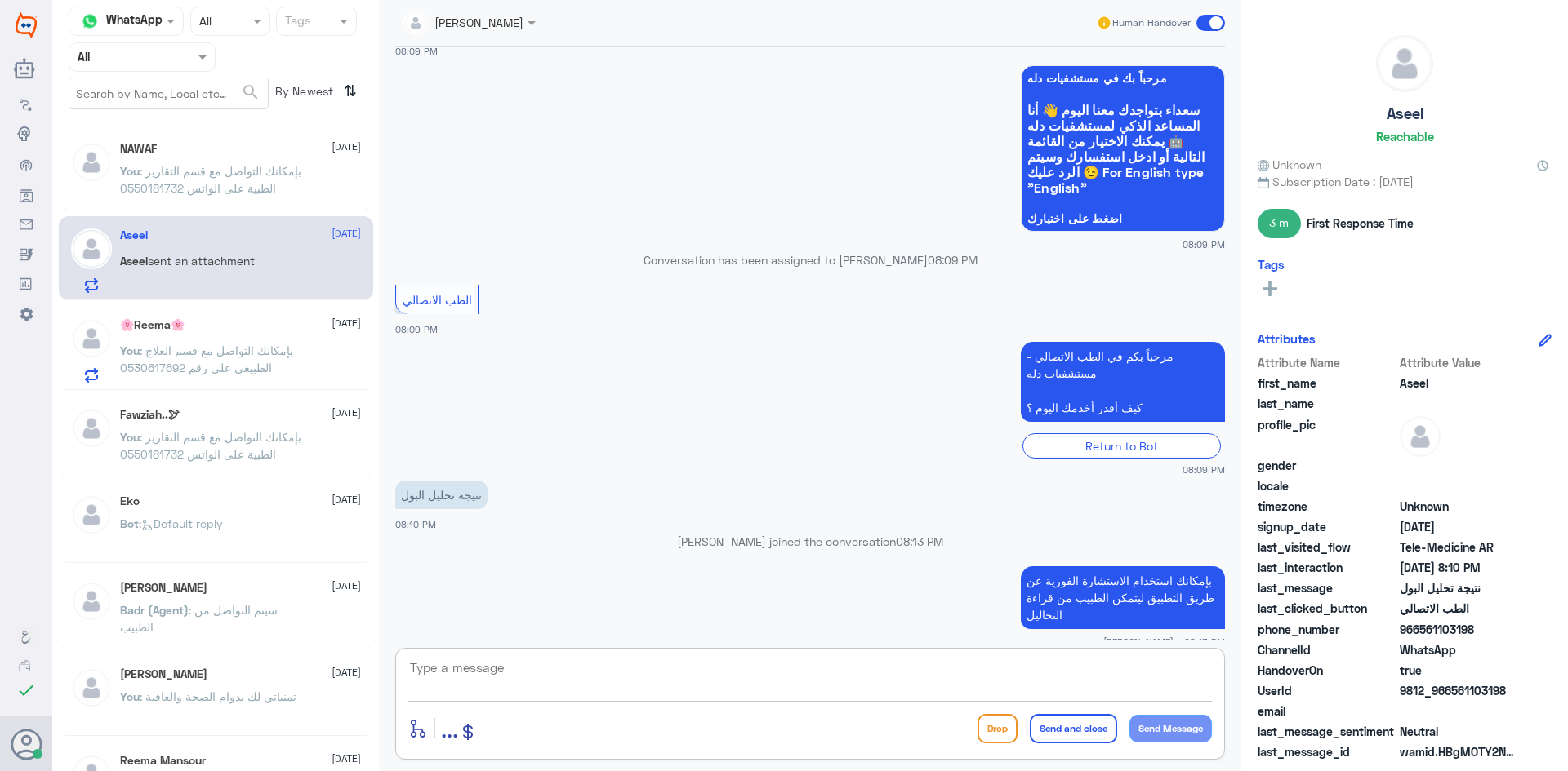
click at [718, 672] on textarea at bounding box center [810, 677] width 804 height 40
click at [248, 173] on div "You : Default reply" at bounding box center [240, 185] width 241 height 36
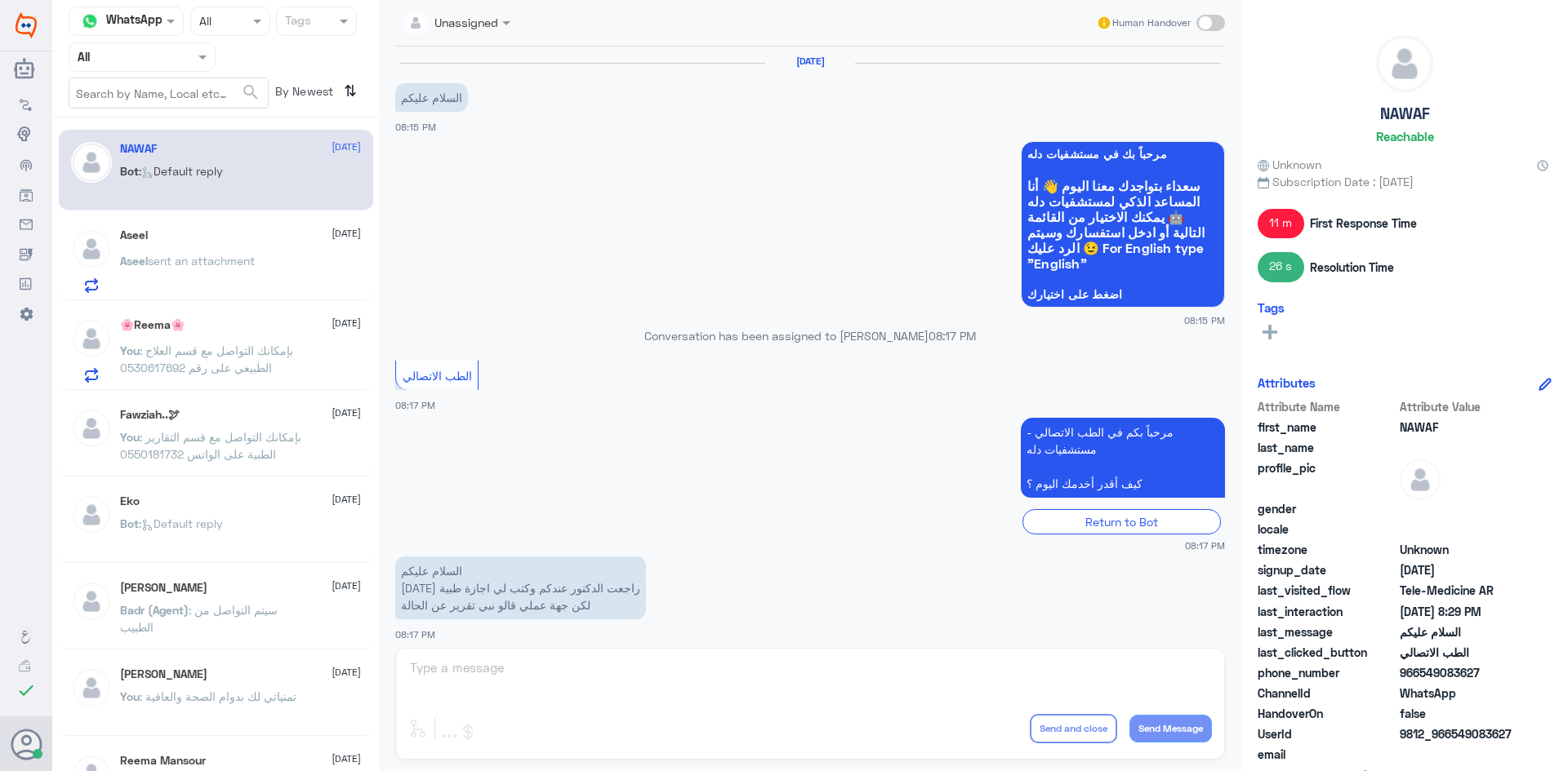
scroll to position [458, 0]
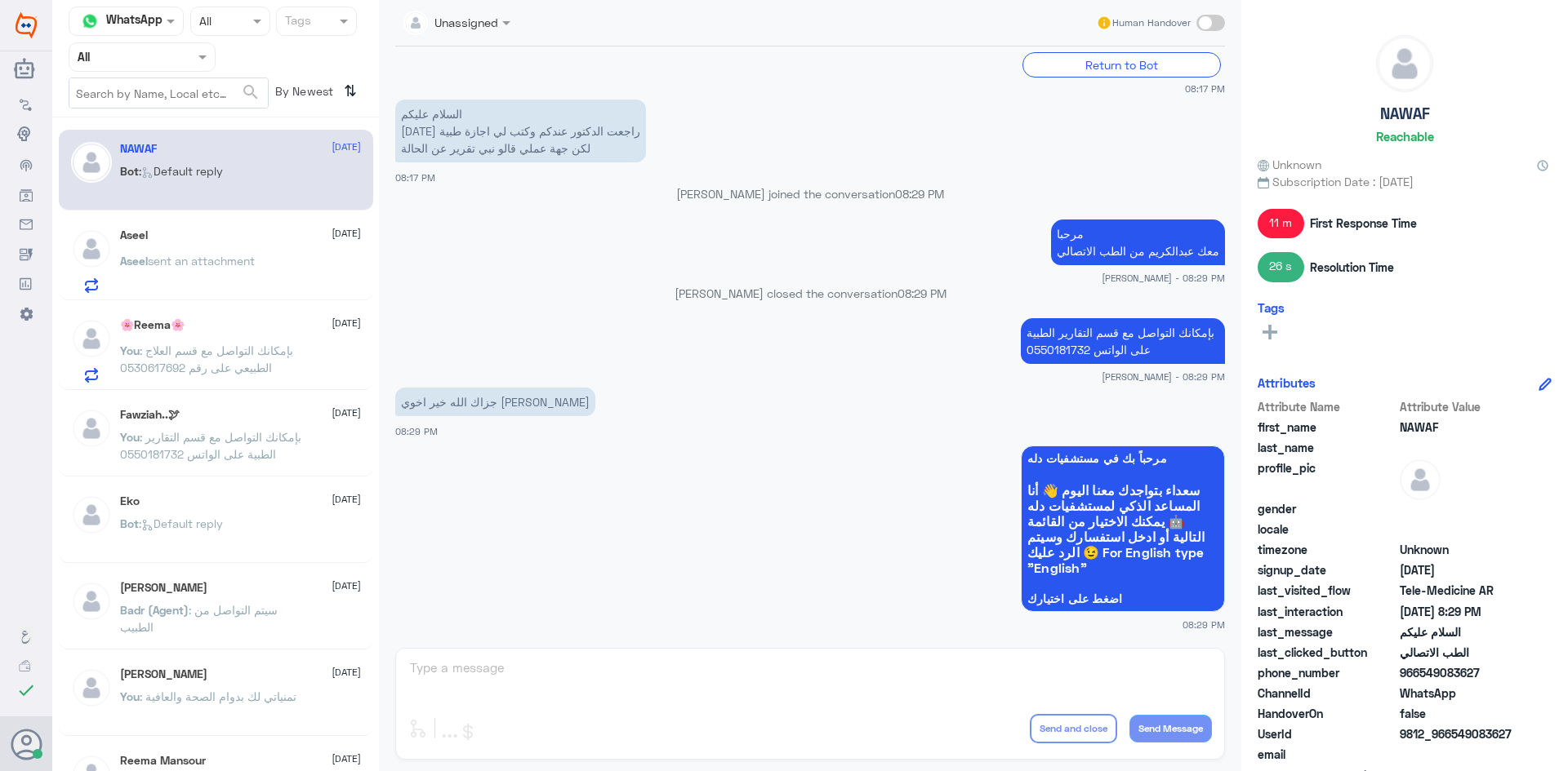
click at [1219, 18] on span at bounding box center [1210, 23] width 29 height 16
click at [0, 0] on input "checkbox" at bounding box center [0, 0] width 0 height 0
click at [931, 682] on textarea at bounding box center [810, 677] width 804 height 40
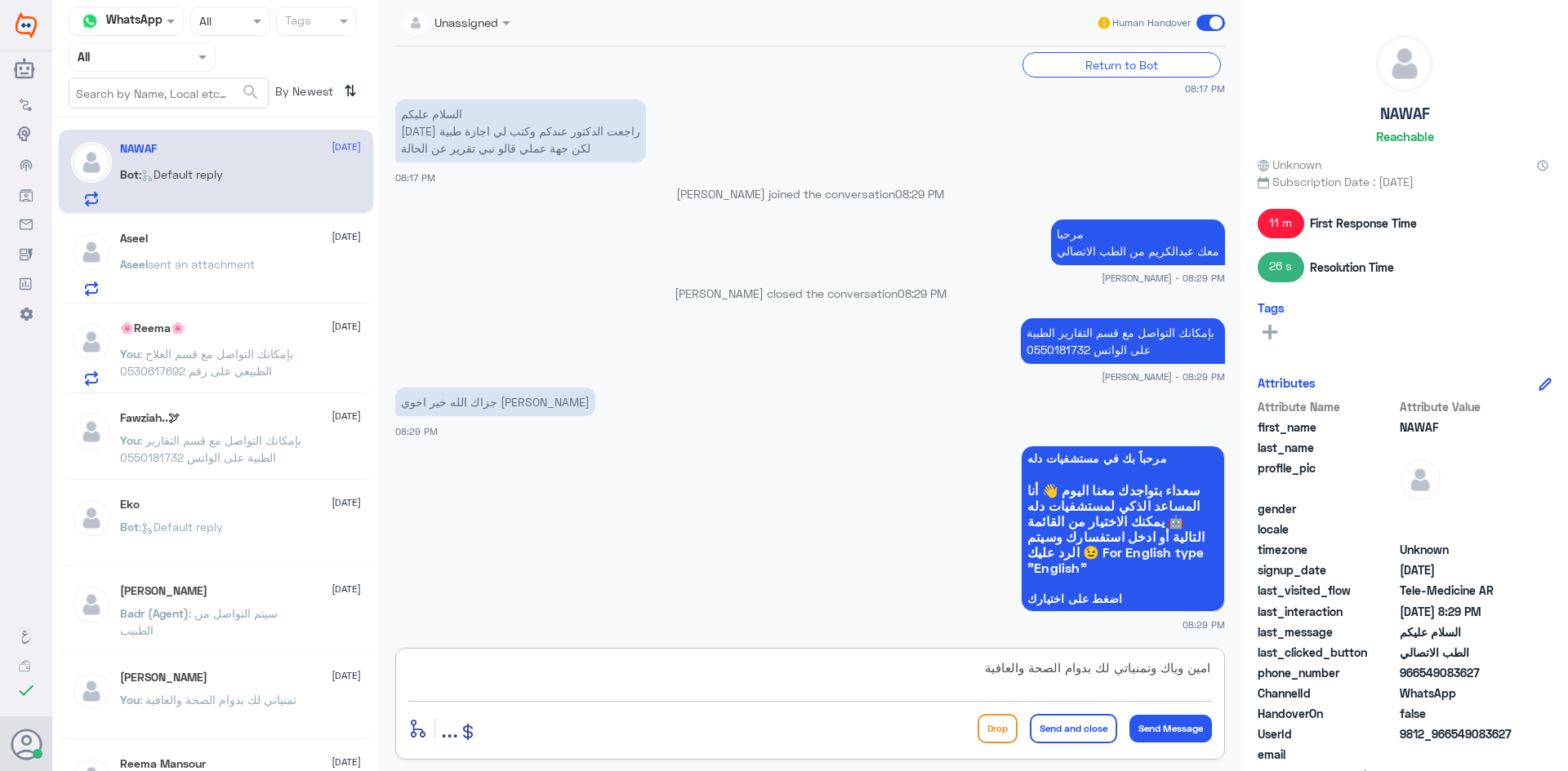
type textarea "امين وياك وتمنياتي لك بدوام الصحة والعافية"
click at [1064, 722] on button "Send and close" at bounding box center [1074, 729] width 88 height 30
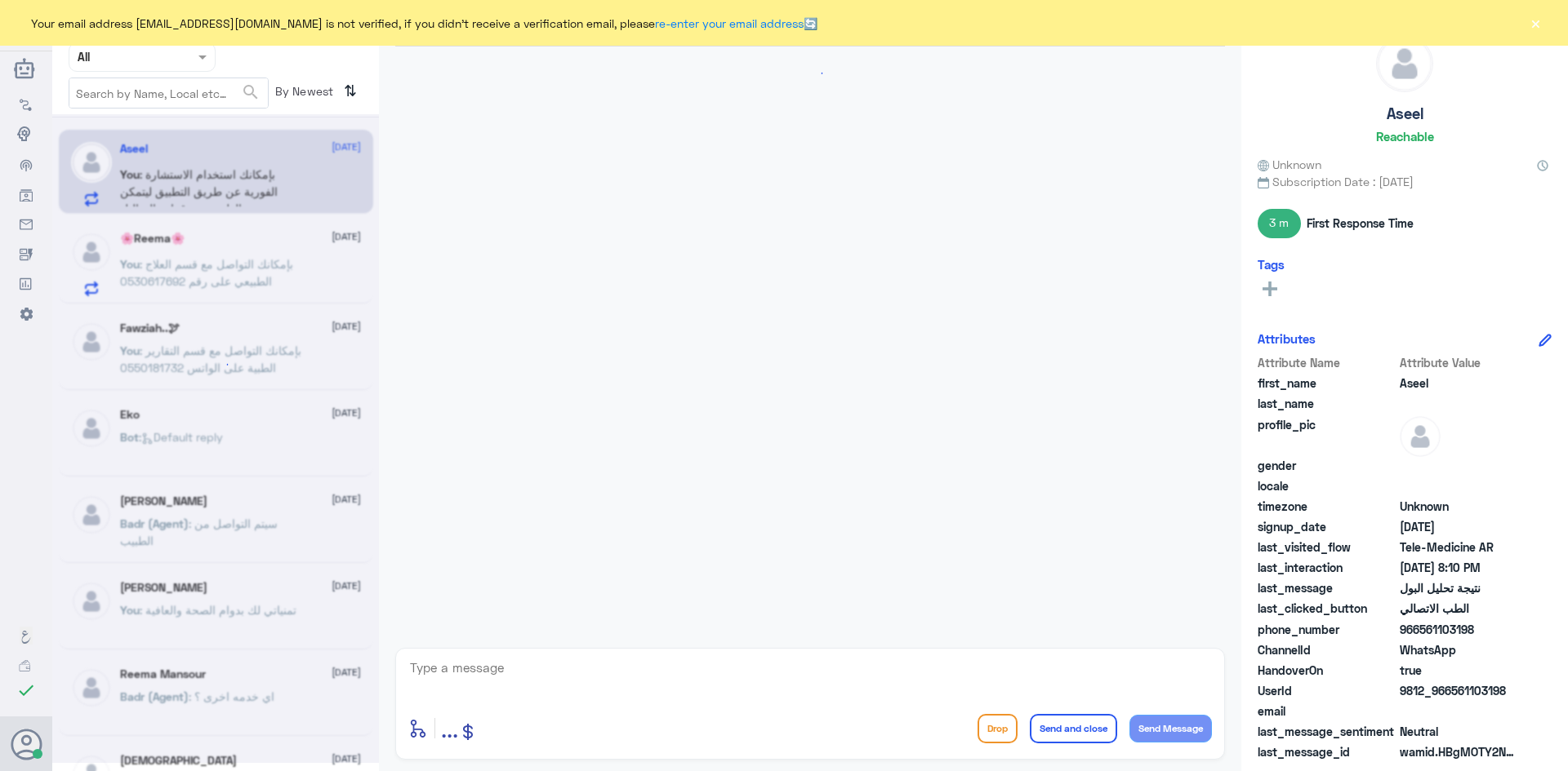
scroll to position [1031, 0]
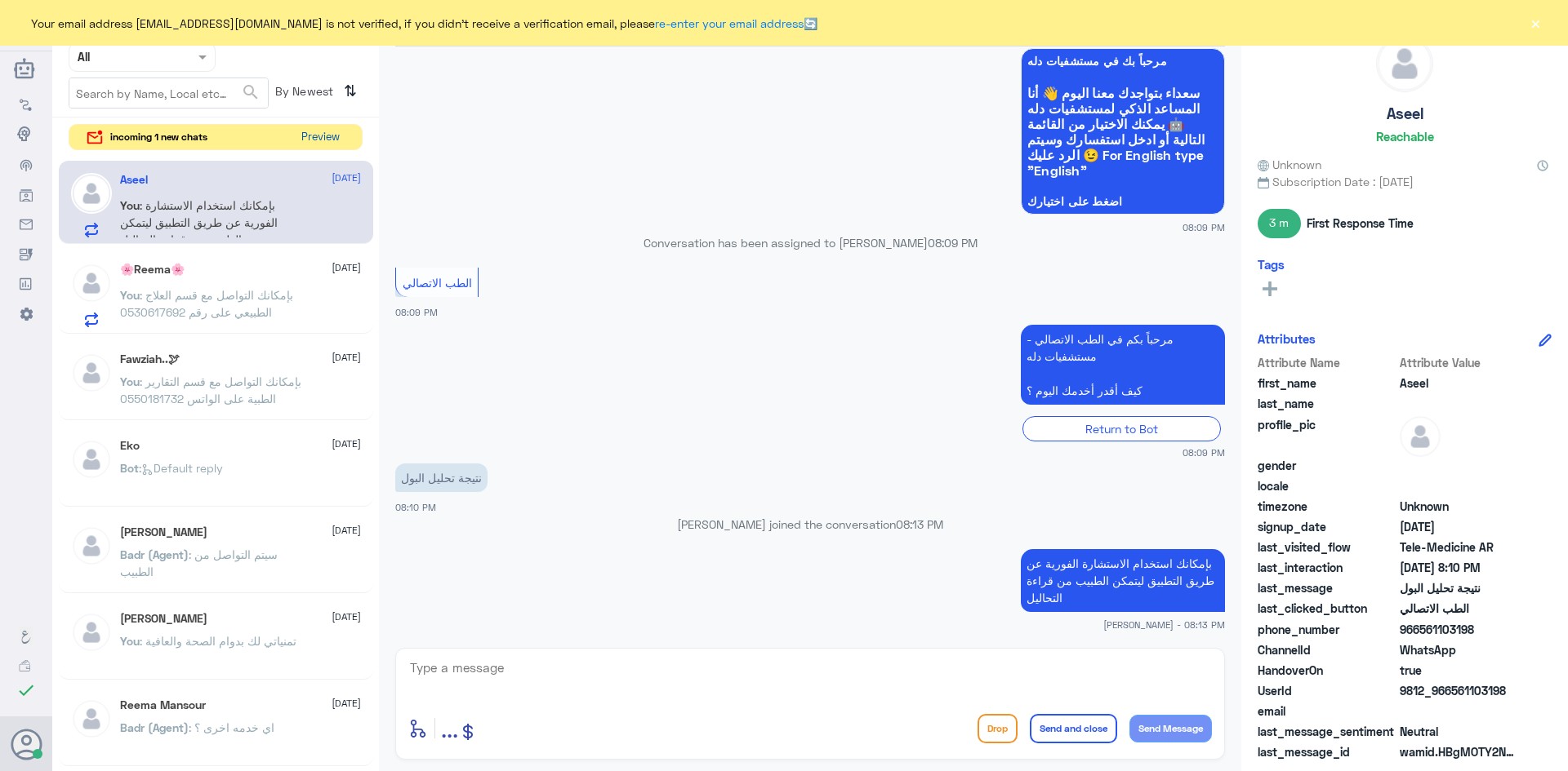
click at [332, 138] on button "Preview" at bounding box center [320, 137] width 50 height 25
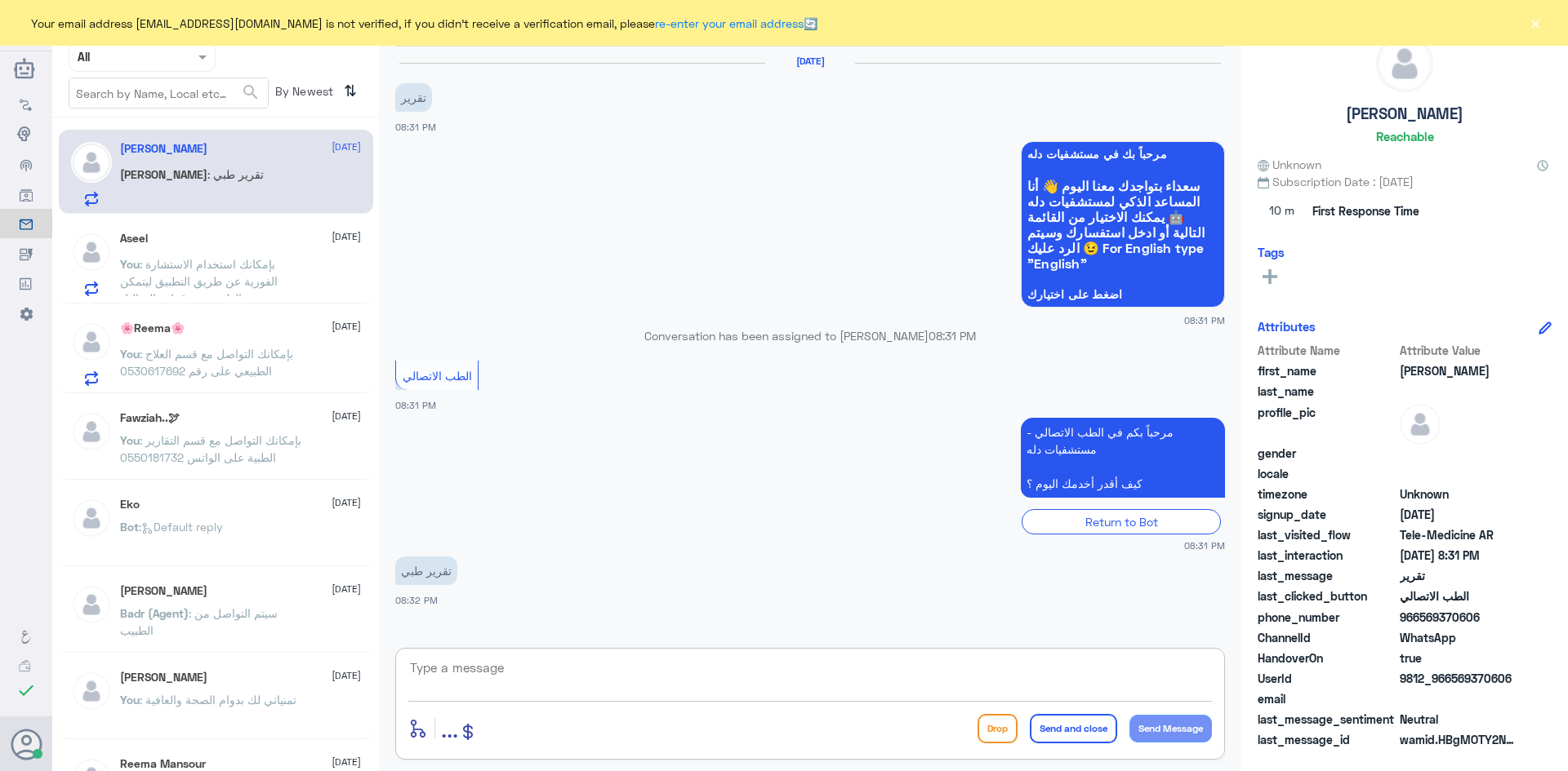
click at [574, 669] on textarea at bounding box center [810, 677] width 804 height 40
paste textarea "مرحبا معك عبدالكريم من الطب الاتصالي"
type textarea "مرحبا معك عبدالكريم من الطب الاتصالي"
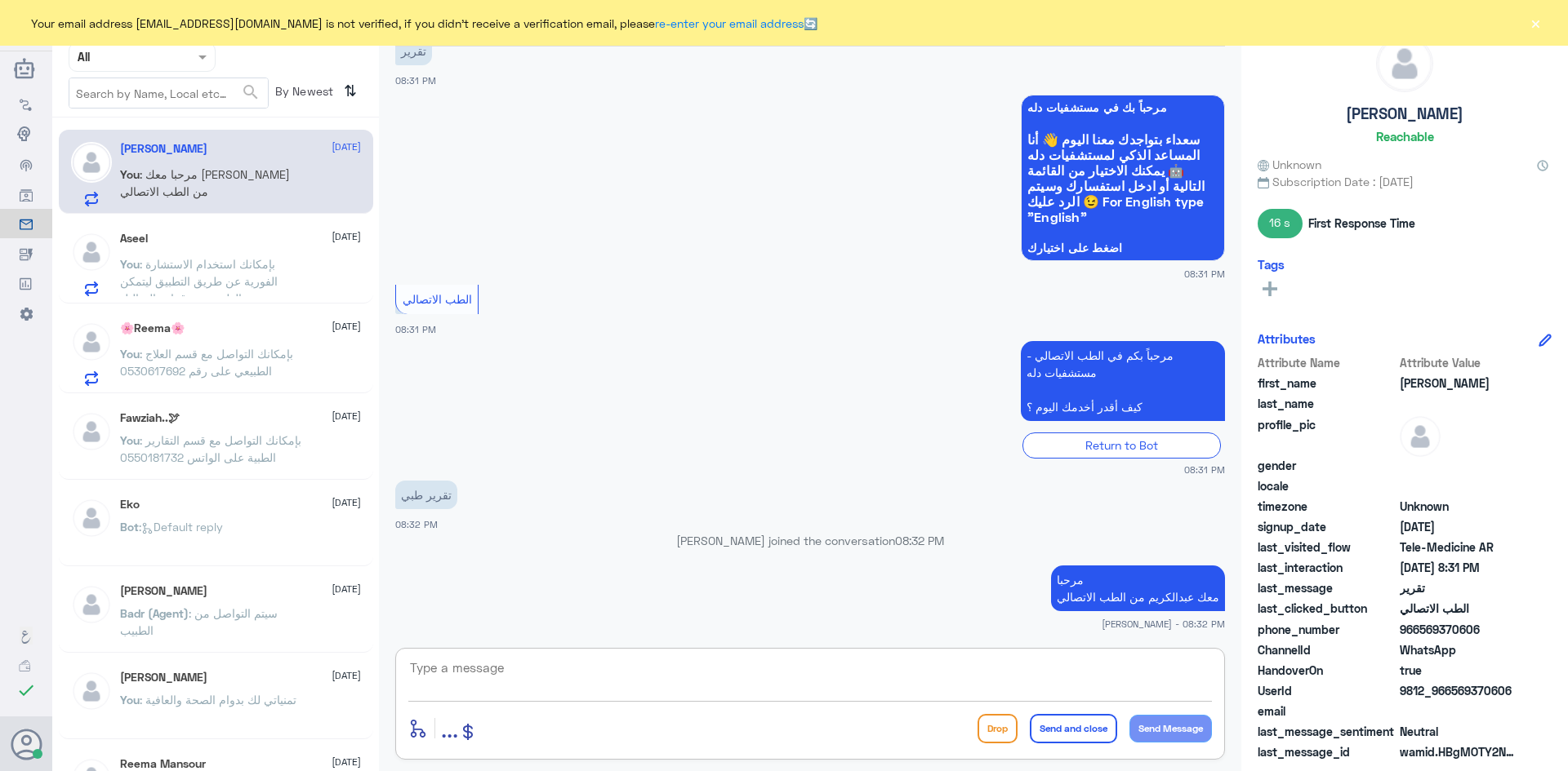
paste textarea "بإمكانك التواصل مع قسم التقارير الطبية على الواتس 0550181732"
type textarea "بإمكانك التواصل مع قسم التقارير الطبية على الواتس 0550181732"
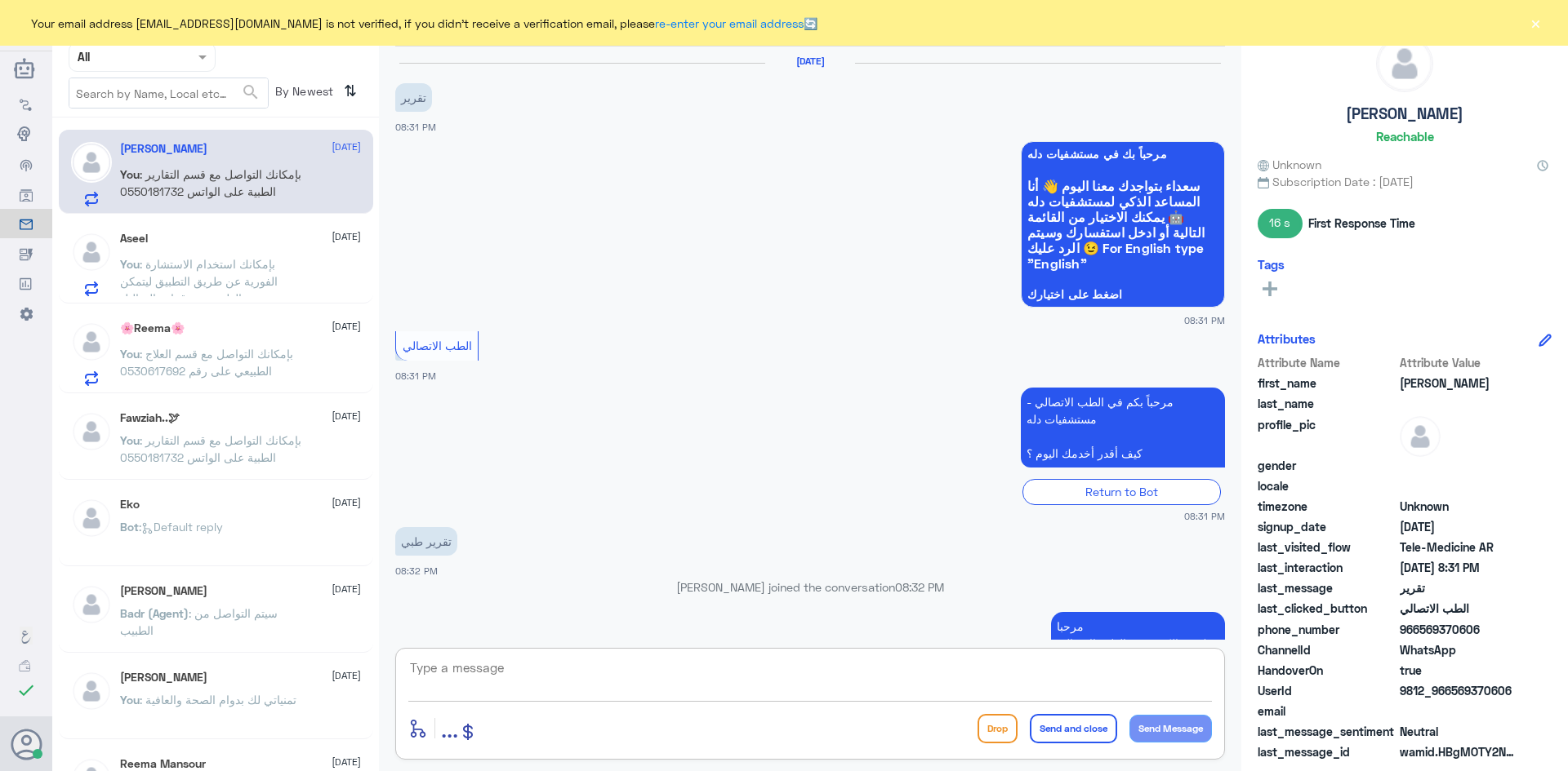
scroll to position [116, 0]
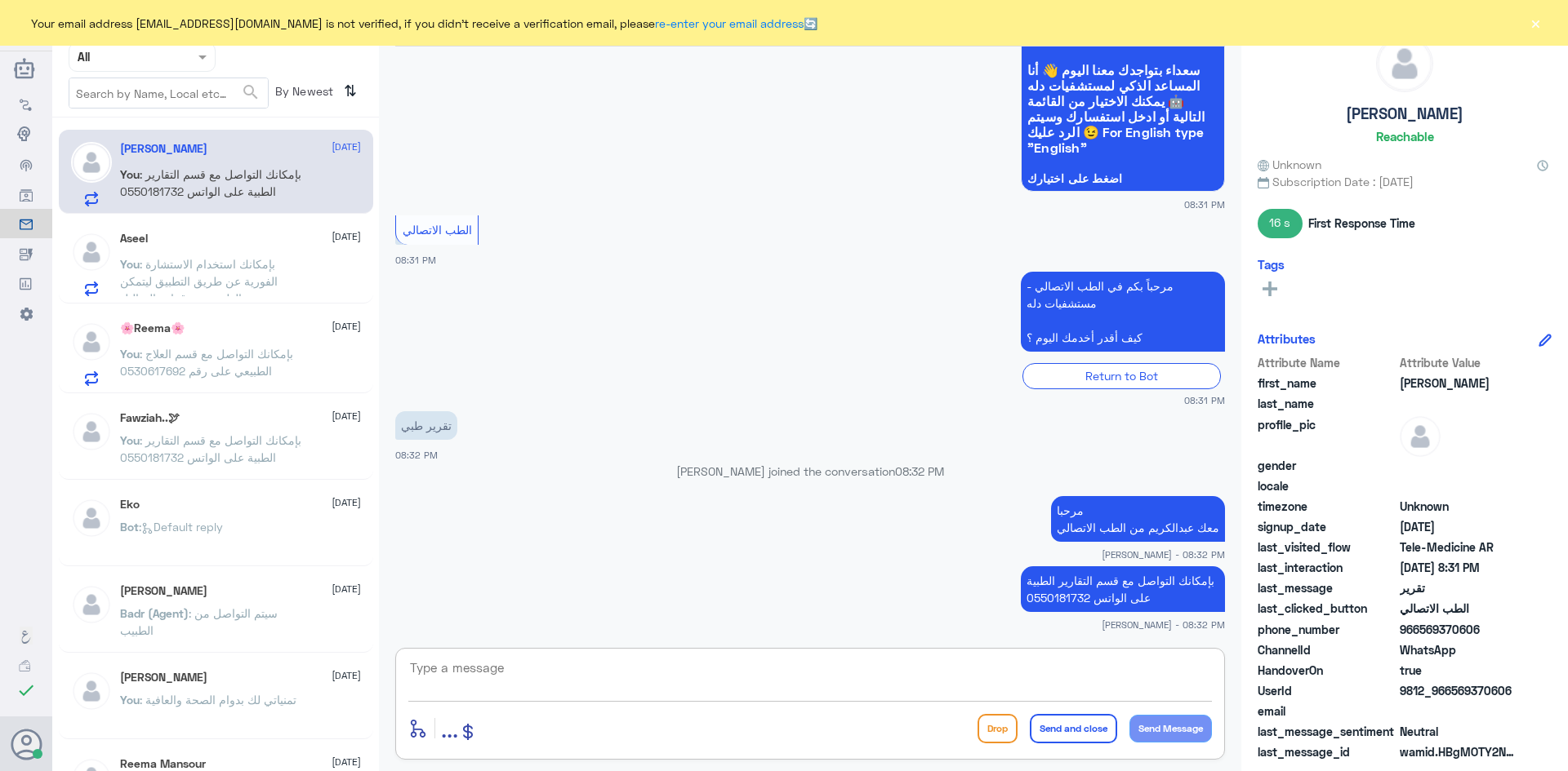
click at [1534, 21] on button "×" at bounding box center [1535, 23] width 17 height 16
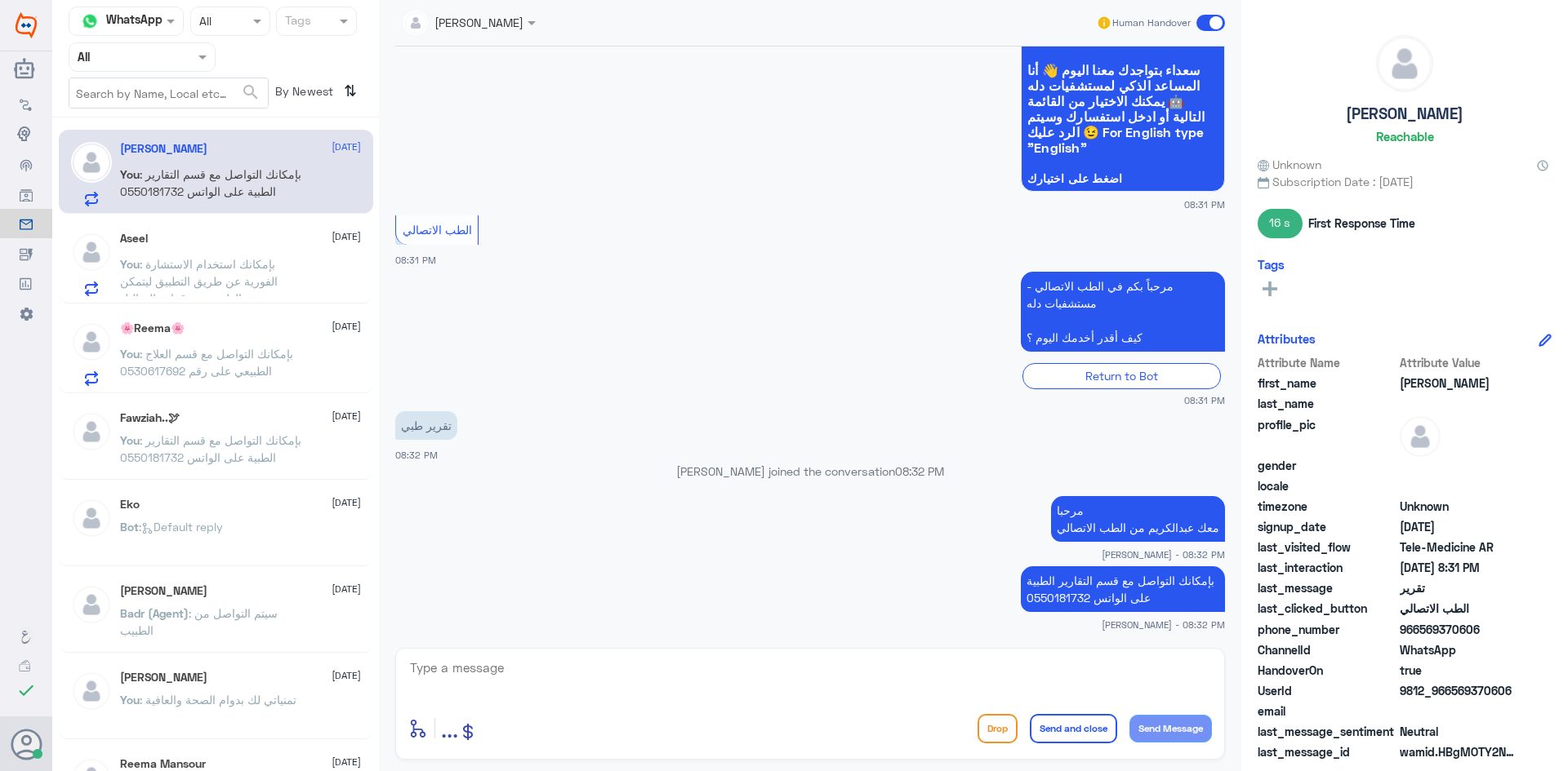
click at [1199, 21] on span at bounding box center [1210, 23] width 29 height 16
click at [0, 0] on input "checkbox" at bounding box center [0, 0] width 0 height 0
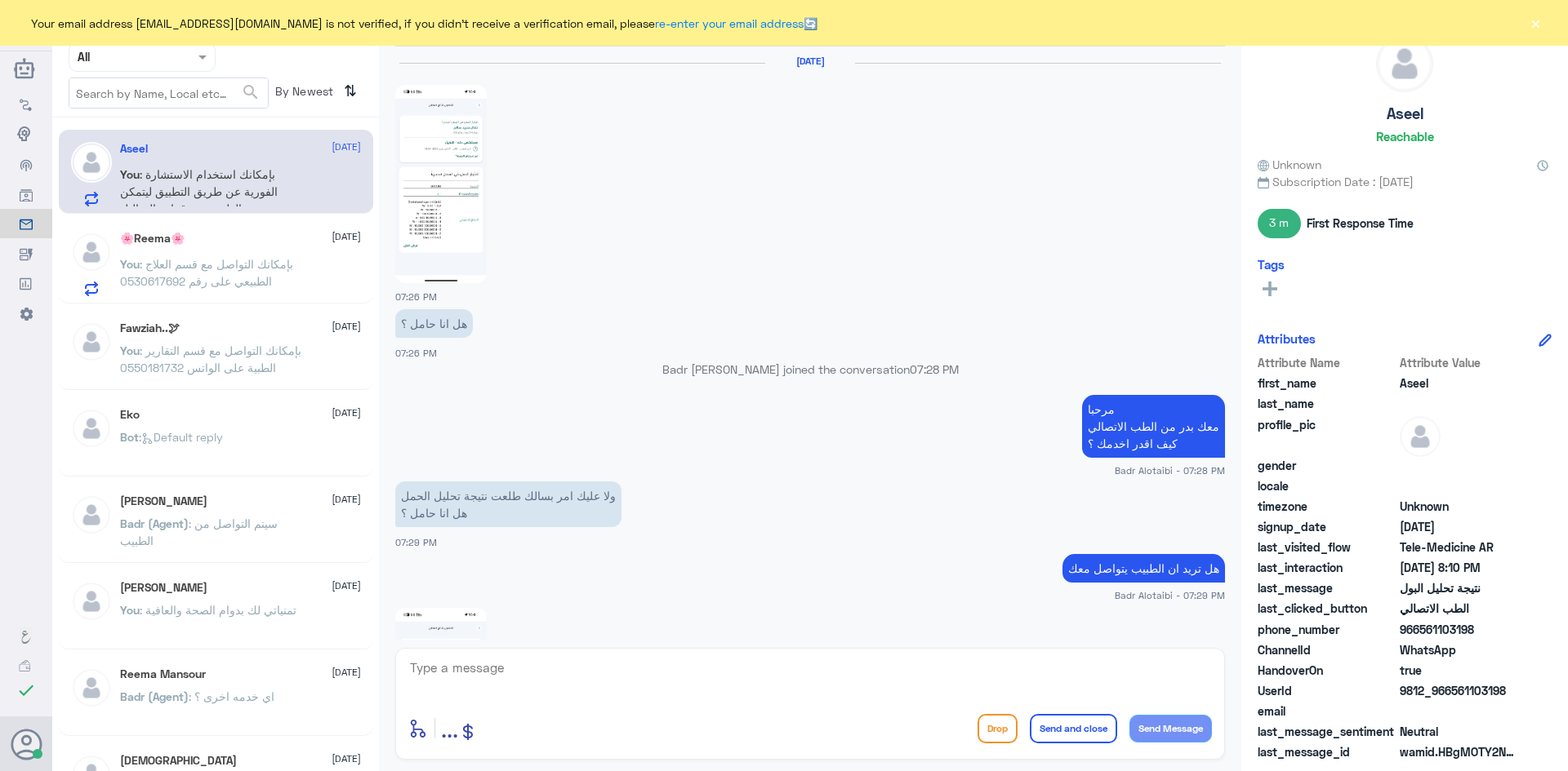
scroll to position [1031, 0]
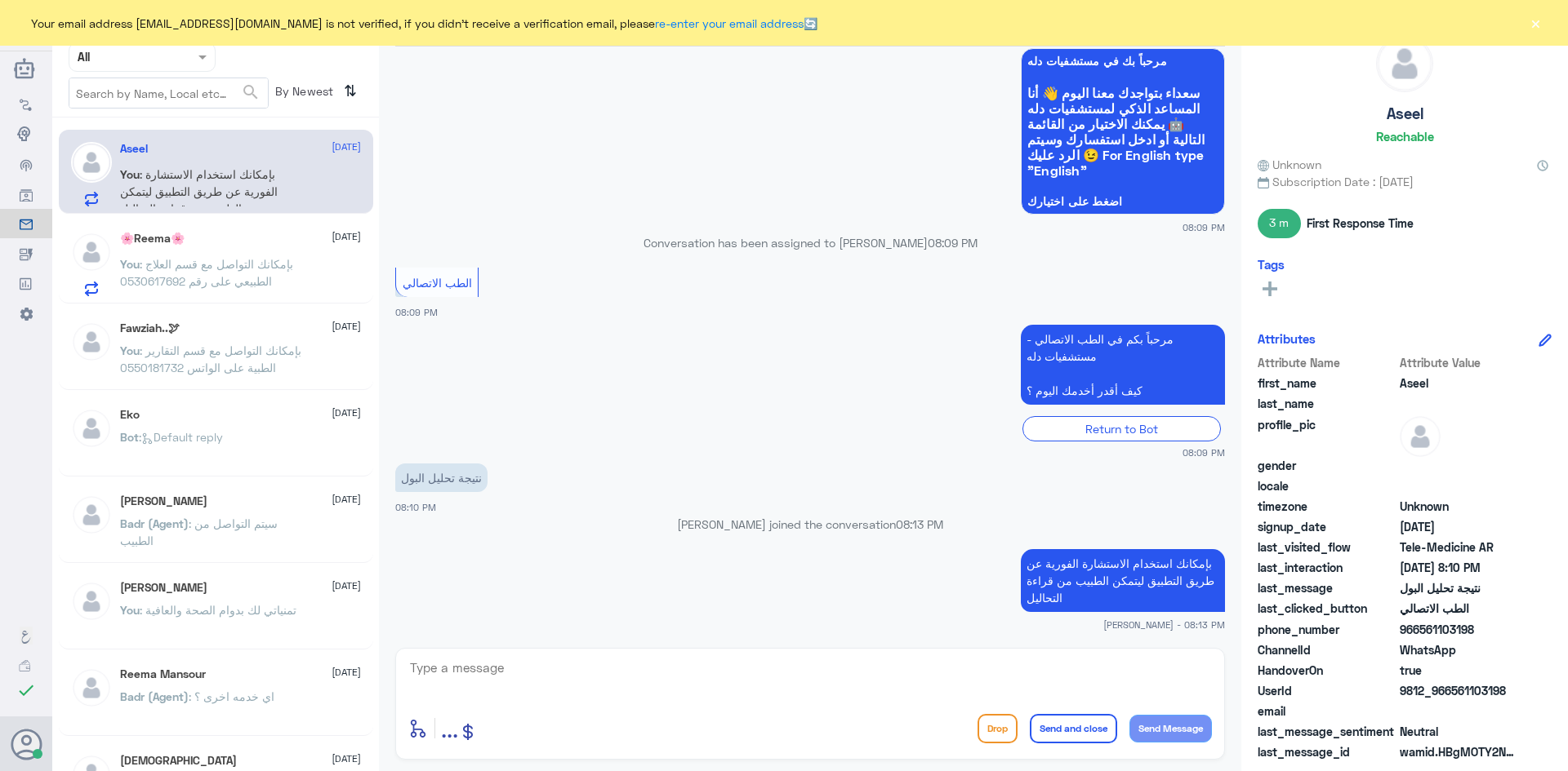
click at [1536, 24] on button "×" at bounding box center [1535, 23] width 17 height 16
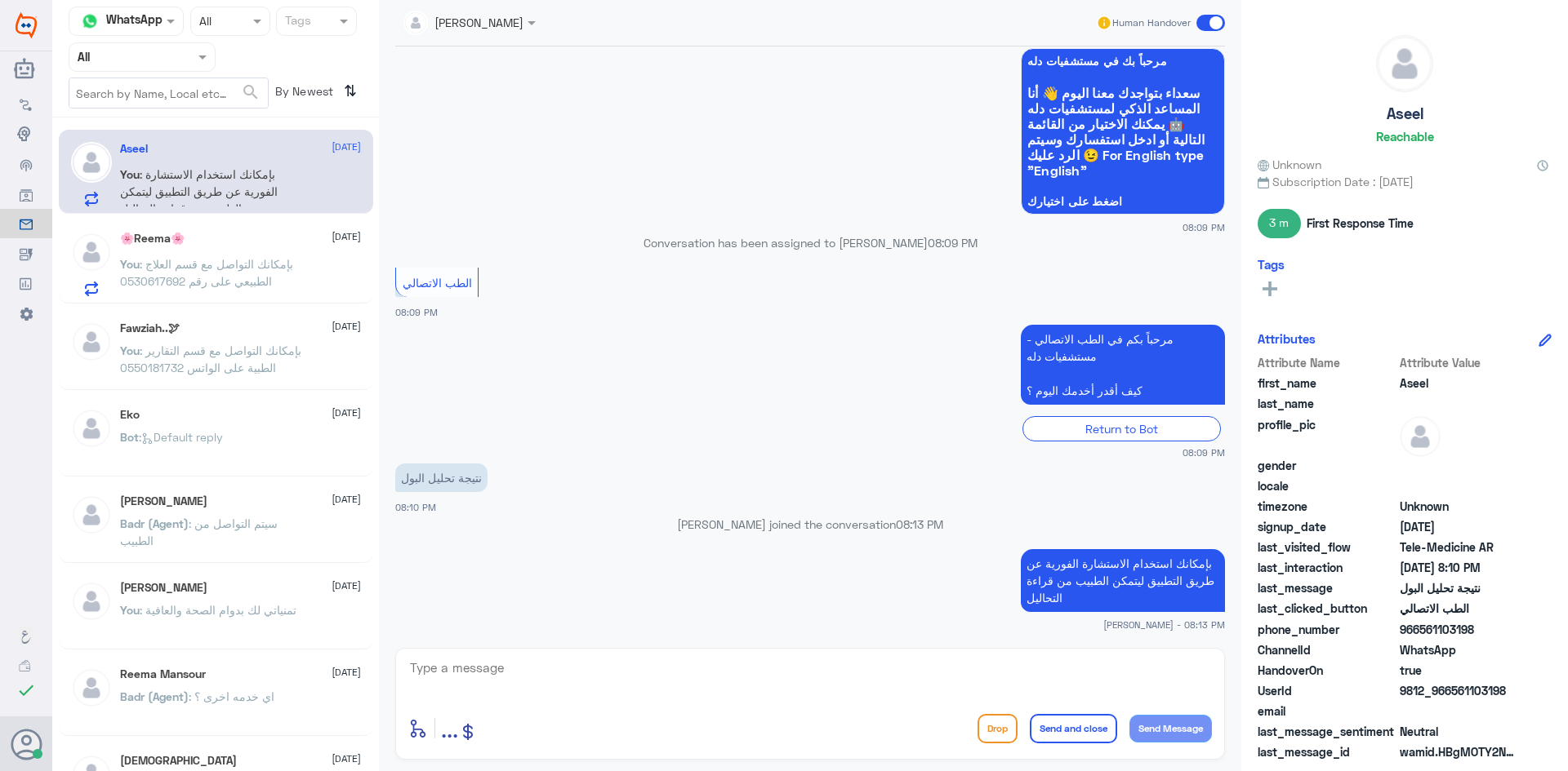
click at [1201, 23] on span at bounding box center [1210, 23] width 29 height 16
click at [0, 0] on input "checkbox" at bounding box center [0, 0] width 0 height 0
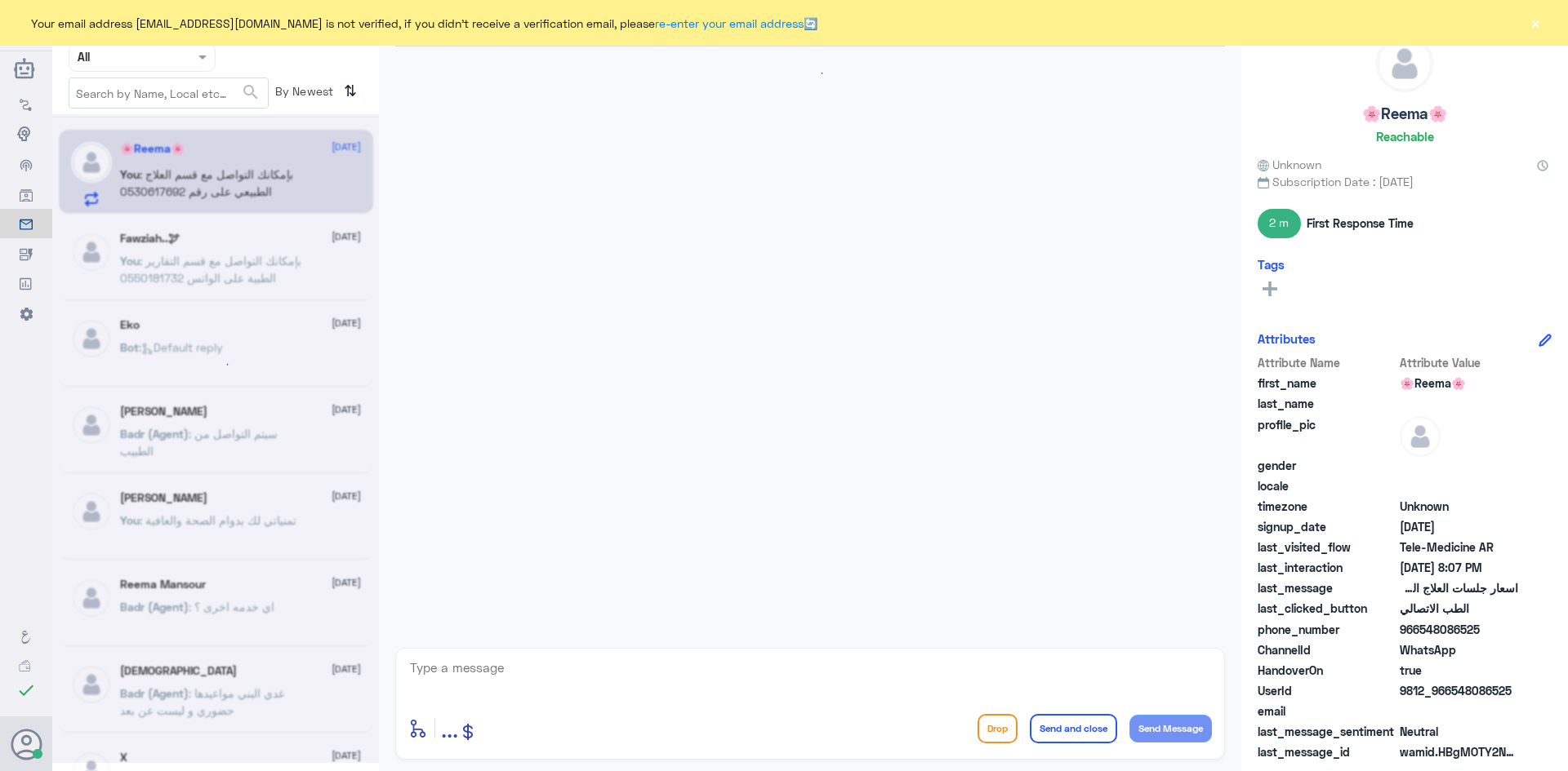
scroll to position [807, 0]
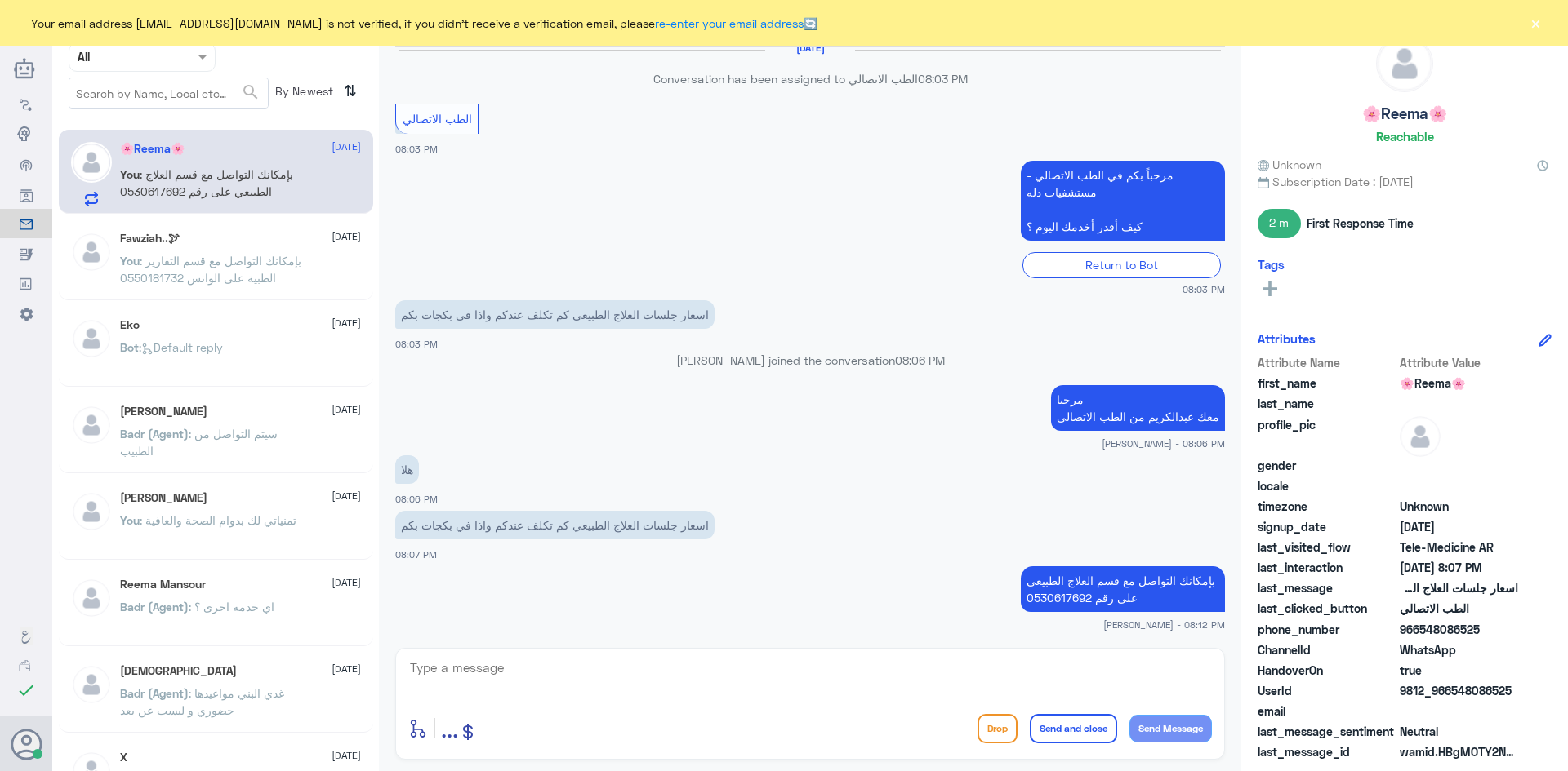
click at [1538, 20] on button "×" at bounding box center [1535, 23] width 17 height 16
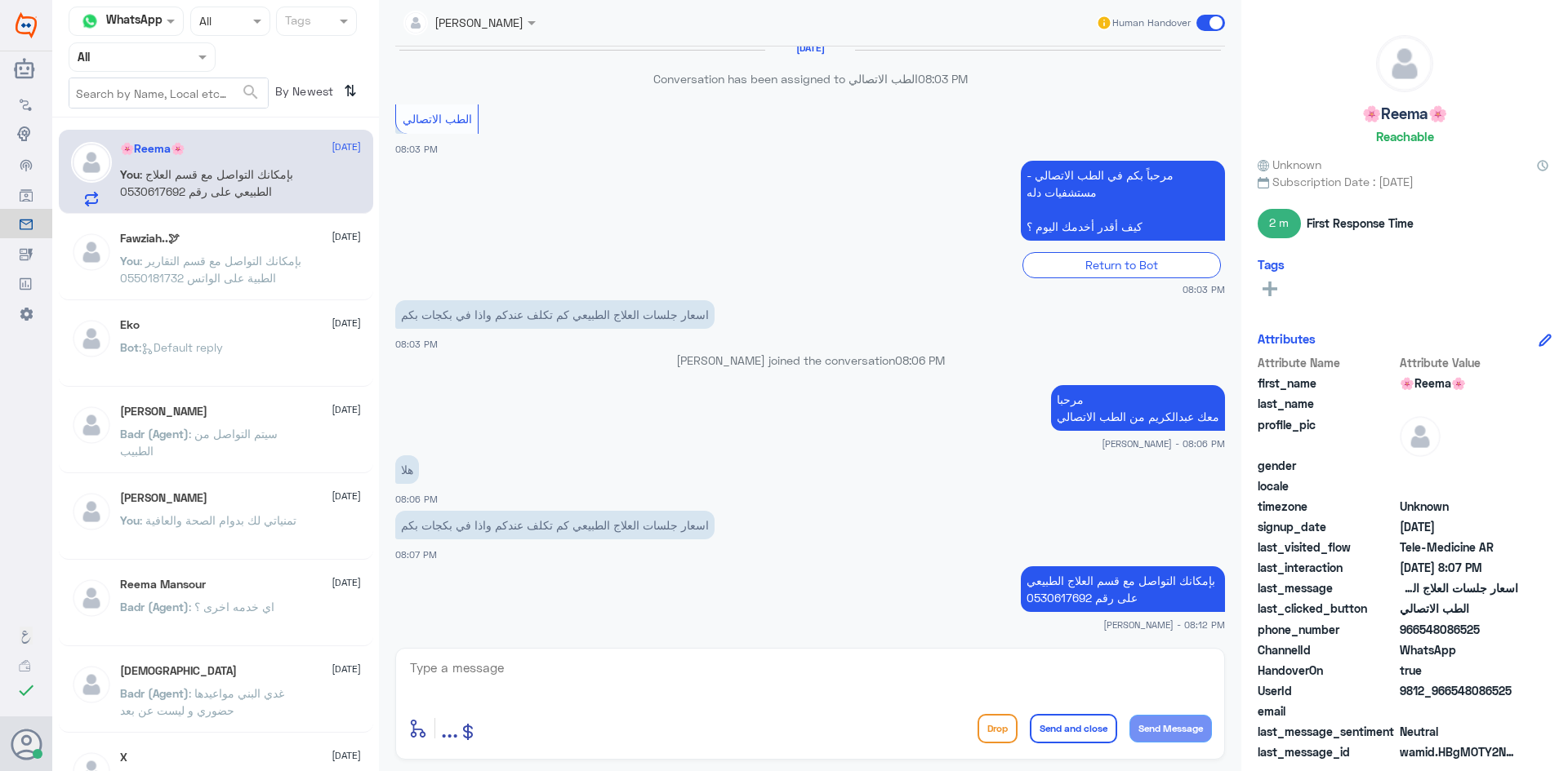
click at [1207, 20] on span at bounding box center [1210, 23] width 29 height 16
click at [0, 0] on input "checkbox" at bounding box center [0, 0] width 0 height 0
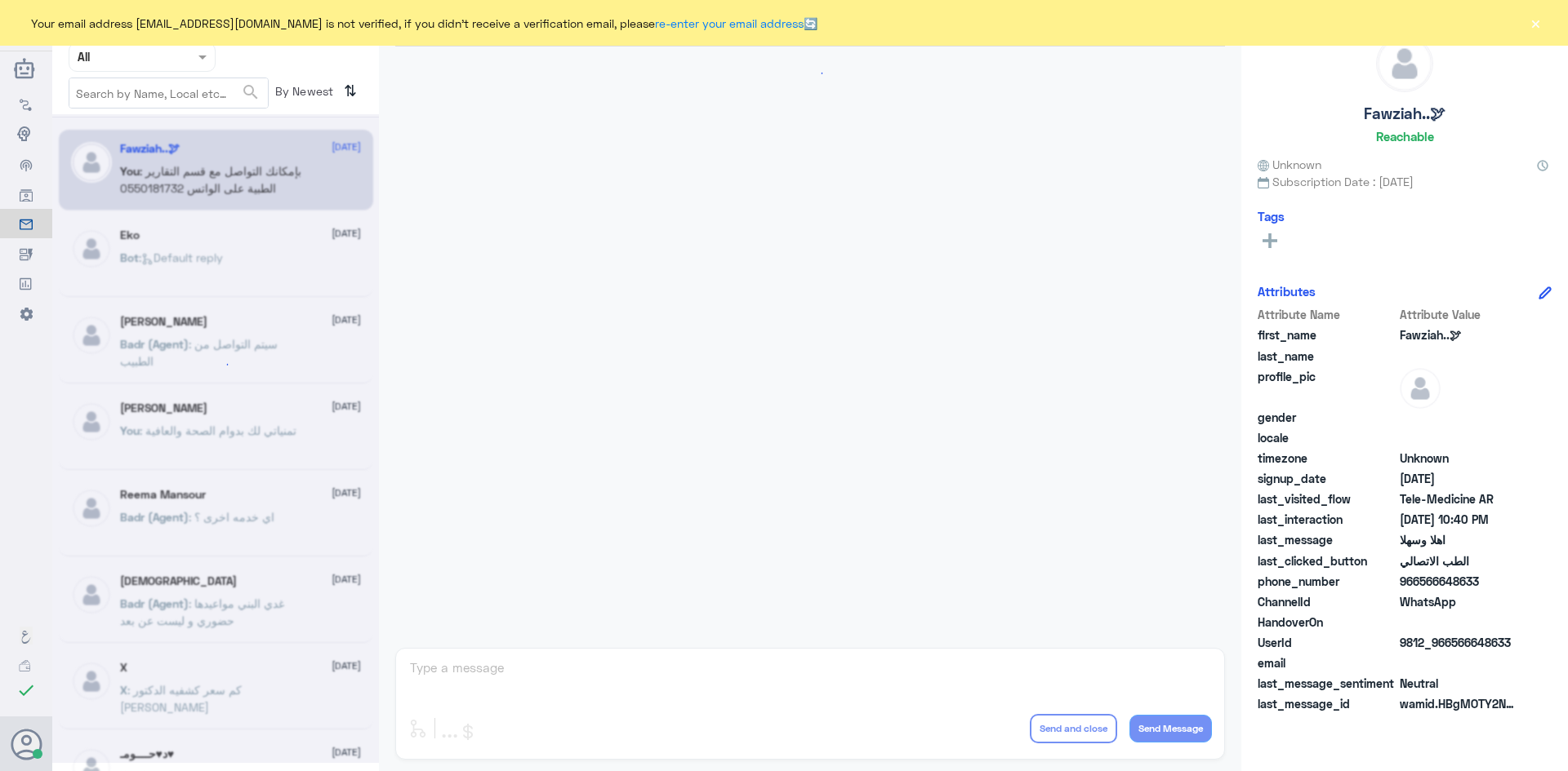
scroll to position [814, 0]
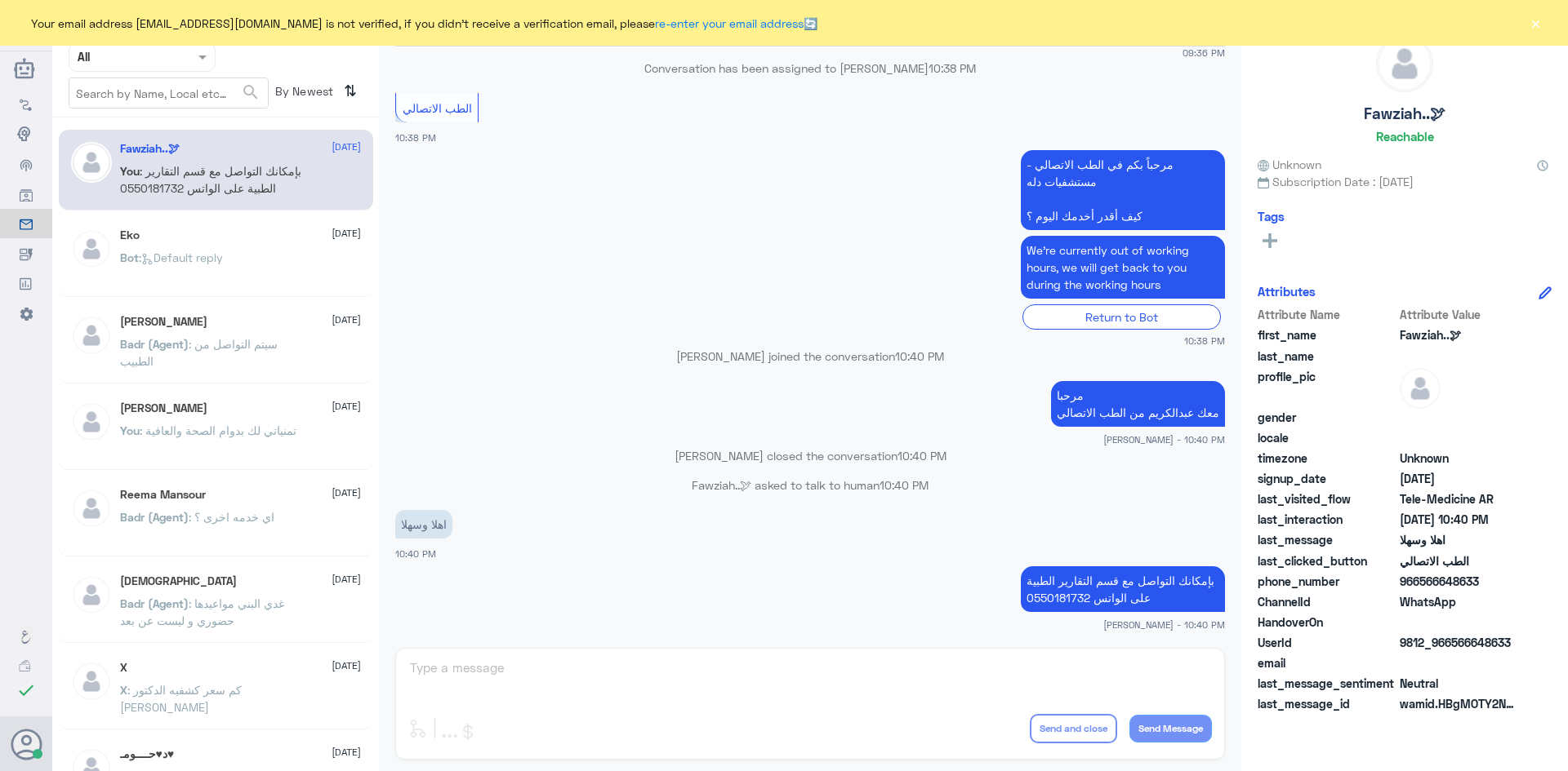
click at [1538, 22] on button "×" at bounding box center [1535, 23] width 17 height 16
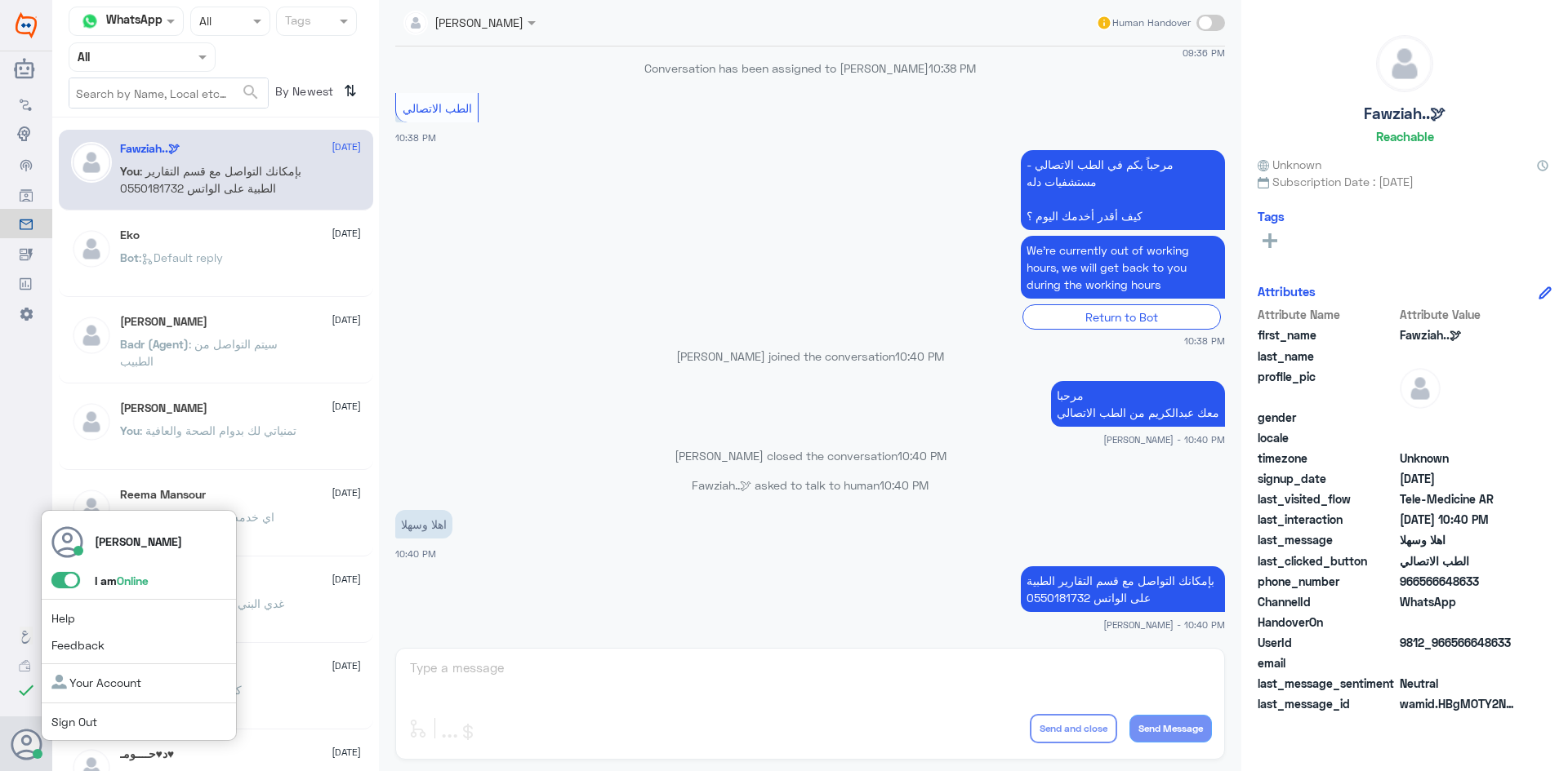
click at [60, 582] on span at bounding box center [65, 580] width 29 height 16
click at [0, 0] on input "checkbox" at bounding box center [0, 0] width 0 height 0
